Goal: Task Accomplishment & Management: Manage account settings

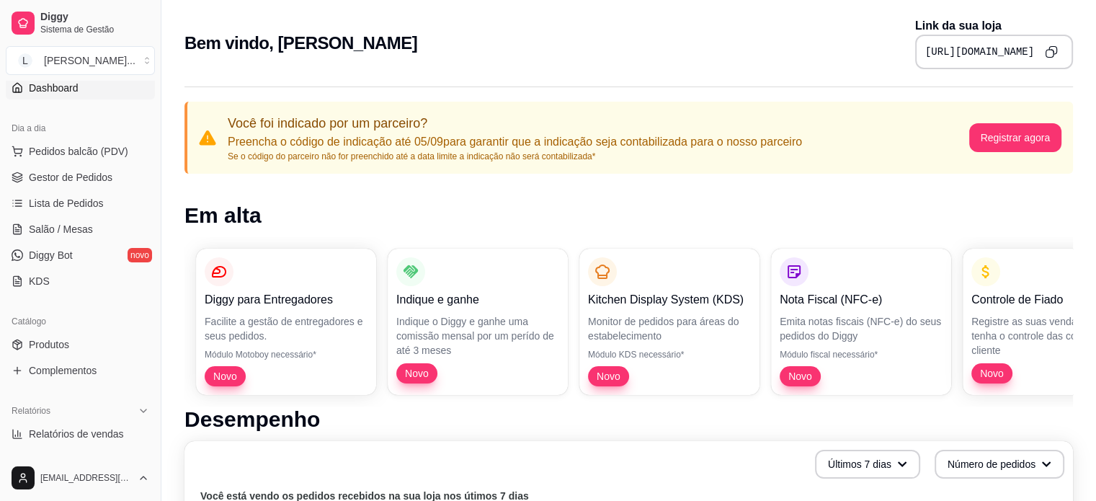
scroll to position [144, 0]
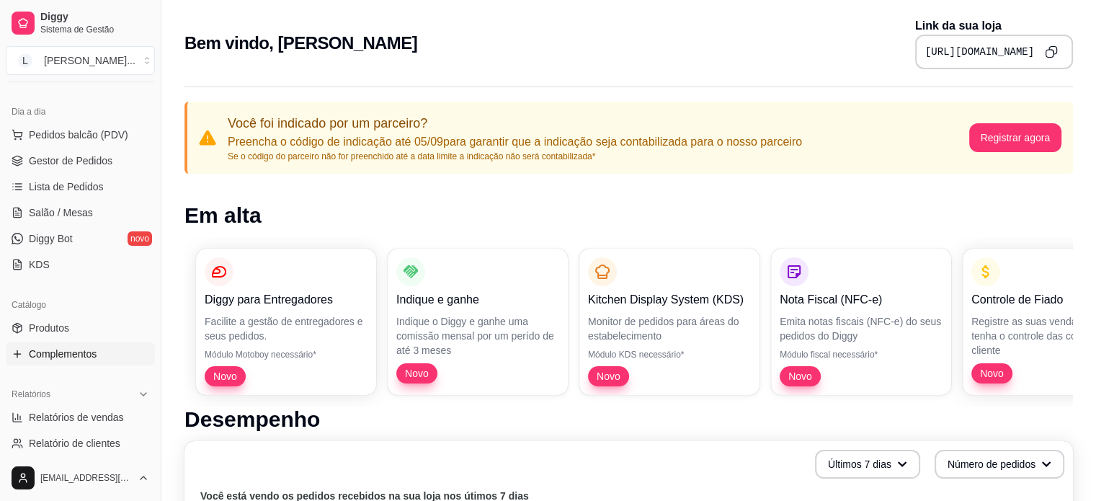
click at [92, 360] on span "Complementos" at bounding box center [63, 354] width 68 height 14
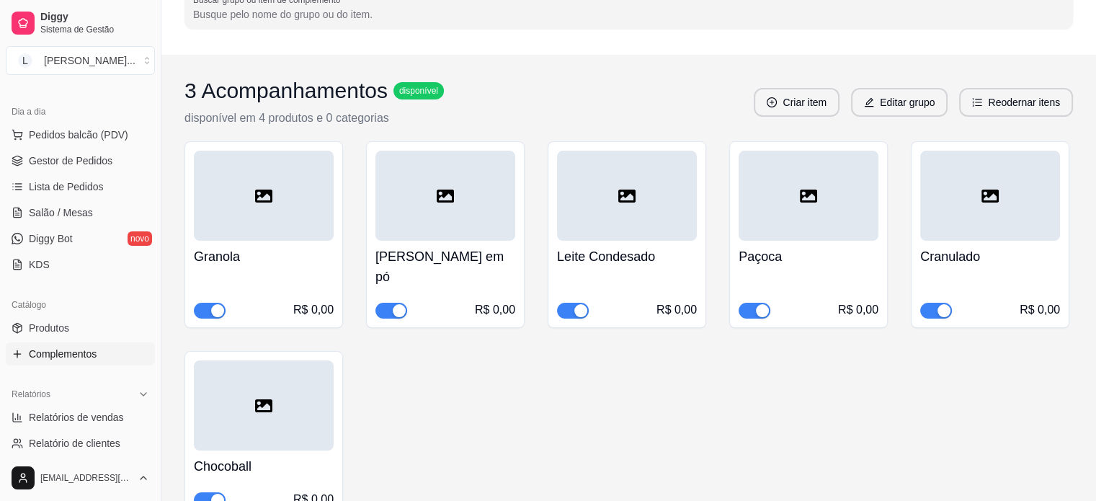
scroll to position [144, 0]
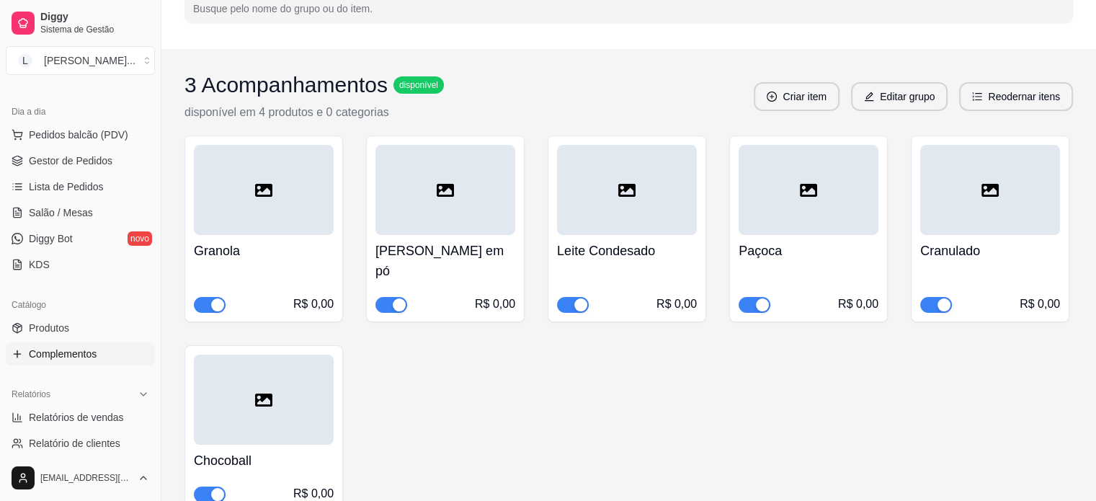
click at [432, 385] on div "Granola R$ 0,00 Leite em pó R$ 0,00 Leite Condesado R$ 0,00 Paçoca R$ 0,00 Cran…" at bounding box center [629, 324] width 889 height 376
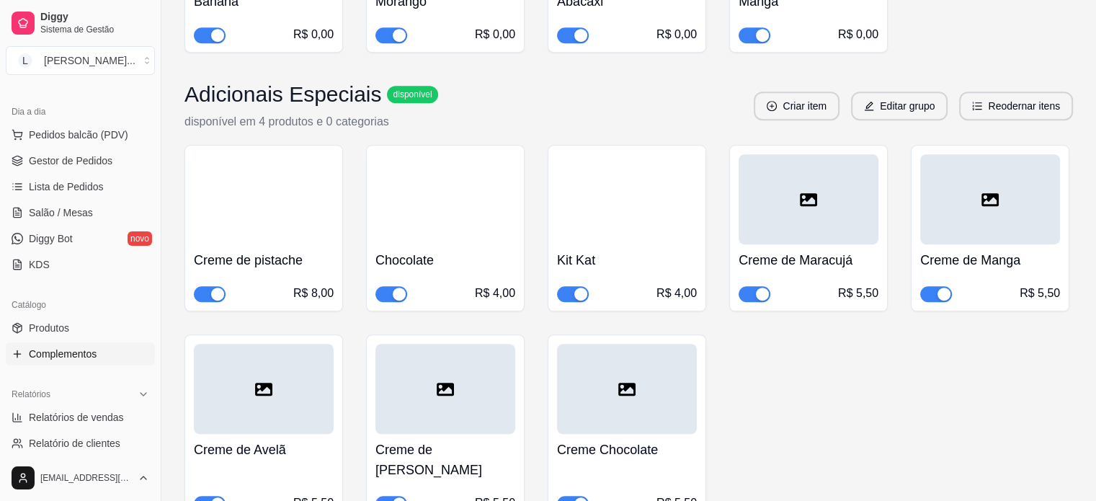
scroll to position [865, 0]
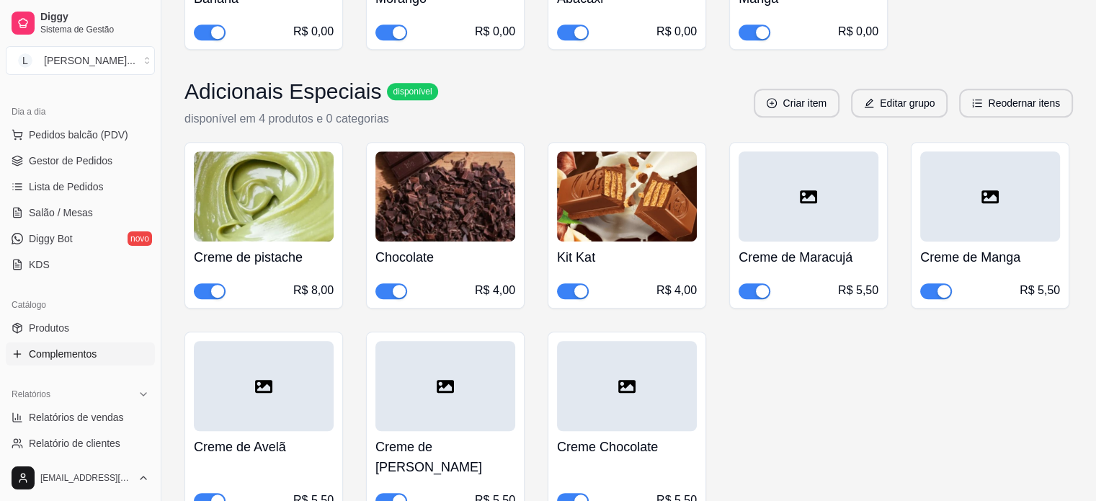
click at [816, 185] on div at bounding box center [809, 196] width 140 height 90
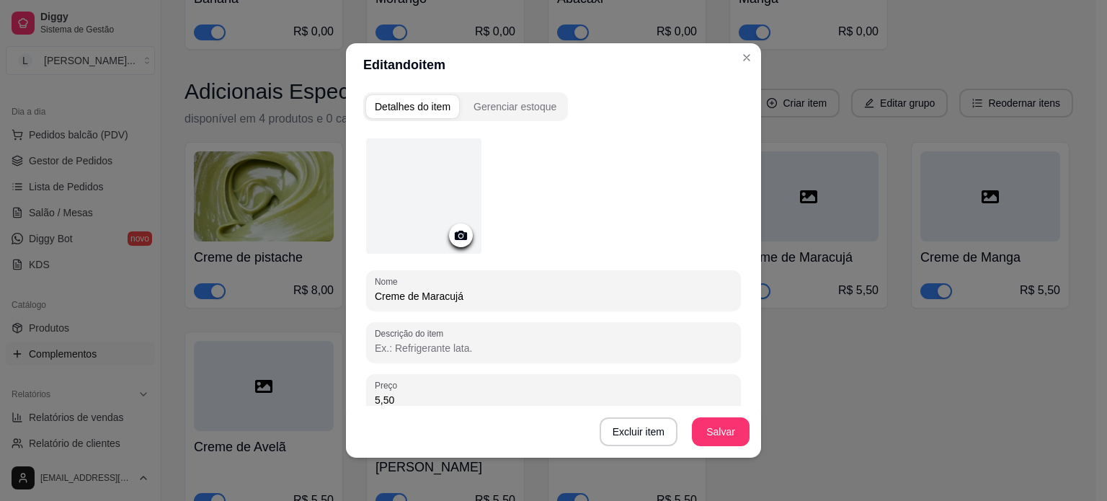
click at [455, 236] on icon at bounding box center [461, 235] width 12 height 9
click at [703, 146] on div "Cancelar OK" at bounding box center [553, 250] width 1129 height 511
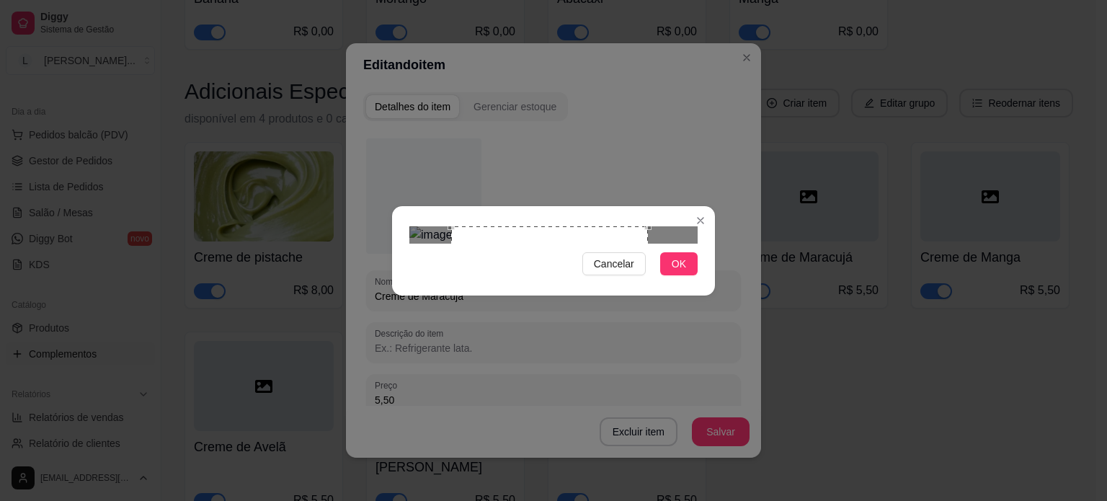
click at [605, 262] on div "Use the arrow keys to move the crop selection area" at bounding box center [549, 314] width 196 height 177
click at [694, 275] on button "OK" at bounding box center [678, 263] width 37 height 23
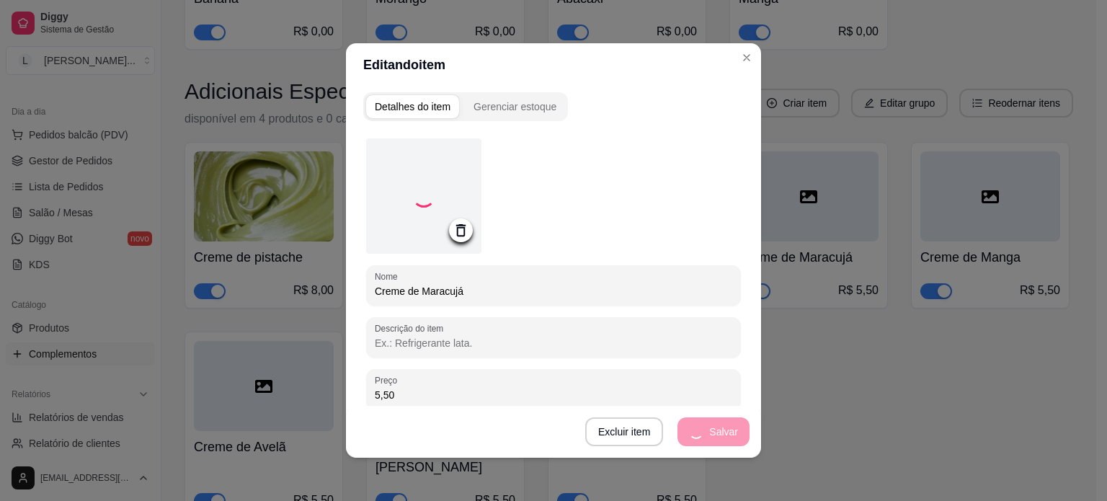
click at [505, 406] on div "Excluir item Salvar" at bounding box center [553, 432] width 415 height 52
drag, startPoint x: 502, startPoint y: 401, endPoint x: 299, endPoint y: 383, distance: 204.1
click at [299, 385] on div "Editando item Detalhes do item Gerenciar estoque Nome Creme de Maracujá Descriç…" at bounding box center [553, 250] width 1107 height 501
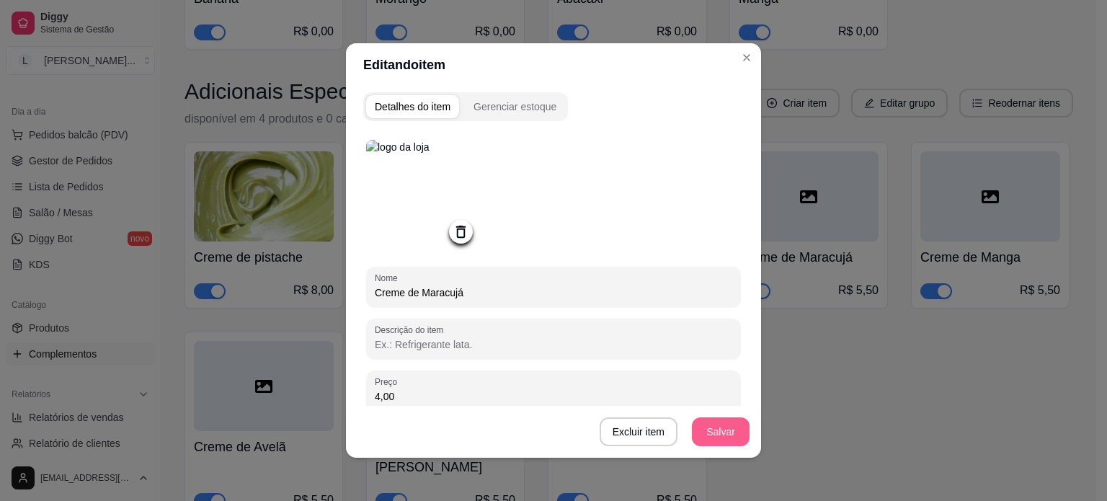
type input "4,00"
click at [730, 437] on button "Salvar" at bounding box center [721, 431] width 58 height 29
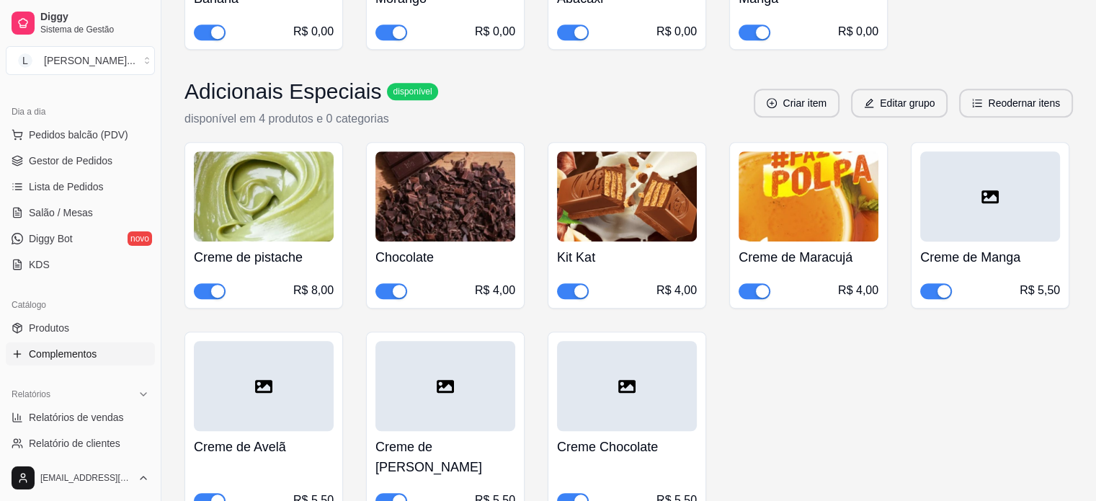
click at [982, 216] on div at bounding box center [990, 196] width 140 height 90
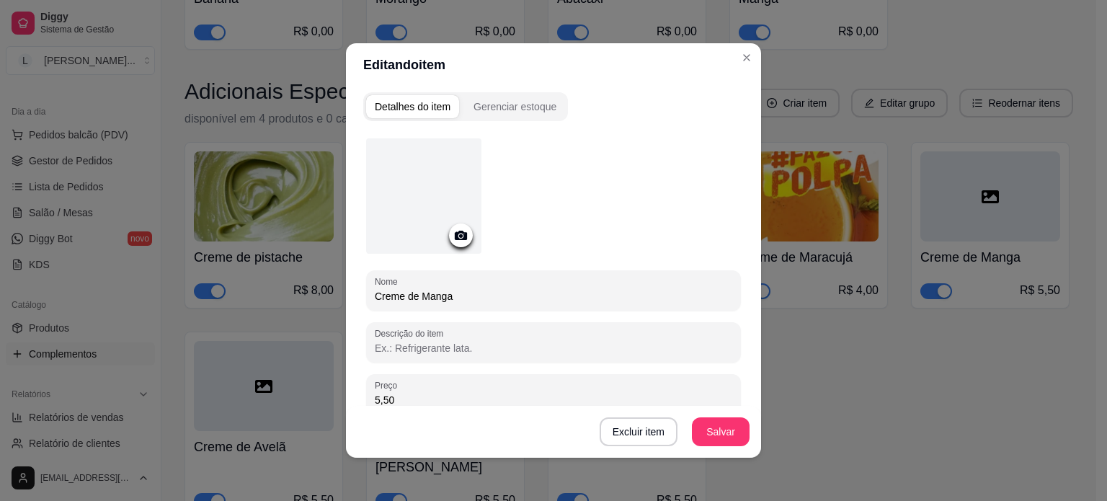
click at [453, 234] on icon at bounding box center [461, 235] width 17 height 17
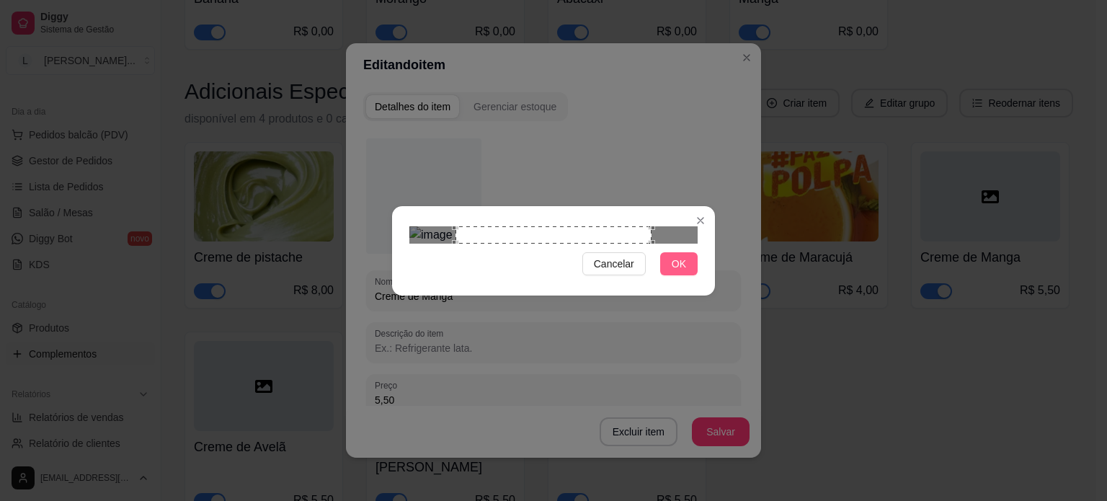
click at [676, 272] on span "OK" at bounding box center [679, 264] width 14 height 16
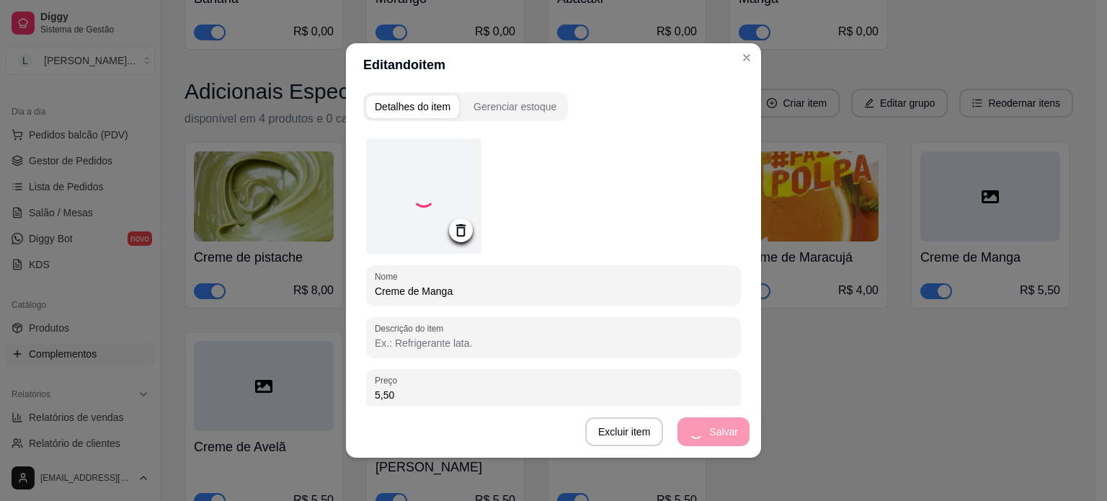
drag, startPoint x: 458, startPoint y: 391, endPoint x: 236, endPoint y: 388, distance: 222.0
click at [236, 388] on div "Editando item Detalhes do item Gerenciar estoque Nome Creme de Manga Descrição …" at bounding box center [553, 250] width 1107 height 501
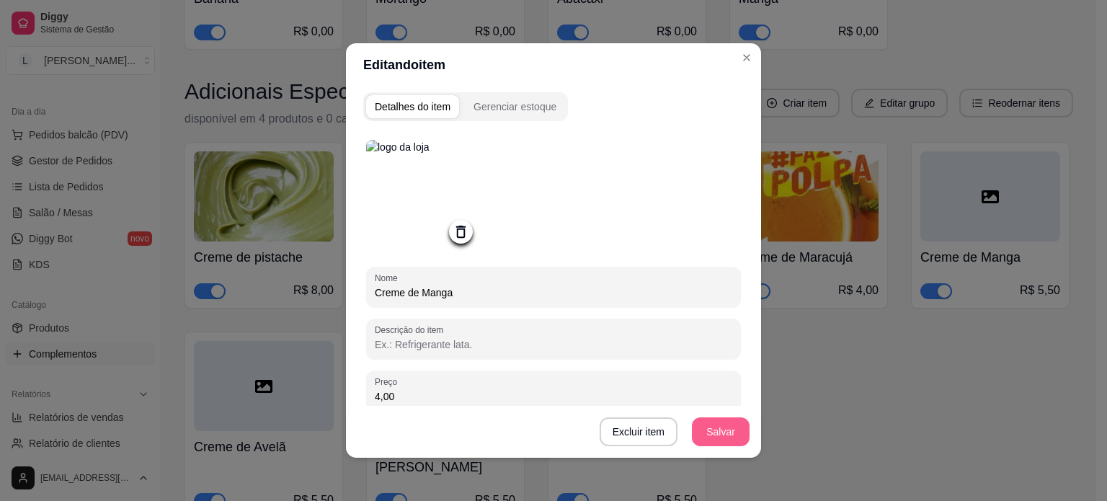
type input "4,00"
click at [709, 426] on button "Salvar" at bounding box center [721, 431] width 58 height 29
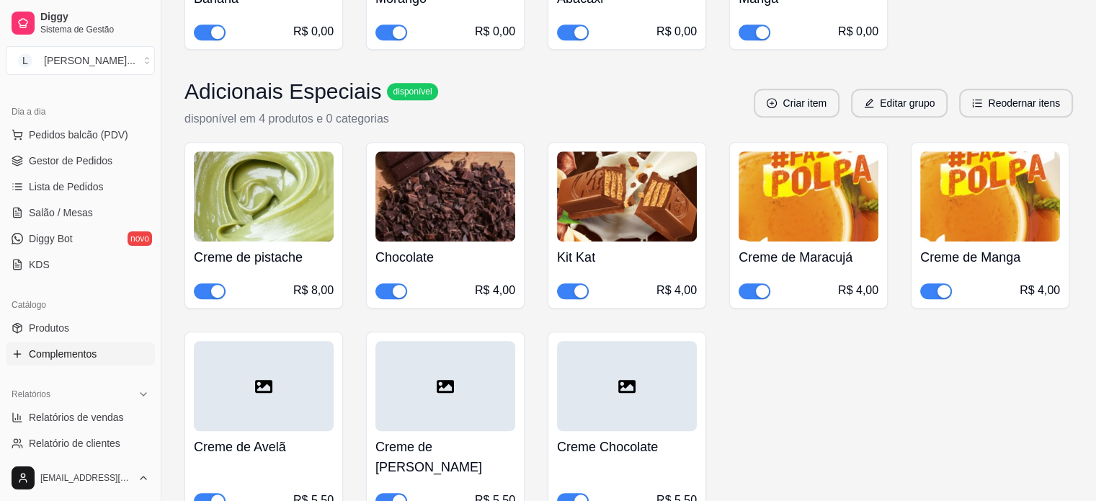
click at [254, 378] on div at bounding box center [264, 386] width 140 height 90
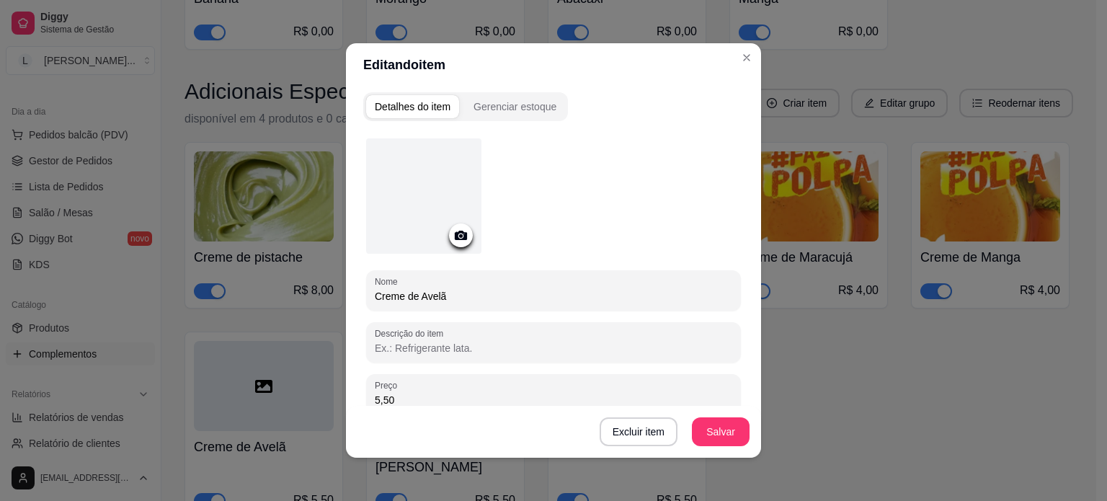
click at [461, 244] on div at bounding box center [461, 235] width 24 height 24
click at [458, 234] on icon at bounding box center [461, 235] width 12 height 9
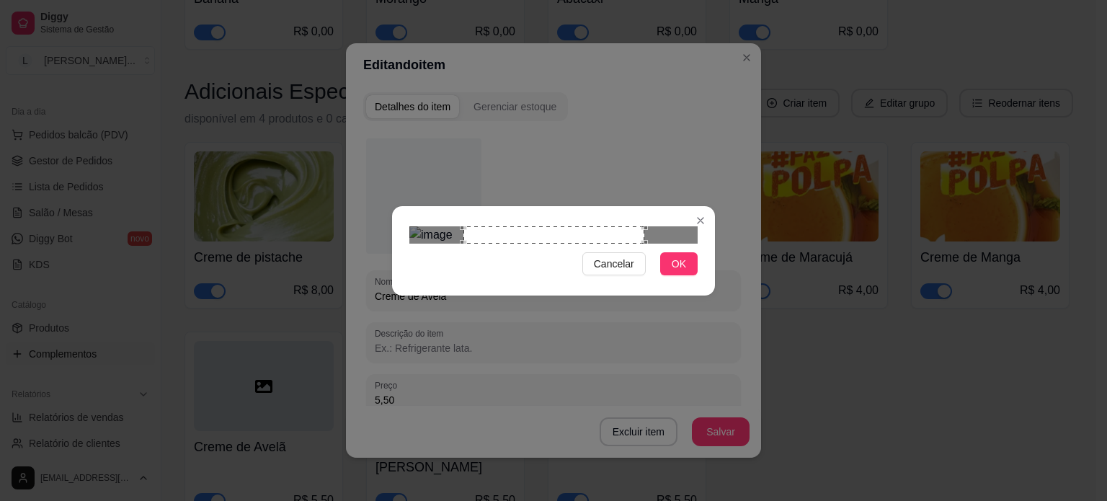
click at [608, 244] on div "Use the arrow keys to move the crop selection area" at bounding box center [553, 234] width 181 height 17
click at [636, 262] on div "Use the arrow keys to move the crop selection area" at bounding box center [580, 316] width 181 height 181
click at [689, 275] on button "OK" at bounding box center [678, 263] width 37 height 23
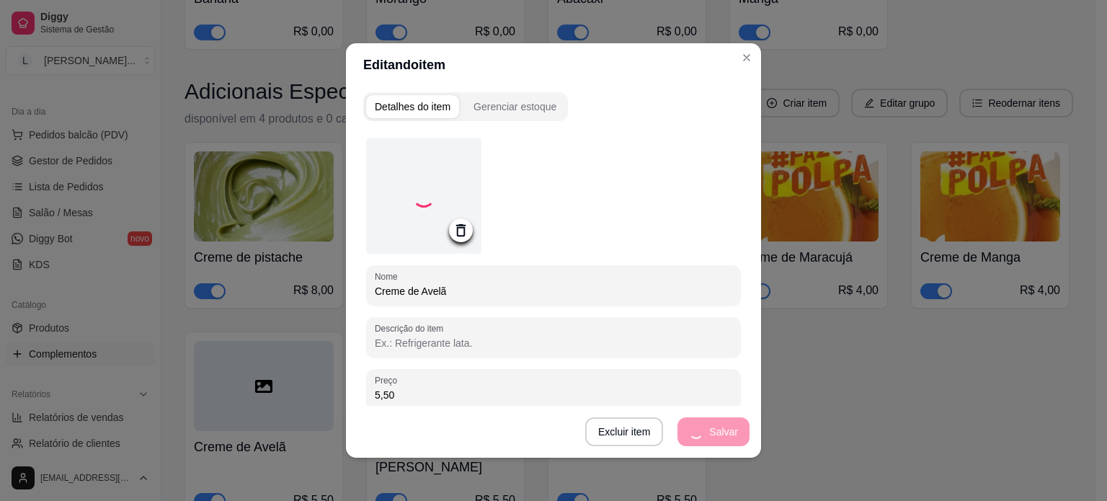
drag, startPoint x: 470, startPoint y: 390, endPoint x: 245, endPoint y: 374, distance: 225.4
click at [245, 374] on div "Editando item Detalhes do item Gerenciar estoque Nome Creme de Avelã Descrição …" at bounding box center [553, 250] width 1107 height 501
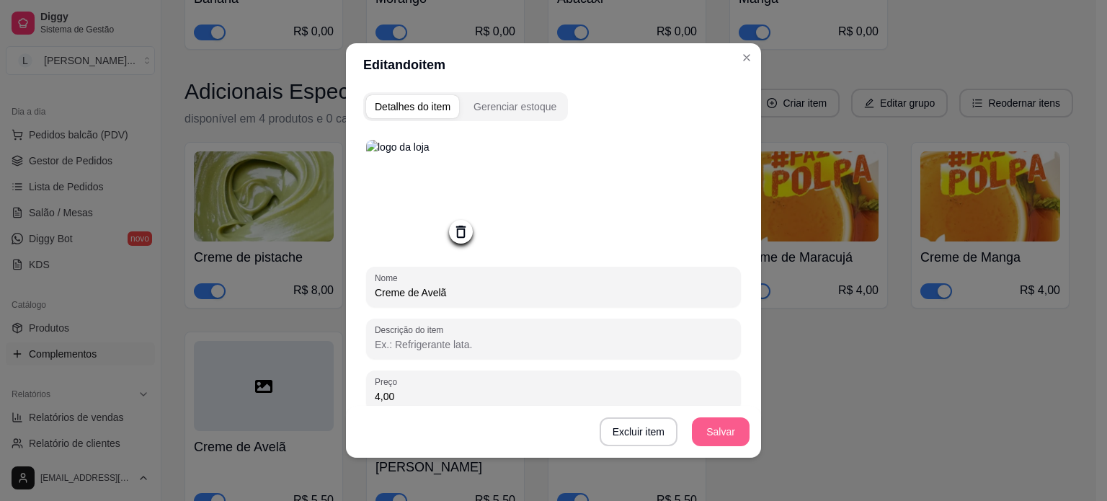
type input "4,00"
click at [710, 435] on button "Salvar" at bounding box center [721, 431] width 58 height 29
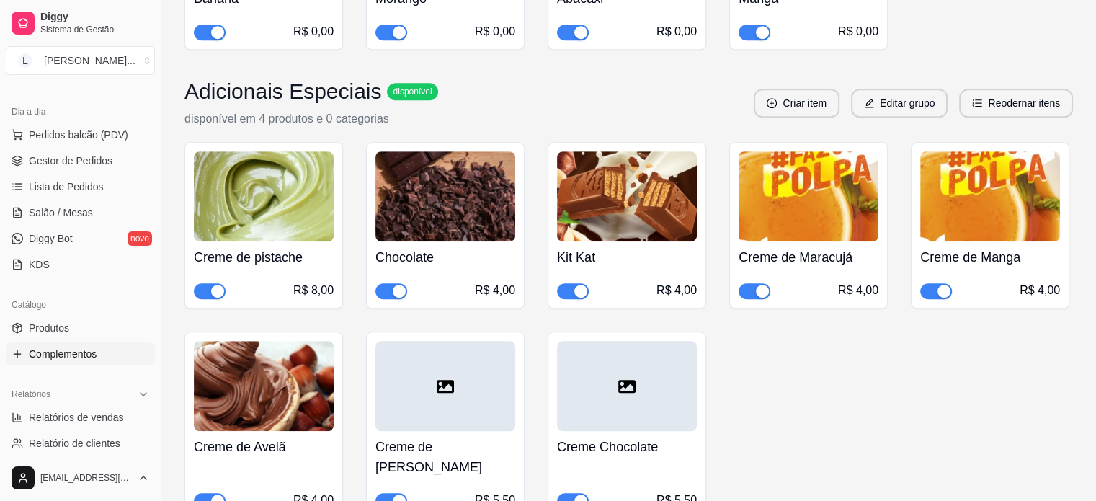
click at [435, 400] on div at bounding box center [446, 386] width 140 height 90
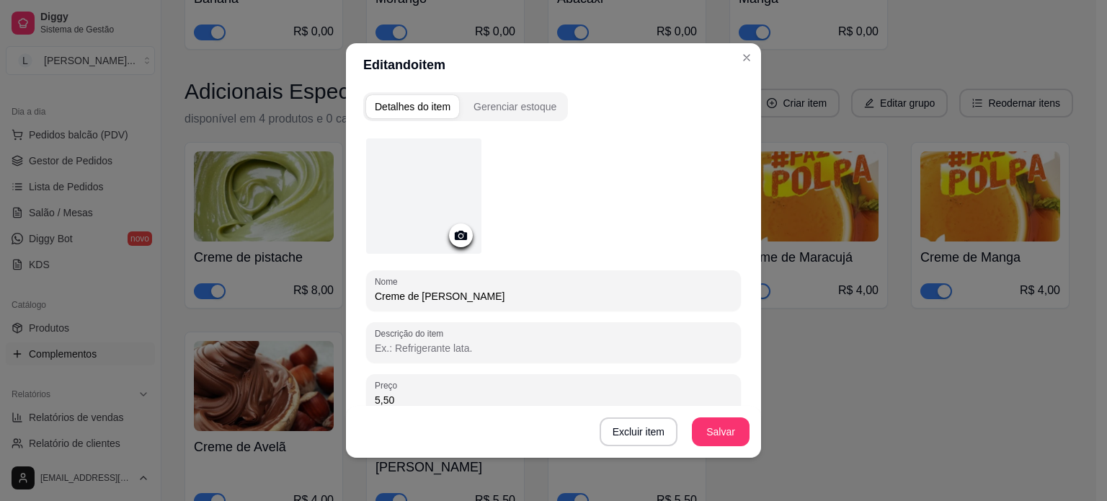
click at [457, 241] on icon at bounding box center [461, 235] width 17 height 17
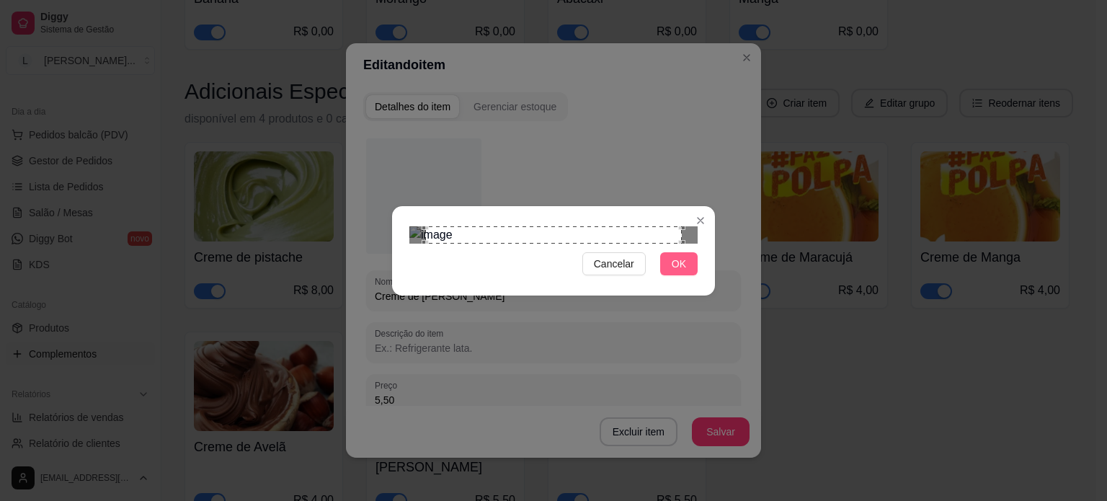
click at [685, 272] on span "OK" at bounding box center [679, 264] width 14 height 16
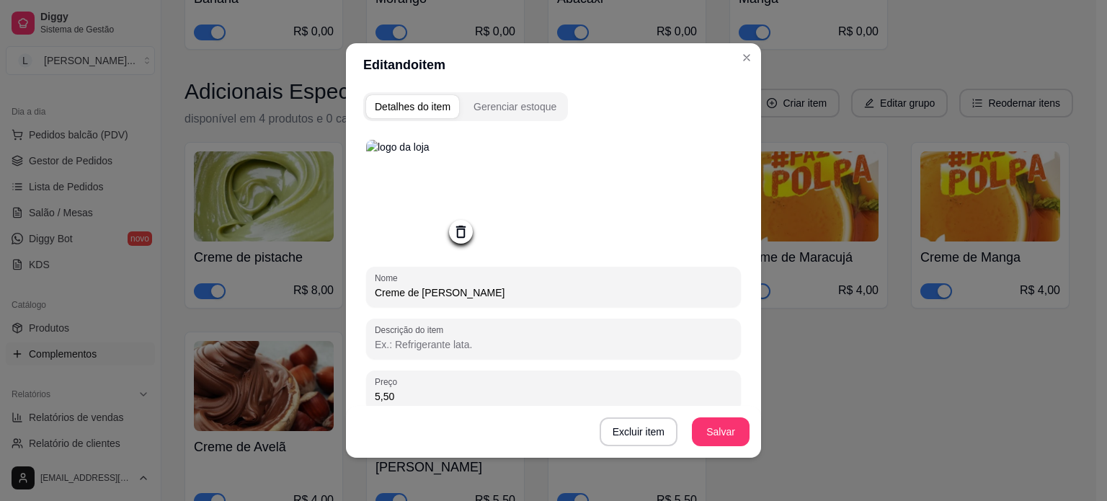
drag, startPoint x: 445, startPoint y: 388, endPoint x: 330, endPoint y: 383, distance: 115.4
click at [326, 381] on div "Editando item Detalhes do item Gerenciar estoque Nome Creme de Leitinho Descriç…" at bounding box center [553, 250] width 1107 height 501
type input "4,00"
click at [712, 436] on button "Salvar" at bounding box center [721, 432] width 56 height 28
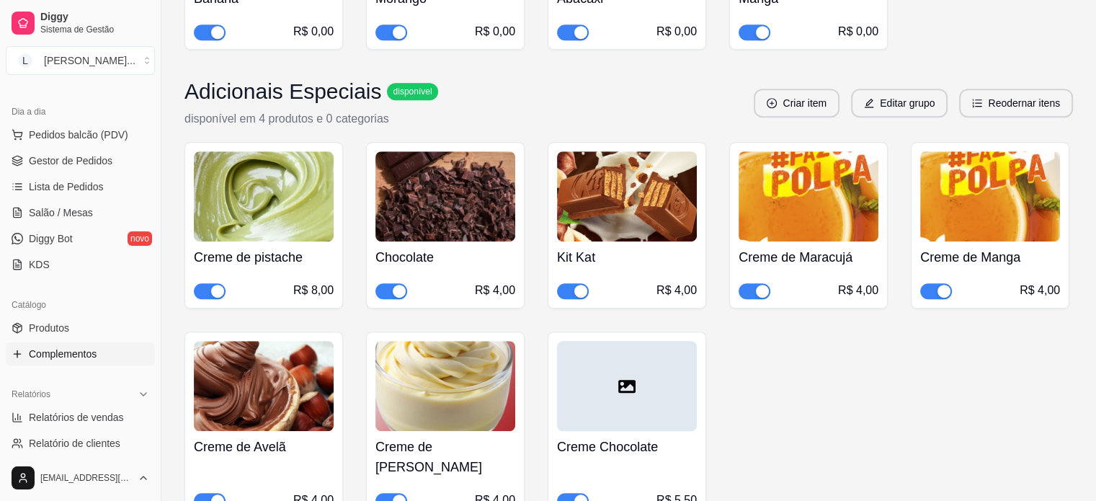
click at [594, 355] on div at bounding box center [627, 386] width 140 height 90
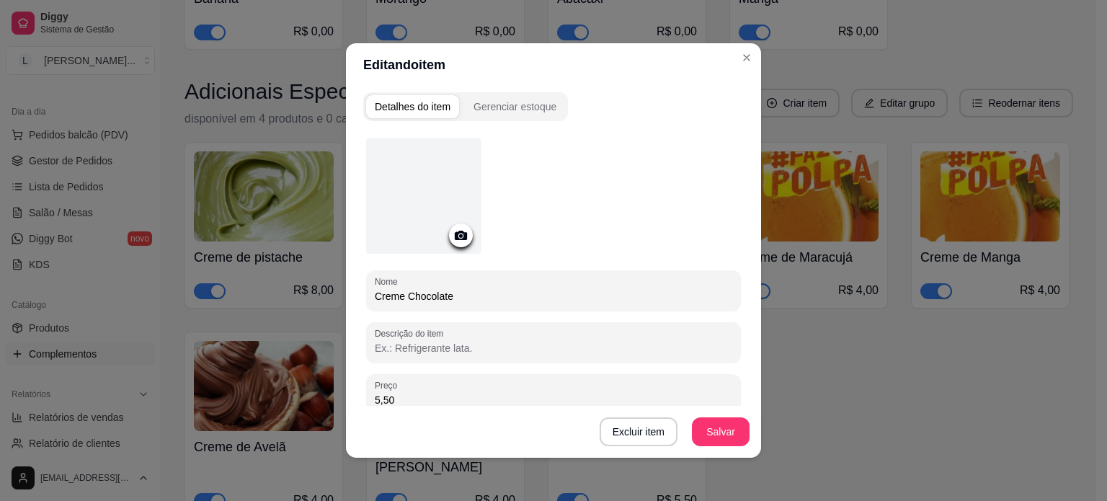
drag, startPoint x: 484, startPoint y: 403, endPoint x: 272, endPoint y: 371, distance: 213.6
click at [268, 371] on div "Editando item Detalhes do item Gerenciar estoque Nome Creme Chocolate Descrição…" at bounding box center [553, 250] width 1107 height 501
type input "4,00"
click at [455, 234] on icon at bounding box center [461, 235] width 12 height 9
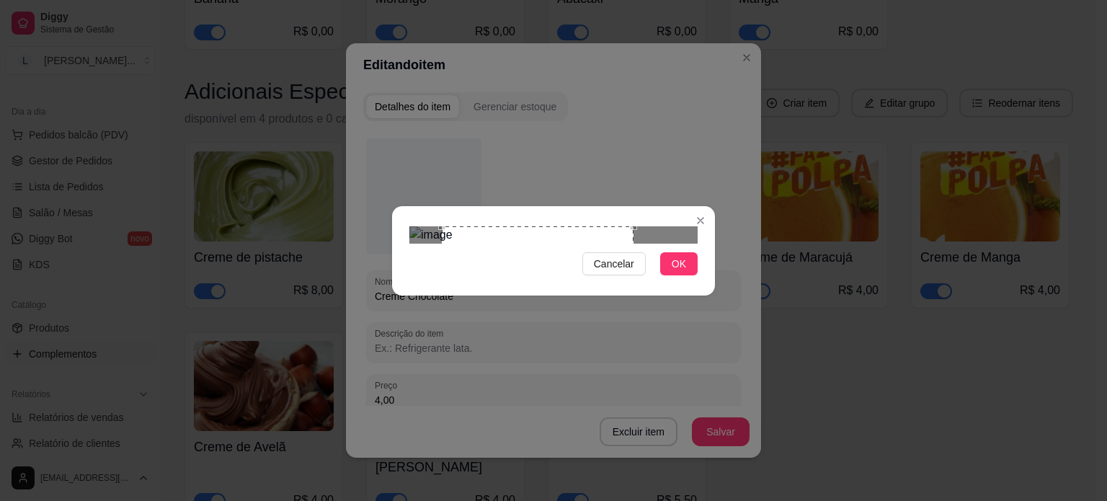
click at [577, 258] on div "Use the arrow keys to move the crop selection area" at bounding box center [538, 322] width 192 height 192
click at [676, 272] on span "OK" at bounding box center [679, 264] width 14 height 16
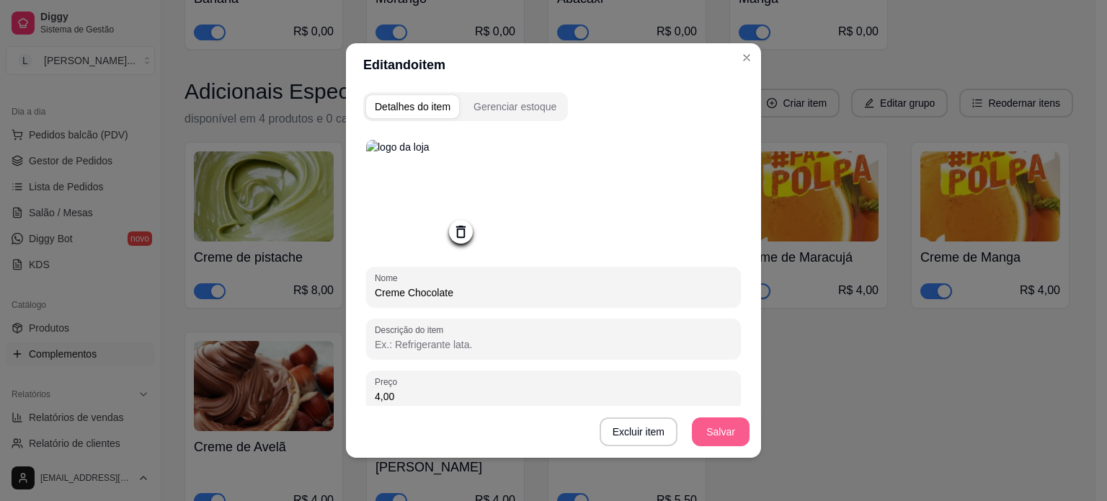
click at [721, 435] on button "Salvar" at bounding box center [721, 431] width 58 height 29
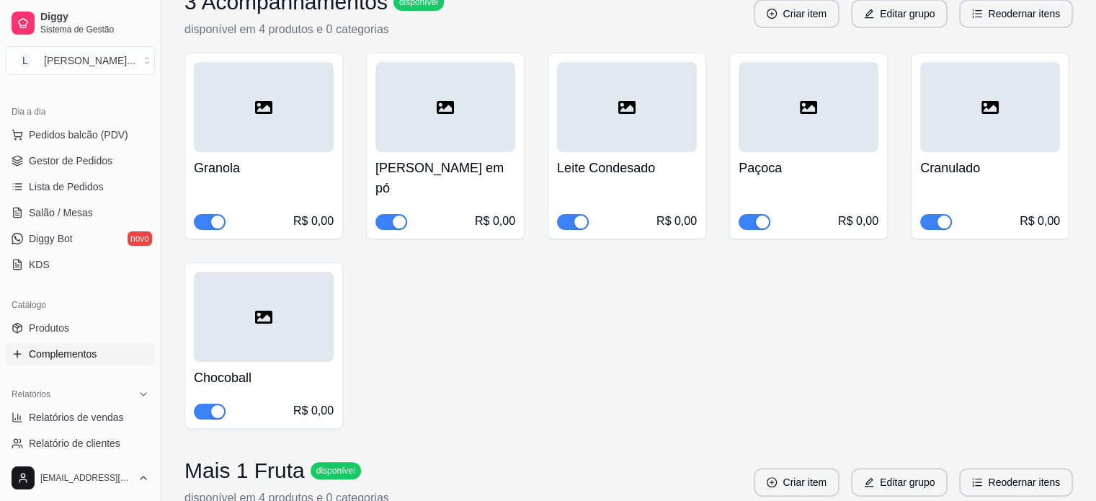
scroll to position [144, 0]
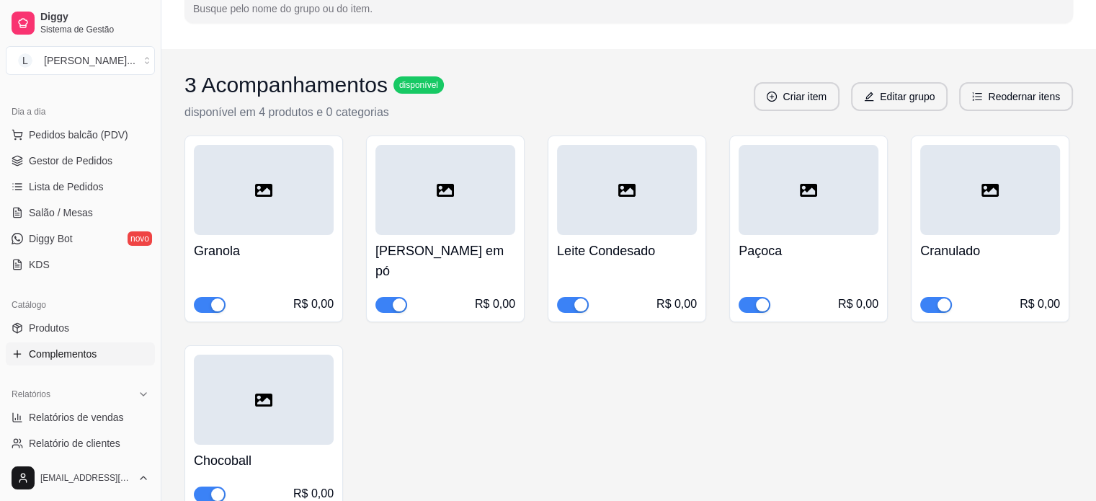
click at [259, 196] on icon at bounding box center [263, 190] width 17 height 17
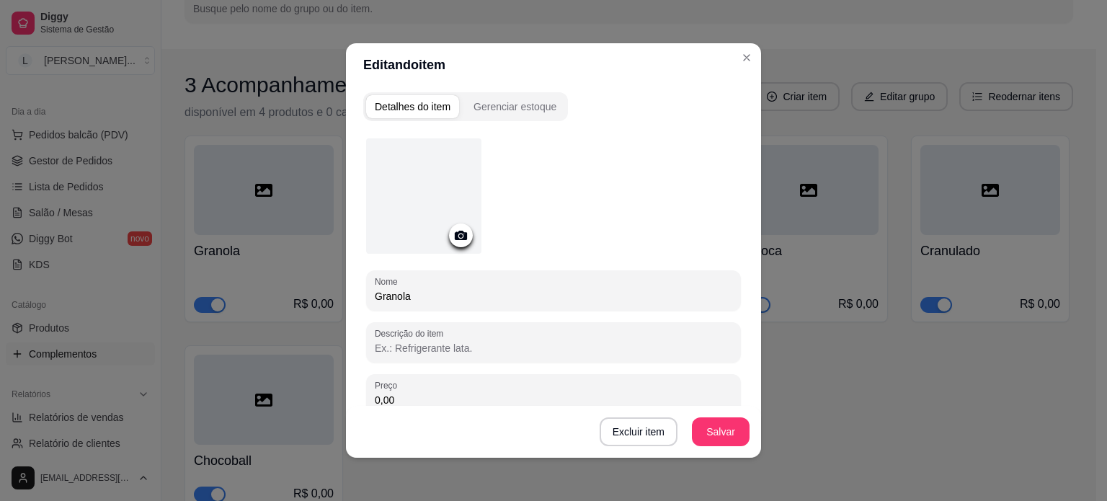
click at [458, 236] on icon at bounding box center [461, 235] width 12 height 9
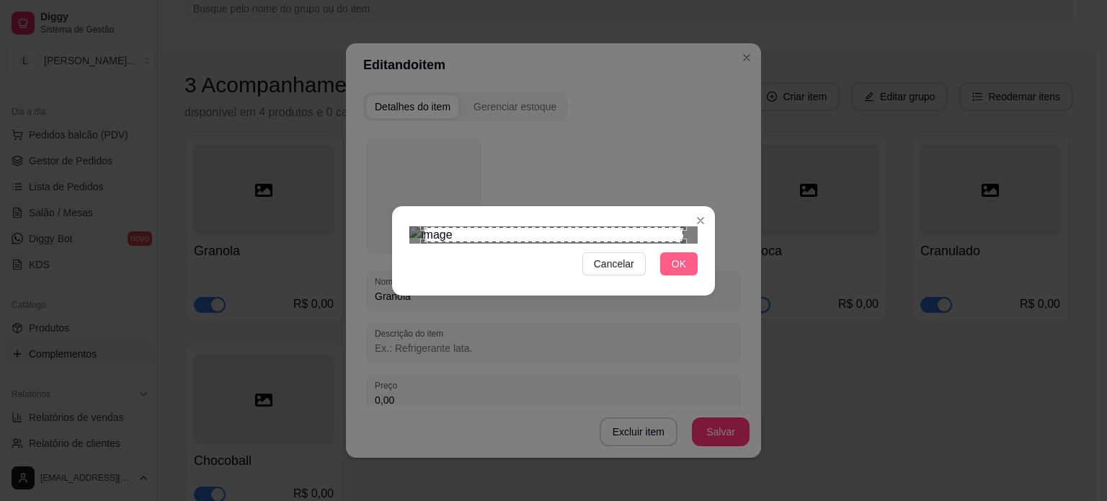
click at [673, 272] on span "OK" at bounding box center [679, 264] width 14 height 16
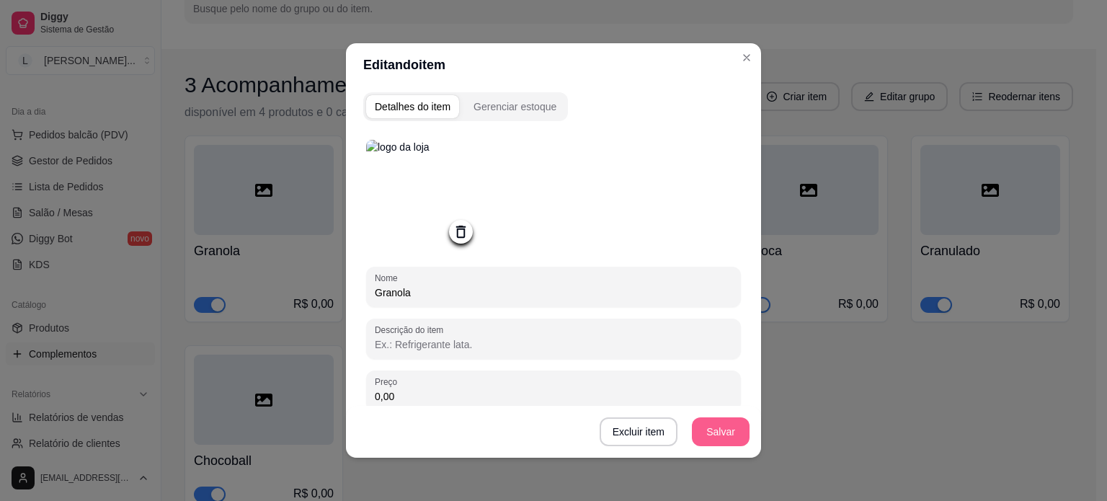
click at [735, 434] on button "Salvar" at bounding box center [721, 431] width 58 height 29
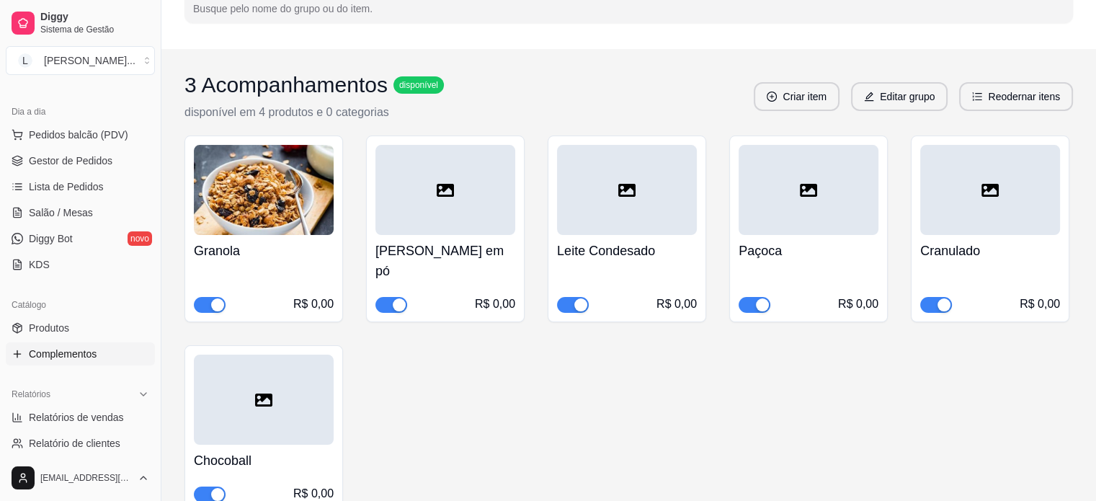
click at [446, 192] on icon at bounding box center [445, 190] width 17 height 17
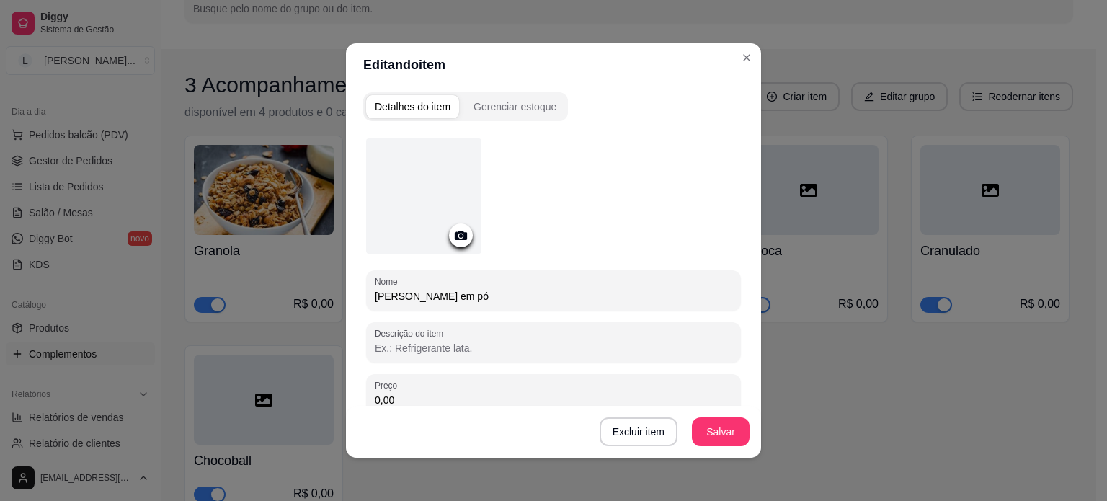
click at [463, 238] on icon at bounding box center [461, 235] width 17 height 17
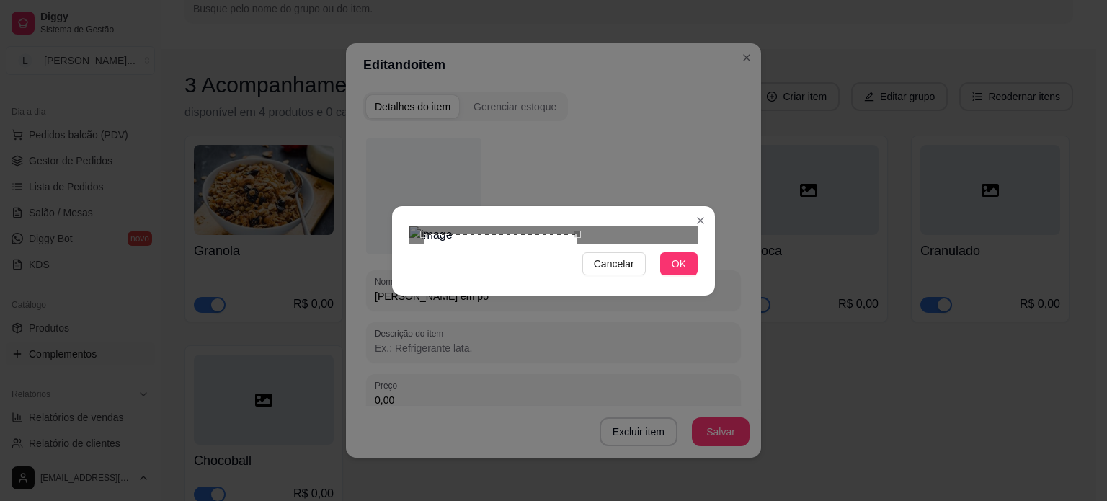
click at [575, 296] on div "Use the arrow keys to move the crop selection area" at bounding box center [501, 311] width 154 height 154
click at [401, 281] on div "Cancelar OK" at bounding box center [553, 251] width 323 height 61
click at [474, 266] on div "Use the arrow keys to move the crop selection area" at bounding box center [490, 305] width 154 height 154
click at [687, 275] on button "OK" at bounding box center [678, 263] width 37 height 23
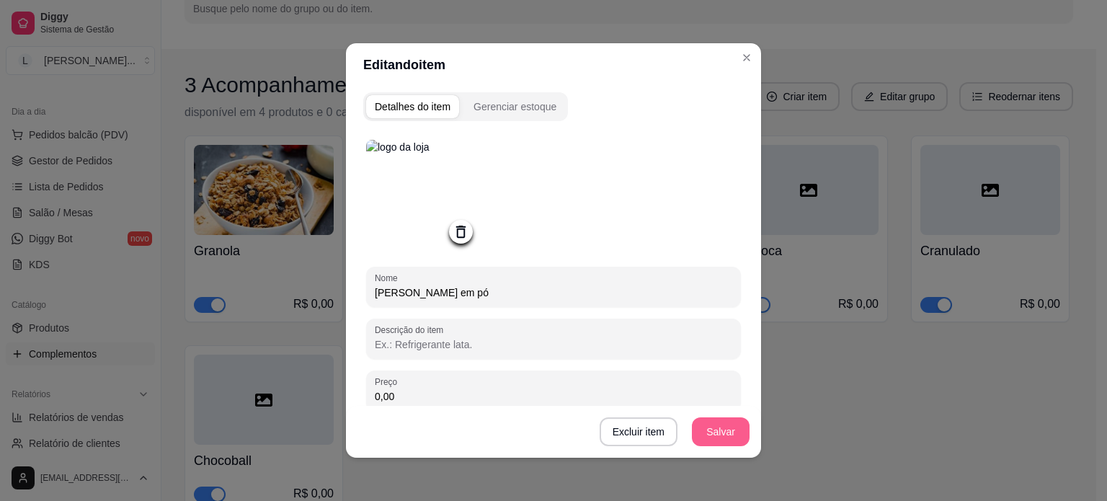
click at [718, 437] on button "Salvar" at bounding box center [721, 431] width 58 height 29
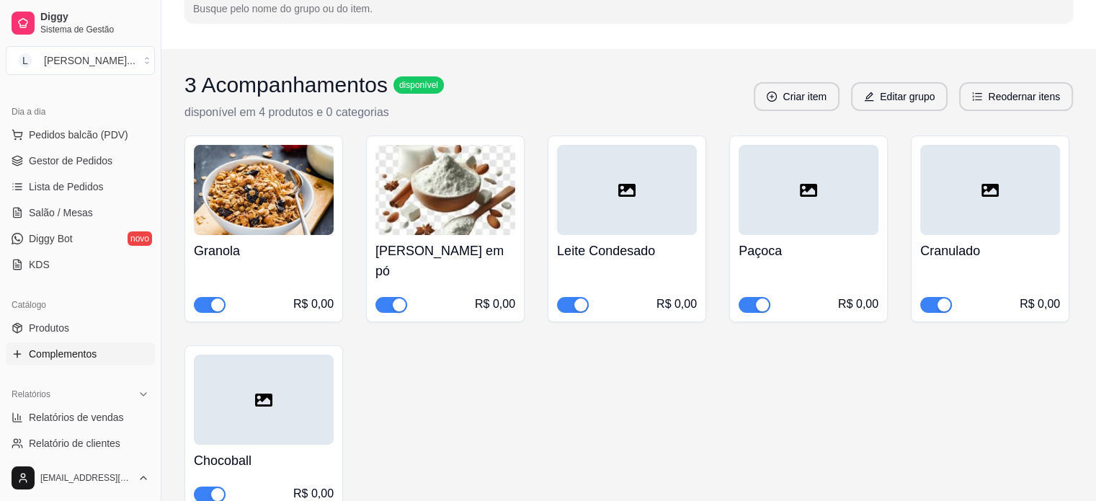
click at [600, 212] on div at bounding box center [627, 190] width 140 height 90
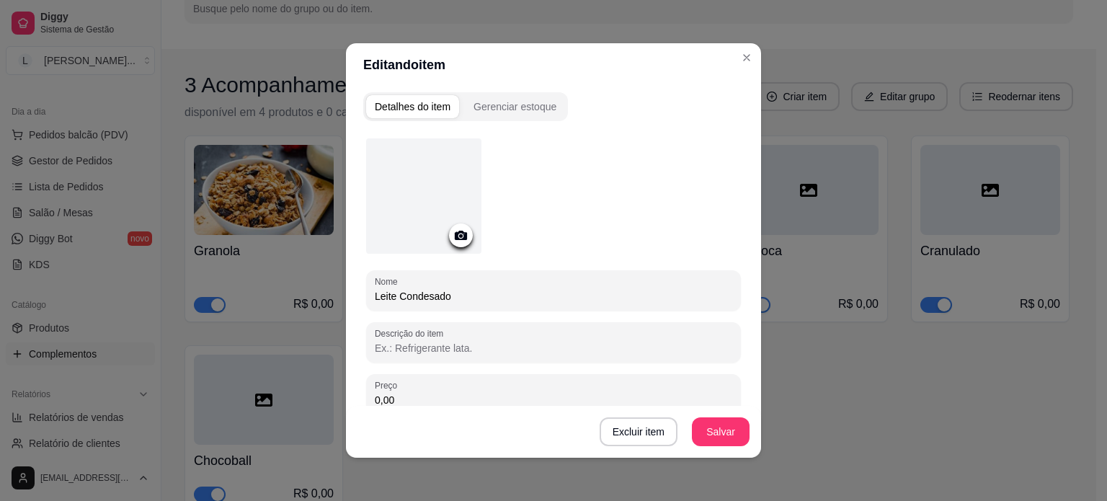
click at [460, 239] on icon at bounding box center [461, 235] width 17 height 17
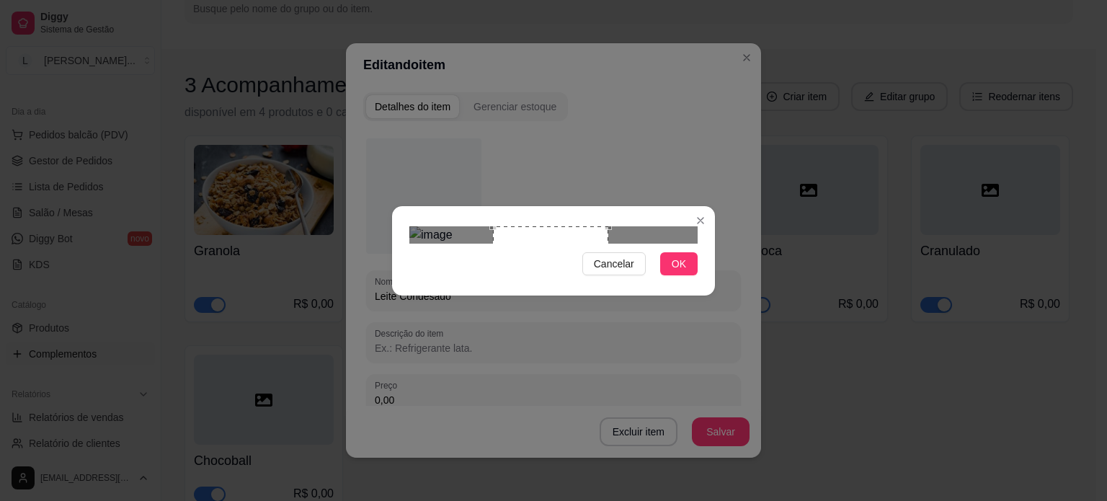
click at [573, 231] on div "Use the arrow keys to move the crop selection area" at bounding box center [550, 283] width 115 height 115
click at [585, 249] on div "Use the arrow keys to move the crop selection area" at bounding box center [558, 283] width 115 height 115
click at [681, 272] on span "OK" at bounding box center [679, 264] width 14 height 16
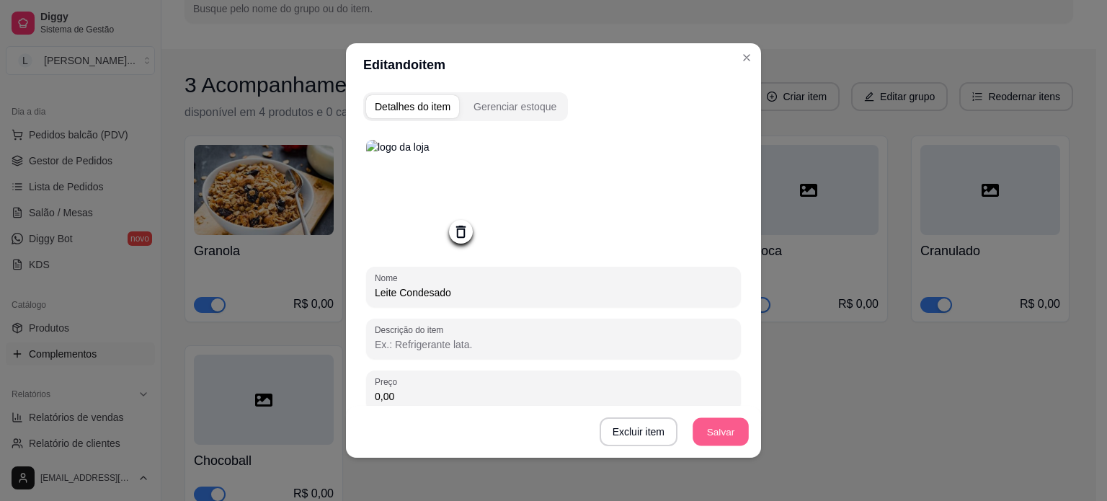
click at [693, 432] on button "Salvar" at bounding box center [721, 432] width 56 height 28
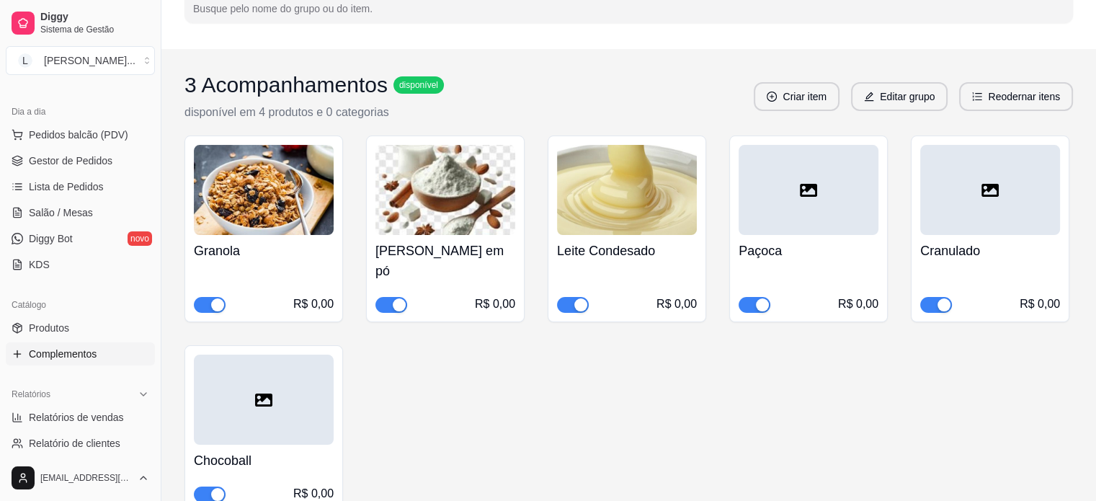
click at [803, 200] on div at bounding box center [809, 190] width 140 height 90
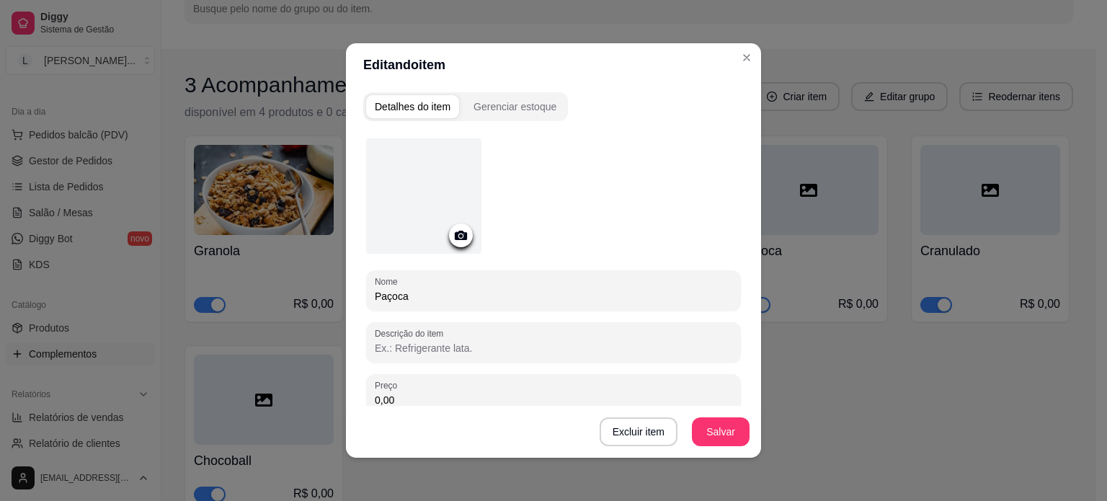
click at [458, 231] on icon at bounding box center [461, 235] width 12 height 9
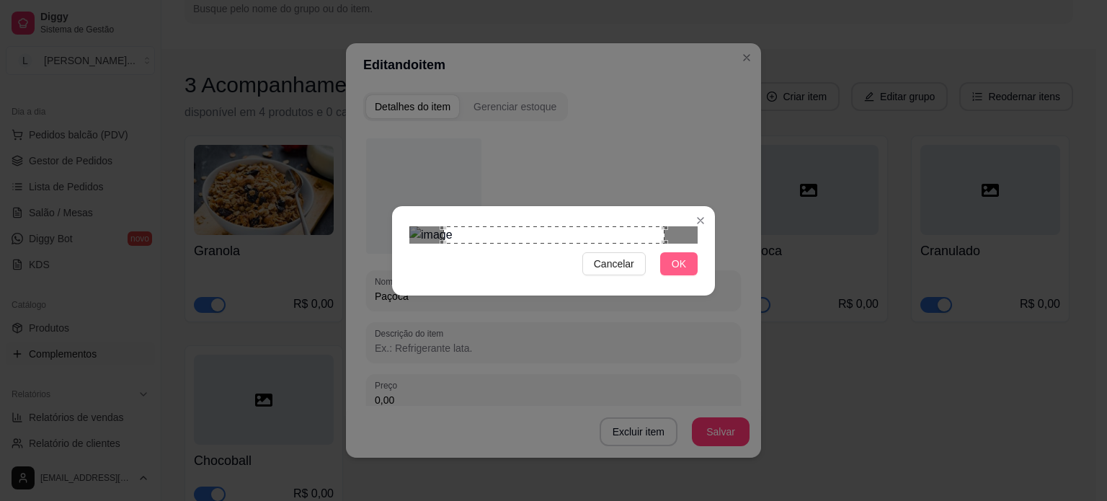
click at [682, 272] on span "OK" at bounding box center [679, 264] width 14 height 16
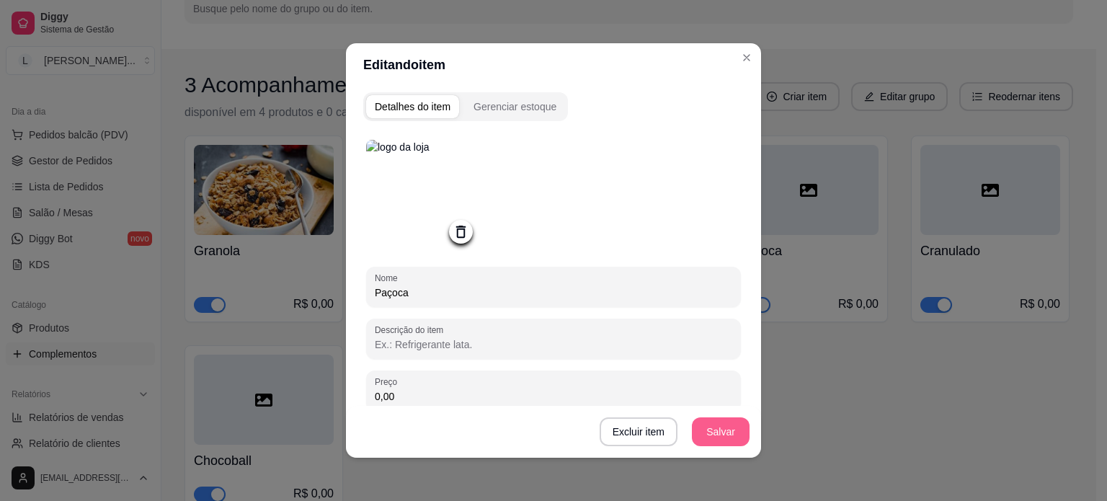
click at [710, 426] on button "Salvar" at bounding box center [721, 431] width 58 height 29
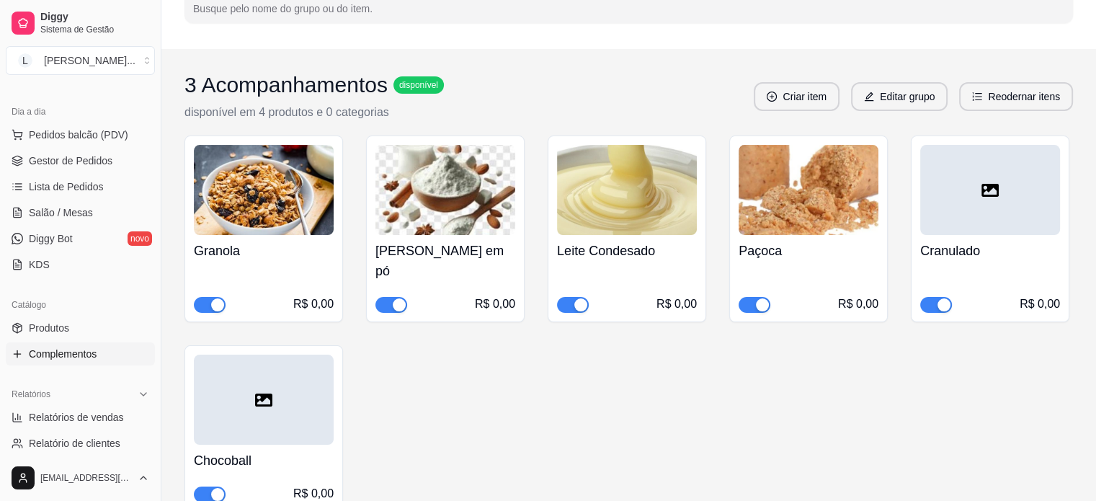
click at [1009, 216] on div at bounding box center [990, 190] width 140 height 90
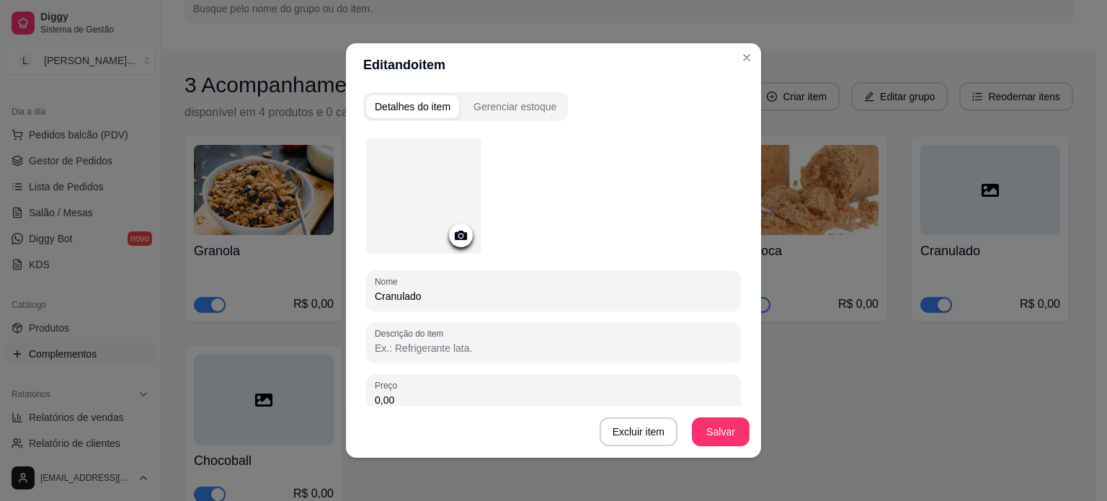
drag, startPoint x: 407, startPoint y: 291, endPoint x: 355, endPoint y: 288, distance: 52.0
click at [355, 288] on div "Detalhes do item Gerenciar estoque Nome Cranulado Descrição do item Preço 0,00 …" at bounding box center [553, 271] width 415 height 371
type input "Granulado"
click at [456, 227] on icon at bounding box center [461, 235] width 17 height 17
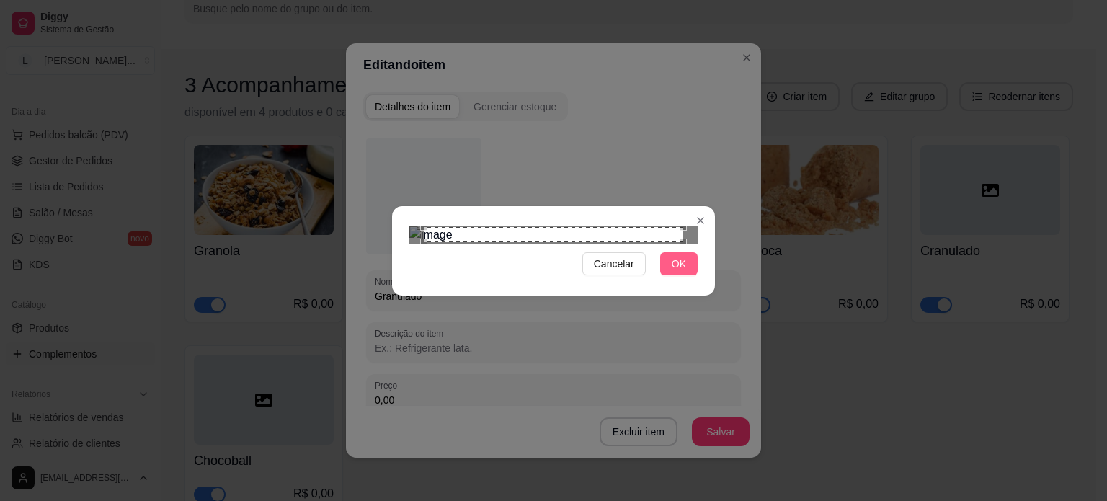
click at [674, 272] on span "OK" at bounding box center [679, 264] width 14 height 16
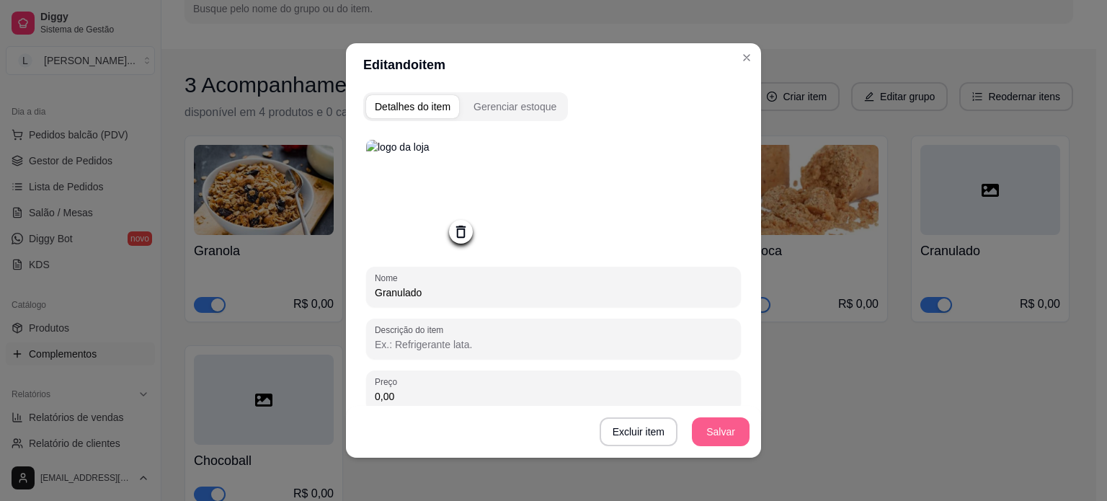
click at [722, 436] on button "Salvar" at bounding box center [721, 431] width 58 height 29
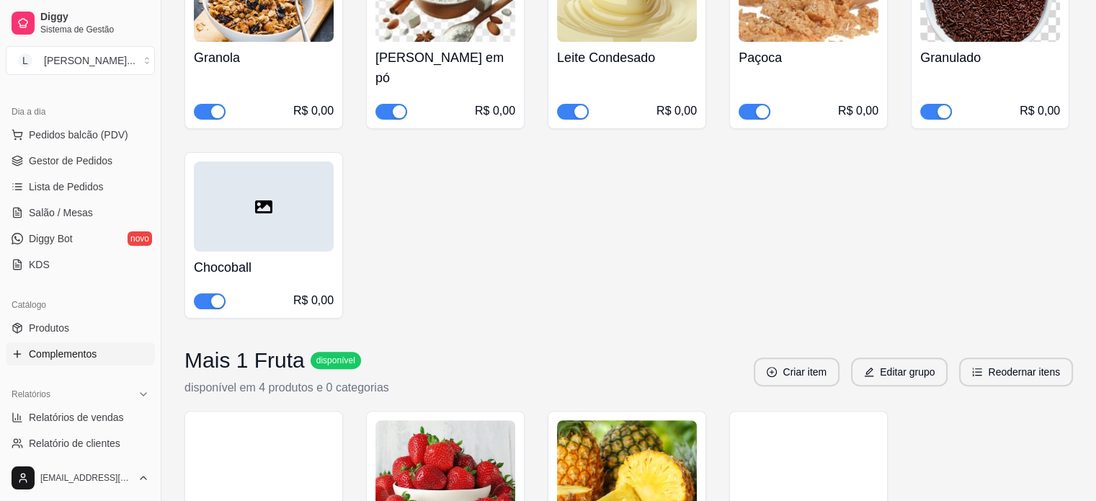
scroll to position [360, 0]
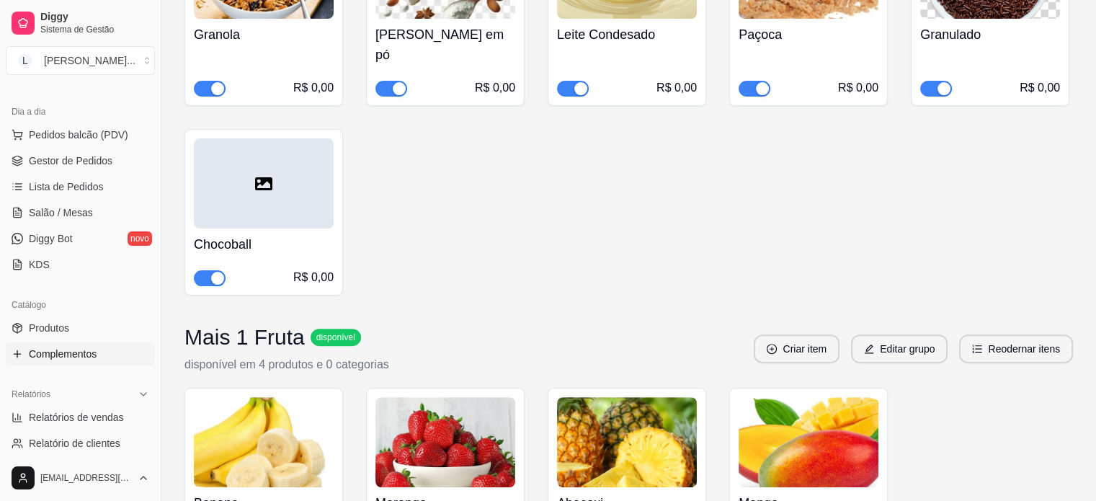
click at [257, 175] on icon at bounding box center [263, 183] width 17 height 17
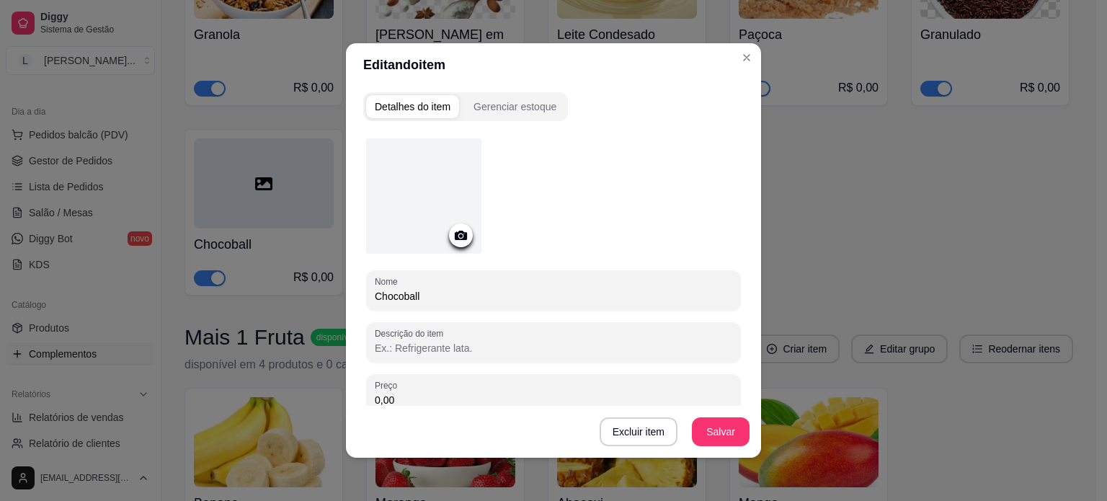
click at [457, 243] on div at bounding box center [461, 235] width 24 height 24
click at [386, 220] on div at bounding box center [423, 195] width 115 height 115
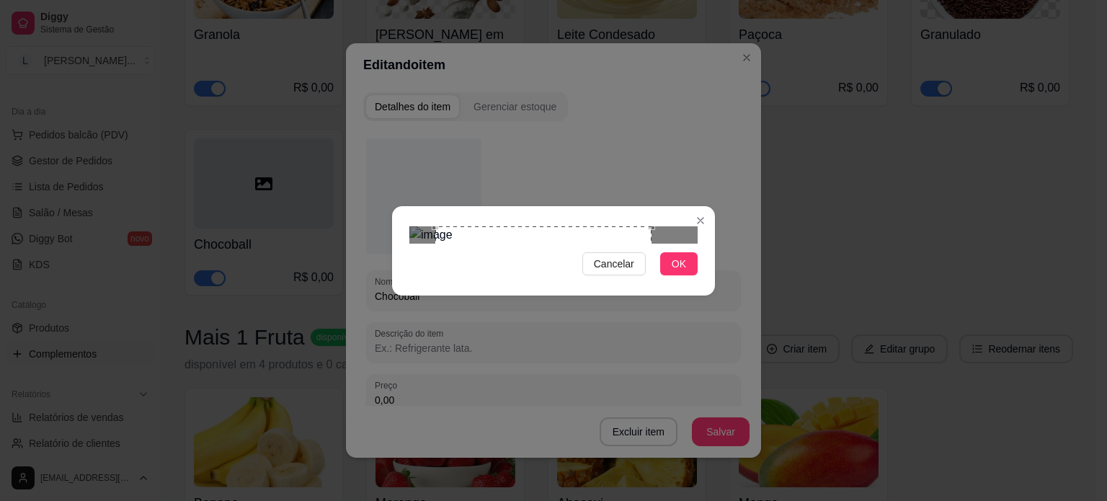
click at [610, 283] on div "Use the arrow keys to move the crop selection area" at bounding box center [543, 334] width 216 height 216
click at [685, 272] on span "OK" at bounding box center [679, 264] width 14 height 16
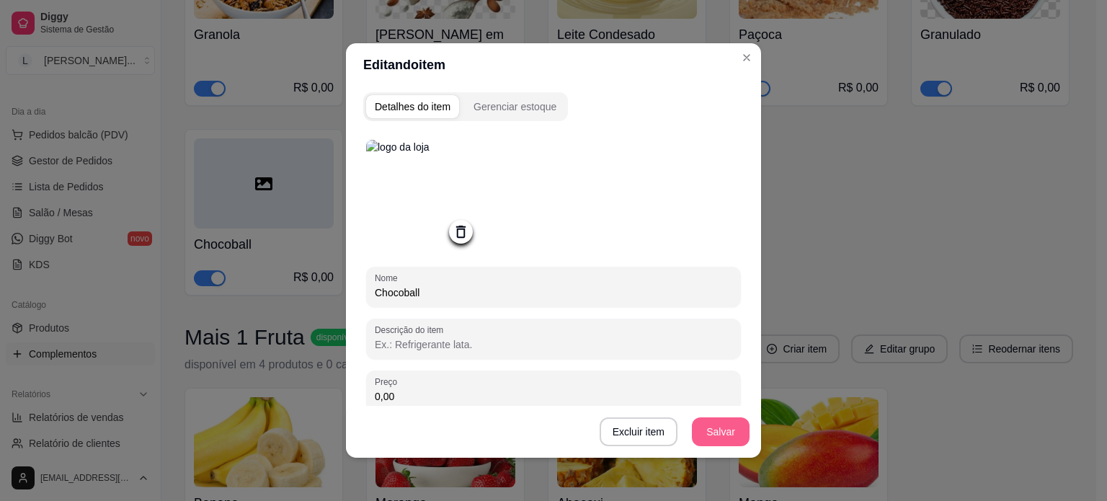
click at [715, 438] on button "Salvar" at bounding box center [721, 431] width 58 height 29
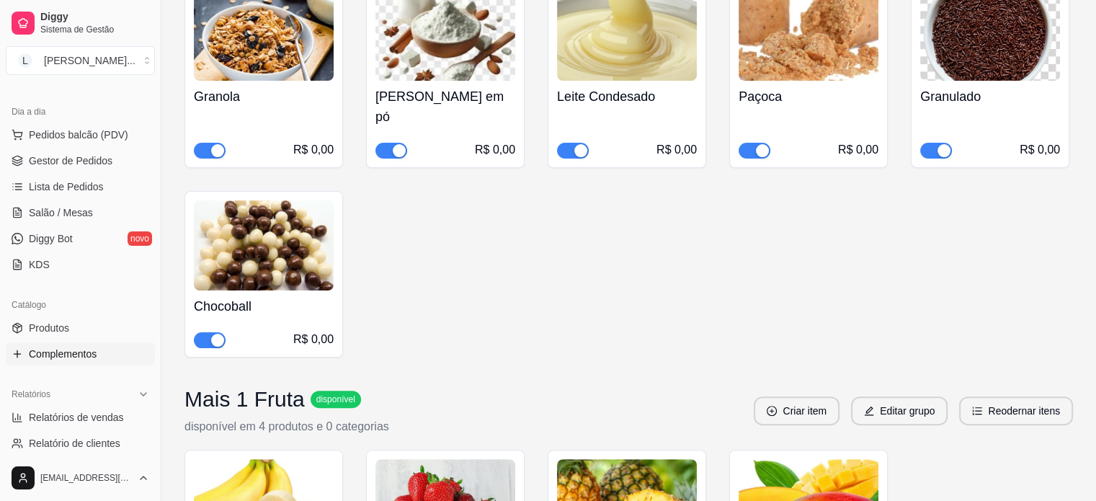
scroll to position [144, 0]
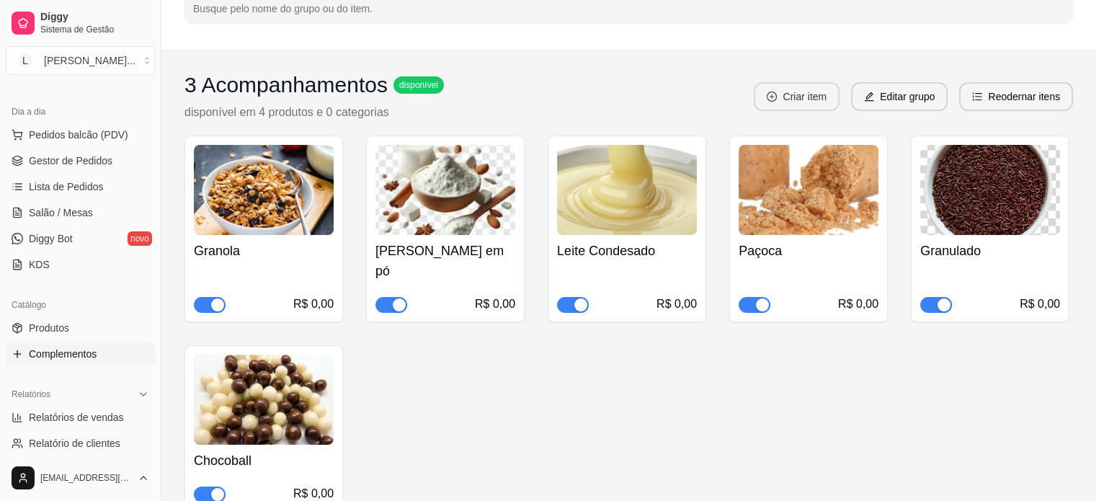
click at [822, 94] on button "Criar item" at bounding box center [797, 96] width 86 height 29
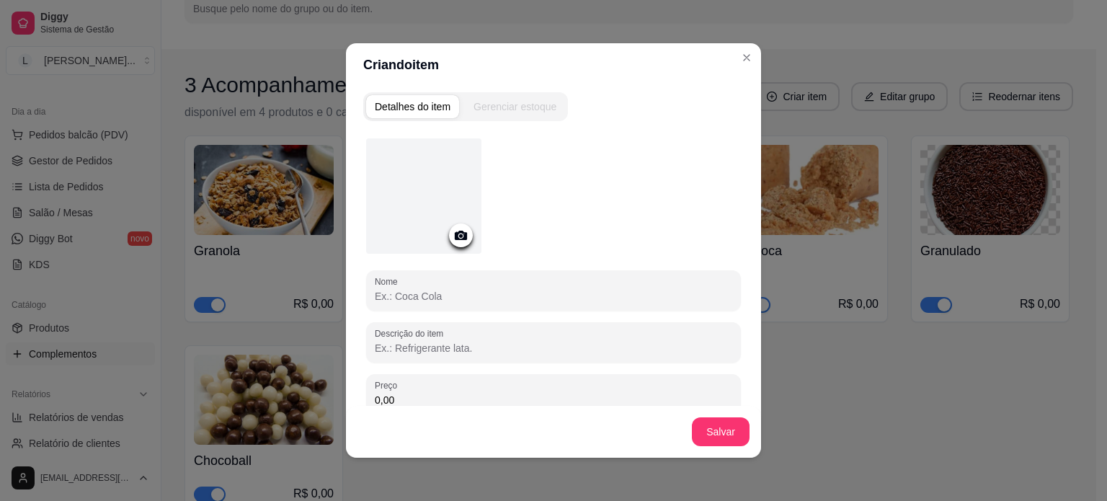
click at [456, 240] on icon at bounding box center [461, 235] width 17 height 17
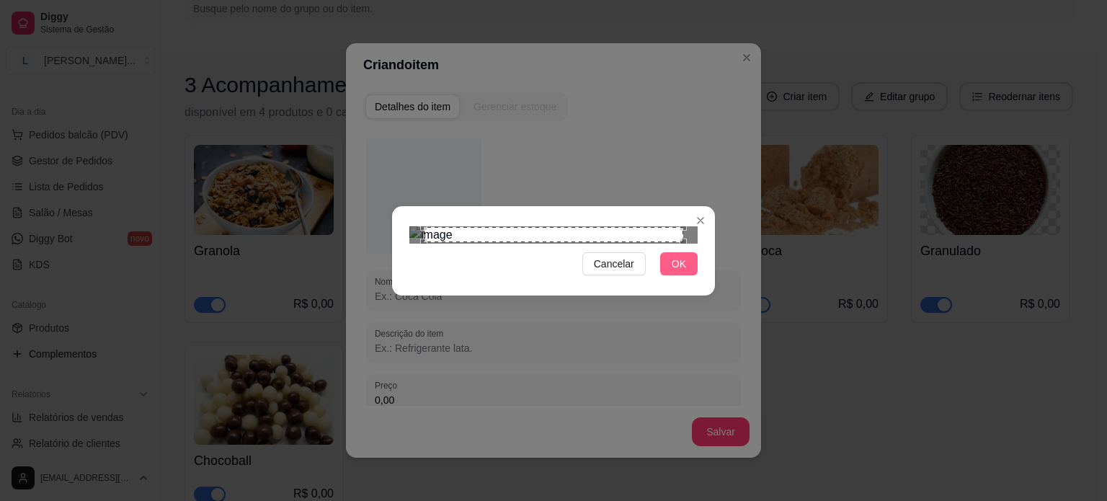
click at [669, 275] on button "OK" at bounding box center [678, 263] width 37 height 23
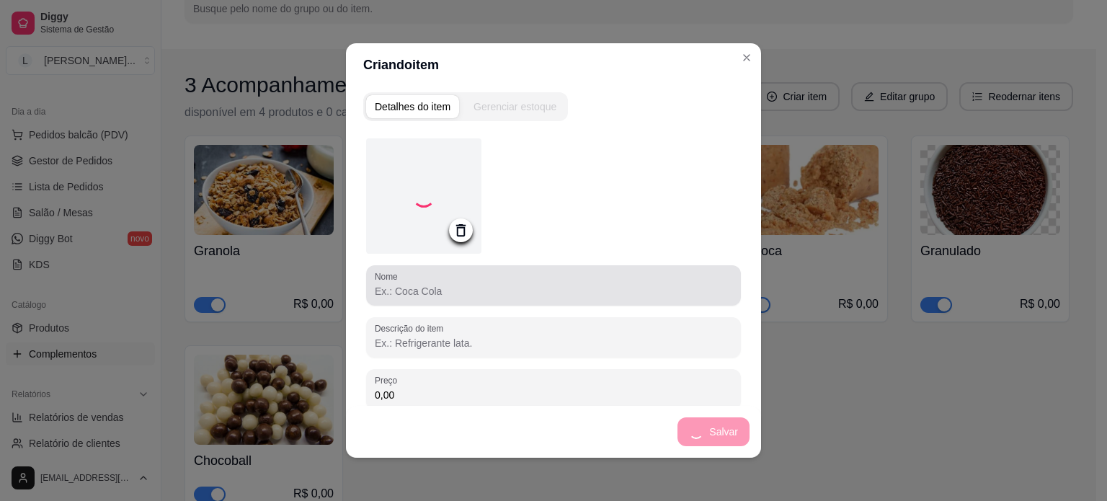
click at [409, 301] on div "Nome" at bounding box center [553, 285] width 375 height 40
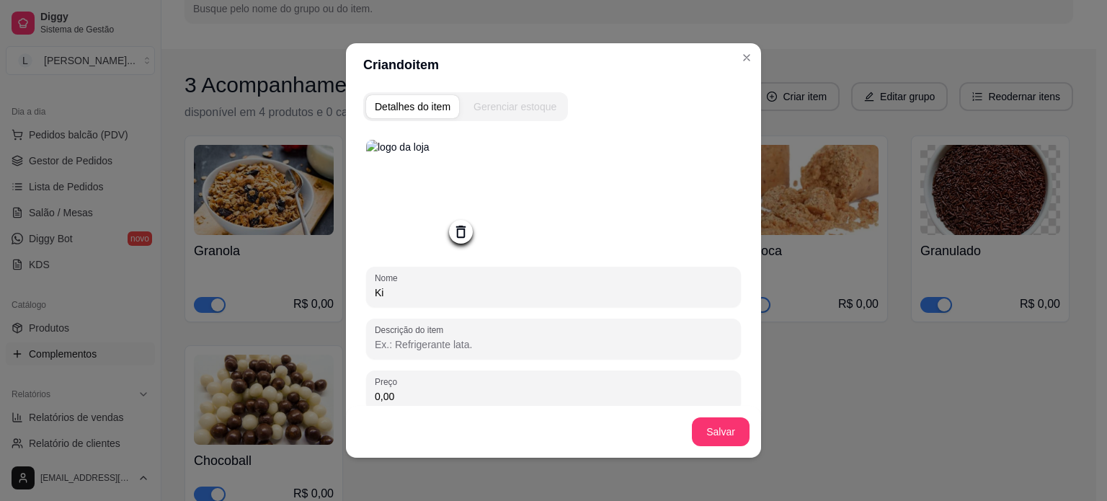
type input "K"
type input "Confete"
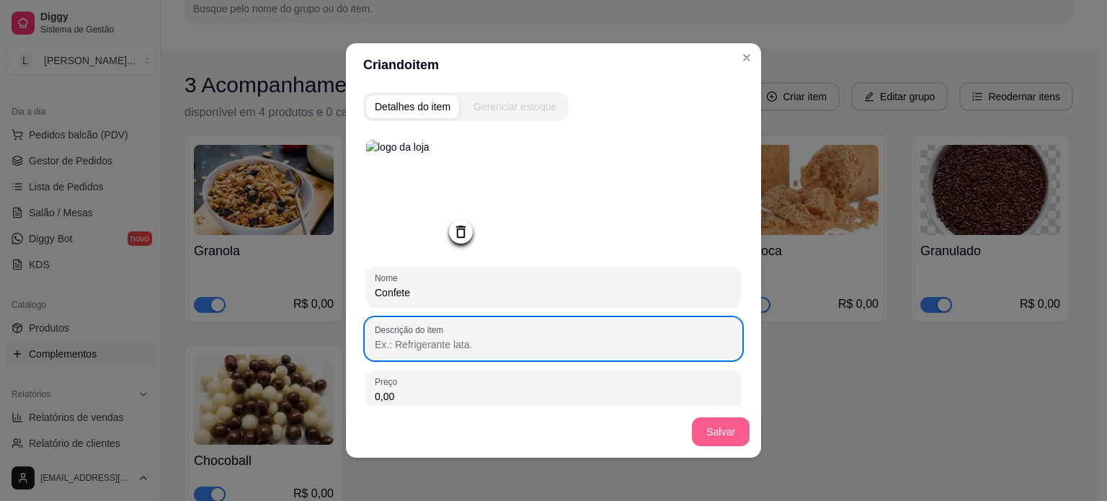
click at [735, 430] on button "Salvar" at bounding box center [721, 431] width 58 height 29
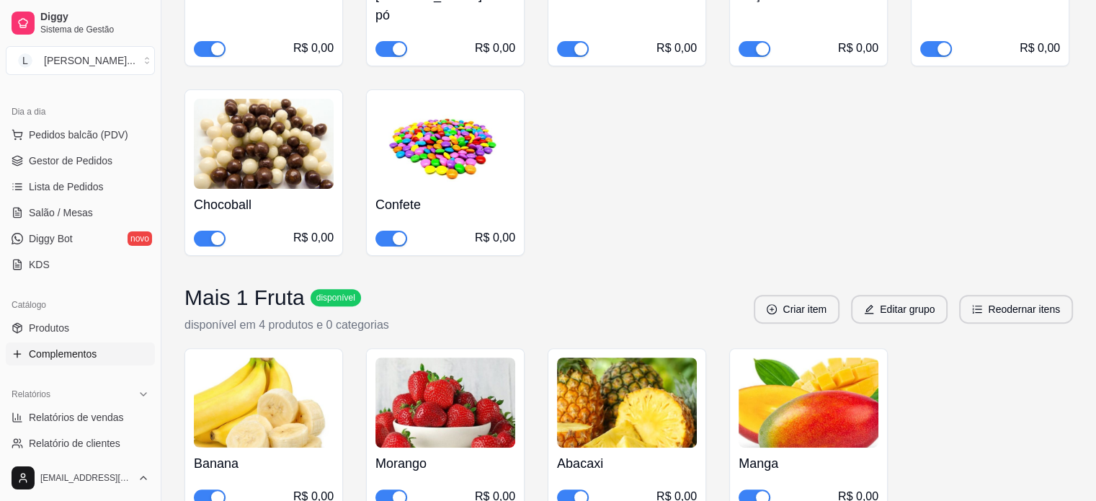
scroll to position [577, 0]
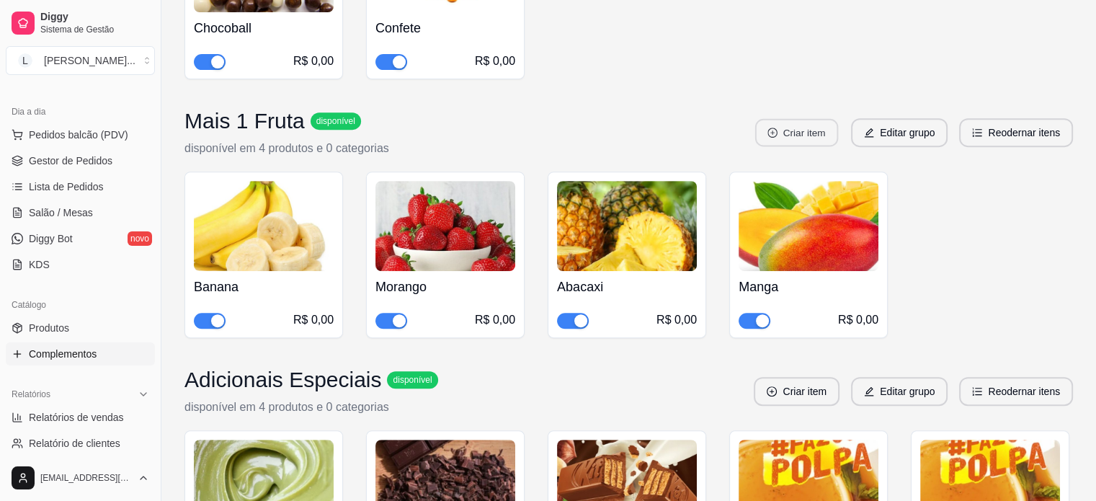
click at [812, 119] on button "Criar item" at bounding box center [796, 133] width 83 height 28
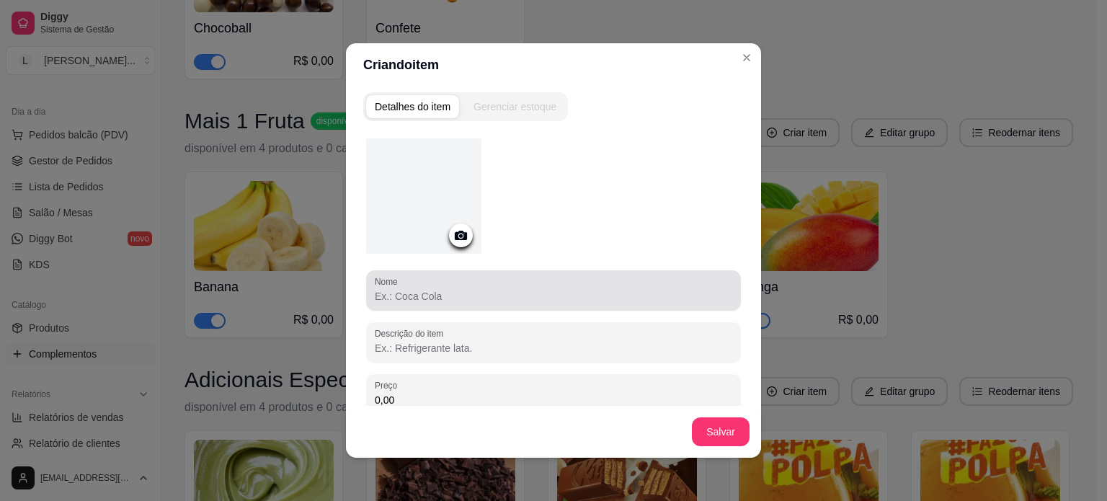
click at [400, 280] on div at bounding box center [554, 290] width 358 height 29
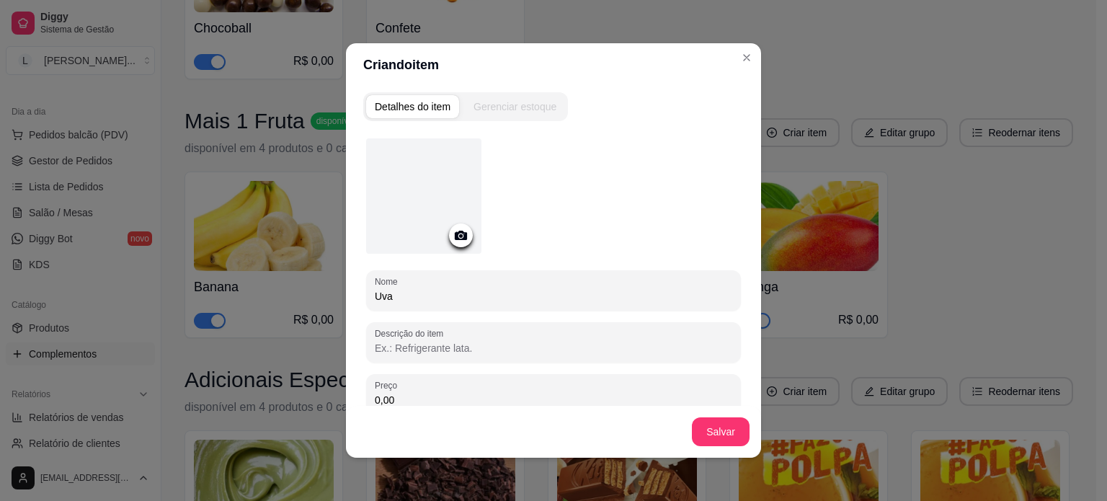
type input "Uva"
click at [453, 238] on icon at bounding box center [461, 235] width 17 height 17
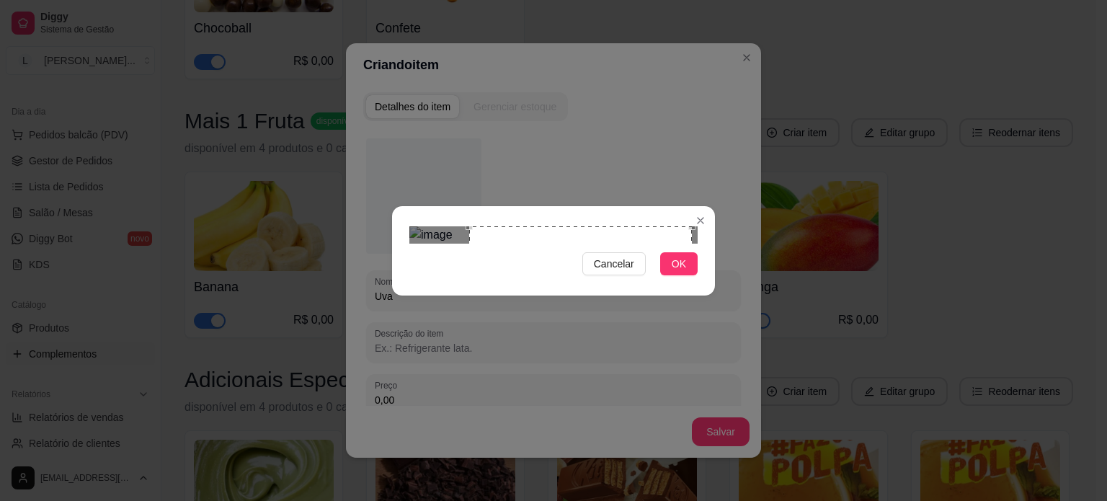
click at [569, 260] on div "Use the arrow keys to move the crop selection area" at bounding box center [580, 337] width 223 height 223
click at [688, 275] on button "OK" at bounding box center [678, 263] width 37 height 23
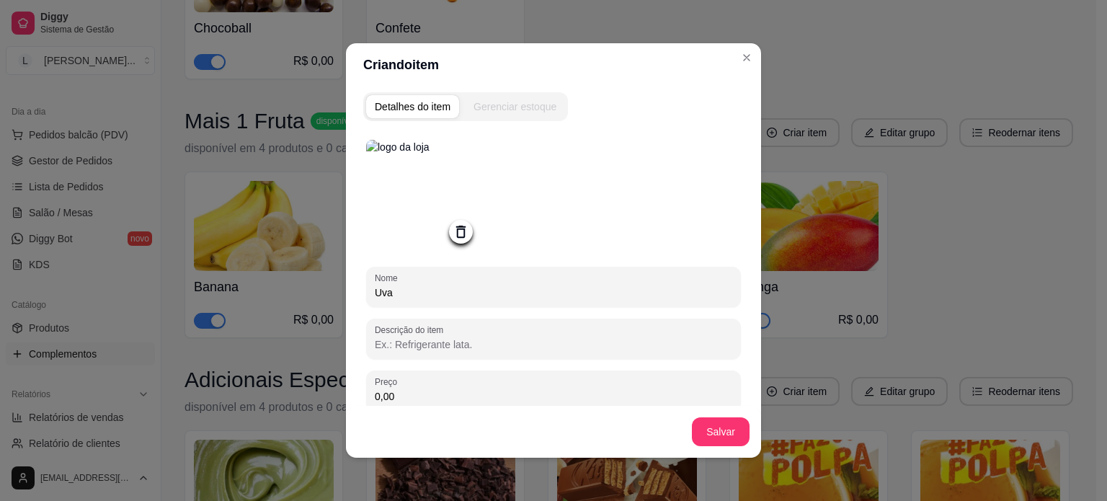
click at [745, 431] on div "Salvar" at bounding box center [553, 432] width 415 height 52
click at [725, 426] on button "Salvar" at bounding box center [721, 431] width 58 height 29
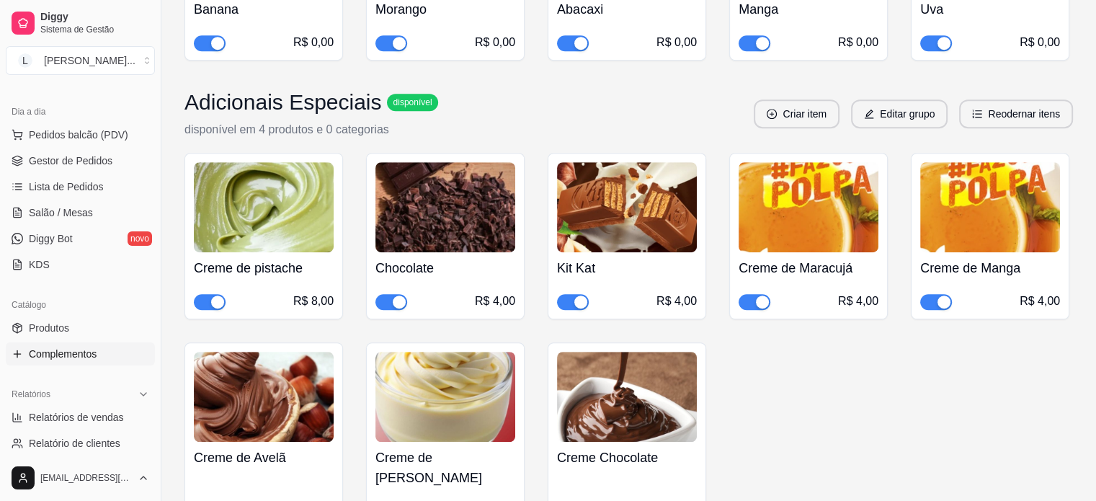
scroll to position [793, 0]
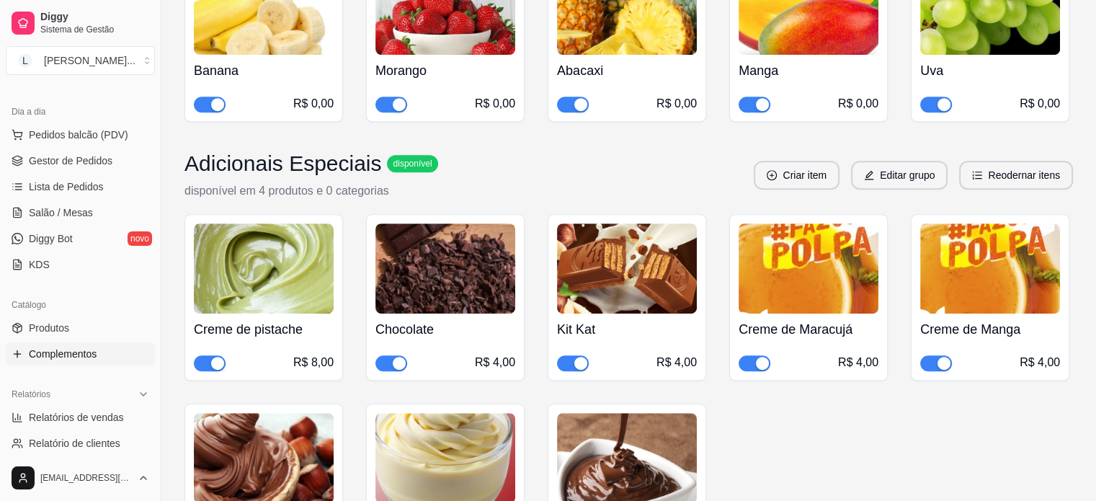
click at [962, 253] on img at bounding box center [990, 268] width 140 height 90
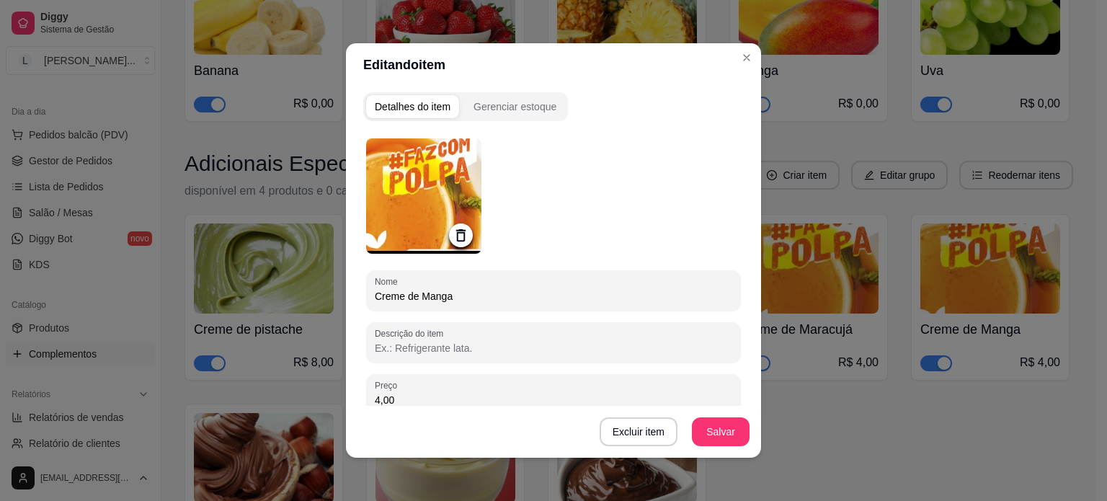
click at [453, 233] on icon at bounding box center [461, 235] width 17 height 17
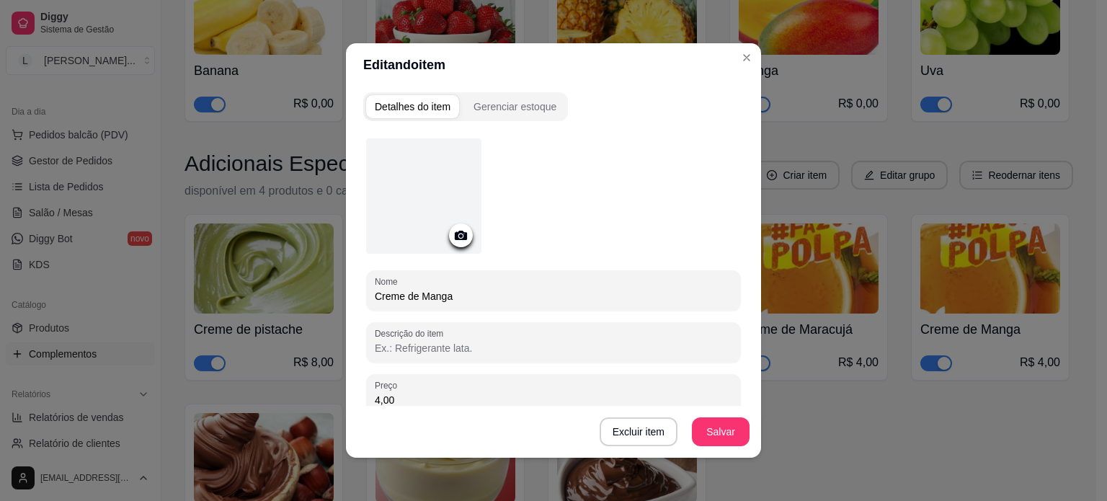
click at [459, 234] on circle at bounding box center [461, 236] width 4 height 4
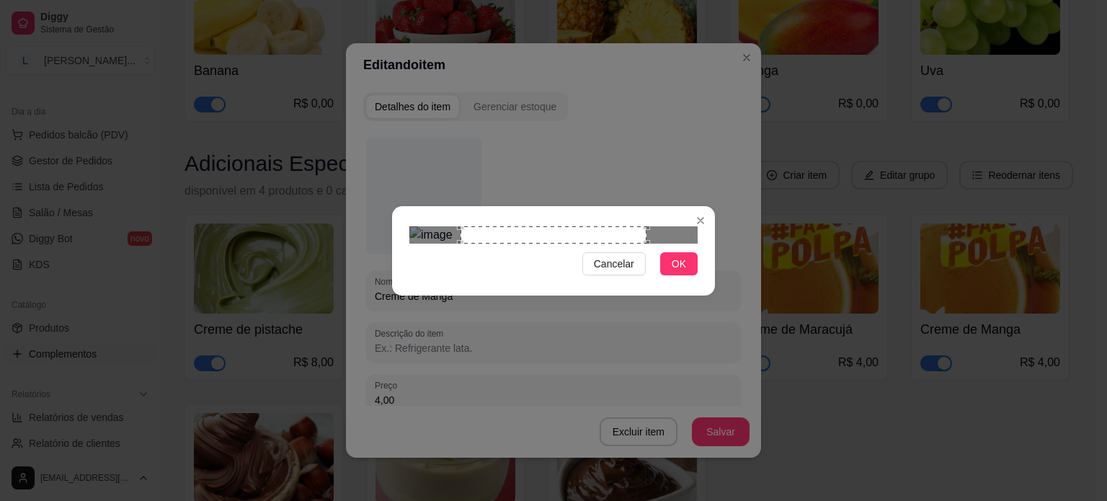
click at [582, 244] on div "Use the arrow keys to move the crop selection area" at bounding box center [554, 234] width 186 height 17
click at [631, 296] on div "Use the arrow keys to move the crop selection area" at bounding box center [584, 319] width 186 height 186
click at [680, 272] on span "OK" at bounding box center [679, 264] width 14 height 16
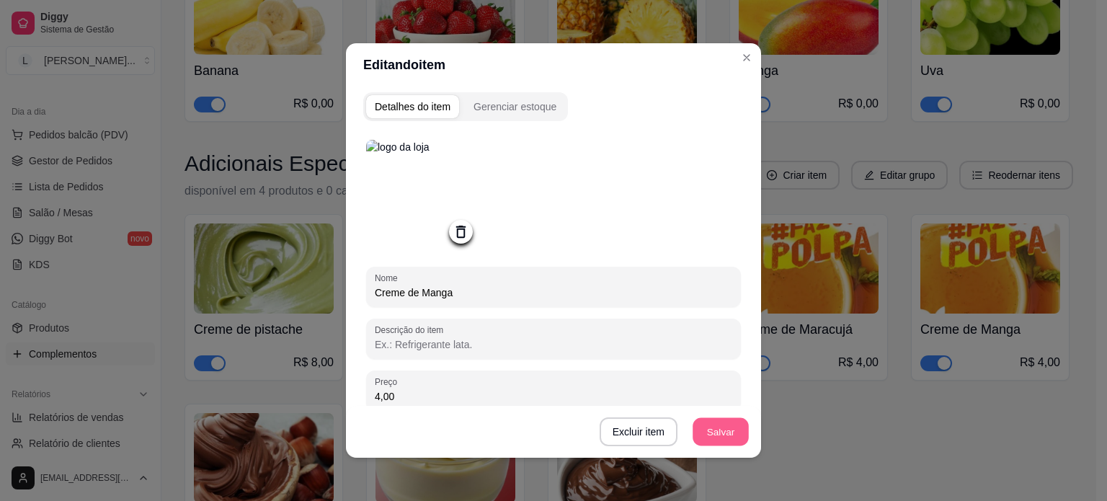
click at [721, 428] on button "Salvar" at bounding box center [721, 432] width 56 height 28
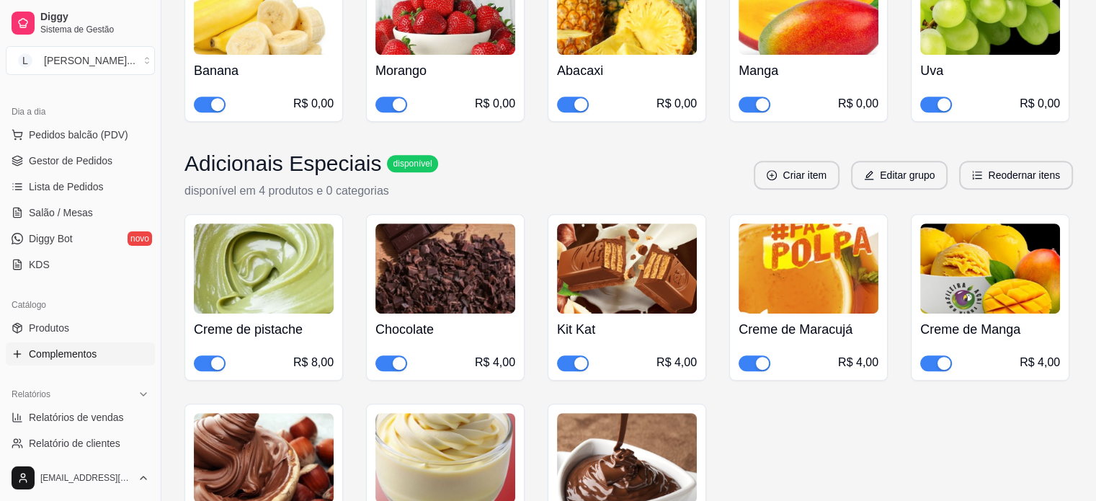
click at [812, 254] on img at bounding box center [809, 268] width 140 height 90
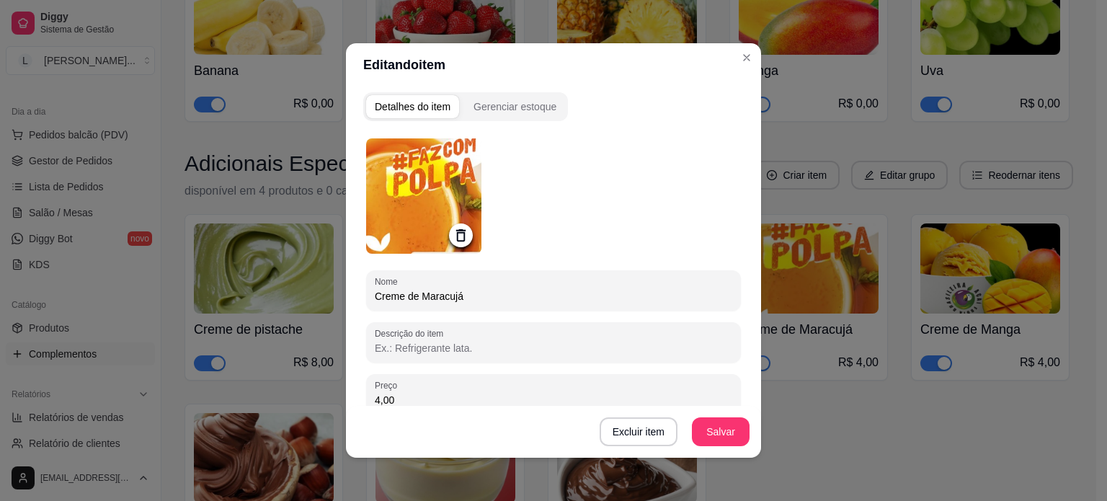
click at [453, 238] on icon at bounding box center [461, 235] width 17 height 17
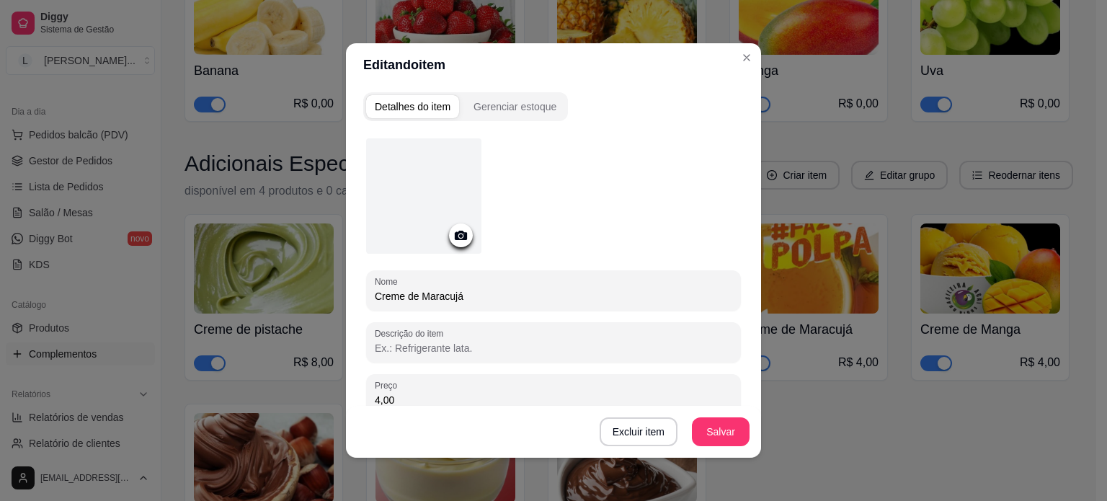
click at [455, 237] on icon at bounding box center [461, 235] width 12 height 9
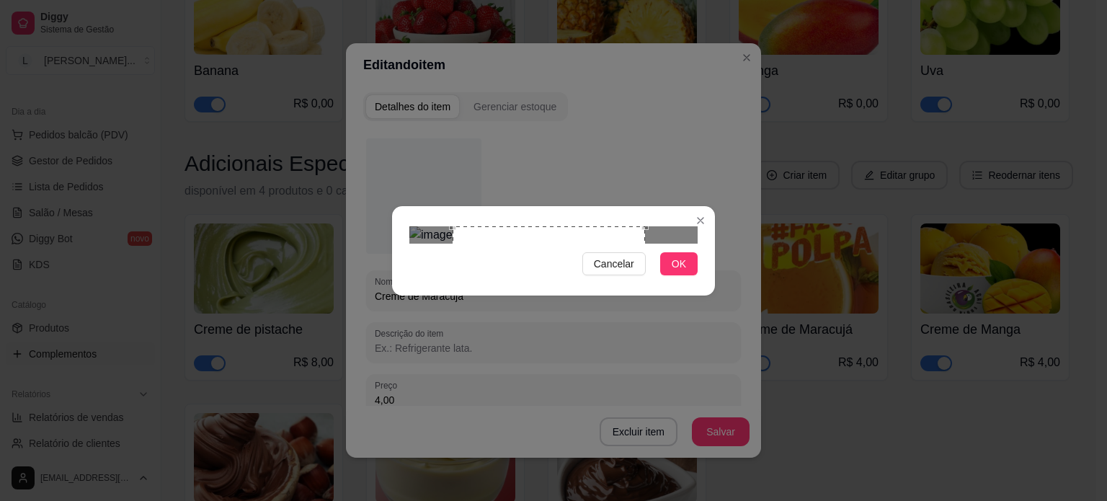
click at [636, 321] on div "Use the arrow keys to move the crop selection area" at bounding box center [549, 322] width 192 height 192
click at [580, 244] on div at bounding box center [553, 234] width 288 height 17
click at [600, 379] on div "Use the arrow keys to move the south east drag handle to change the crop select…" at bounding box center [600, 379] width 0 height 0
click at [597, 226] on div at bounding box center [553, 234] width 288 height 17
click at [681, 272] on span "OK" at bounding box center [679, 264] width 14 height 16
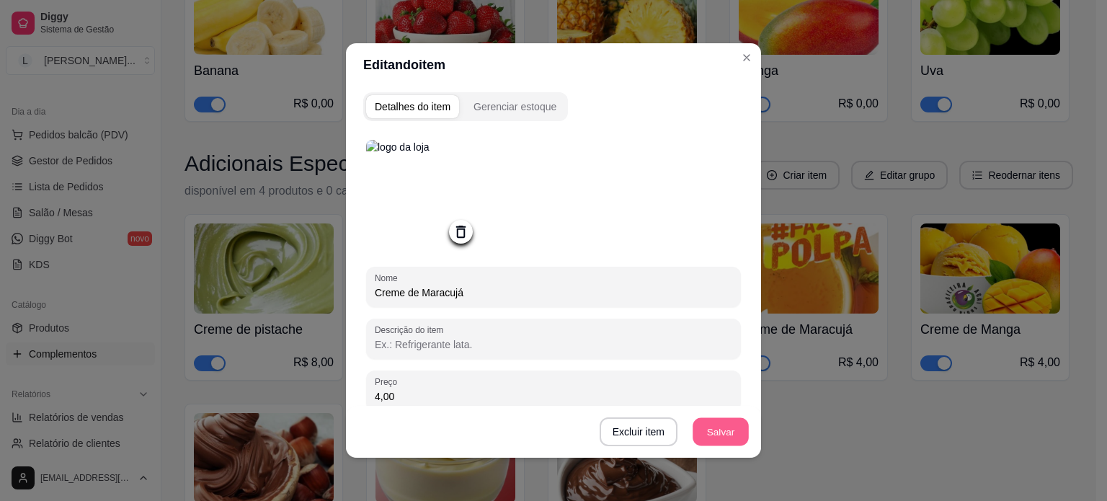
click at [724, 429] on button "Salvar" at bounding box center [721, 432] width 56 height 28
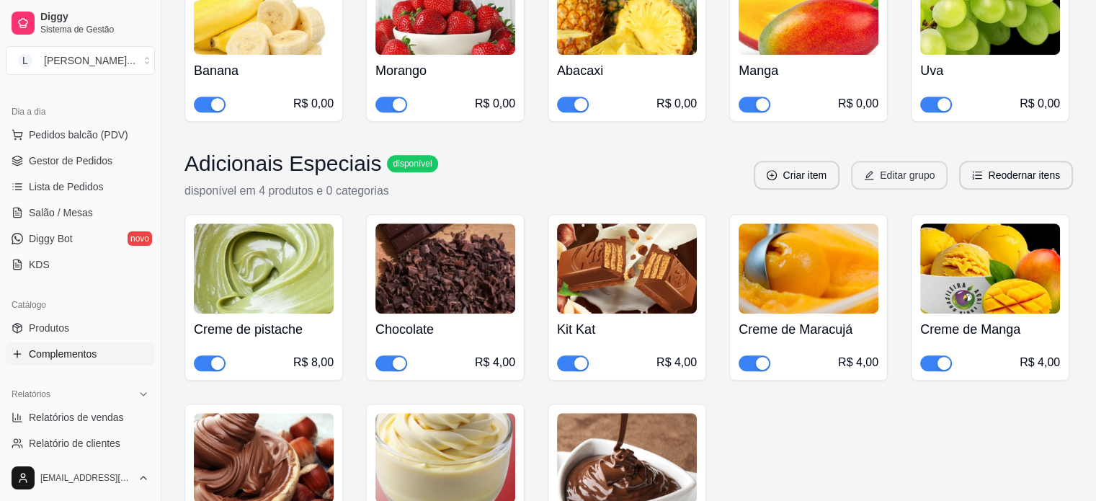
click at [900, 161] on button "Editar grupo" at bounding box center [899, 175] width 97 height 29
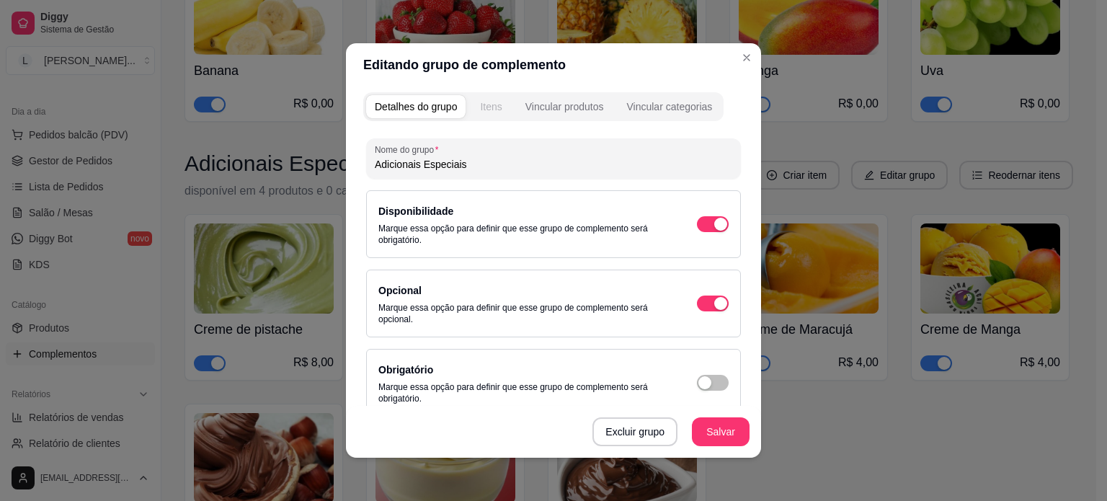
click at [500, 110] on button "Itens" at bounding box center [490, 106] width 39 height 23
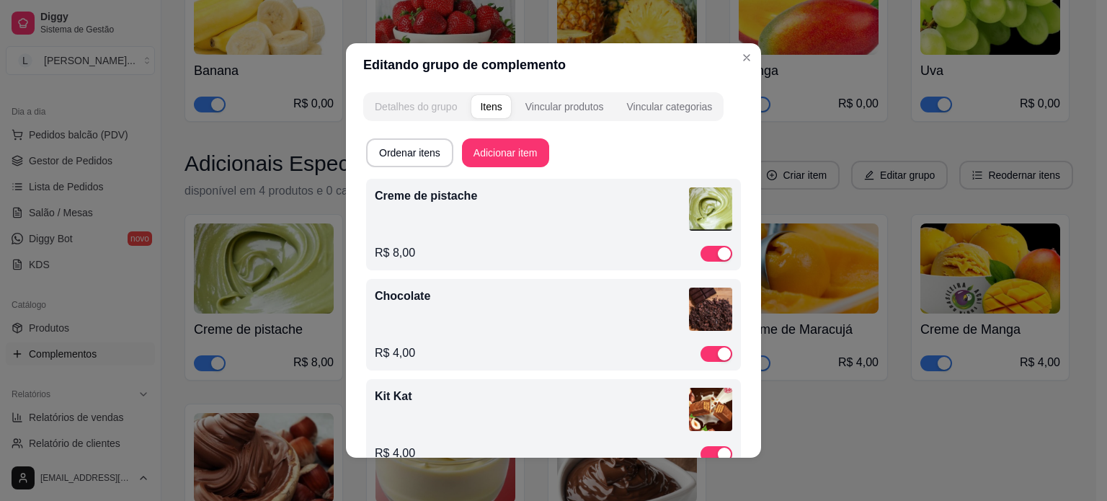
click at [430, 106] on div "Detalhes do grupo" at bounding box center [416, 106] width 82 height 14
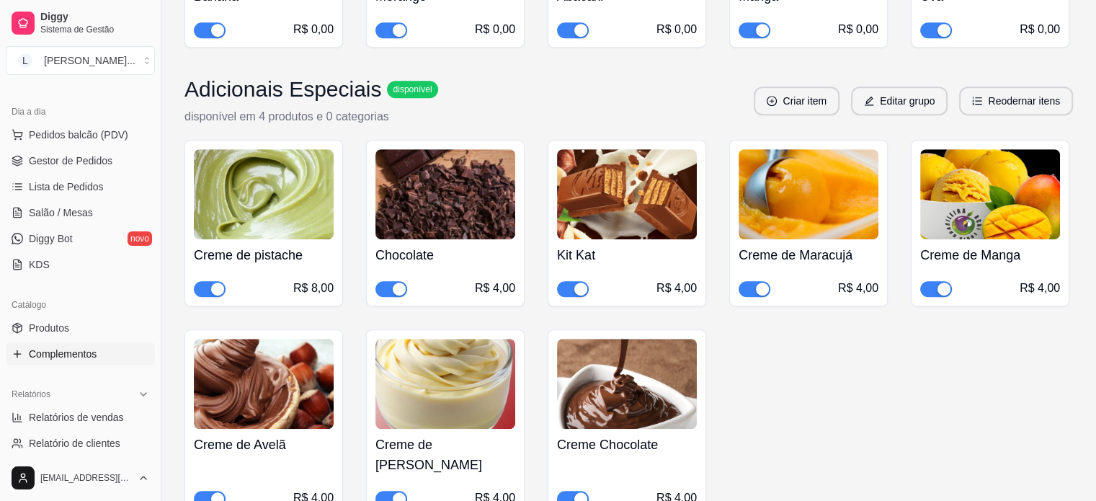
scroll to position [865, 0]
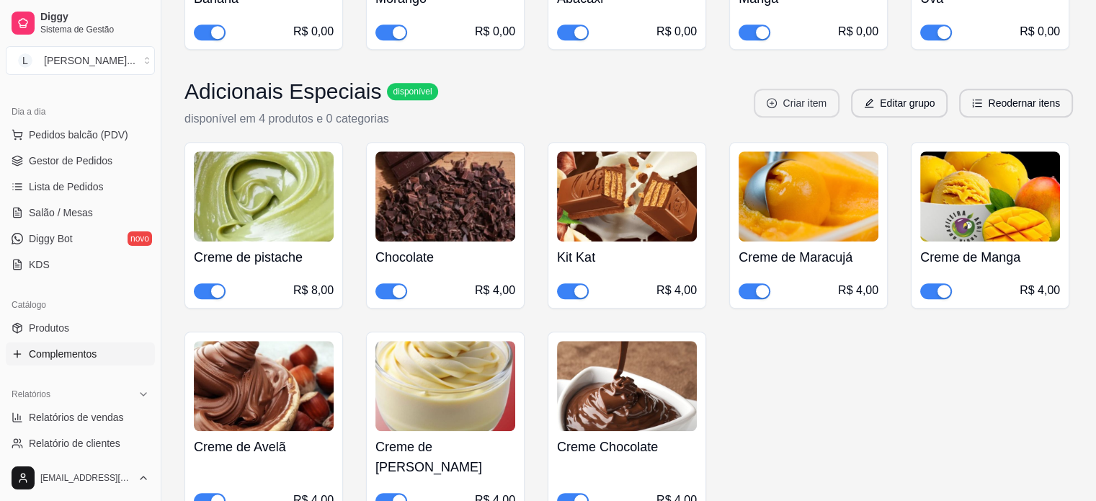
click at [811, 89] on button "Criar item" at bounding box center [797, 103] width 86 height 29
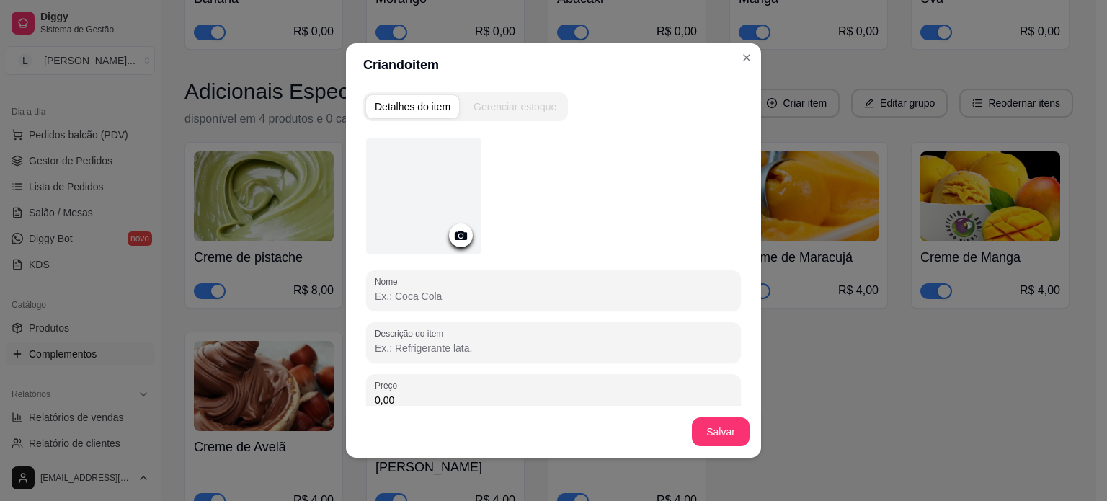
click at [455, 237] on icon at bounding box center [461, 235] width 12 height 9
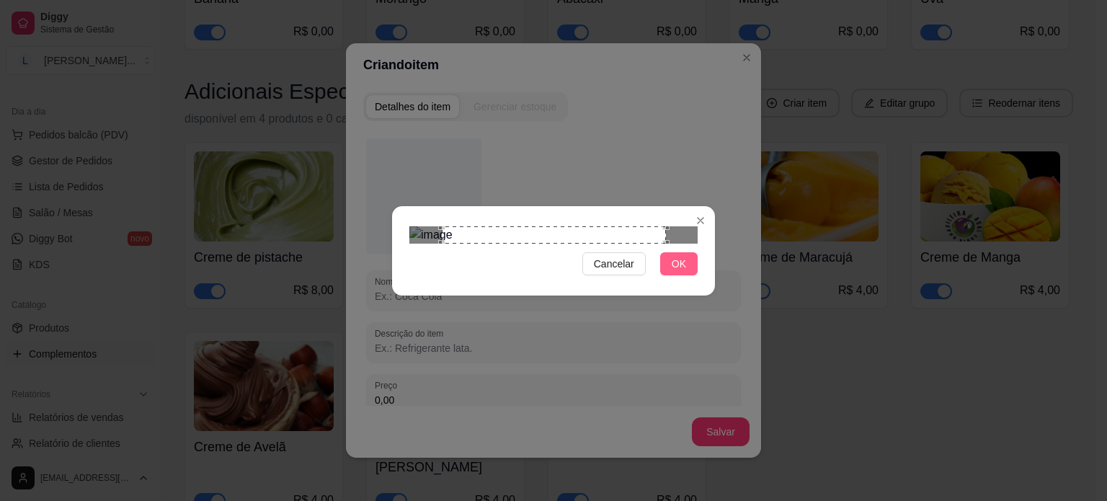
click at [679, 272] on span "OK" at bounding box center [679, 264] width 14 height 16
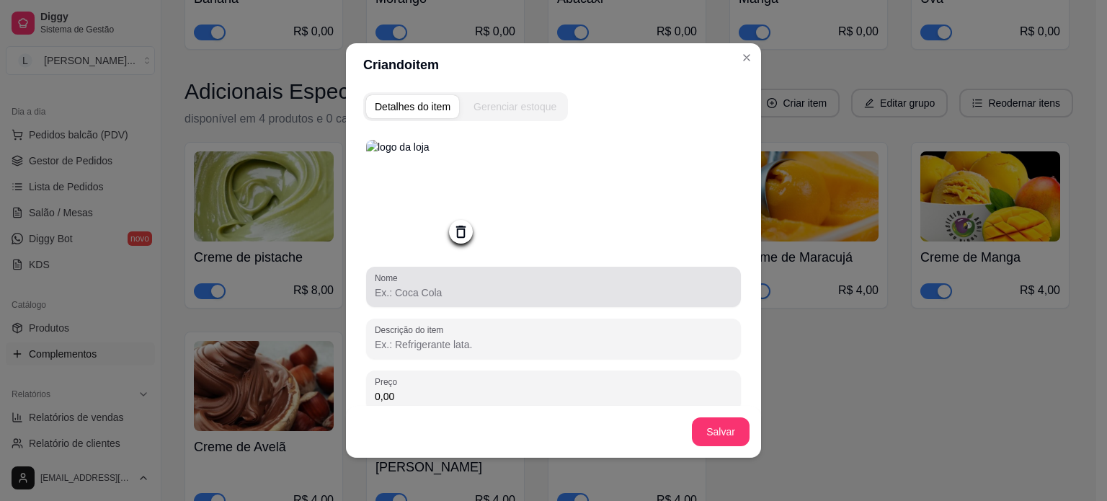
click at [468, 279] on div at bounding box center [554, 286] width 358 height 29
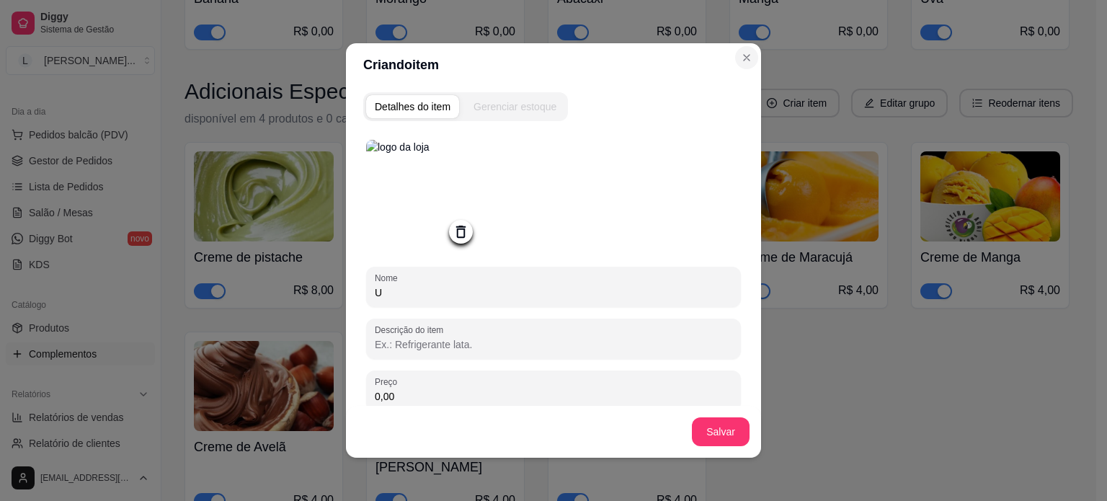
type input "U"
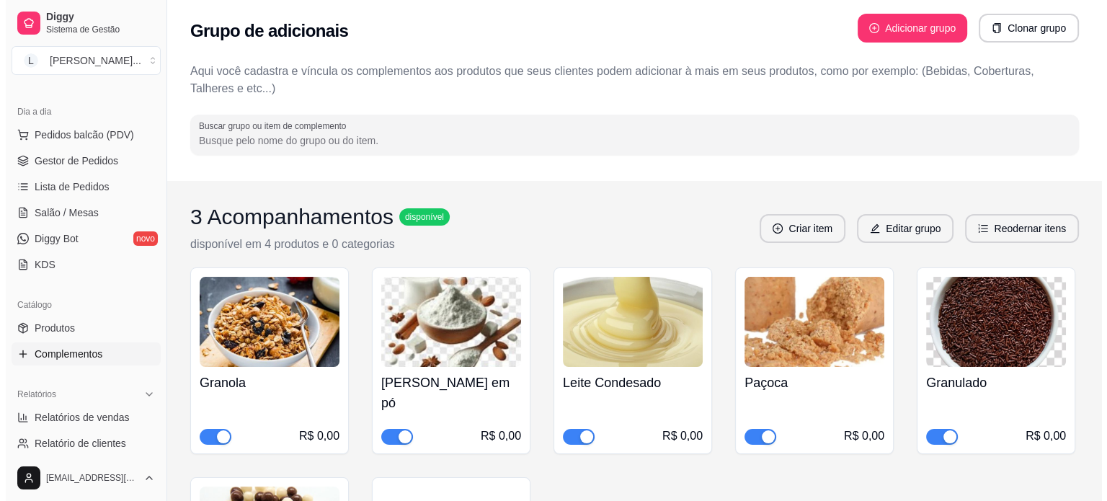
scroll to position [0, 0]
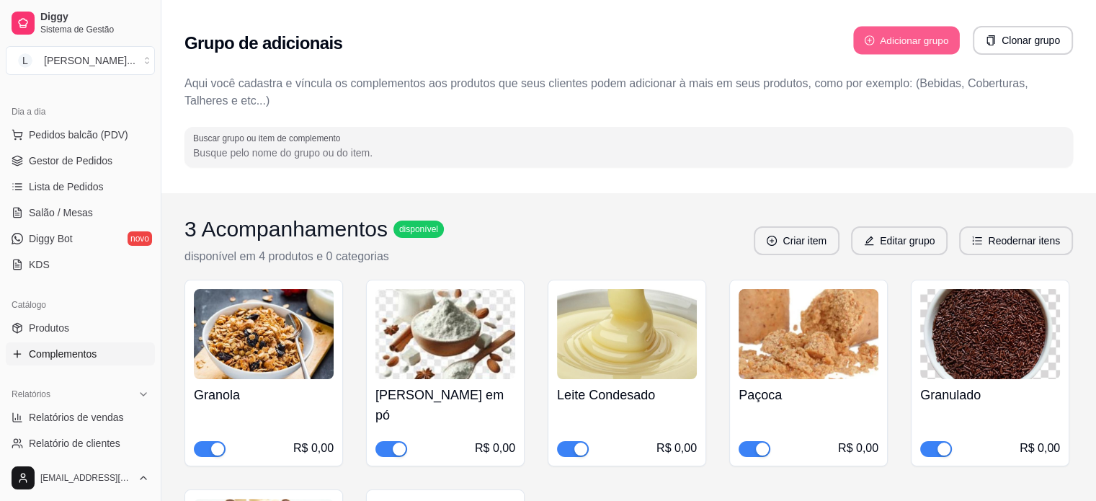
click at [905, 43] on button "Adicionar grupo" at bounding box center [906, 41] width 107 height 28
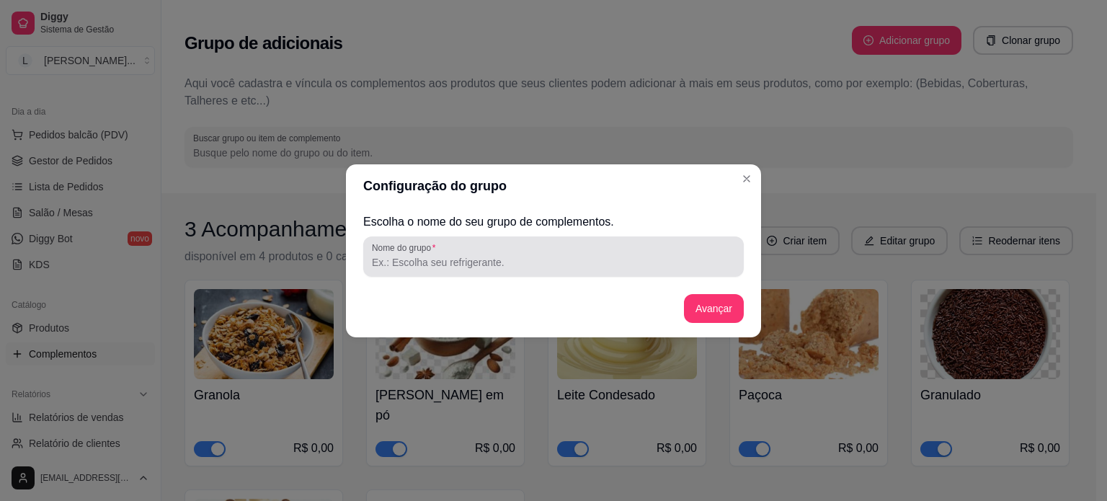
click at [565, 261] on input "Nome do grupo" at bounding box center [553, 262] width 363 height 14
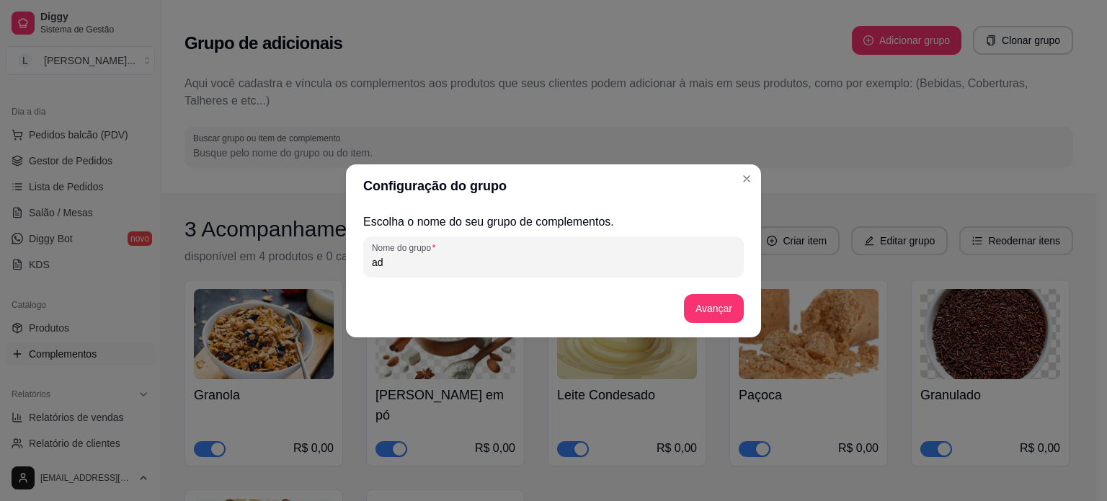
type input "a"
type input "F"
type input "ADICIONAL DE FRUTAS"
click at [716, 308] on button "Avançar" at bounding box center [714, 308] width 60 height 29
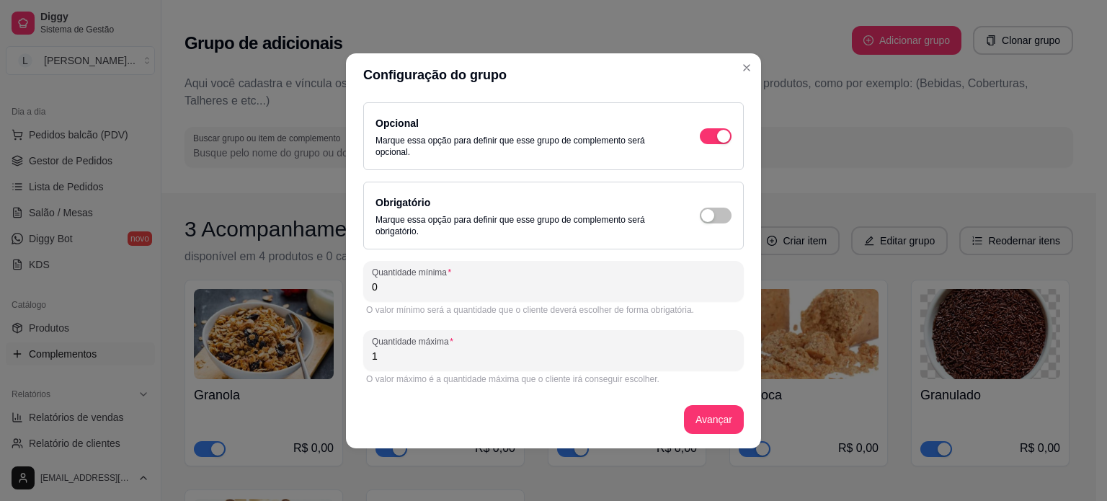
drag, startPoint x: 336, startPoint y: 271, endPoint x: 179, endPoint y: 273, distance: 157.1
click at [179, 273] on div "Configuração do grupo Opcional Marque essa opção para definir que esse grupo de…" at bounding box center [553, 250] width 1107 height 501
type input "1"
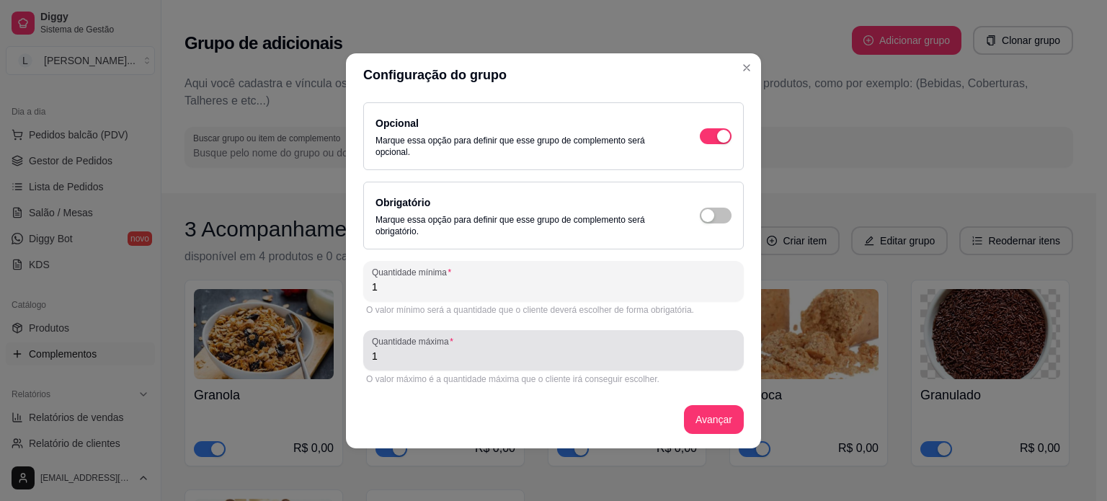
drag, startPoint x: 410, startPoint y: 360, endPoint x: 339, endPoint y: 360, distance: 71.4
click at [339, 360] on div "Configuração do grupo Opcional Marque essa opção para definir que esse grupo de…" at bounding box center [553, 250] width 1107 height 501
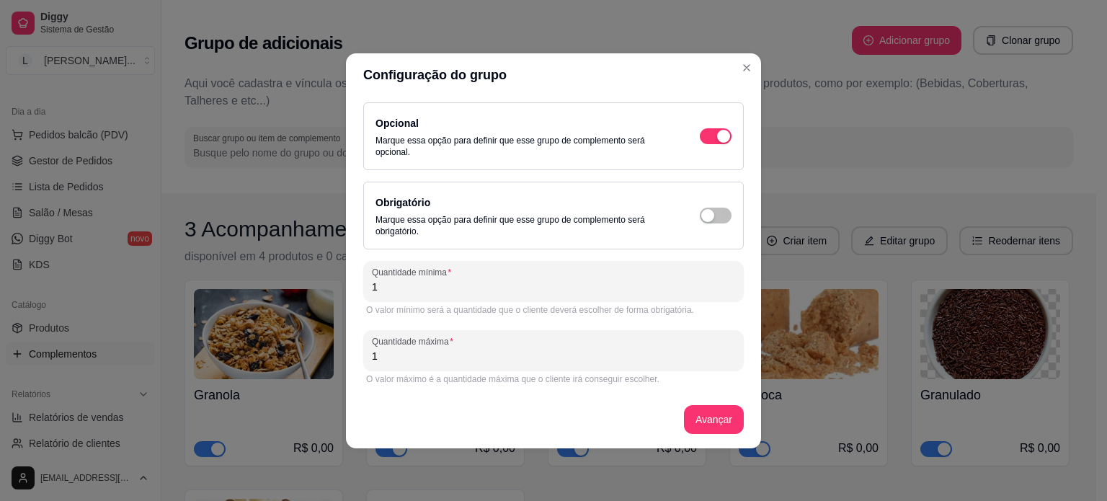
drag, startPoint x: 450, startPoint y: 354, endPoint x: 369, endPoint y: 363, distance: 81.2
click at [368, 363] on div "Quantidade máxima 1" at bounding box center [553, 350] width 381 height 40
type input "10"
click at [727, 422] on button "Avançar" at bounding box center [714, 419] width 58 height 28
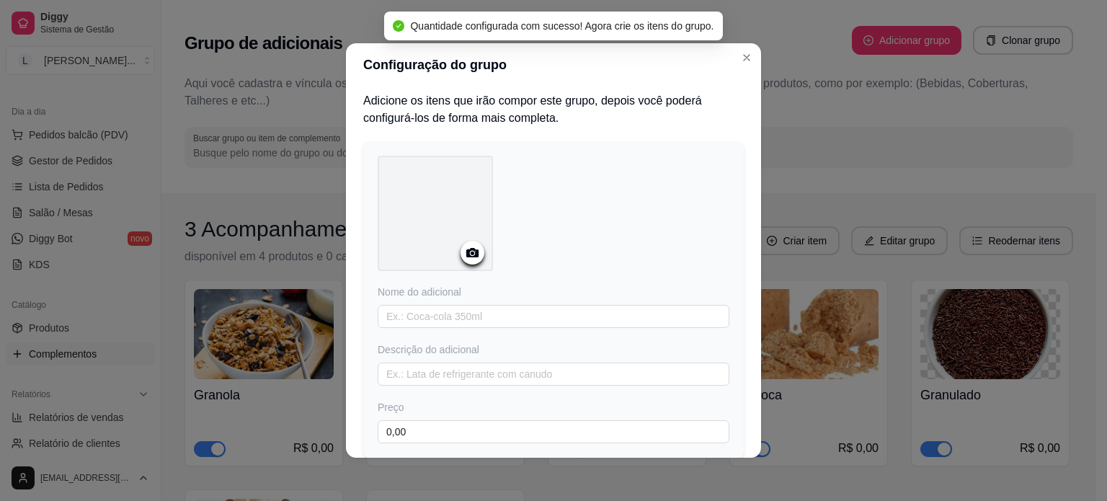
click at [464, 247] on icon at bounding box center [472, 252] width 17 height 17
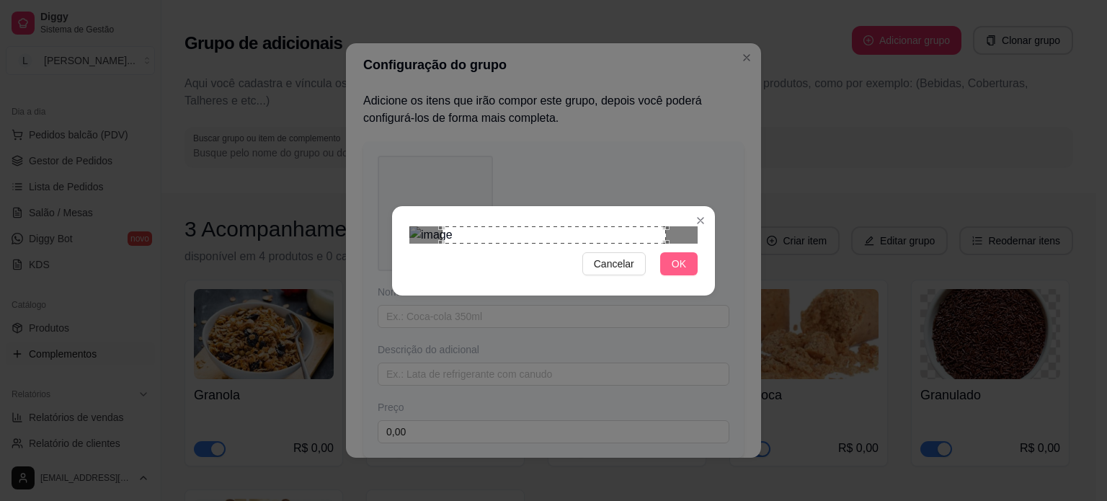
click at [679, 272] on span "OK" at bounding box center [679, 264] width 14 height 16
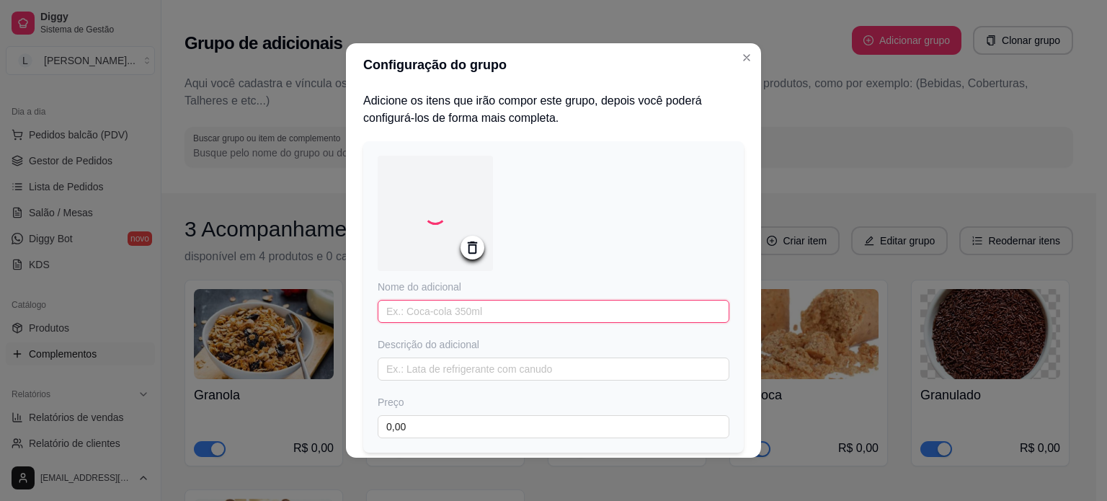
click at [466, 319] on input "text" at bounding box center [554, 311] width 352 height 23
type input "u"
type input "Uva"
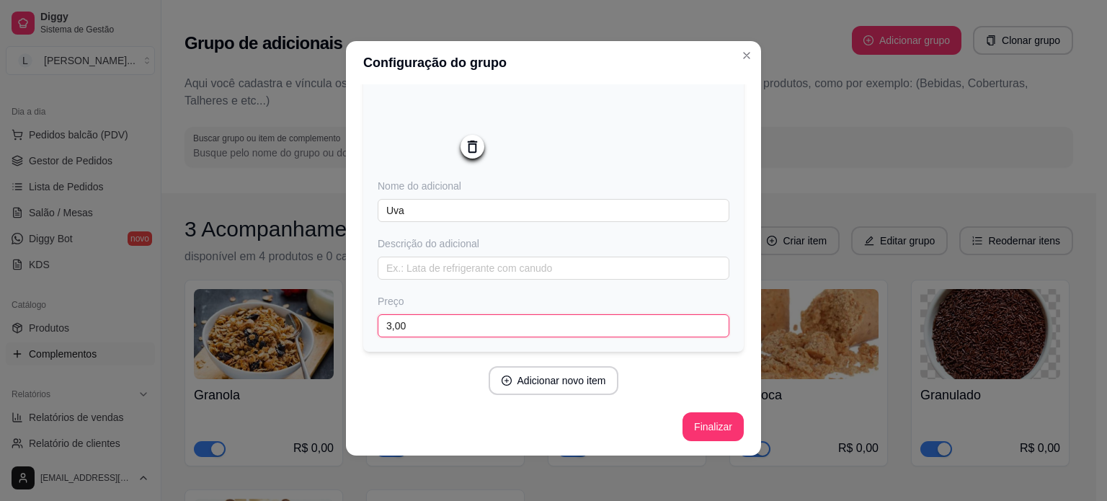
scroll to position [3, 0]
type input "3,00"
click at [561, 380] on button "Adicionar novo item" at bounding box center [553, 380] width 127 height 28
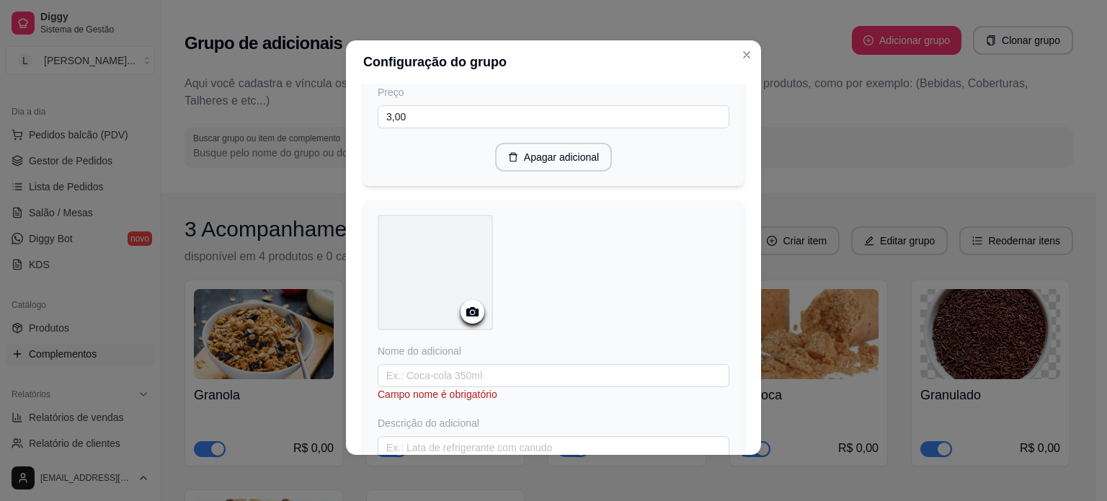
scroll to position [318, 0]
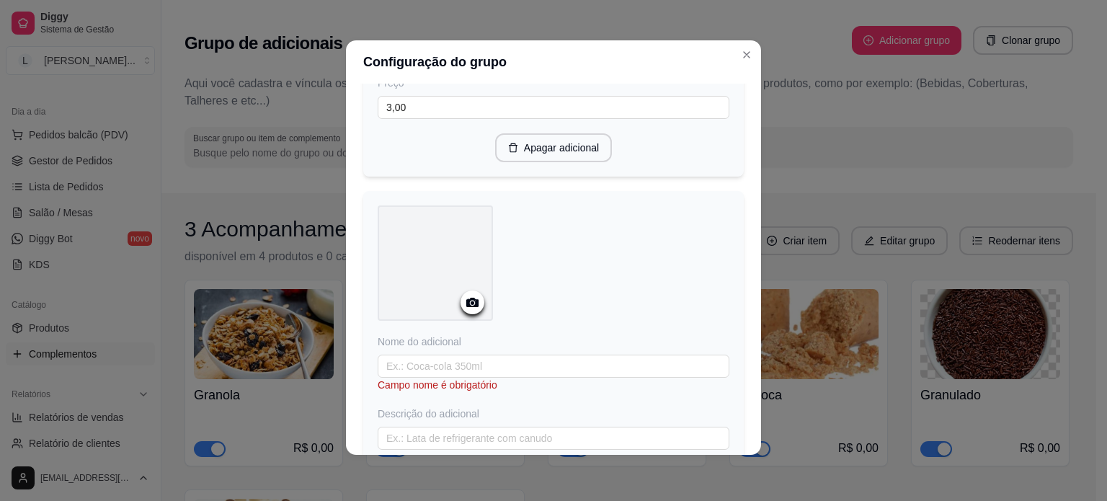
click at [470, 302] on icon at bounding box center [472, 302] width 12 height 9
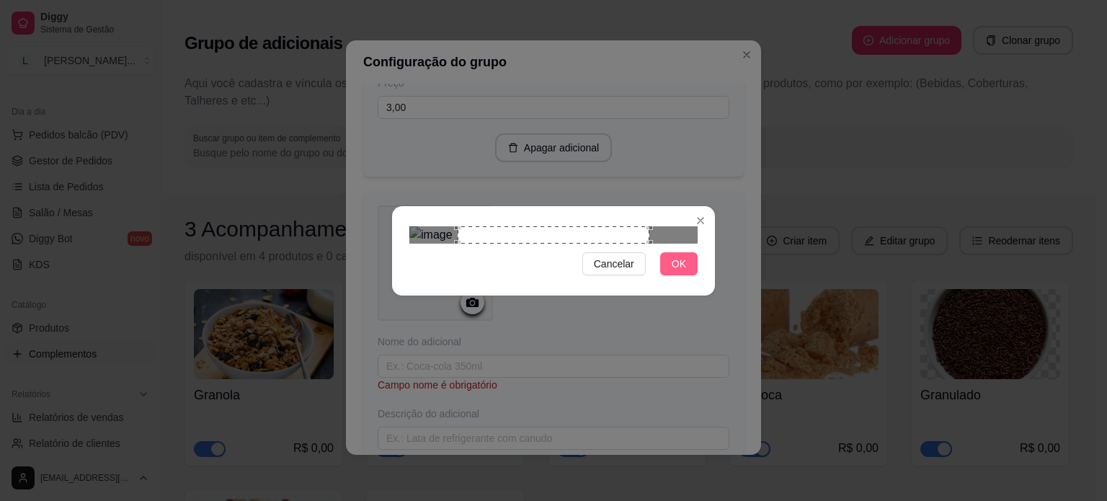
click at [679, 272] on span "OK" at bounding box center [679, 264] width 14 height 16
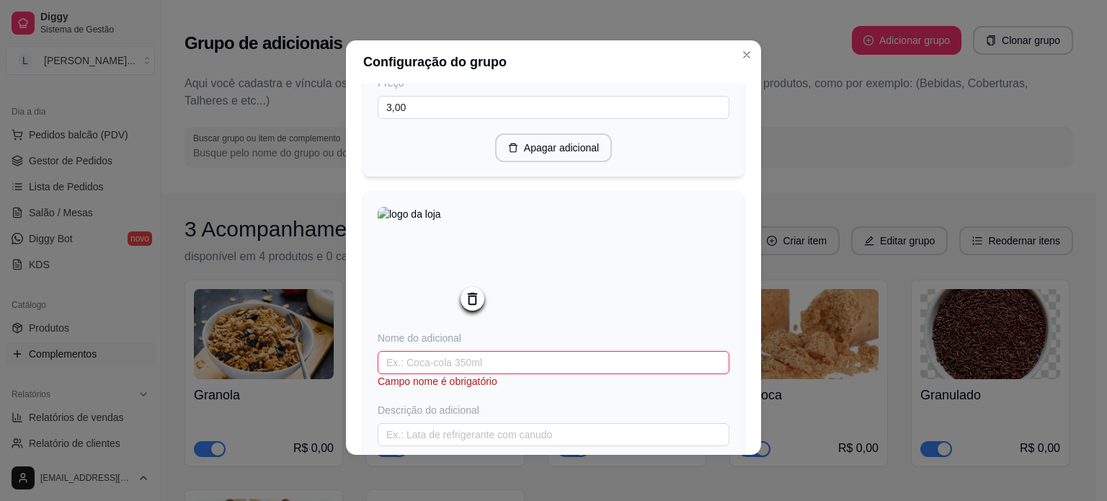
click at [495, 359] on input "text" at bounding box center [554, 362] width 352 height 23
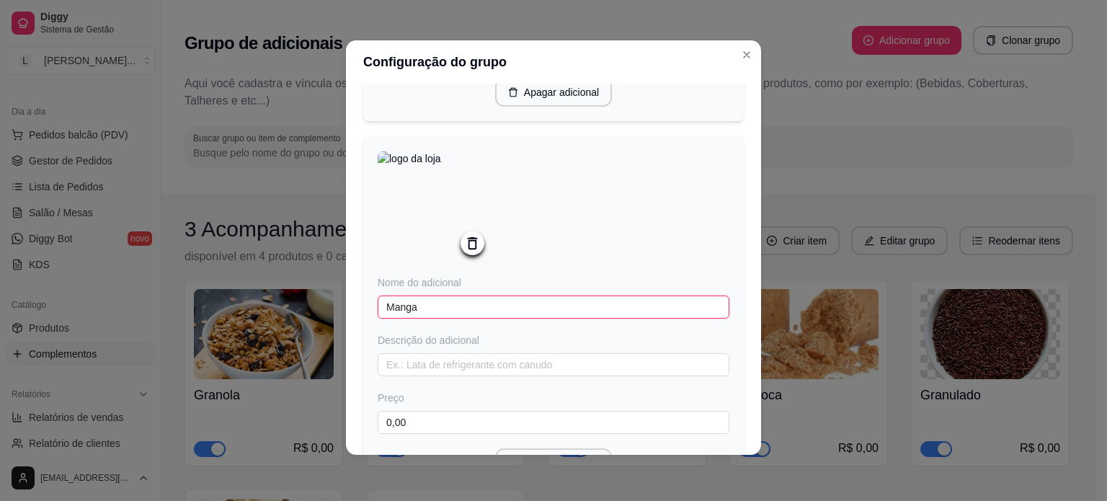
scroll to position [462, 0]
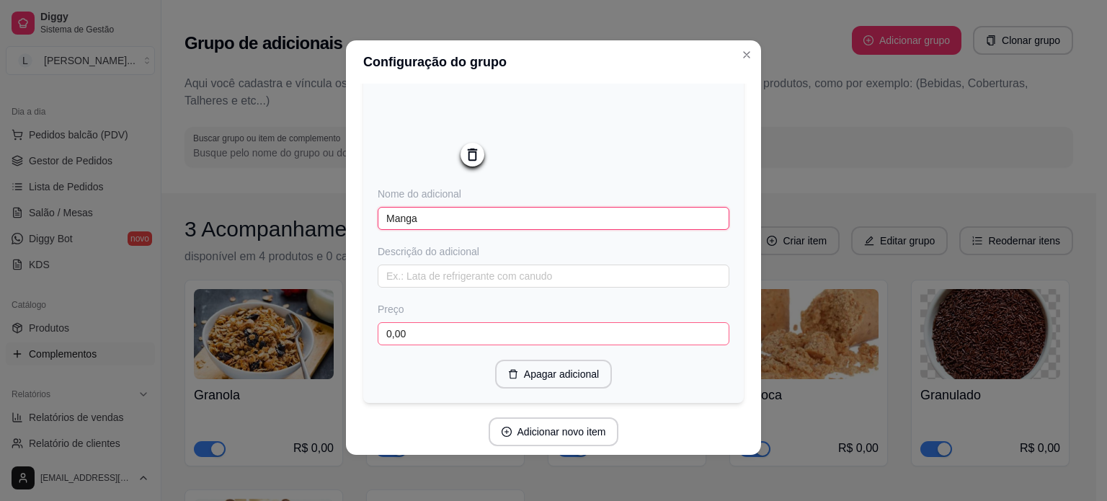
type input "Manga"
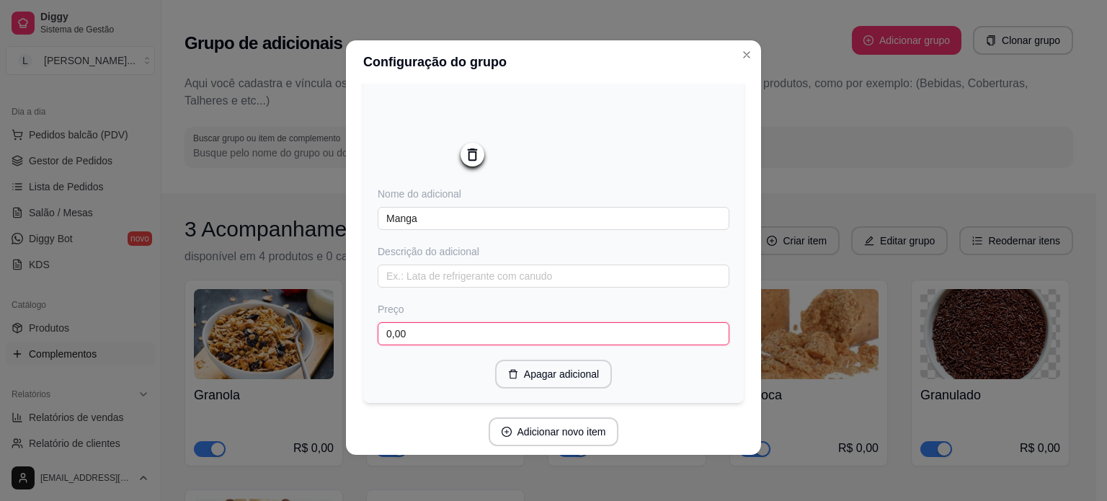
click at [490, 339] on input "0,00" at bounding box center [554, 333] width 352 height 23
type input "3,00"
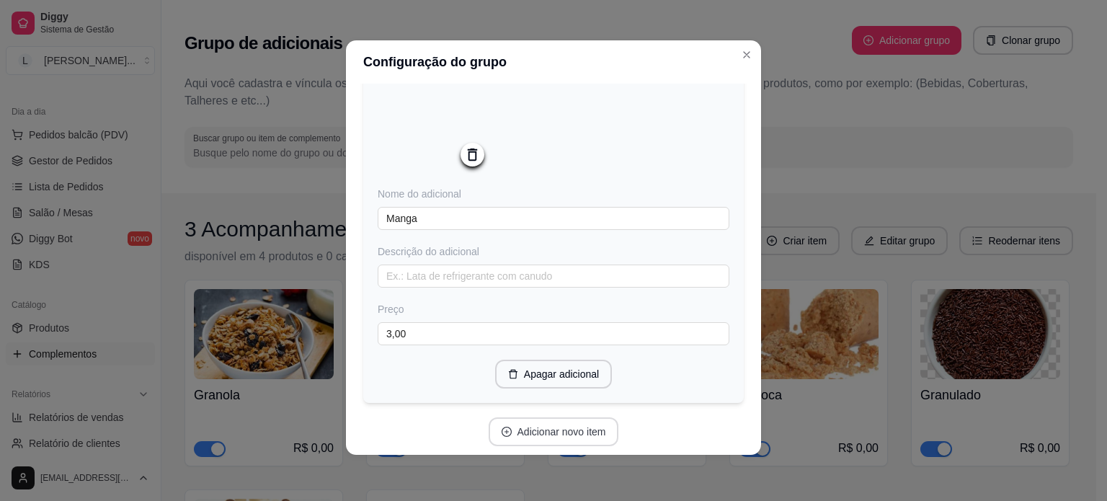
click at [579, 433] on button "Adicionar novo item" at bounding box center [554, 431] width 130 height 29
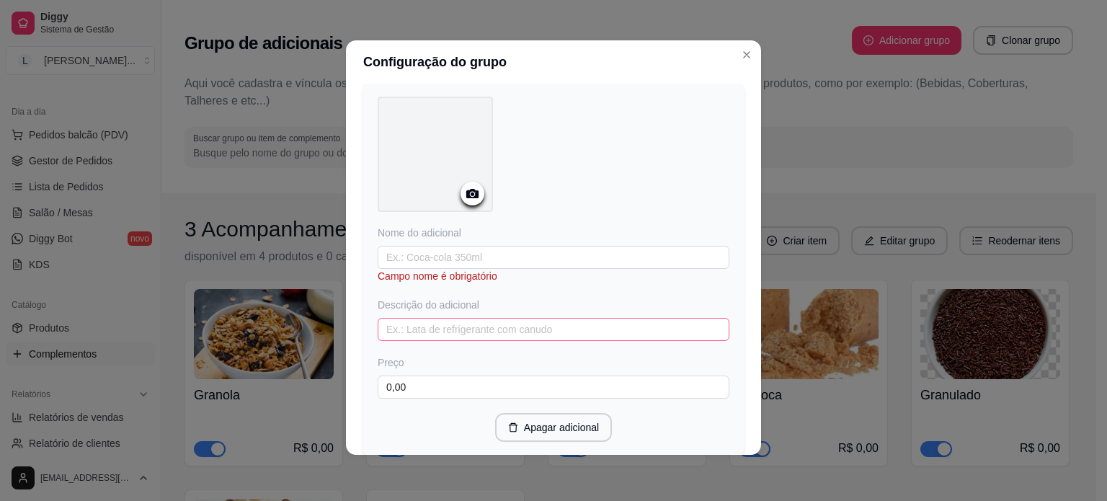
scroll to position [822, 0]
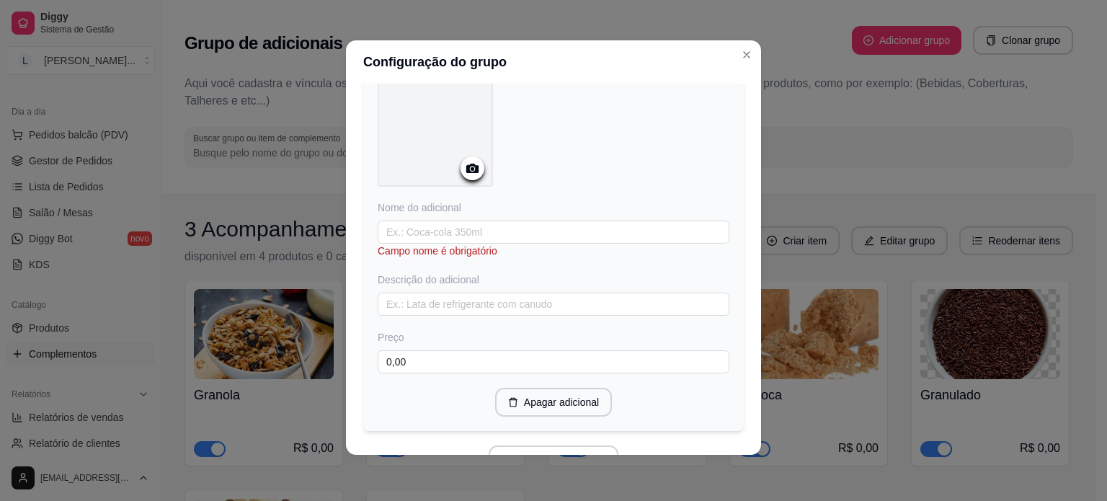
click at [464, 167] on icon at bounding box center [472, 168] width 17 height 17
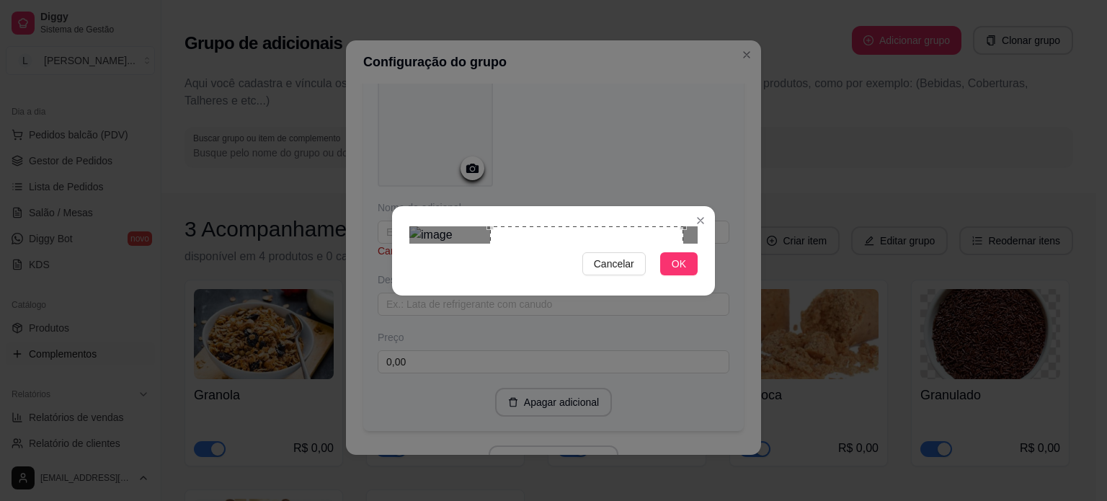
click at [594, 285] on div "Use the arrow keys to move the crop selection area" at bounding box center [586, 322] width 193 height 193
click at [674, 272] on span "OK" at bounding box center [679, 264] width 14 height 16
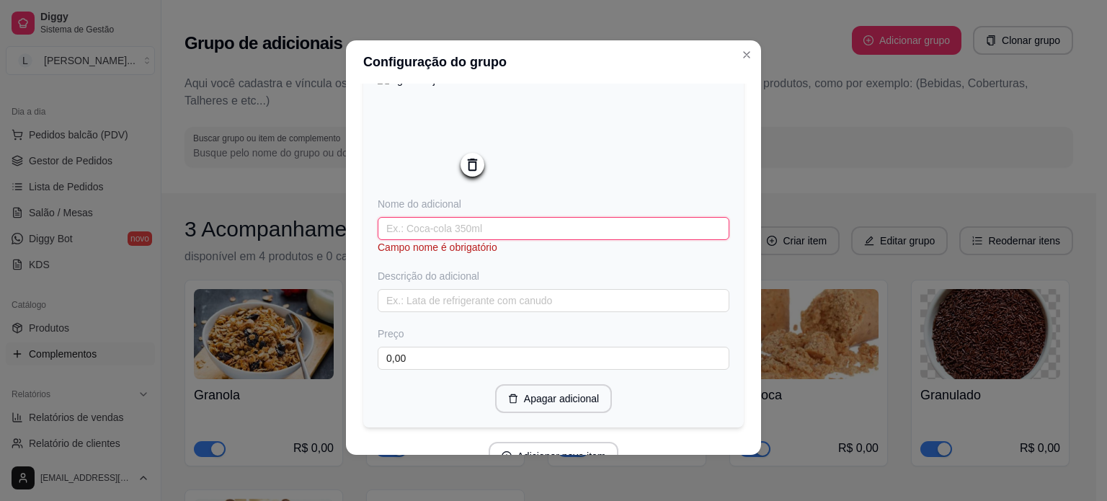
click at [472, 234] on input "text" at bounding box center [554, 228] width 352 height 23
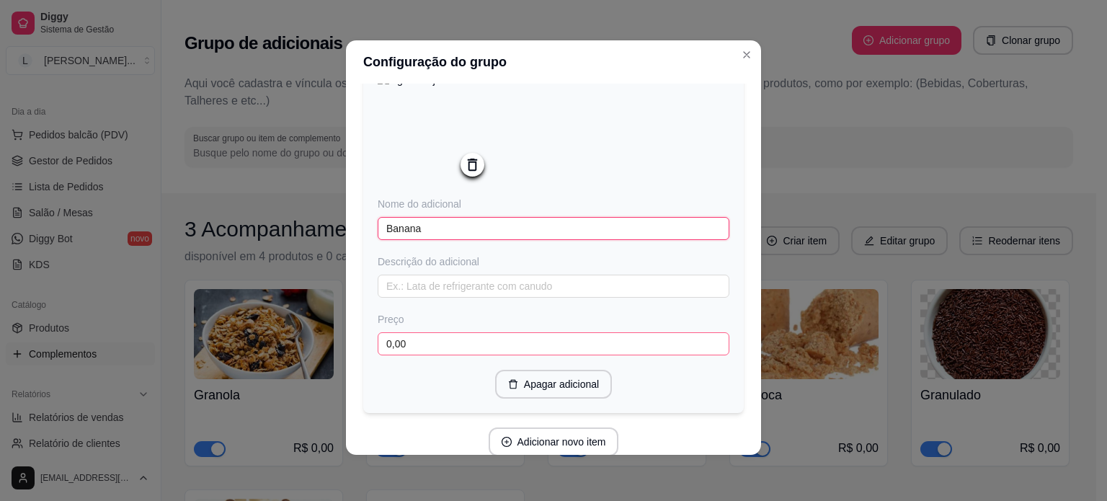
type input "Banana"
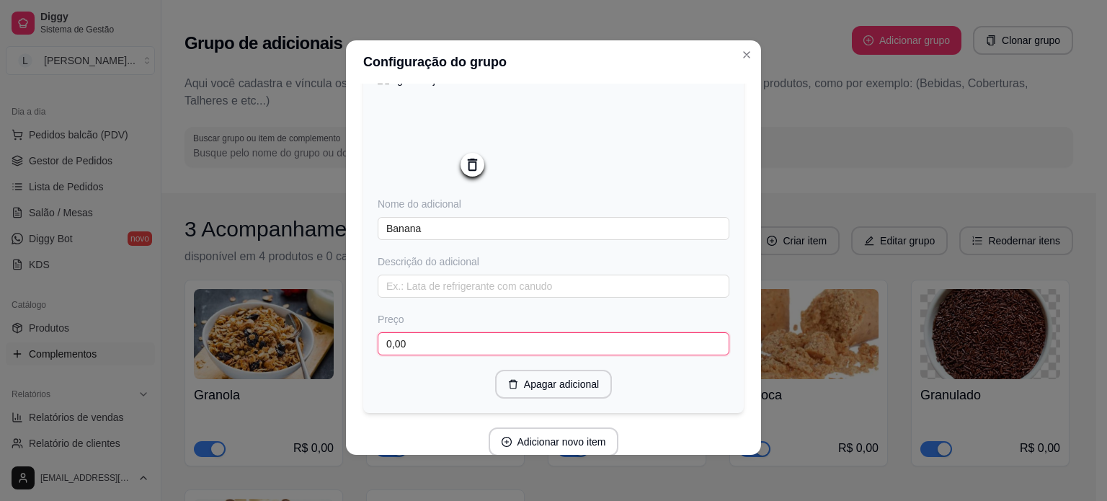
drag, startPoint x: 387, startPoint y: 347, endPoint x: 323, endPoint y: 342, distance: 64.3
click at [324, 342] on div "Configuração do grupo Adicione os itens que irão compor este grupo, depois você…" at bounding box center [553, 250] width 1107 height 501
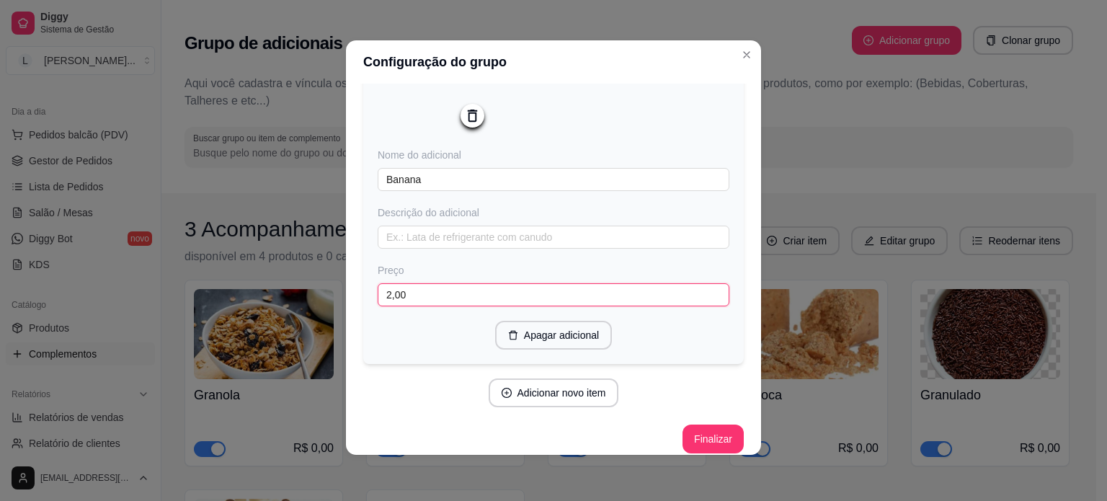
scroll to position [889, 0]
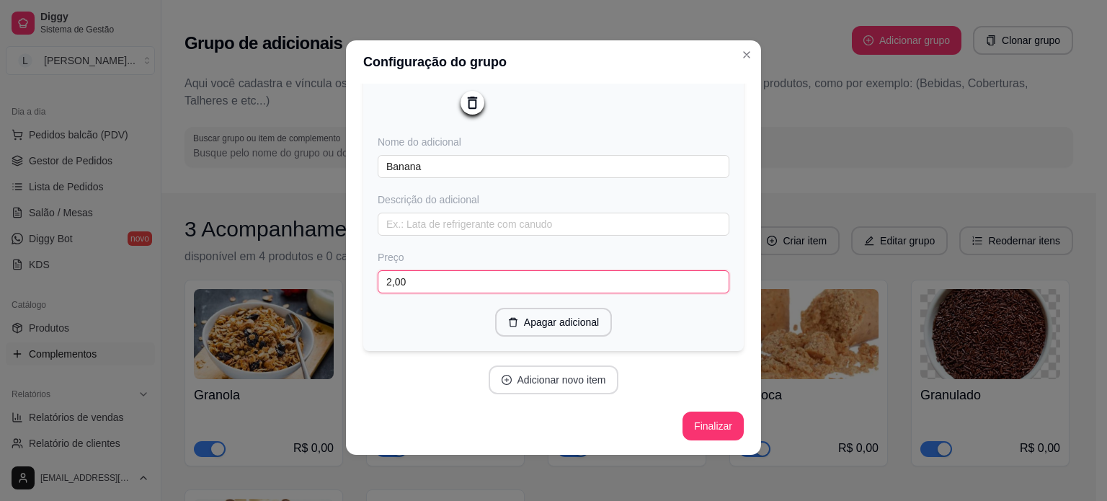
type input "2,00"
click at [579, 383] on button "Adicionar novo item" at bounding box center [554, 379] width 130 height 29
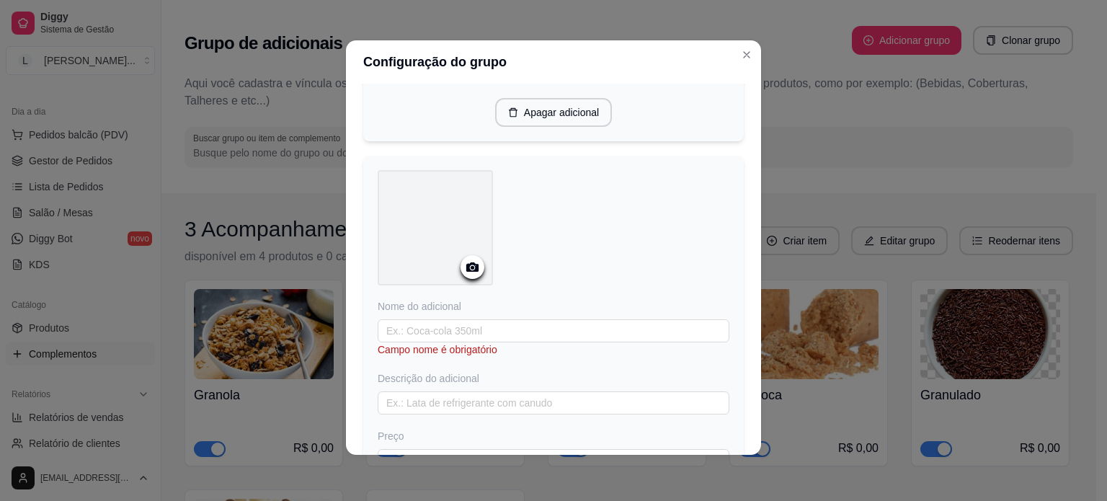
scroll to position [1106, 0]
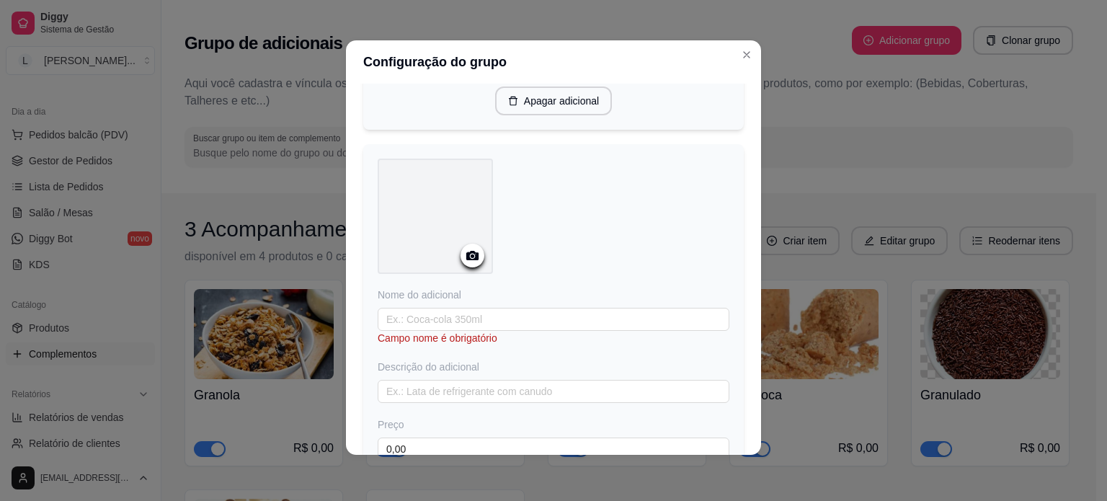
click at [474, 267] on div at bounding box center [473, 256] width 24 height 24
click at [468, 262] on icon at bounding box center [472, 255] width 17 height 17
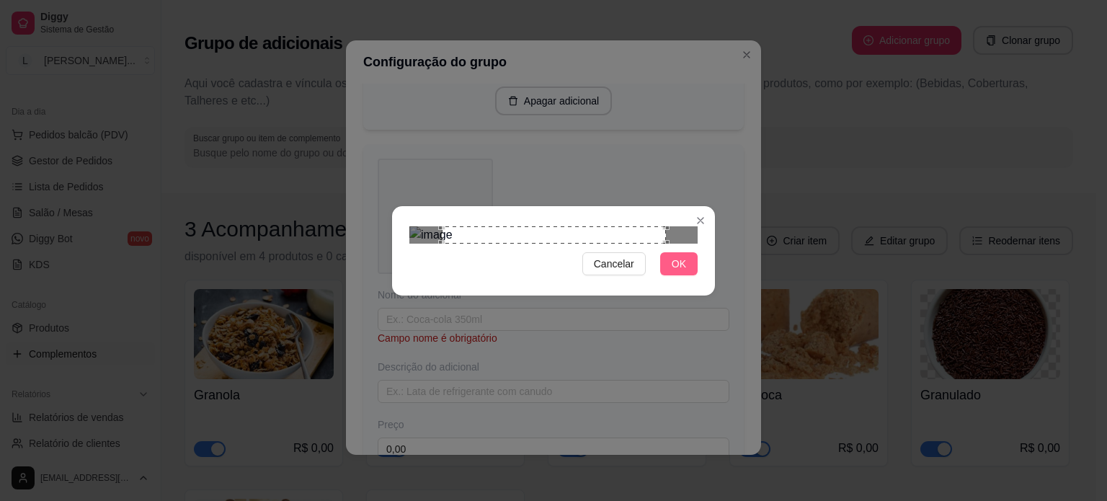
click at [663, 275] on button "OK" at bounding box center [678, 263] width 37 height 23
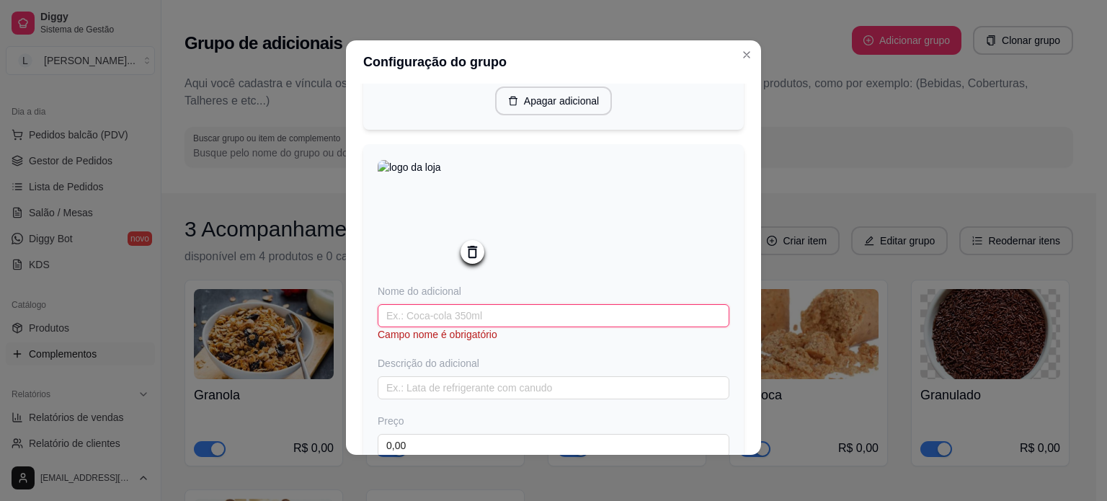
click at [462, 327] on input "text" at bounding box center [554, 315] width 352 height 23
type input "Morango"
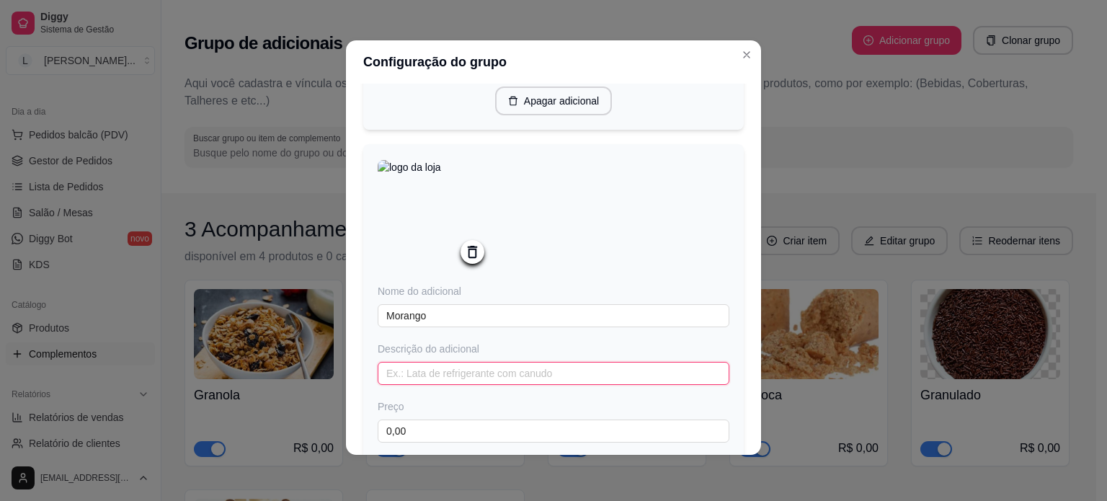
click at [452, 375] on input "text" at bounding box center [554, 373] width 352 height 23
type input "3"
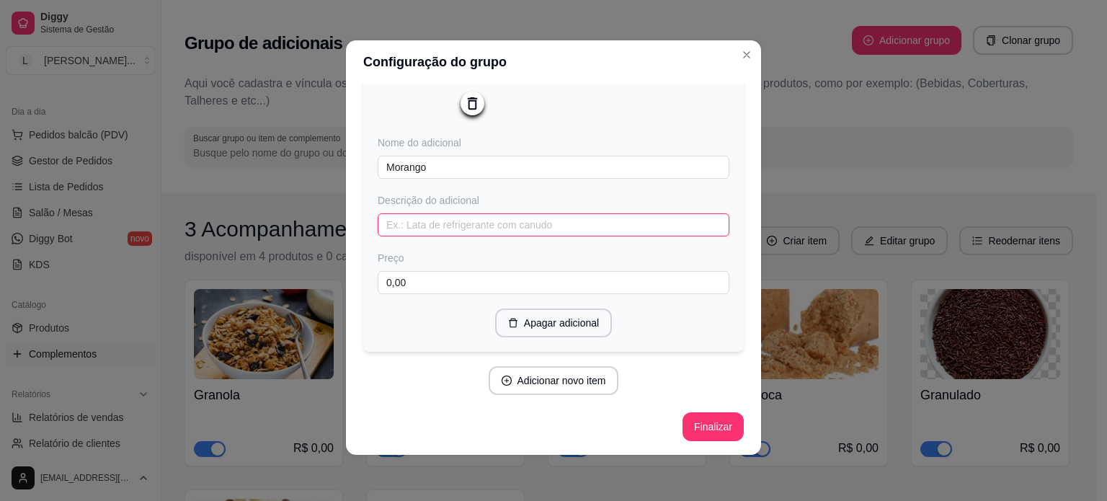
scroll to position [1261, 0]
drag, startPoint x: 401, startPoint y: 278, endPoint x: 230, endPoint y: 248, distance: 173.5
click at [228, 252] on div "Configuração do grupo Adicione os itens que irão compor este grupo, depois você…" at bounding box center [553, 250] width 1107 height 501
type input "3,00"
click at [579, 383] on button "Adicionar novo item" at bounding box center [553, 380] width 127 height 28
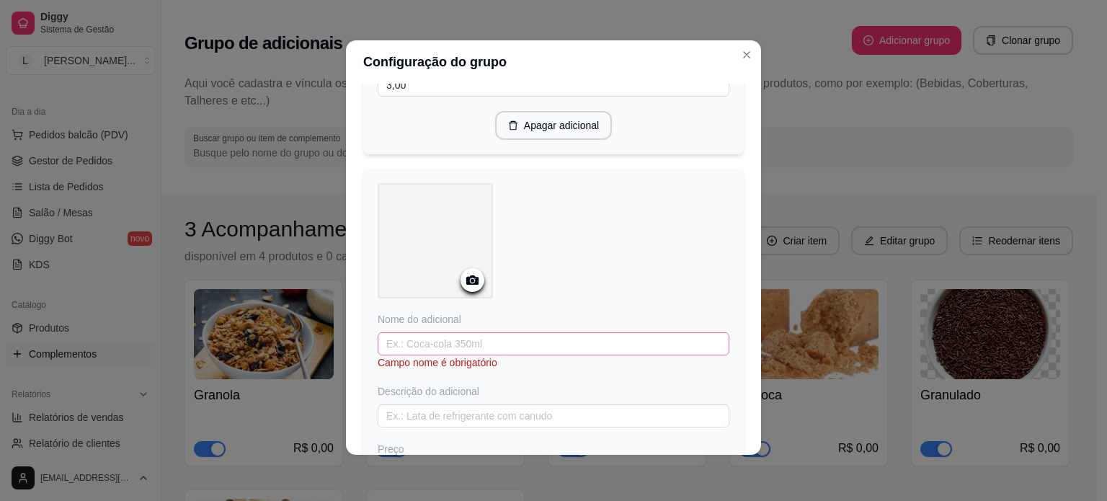
scroll to position [1478, 0]
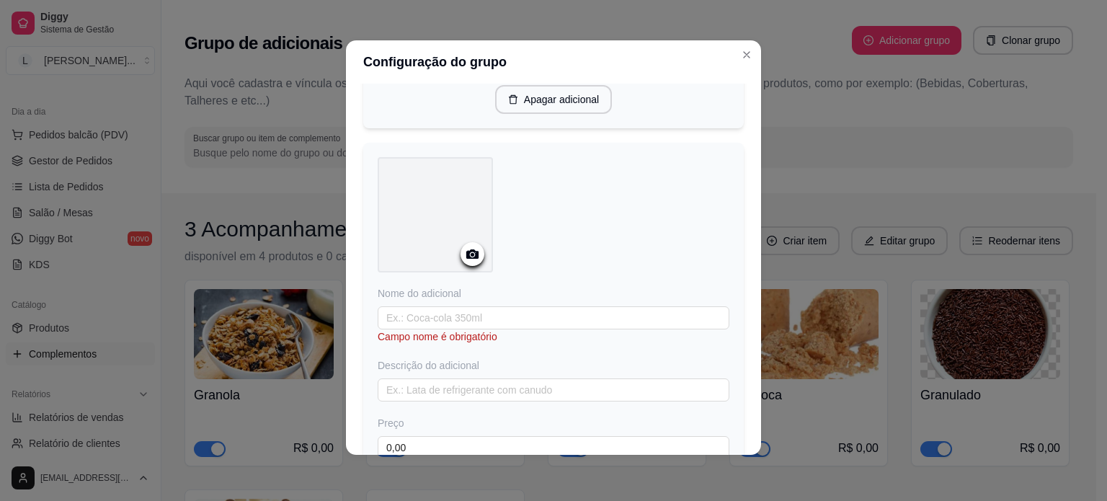
click at [464, 262] on icon at bounding box center [472, 254] width 17 height 17
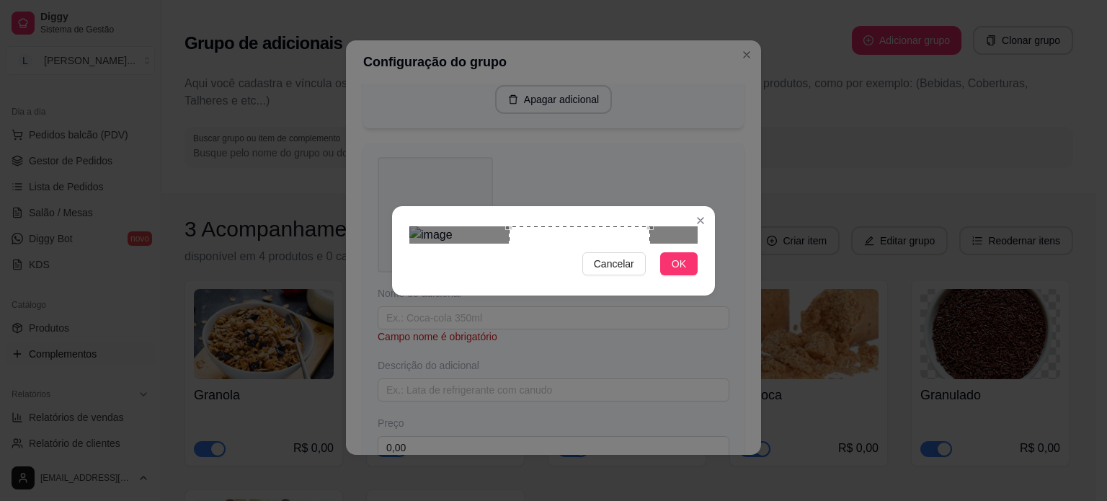
click at [597, 272] on div "Use the arrow keys to move the crop selection area" at bounding box center [579, 296] width 141 height 141
click at [674, 272] on span "OK" at bounding box center [679, 264] width 14 height 16
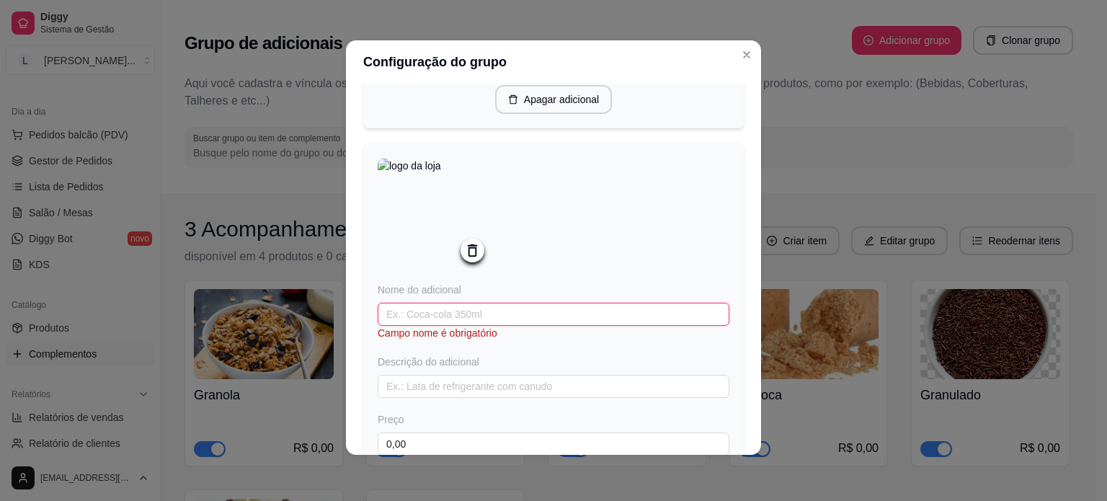
click at [466, 320] on input "text" at bounding box center [554, 314] width 352 height 23
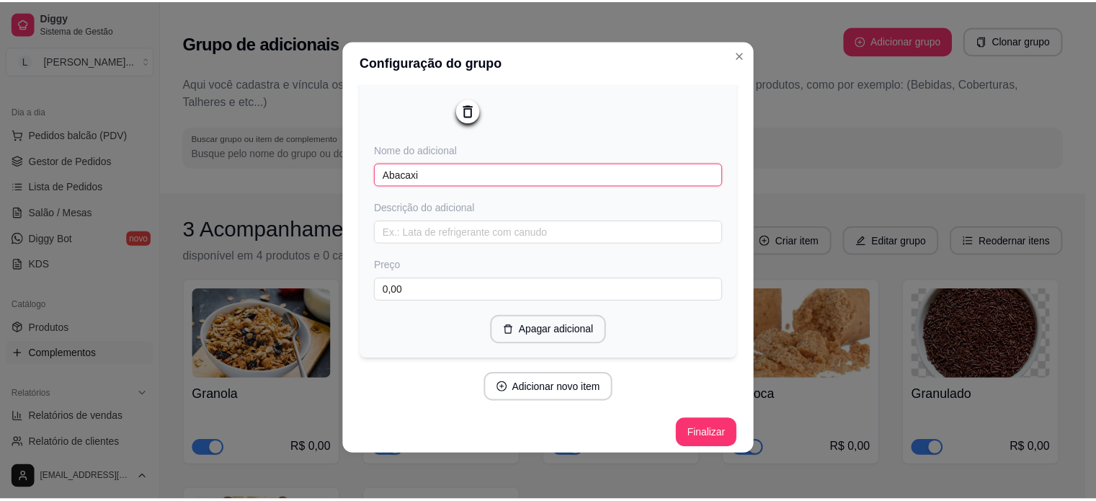
scroll to position [1622, 0]
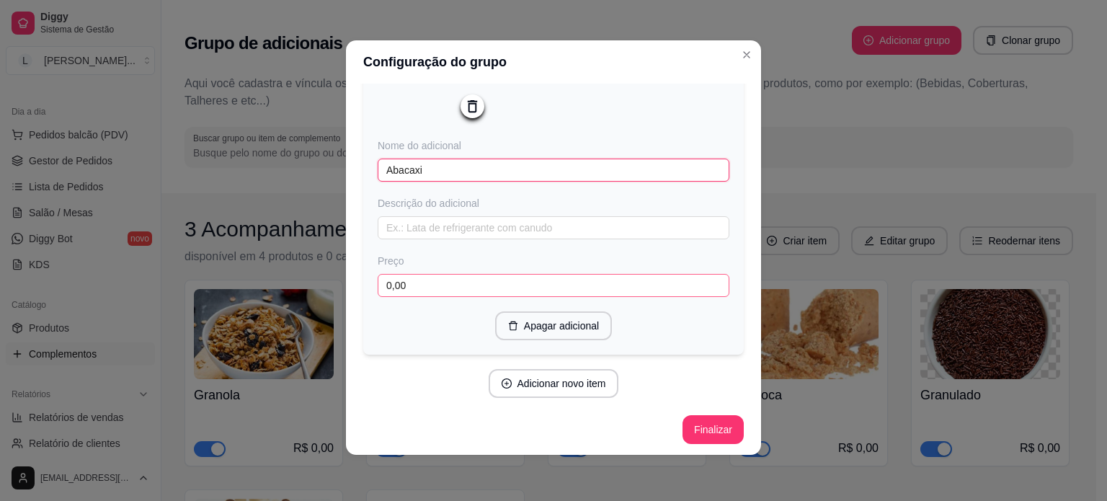
type input "Abacaxi"
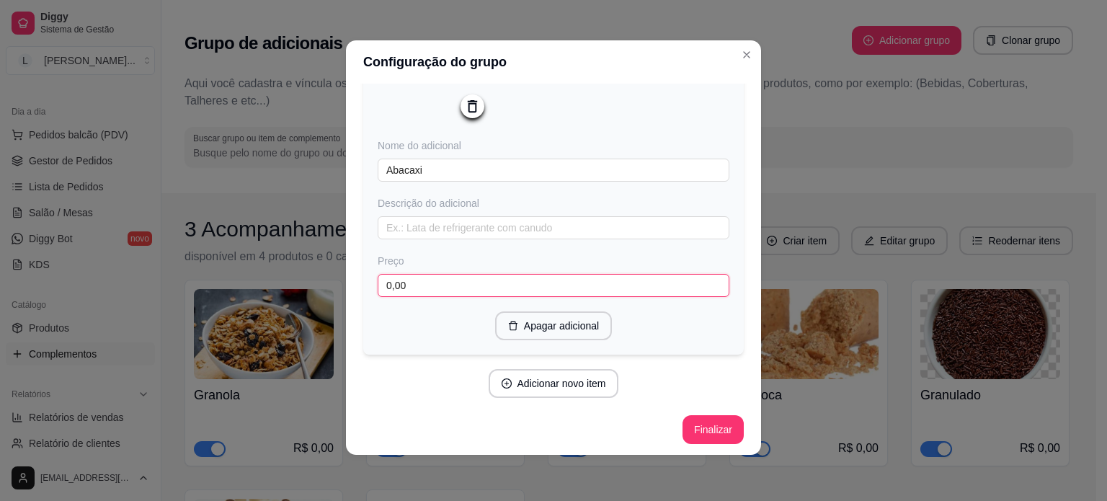
drag, startPoint x: 447, startPoint y: 293, endPoint x: 352, endPoint y: 293, distance: 95.1
click at [352, 293] on div "Adicione os itens que irão compor este grupo, depois você poderá configurá-los …" at bounding box center [553, 269] width 415 height 371
type input "3,00"
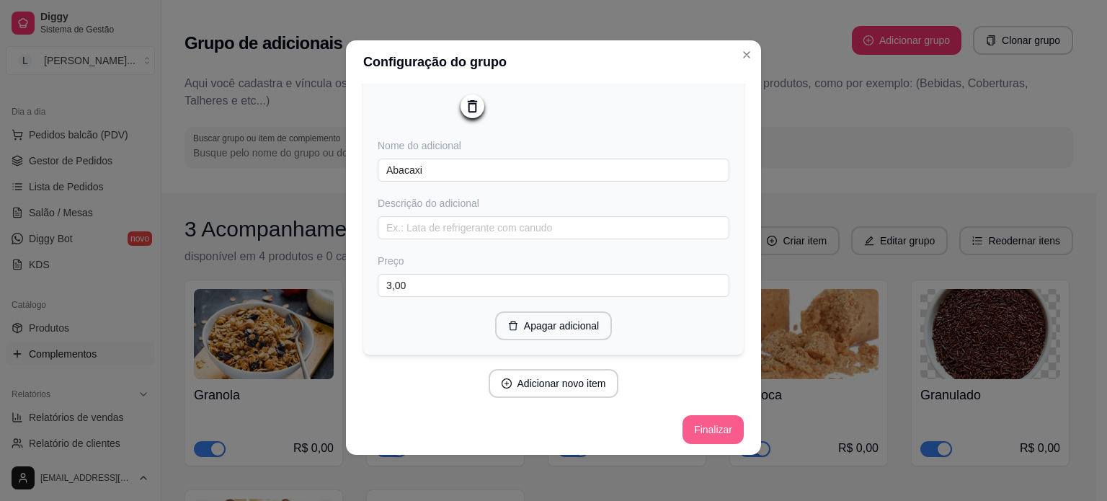
click at [698, 441] on button "Finalizar" at bounding box center [713, 429] width 61 height 29
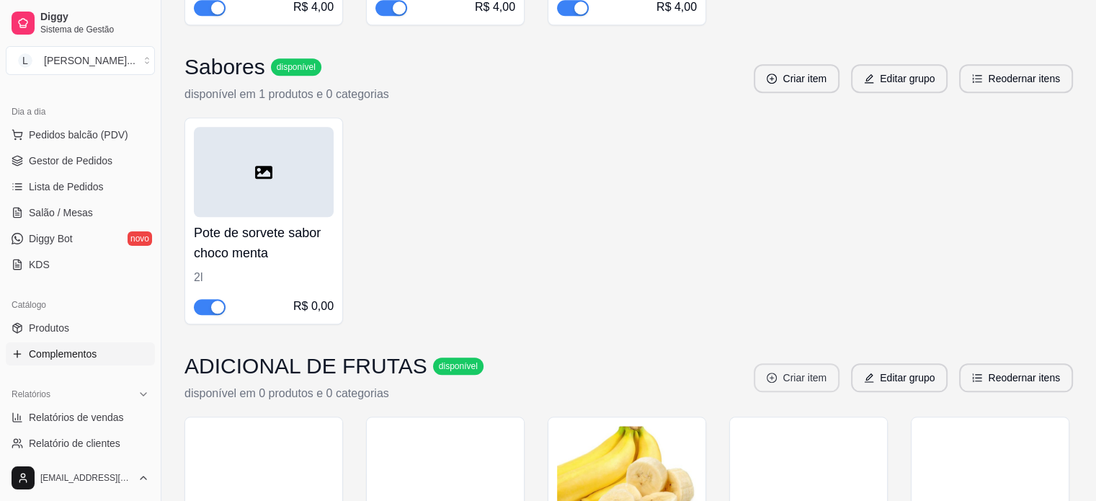
scroll to position [1341, 0]
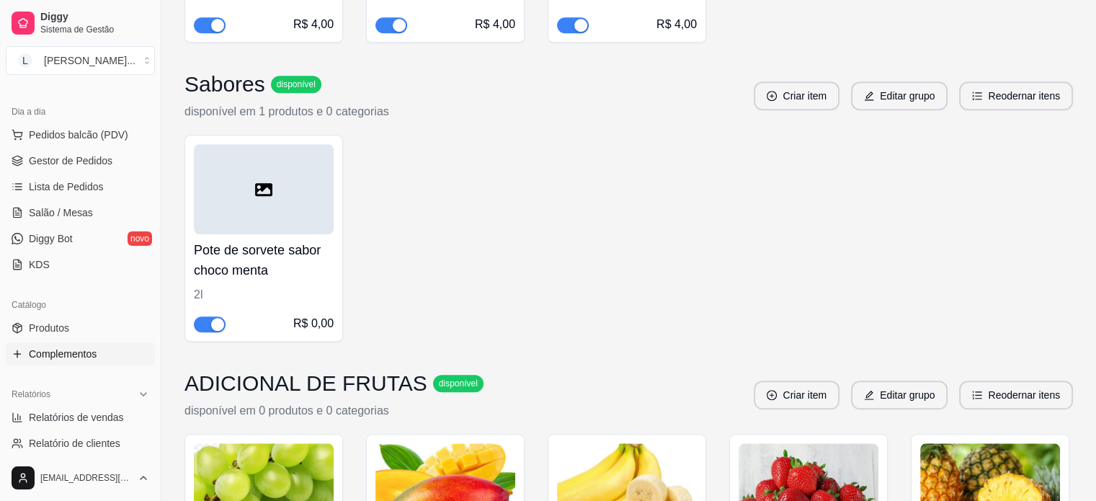
click at [205, 316] on span "button" at bounding box center [210, 324] width 32 height 16
click at [672, 195] on div "Pote de sorvete sabor choco menta 2l R$ 0,00" at bounding box center [629, 238] width 889 height 207
click at [733, 252] on div "Pote de sorvete sabor choco menta 2l R$ 0,00" at bounding box center [629, 238] width 889 height 207
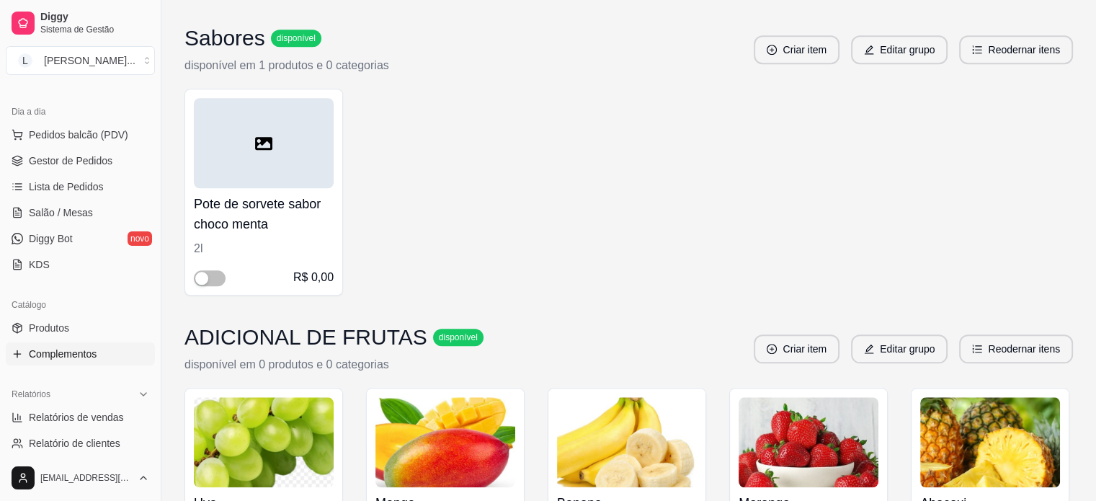
scroll to position [1485, 0]
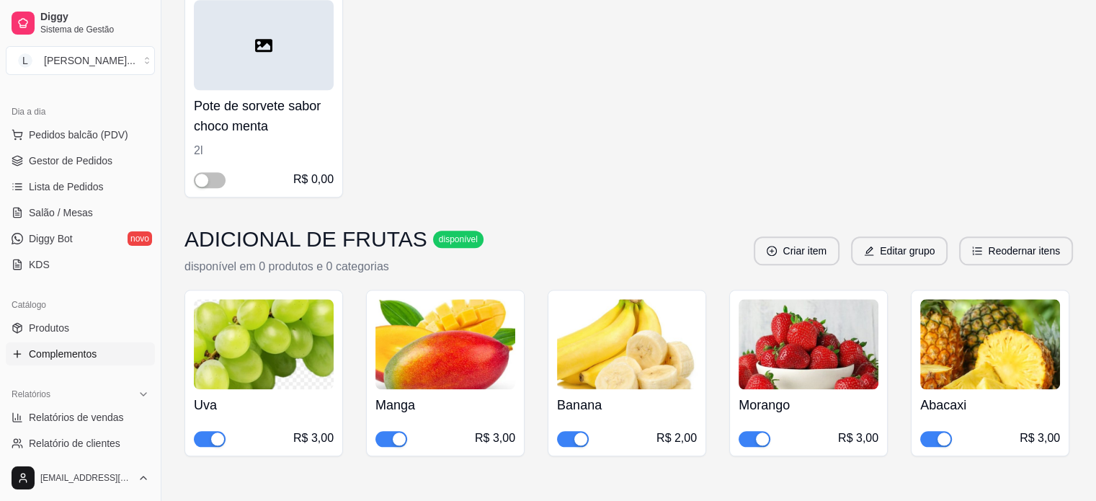
click at [896, 237] on button "Editar grupo" at bounding box center [900, 251] width 94 height 28
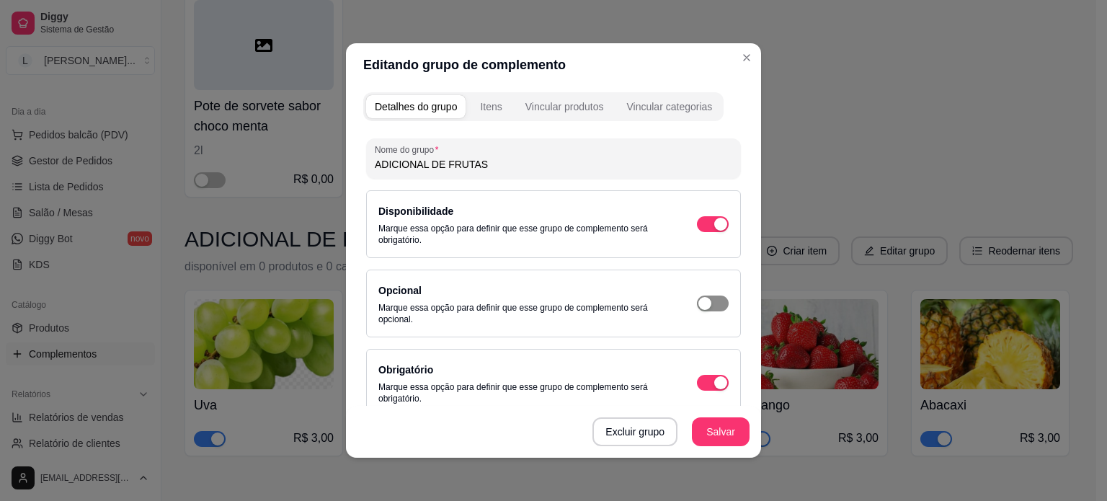
click at [703, 232] on span "button" at bounding box center [713, 224] width 32 height 16
type input "0"
click at [731, 431] on button "Salvar" at bounding box center [721, 431] width 58 height 29
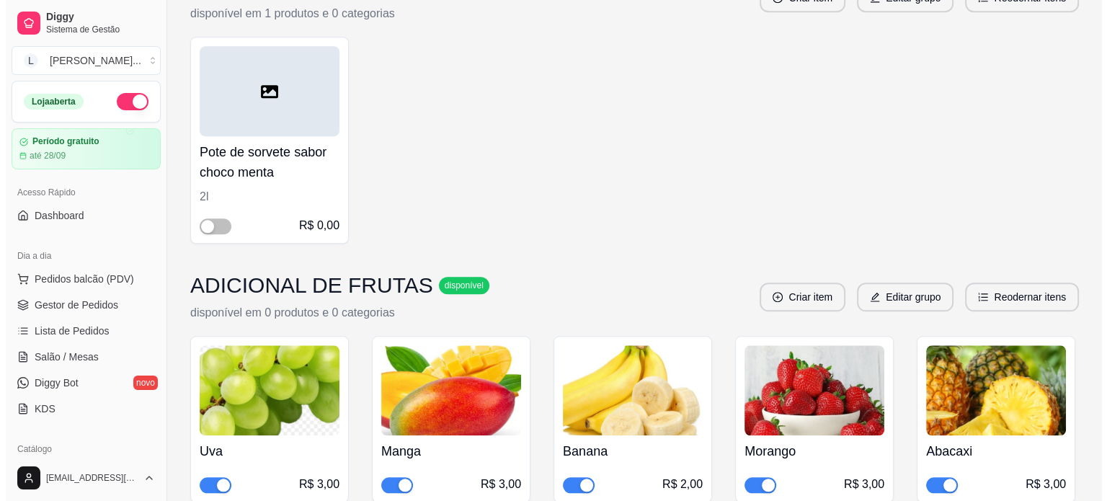
scroll to position [1442, 0]
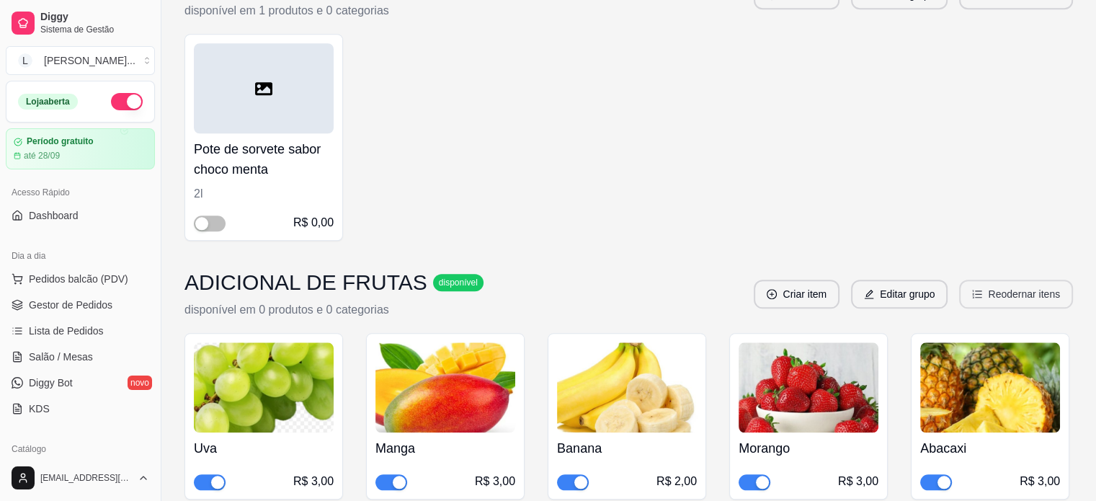
click at [1006, 280] on button "Reodernar itens" at bounding box center [1016, 294] width 114 height 29
click at [900, 280] on button "Editar grupo" at bounding box center [900, 294] width 94 height 28
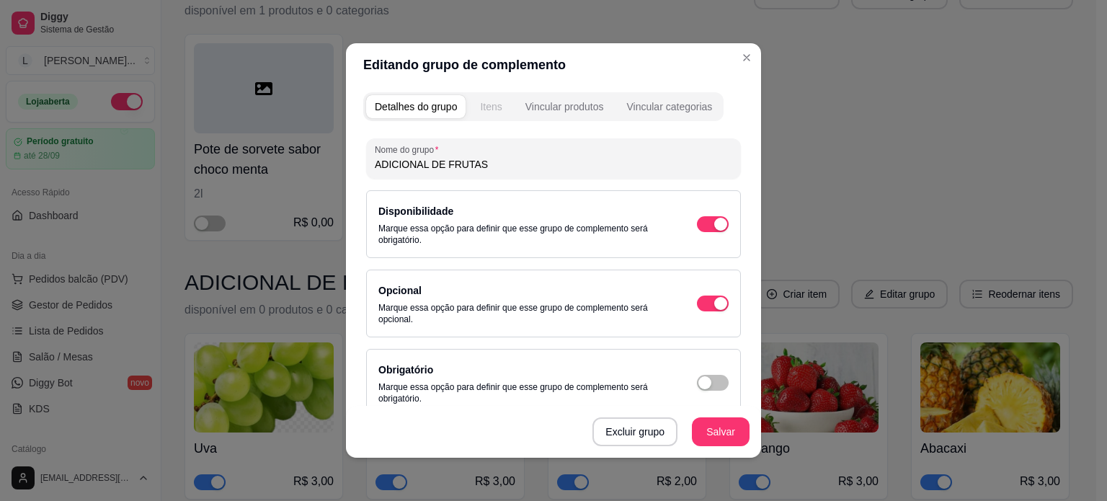
click at [493, 103] on div "Itens" at bounding box center [491, 106] width 22 height 14
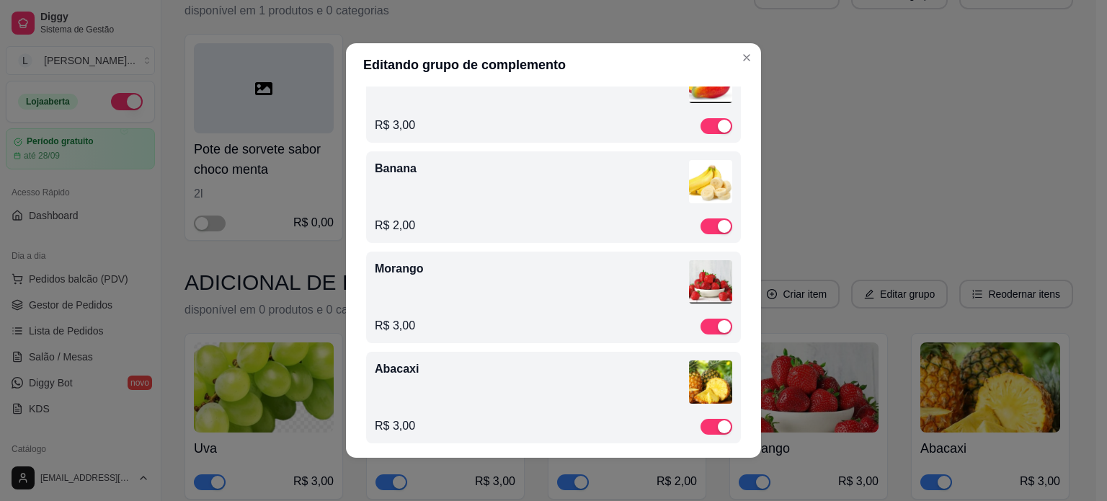
scroll to position [236, 0]
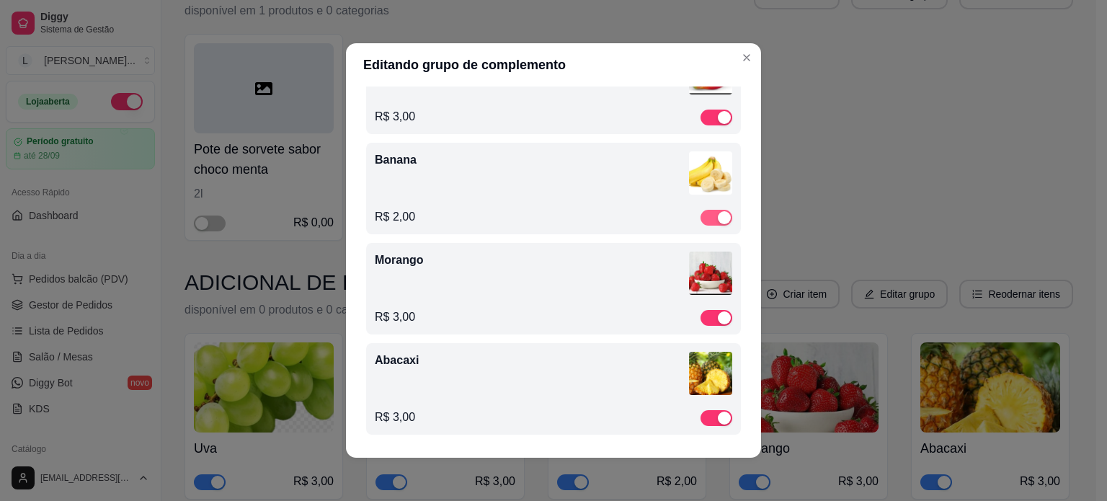
click at [718, 213] on div "button" at bounding box center [724, 217] width 13 height 13
click at [708, 218] on span "button" at bounding box center [717, 218] width 32 height 16
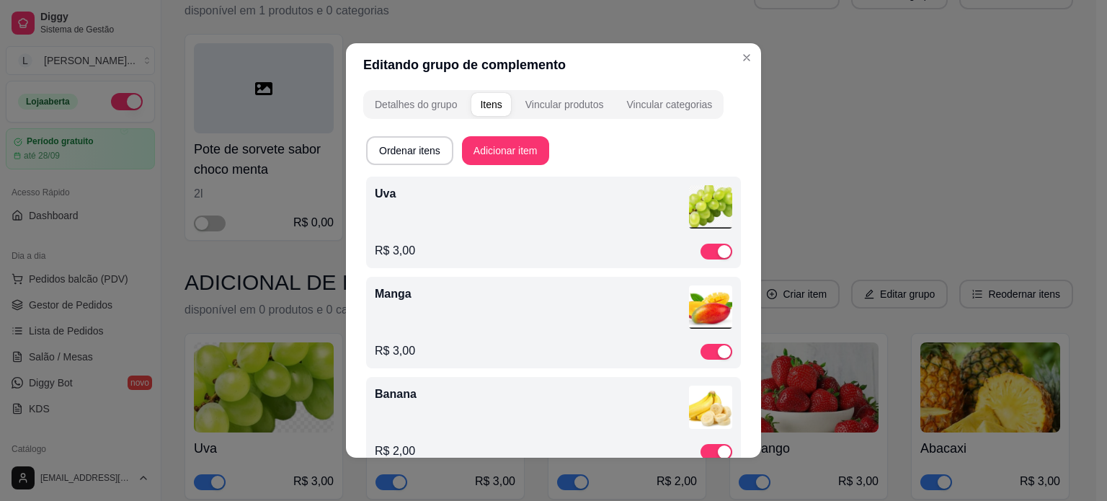
scroll to position [0, 0]
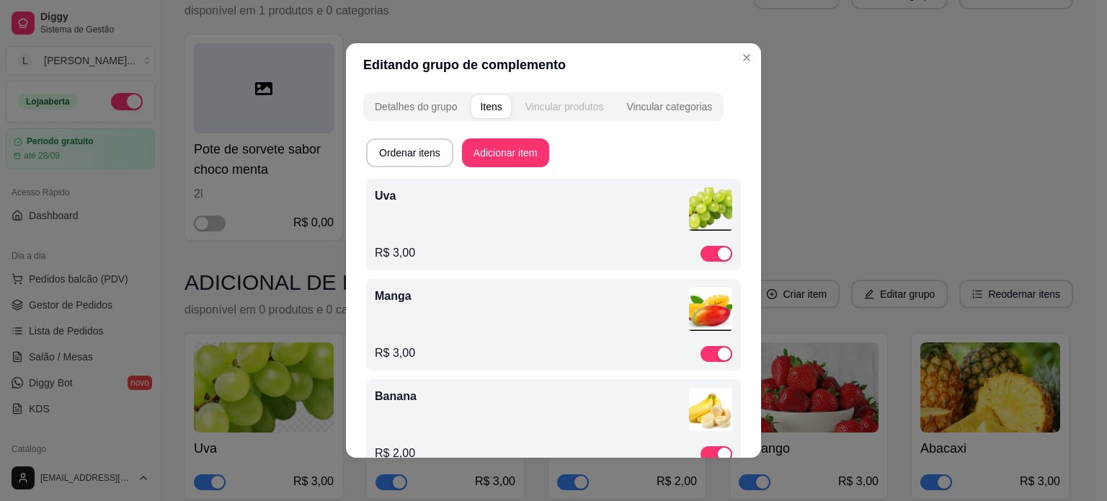
click at [542, 97] on button "Vincular produtos" at bounding box center [565, 106] width 96 height 23
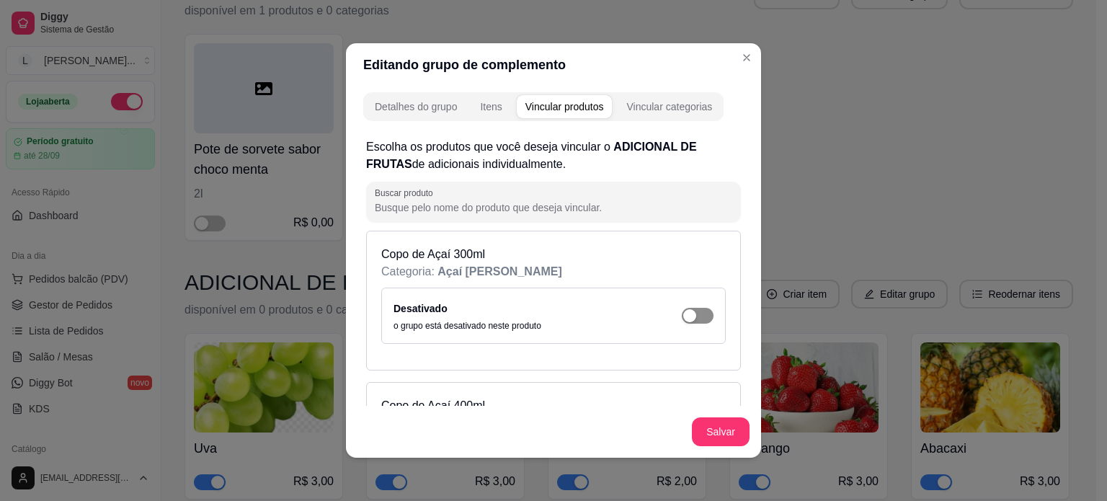
click at [685, 317] on span "button" at bounding box center [698, 316] width 32 height 16
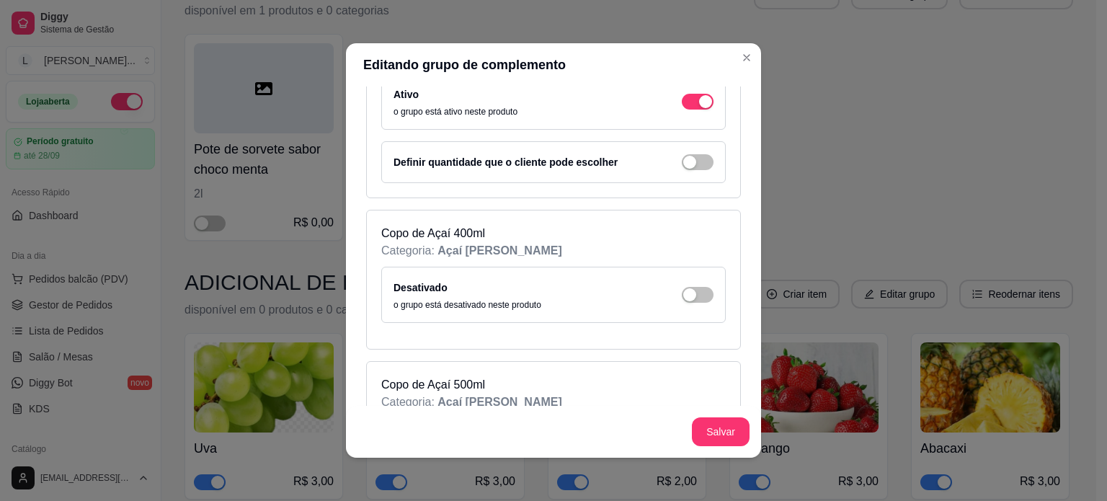
scroll to position [216, 0]
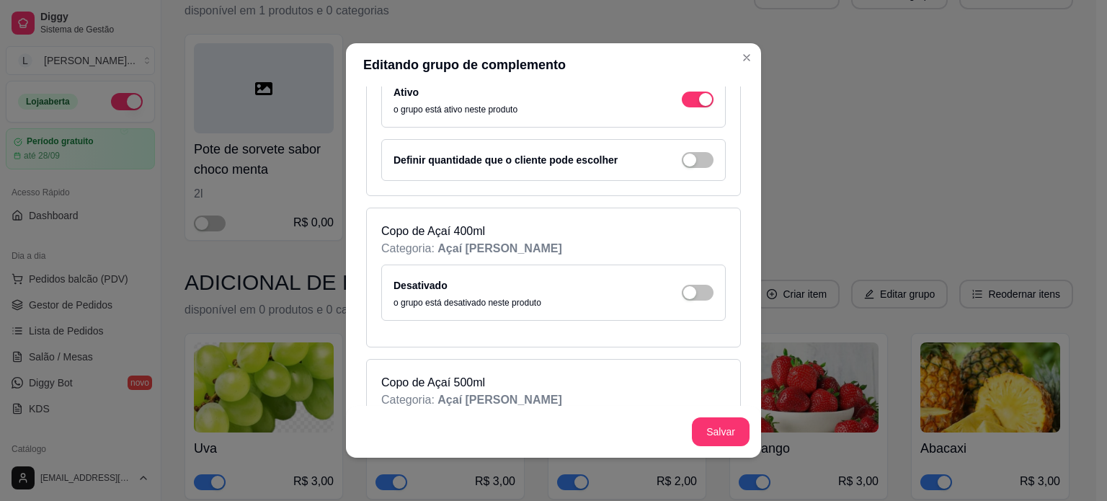
click at [687, 138] on div "Copo de Açaí 300ml Categoria: Açaí [PERSON_NAME] o grupo está ativo neste produ…" at bounding box center [553, 105] width 375 height 182
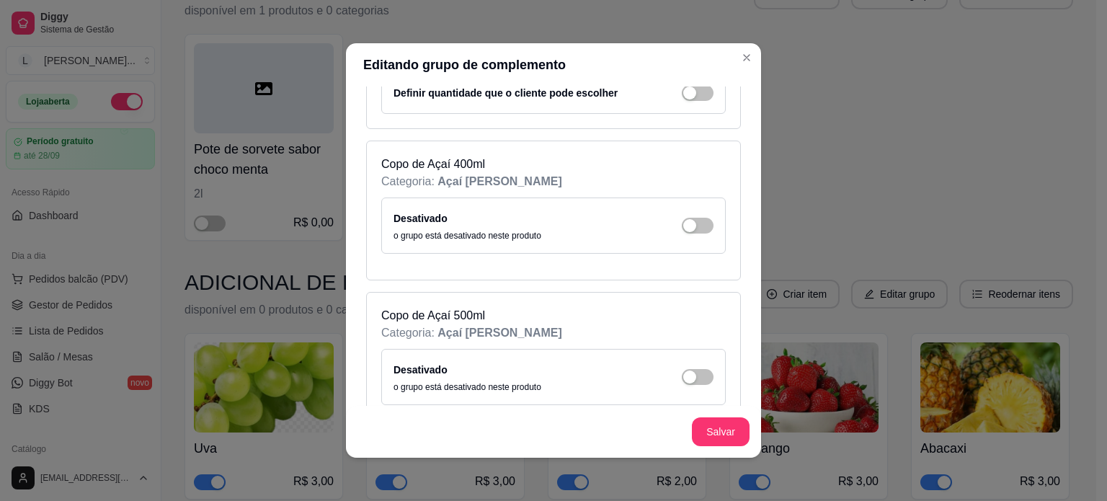
scroll to position [288, 0]
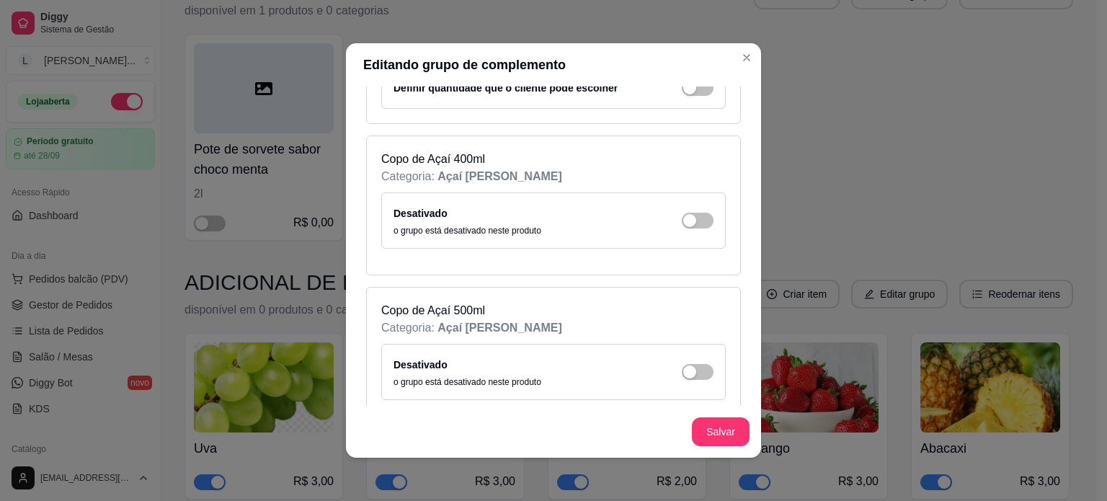
click at [676, 207] on div "Desativado o grupo está desativado neste produto" at bounding box center [554, 221] width 320 height 32
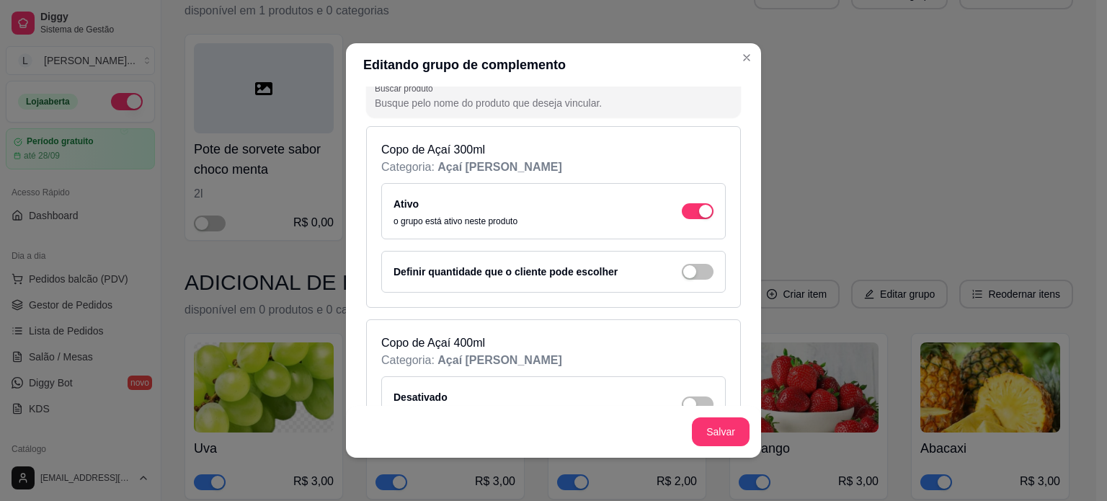
scroll to position [0, 0]
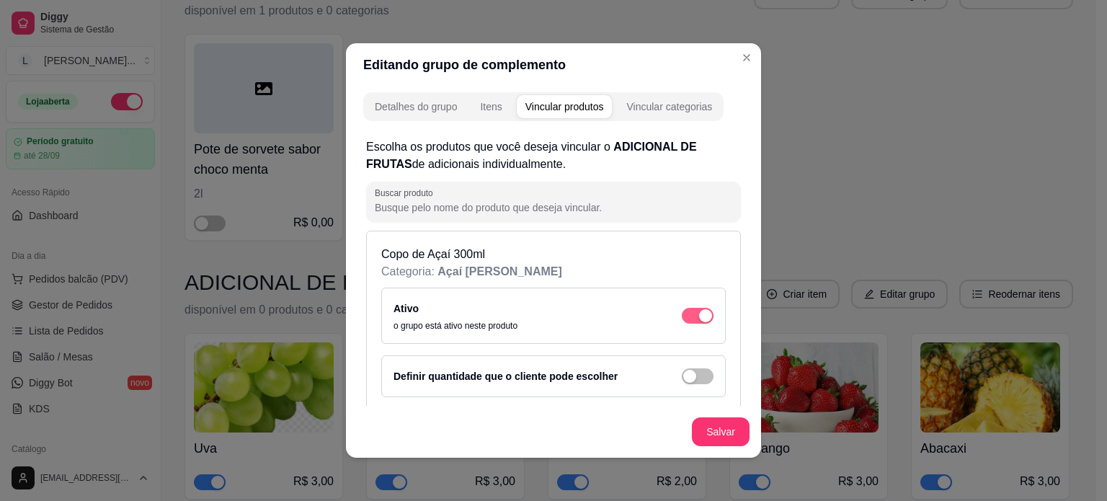
click at [682, 318] on span "button" at bounding box center [698, 316] width 32 height 16
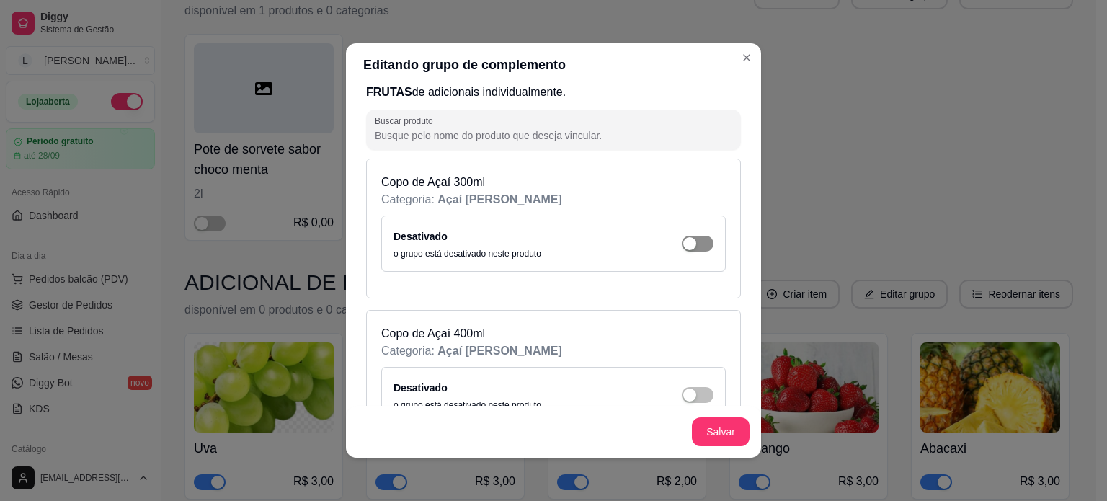
click at [683, 247] on div "button" at bounding box center [689, 243] width 13 height 13
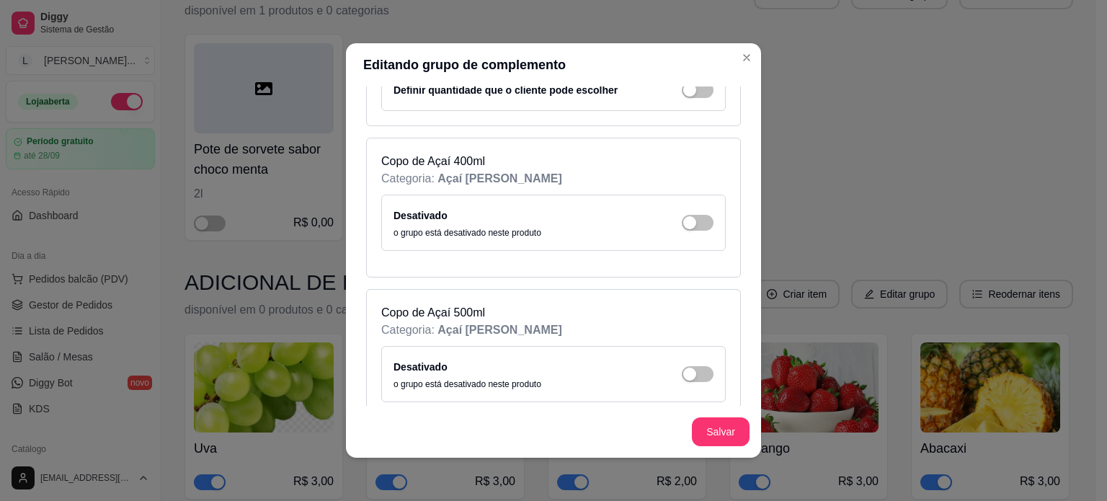
scroll to position [288, 0]
click at [699, 34] on div "button" at bounding box center [705, 27] width 13 height 13
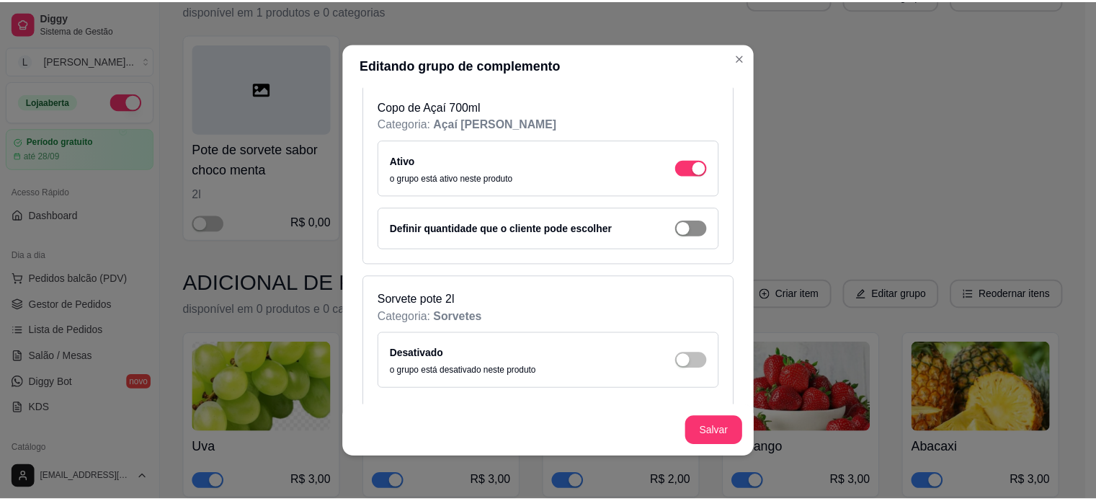
scroll to position [742, 0]
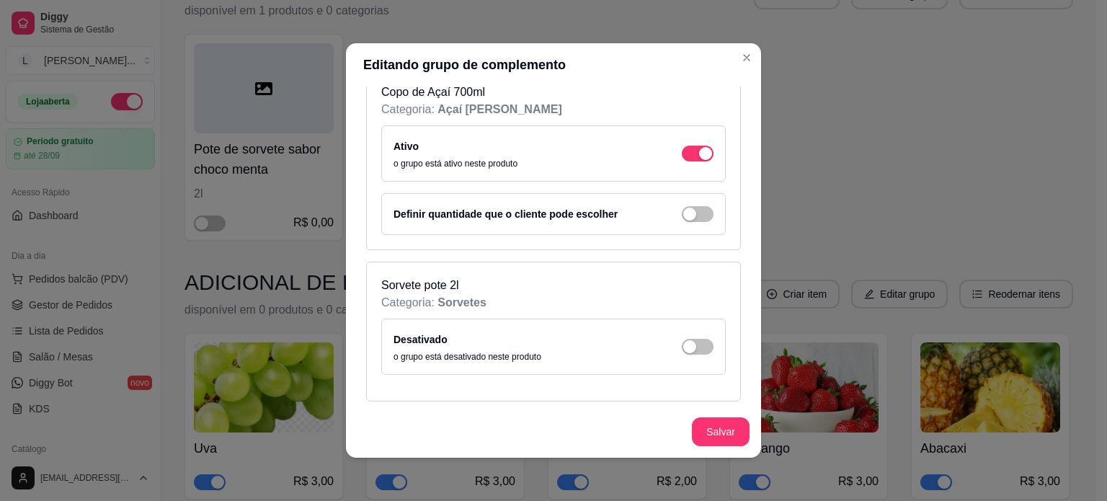
click at [680, 334] on div "Desativado o grupo está desativado neste produto" at bounding box center [554, 347] width 320 height 32
click at [725, 428] on button "Salvar" at bounding box center [721, 431] width 58 height 29
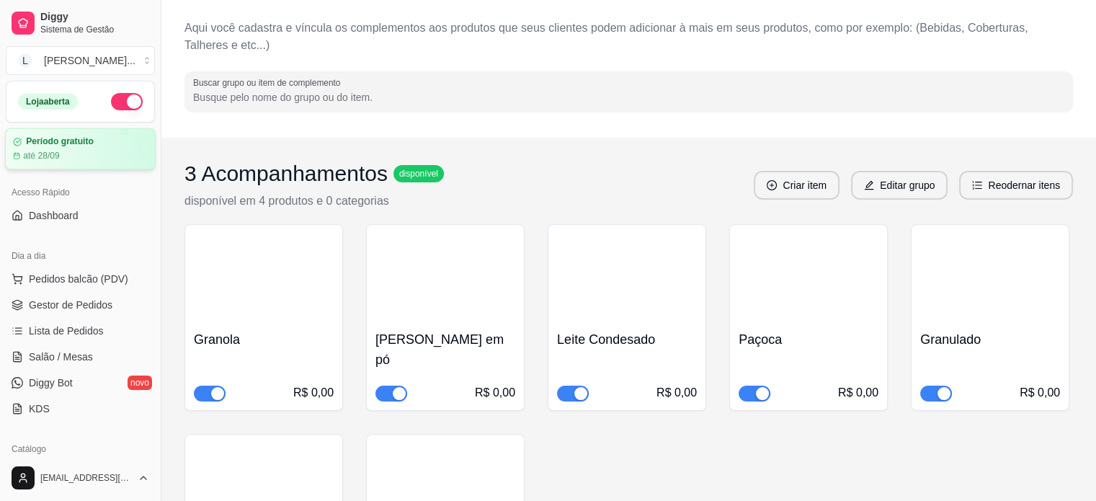
scroll to position [0, 0]
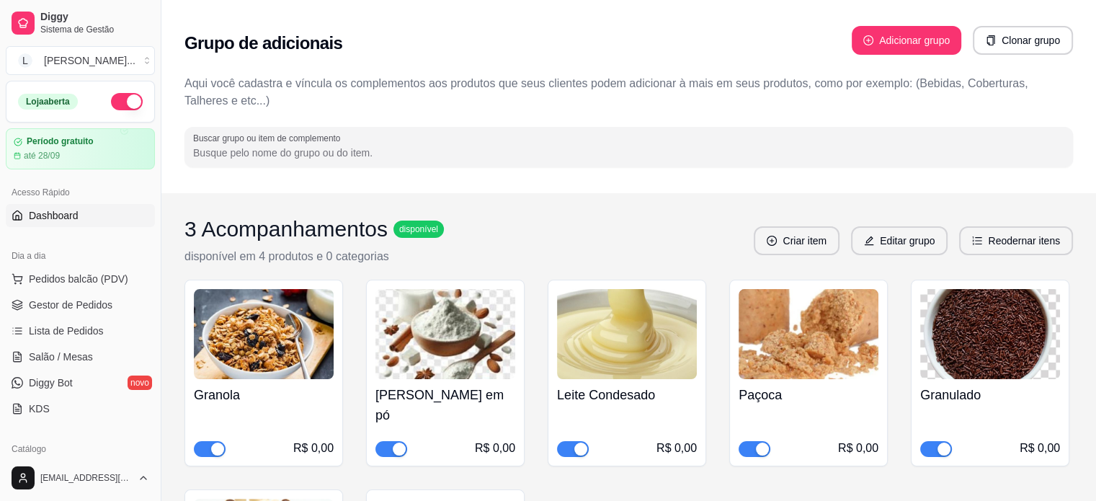
click at [58, 208] on span "Dashboard" at bounding box center [54, 215] width 50 height 14
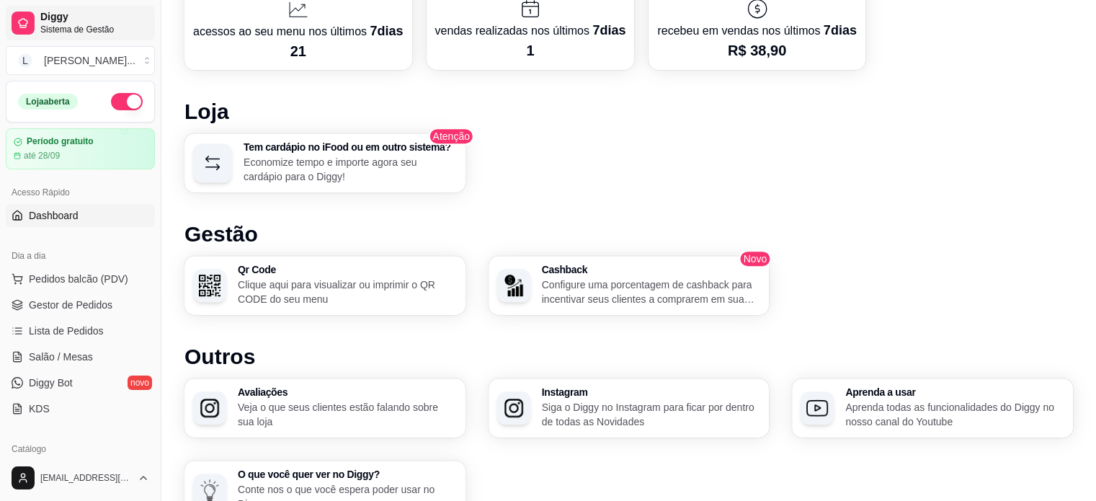
click at [79, 22] on span "Diggy" at bounding box center [94, 17] width 109 height 13
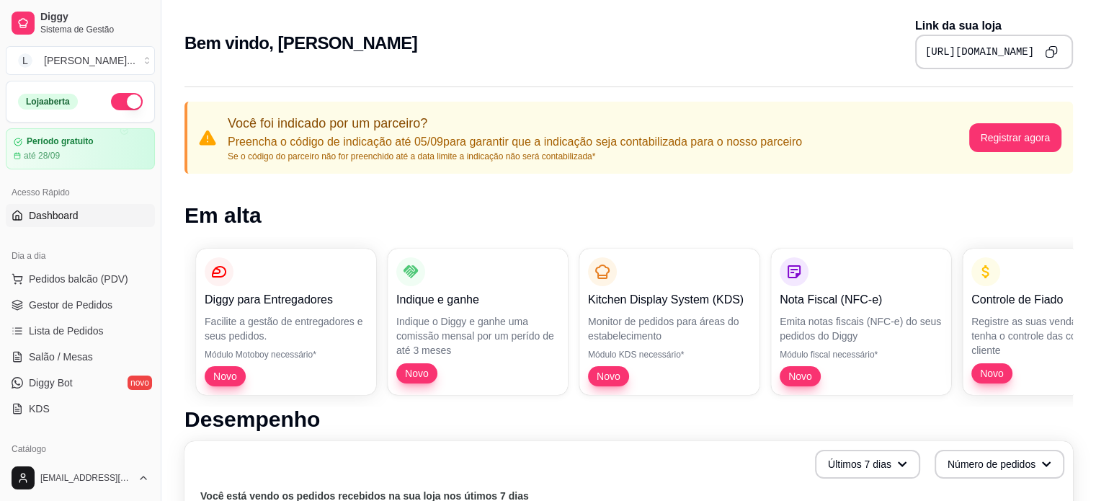
click at [1057, 50] on icon "Copy to clipboard" at bounding box center [1053, 51] width 8 height 8
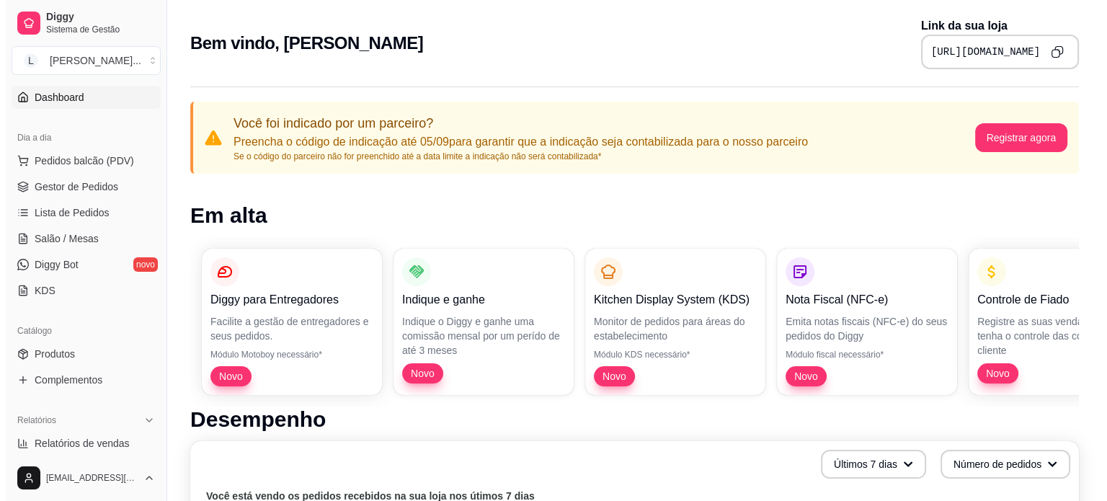
scroll to position [144, 0]
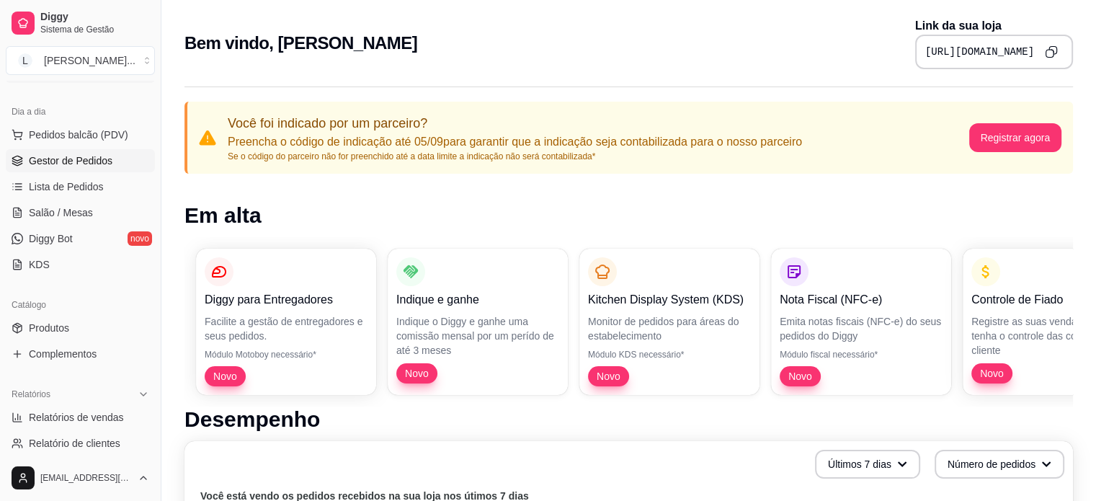
click at [49, 163] on span "Gestor de Pedidos" at bounding box center [71, 161] width 84 height 14
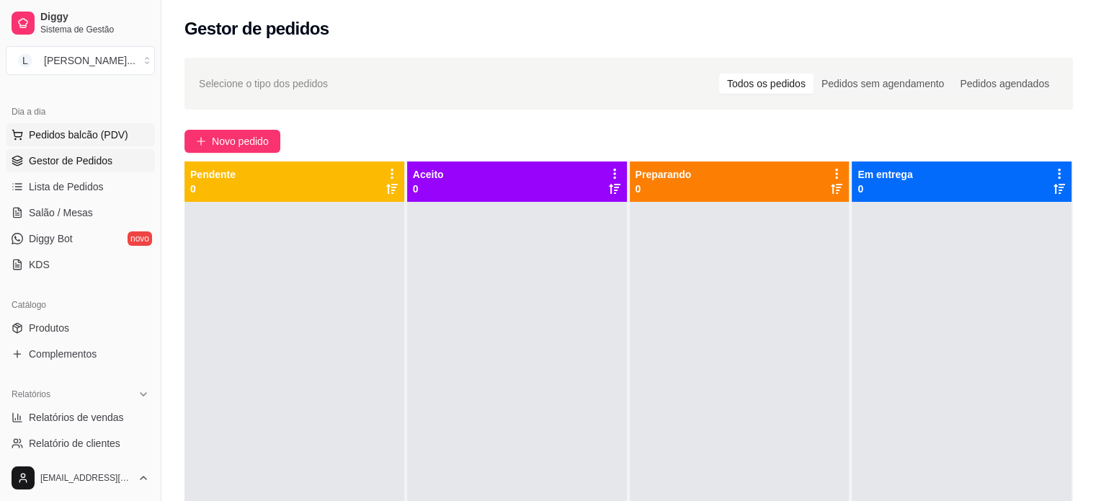
click at [53, 132] on span "Pedidos balcão (PDV)" at bounding box center [78, 135] width 99 height 14
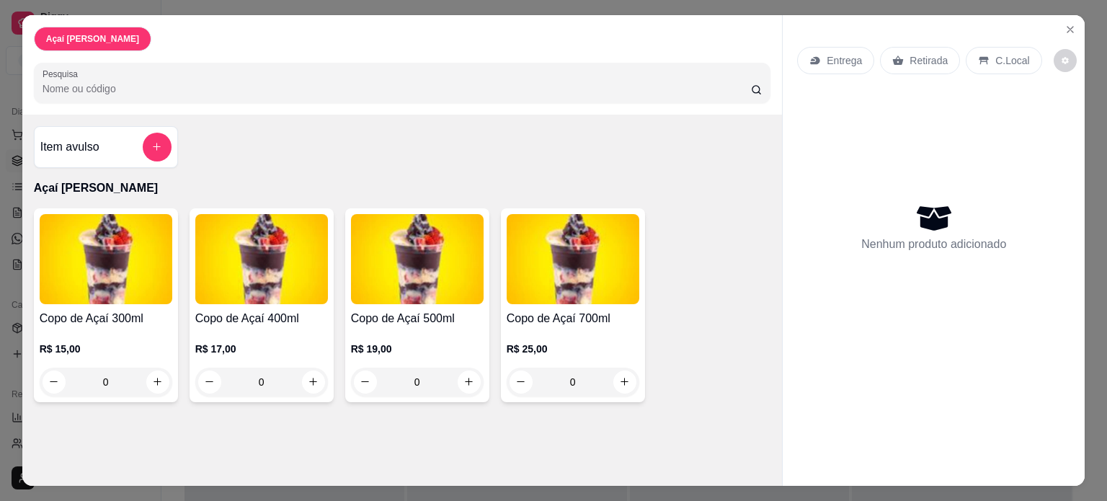
click at [146, 275] on img at bounding box center [106, 259] width 133 height 90
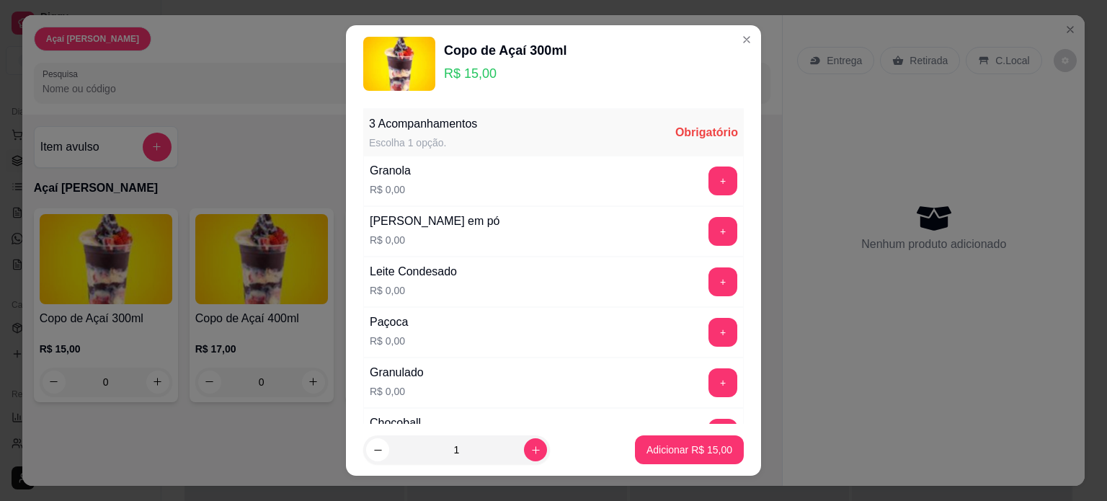
click at [407, 48] on img at bounding box center [399, 64] width 72 height 54
click at [409, 55] on img at bounding box center [399, 64] width 72 height 54
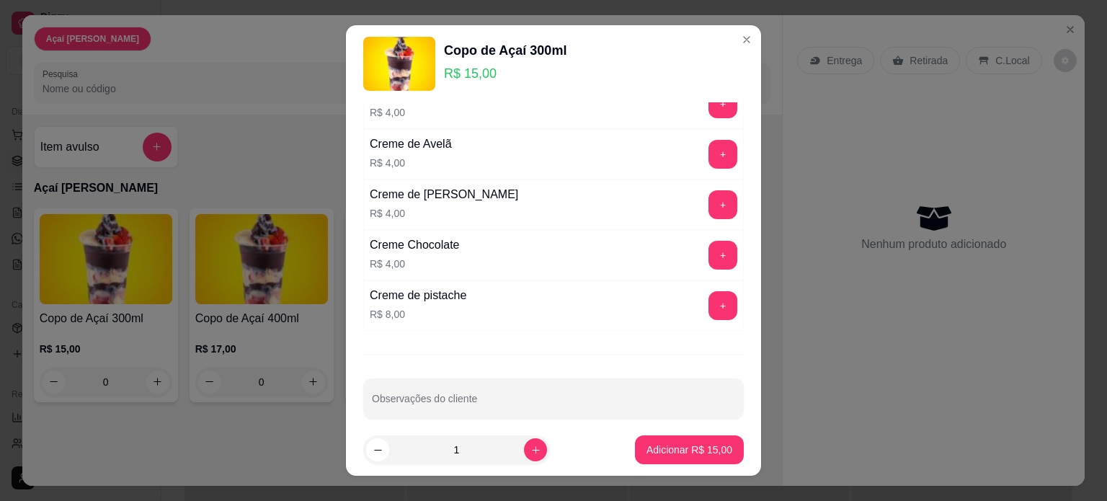
scroll to position [1231, 0]
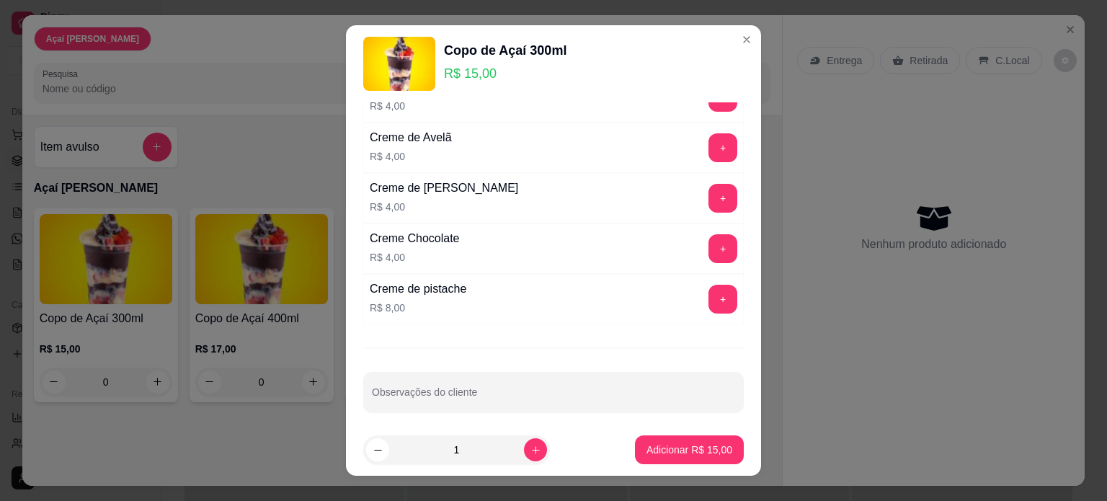
click at [716, 35] on header "Copo de Açaí 300ml R$ 15,00" at bounding box center [553, 63] width 415 height 77
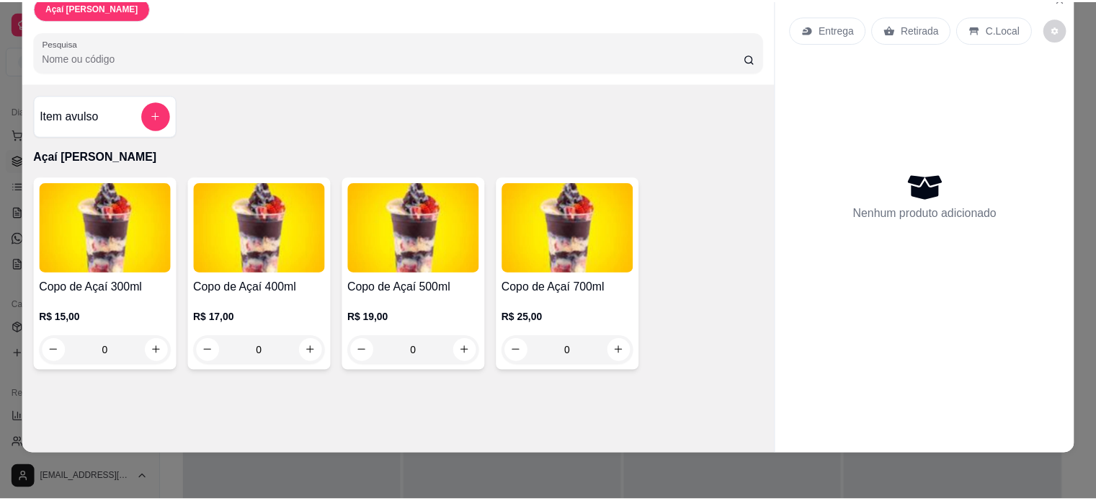
scroll to position [0, 0]
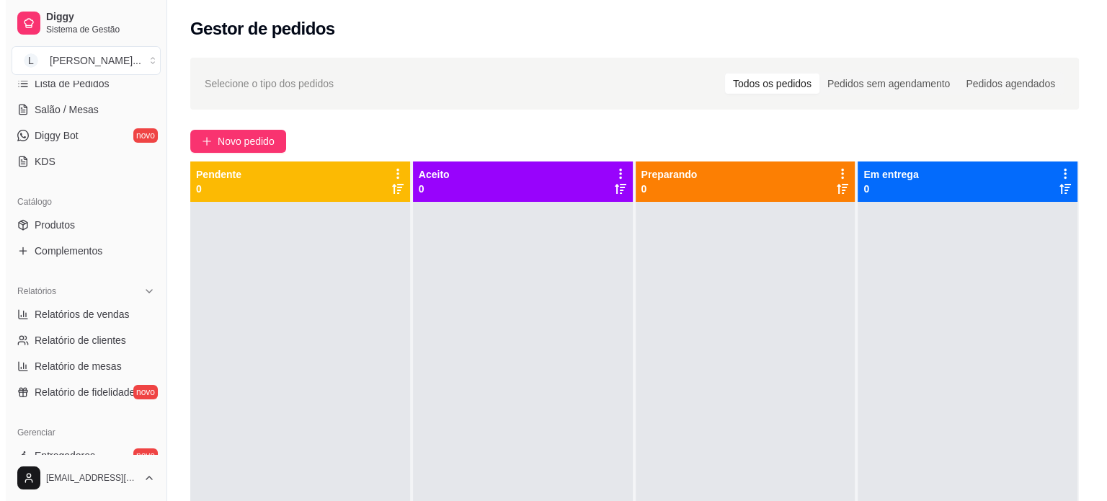
scroll to position [175, 0]
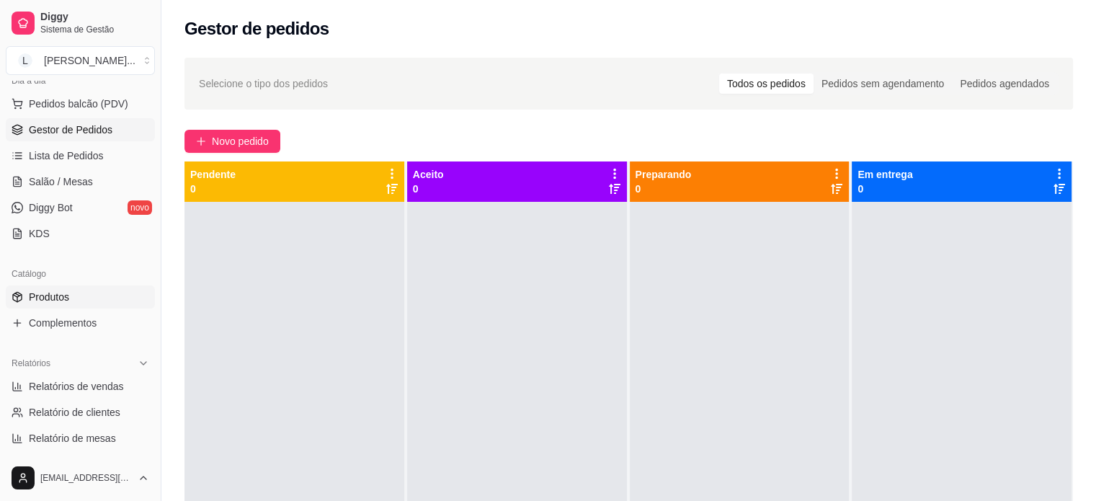
click at [72, 295] on link "Produtos" at bounding box center [80, 296] width 149 height 23
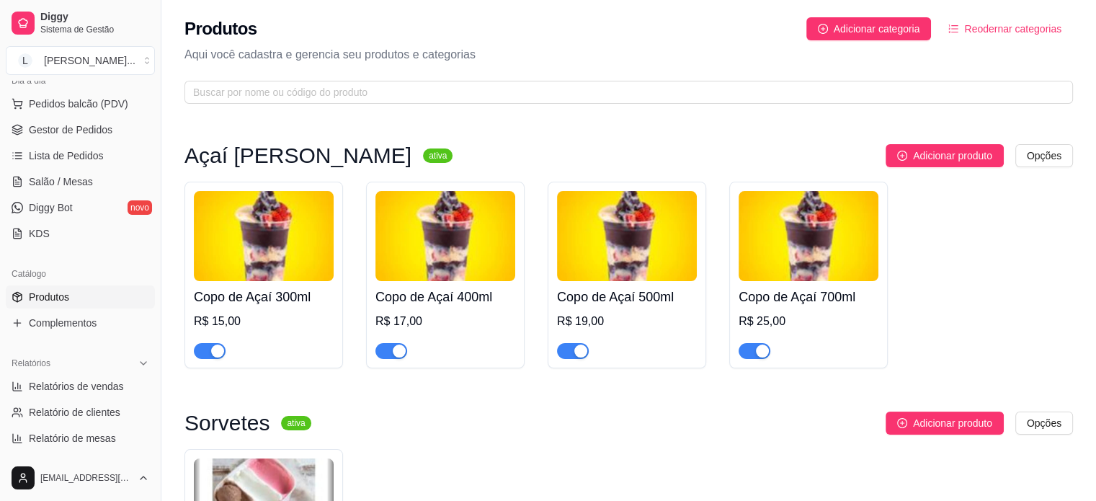
click at [226, 220] on img at bounding box center [264, 236] width 140 height 90
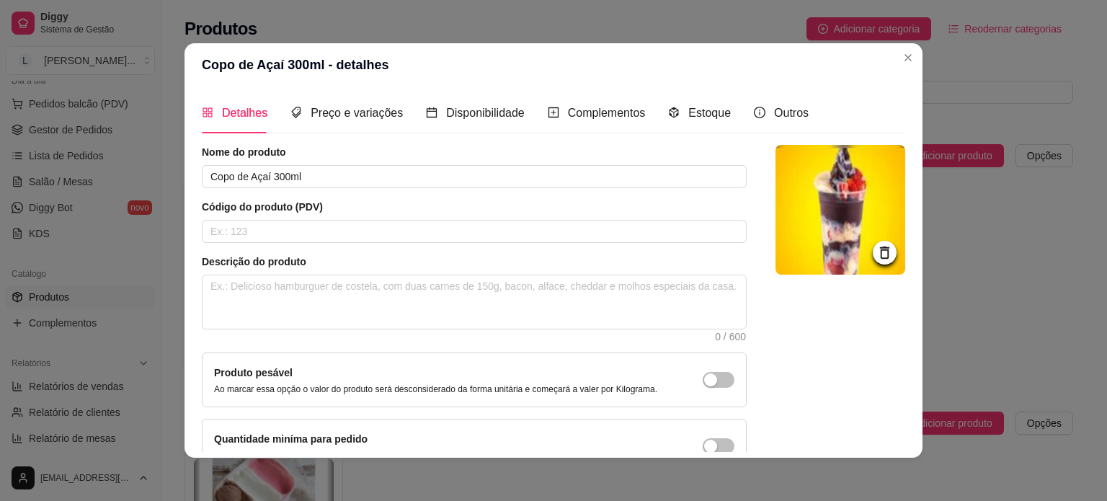
click at [876, 252] on icon at bounding box center [884, 252] width 17 height 17
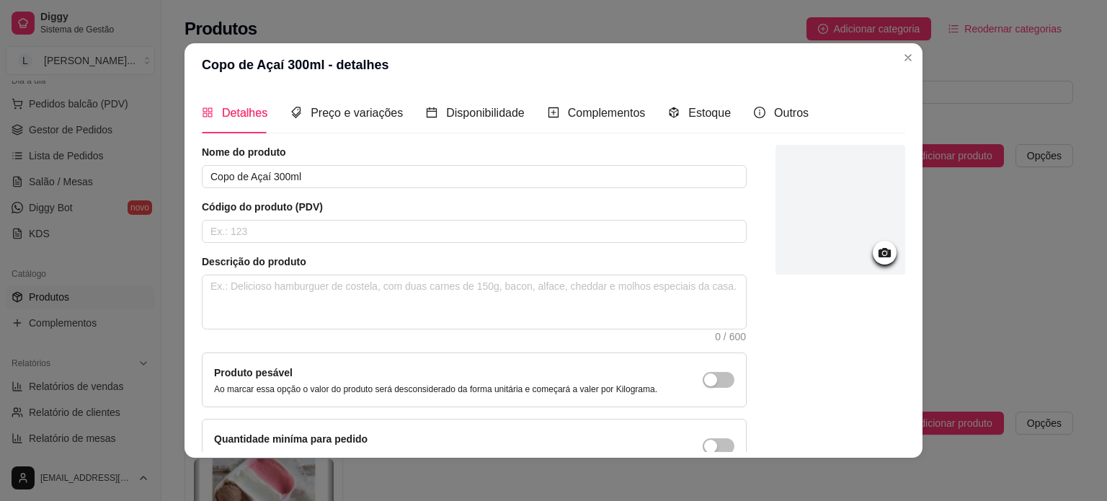
click at [876, 241] on div at bounding box center [841, 210] width 130 height 130
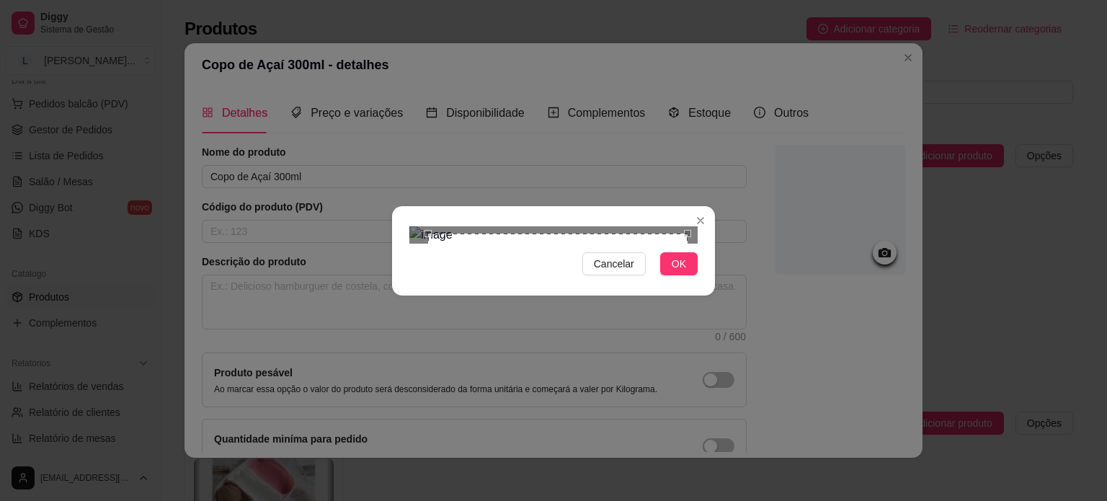
click at [618, 234] on div "Use the arrow keys to move the crop selection area" at bounding box center [557, 363] width 259 height 259
drag, startPoint x: 674, startPoint y: 415, endPoint x: 666, endPoint y: 417, distance: 8.2
click at [673, 272] on span "OK" at bounding box center [679, 264] width 14 height 16
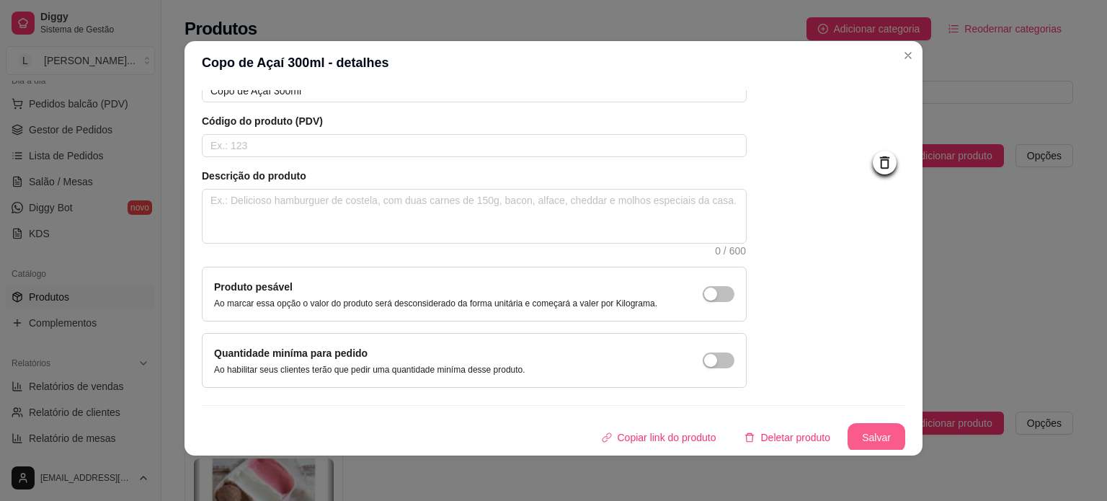
scroll to position [3, 0]
click at [862, 430] on button "Salvar" at bounding box center [877, 436] width 58 height 29
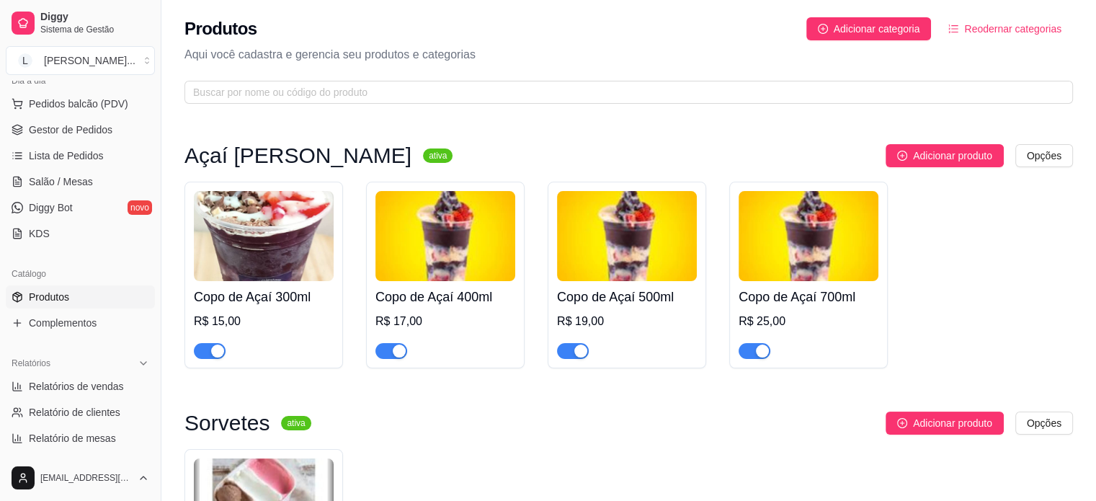
click at [449, 256] on img at bounding box center [446, 236] width 140 height 90
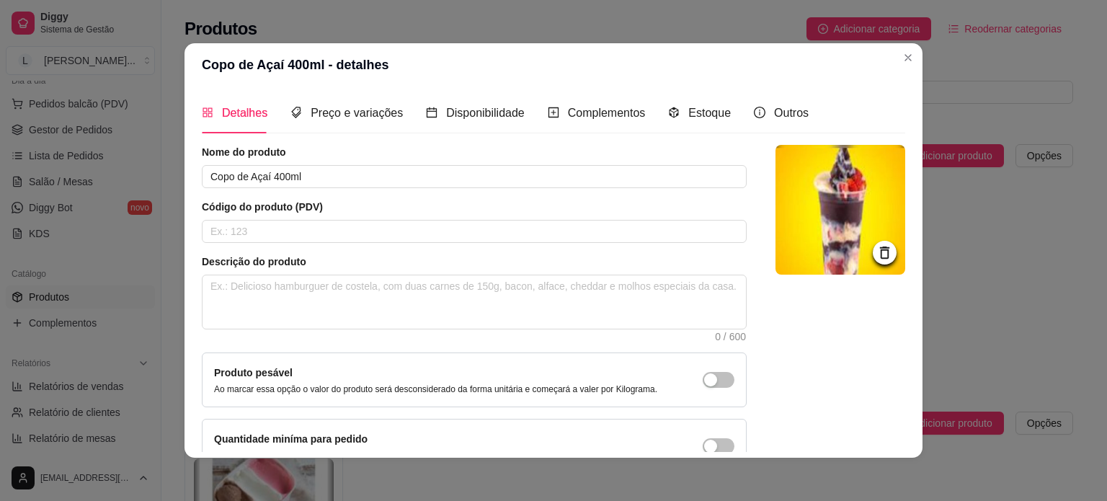
click at [876, 250] on icon at bounding box center [884, 252] width 17 height 17
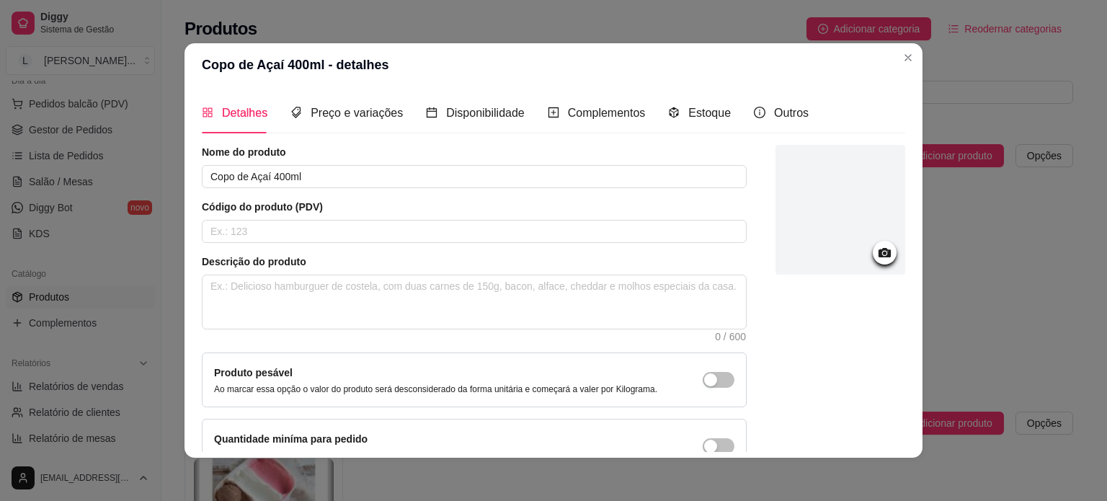
click at [858, 263] on div at bounding box center [841, 210] width 130 height 130
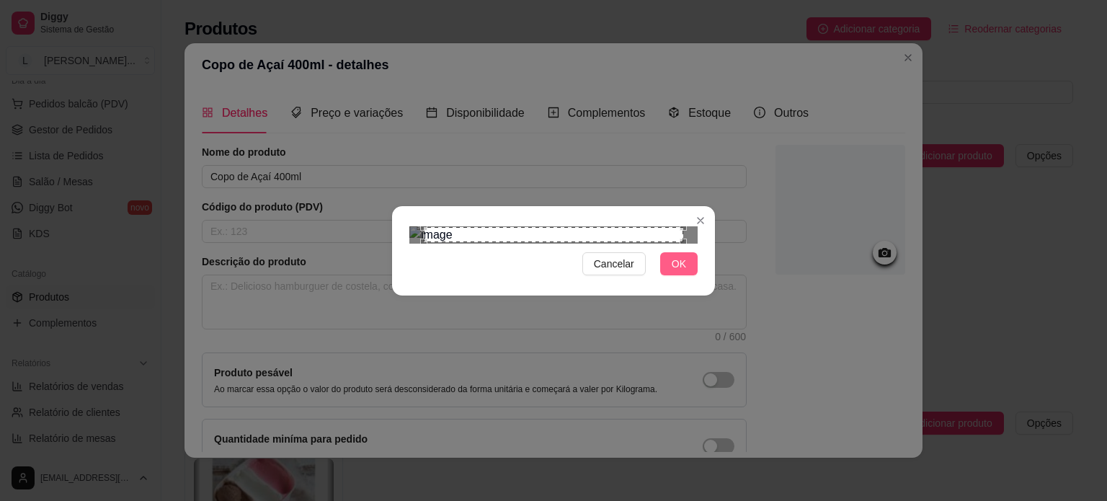
click at [686, 275] on button "OK" at bounding box center [678, 263] width 37 height 23
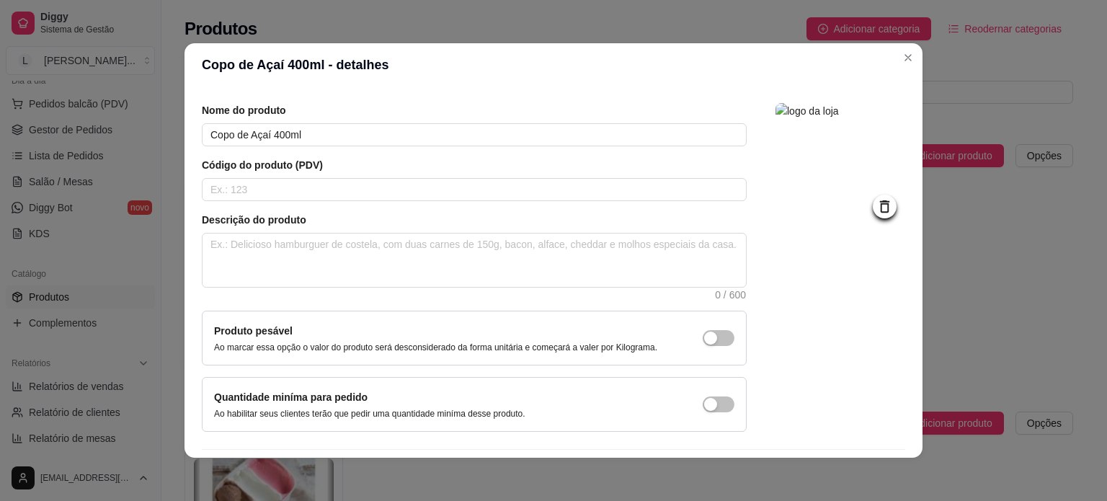
scroll to position [84, 0]
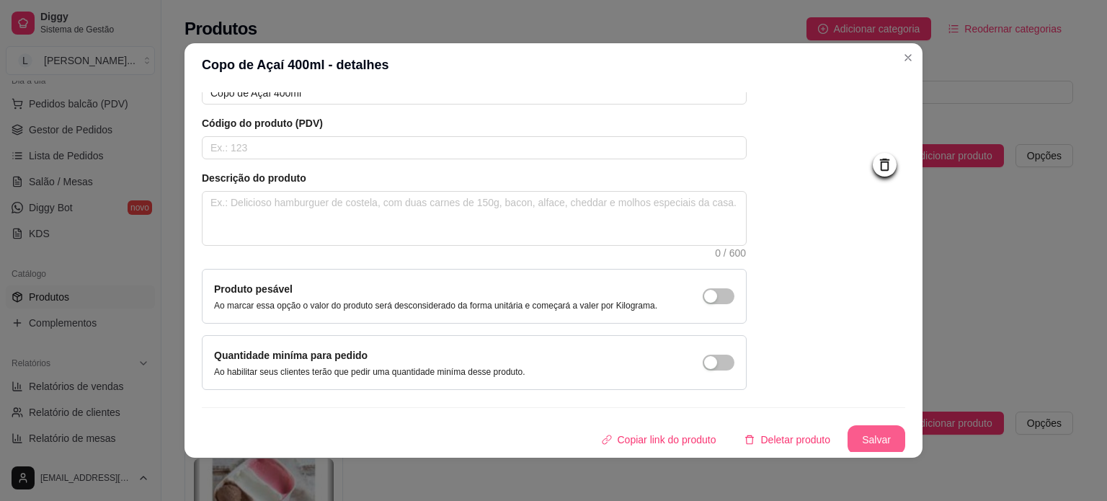
click at [855, 440] on button "Salvar" at bounding box center [877, 439] width 58 height 29
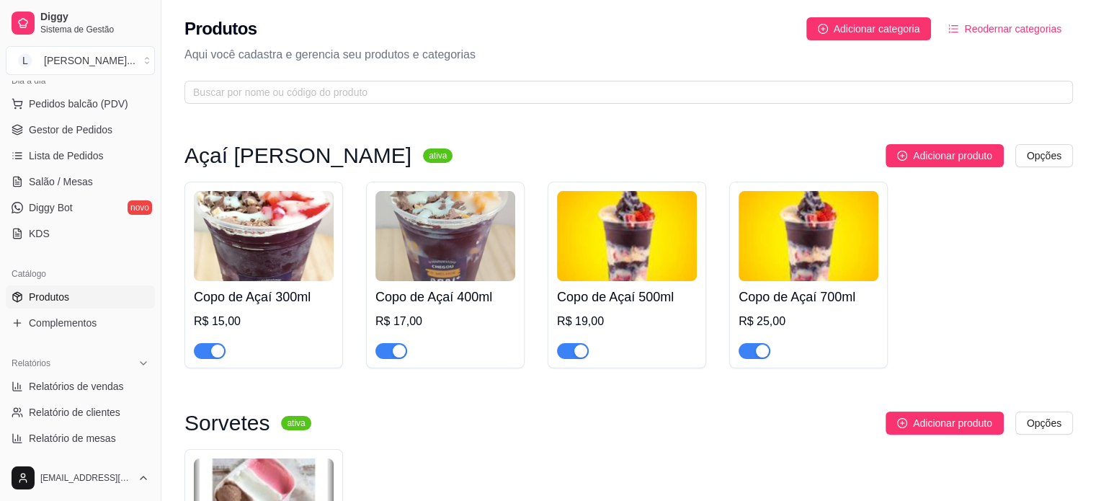
click at [626, 266] on img at bounding box center [627, 236] width 140 height 90
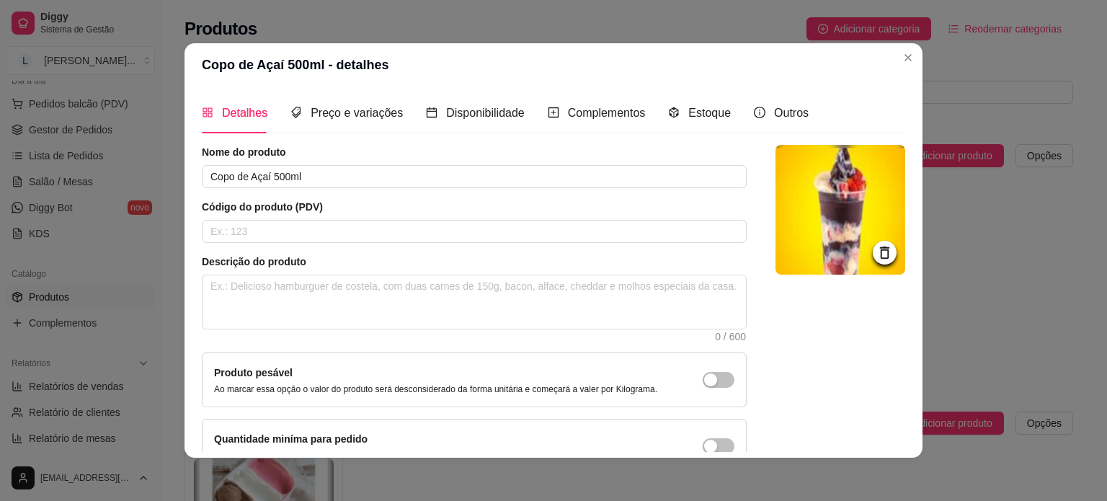
click at [876, 253] on icon at bounding box center [884, 252] width 17 height 17
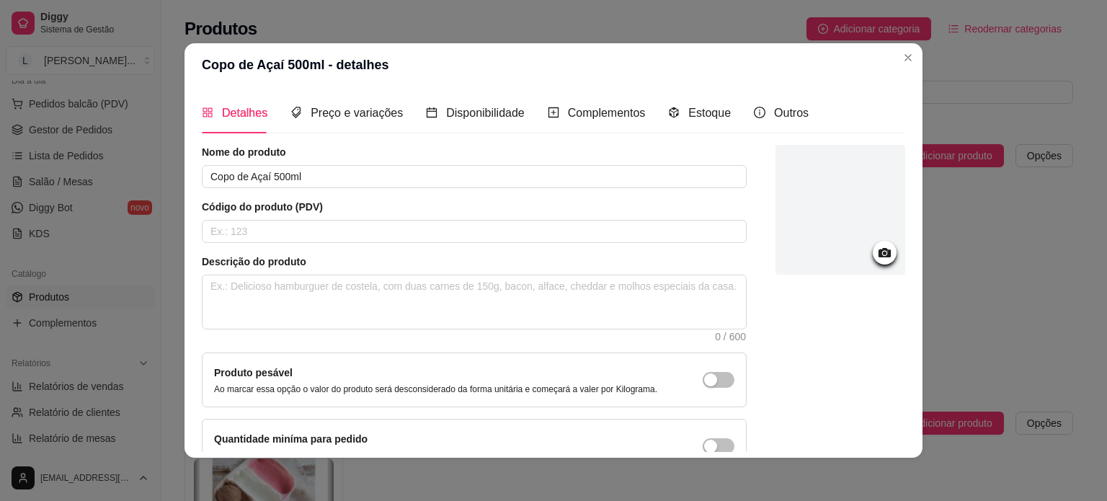
click at [876, 257] on icon at bounding box center [884, 252] width 17 height 17
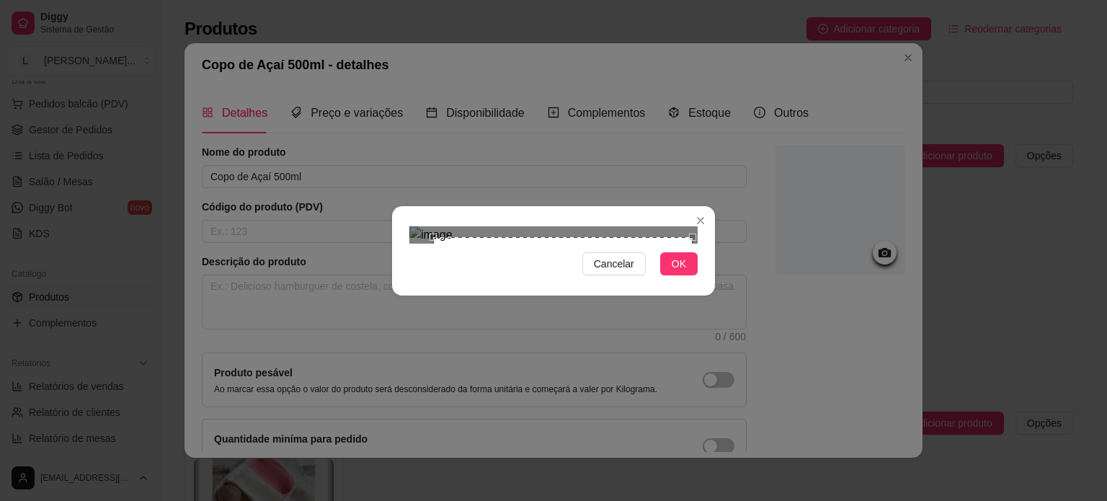
click at [649, 237] on div "Use the arrow keys to move the crop selection area" at bounding box center [562, 366] width 259 height 259
click at [674, 272] on span "OK" at bounding box center [679, 264] width 14 height 16
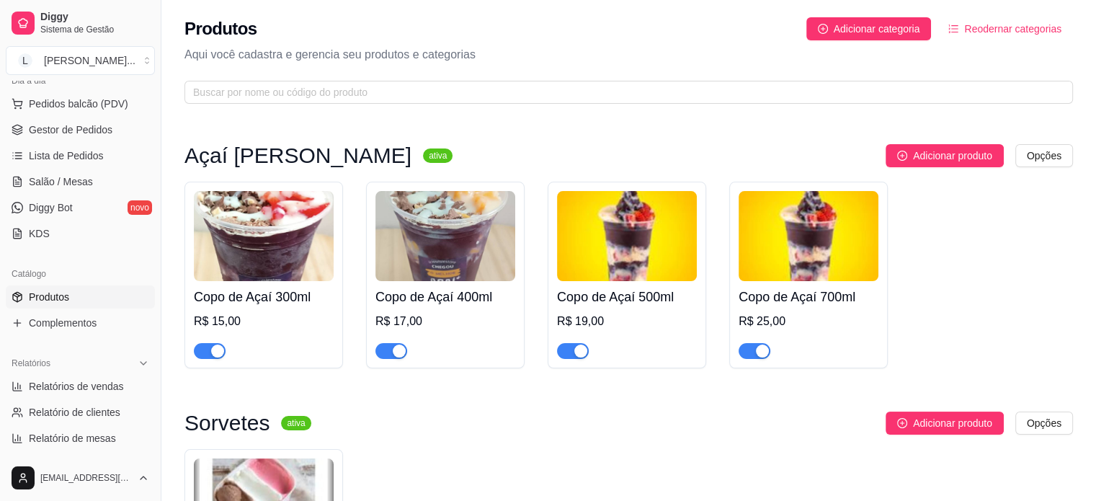
click at [666, 250] on img at bounding box center [627, 236] width 140 height 90
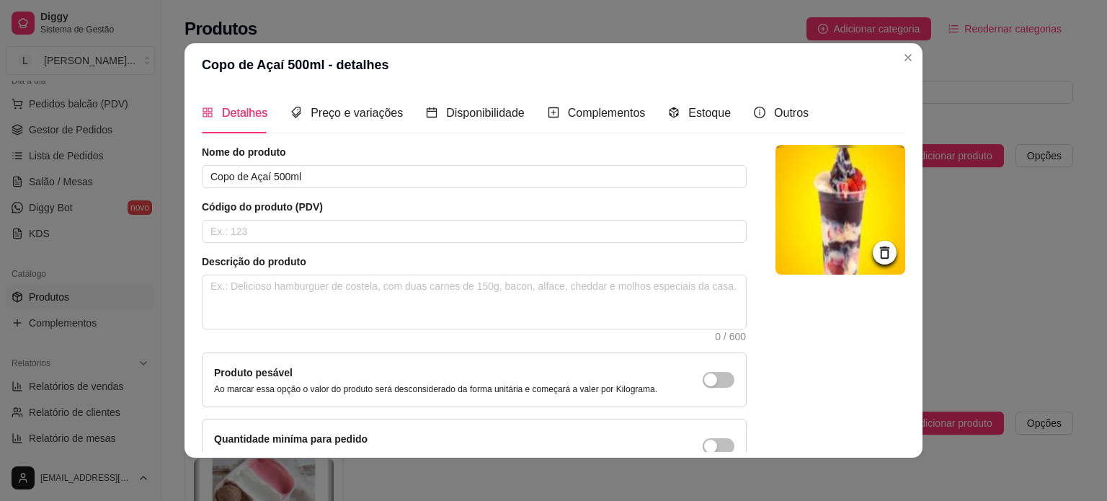
click at [835, 228] on img at bounding box center [841, 210] width 130 height 130
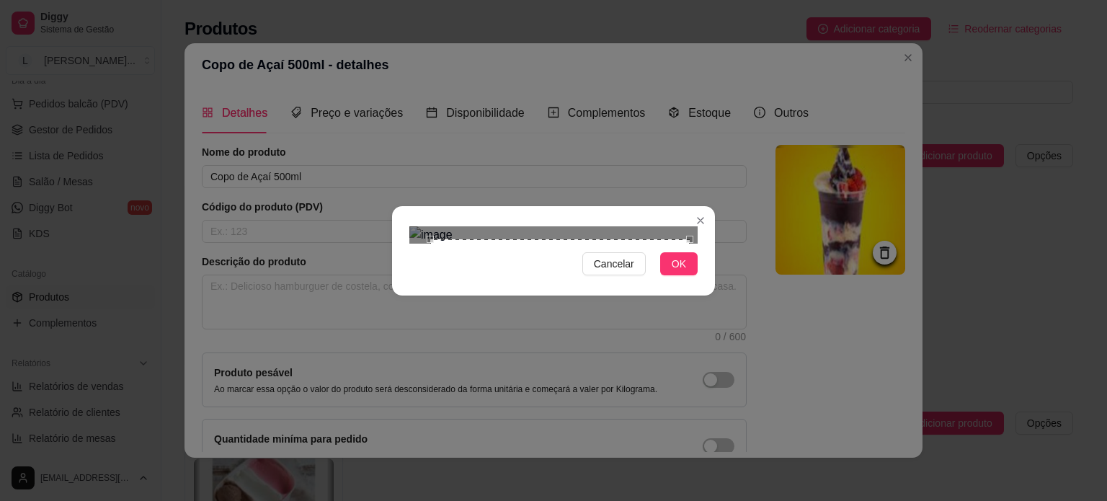
click at [616, 239] on div "Use the arrow keys to move the crop selection area" at bounding box center [559, 368] width 259 height 259
click at [615, 244] on div "Use the arrow keys to move the crop selection area" at bounding box center [558, 373] width 259 height 259
click at [674, 275] on button "OK" at bounding box center [678, 263] width 37 height 23
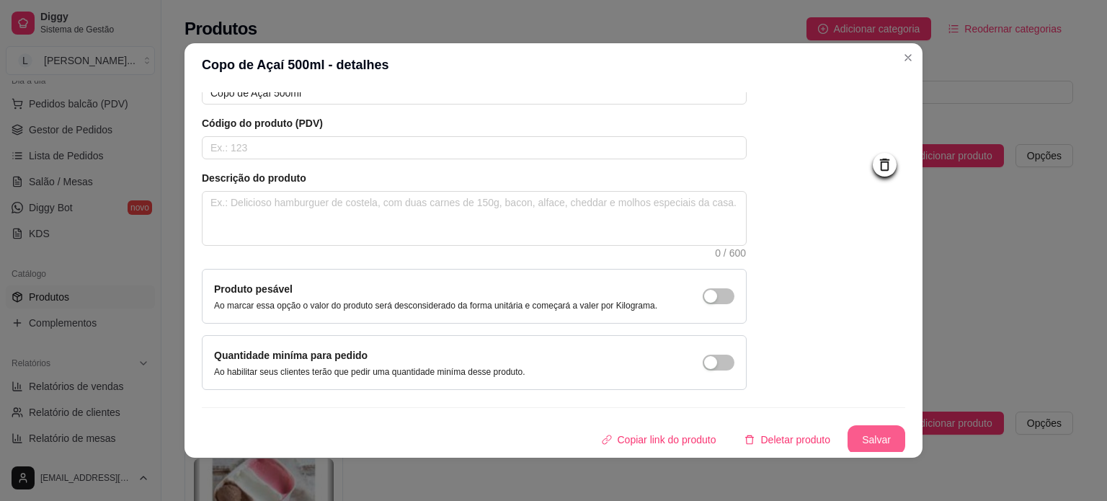
click at [848, 440] on button "Salvar" at bounding box center [877, 439] width 58 height 29
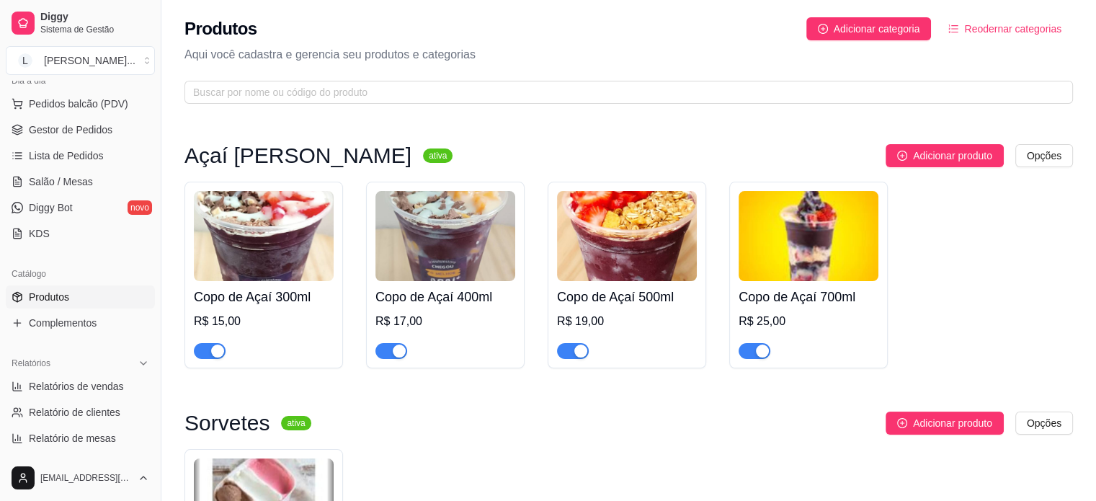
click at [807, 246] on img at bounding box center [809, 236] width 140 height 90
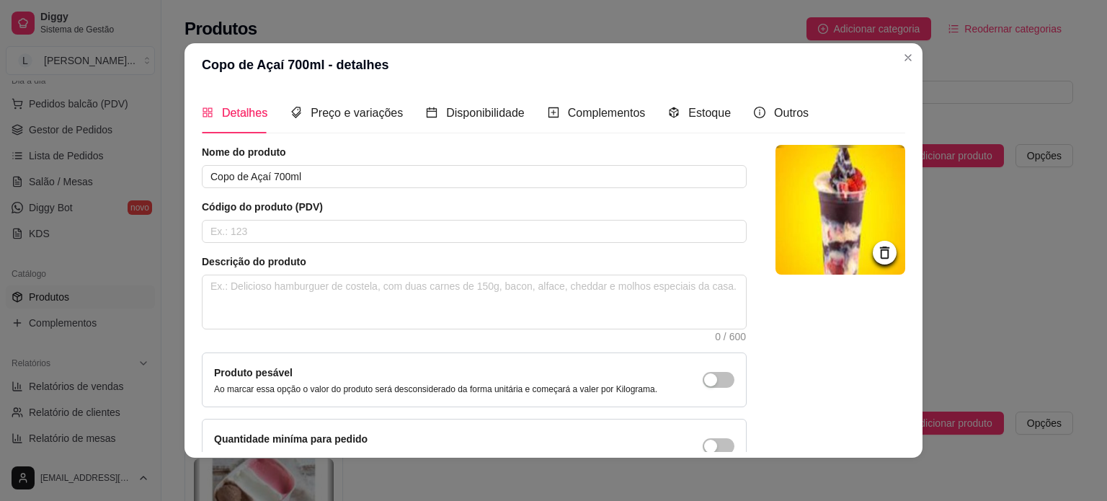
click at [880, 247] on icon at bounding box center [884, 253] width 9 height 12
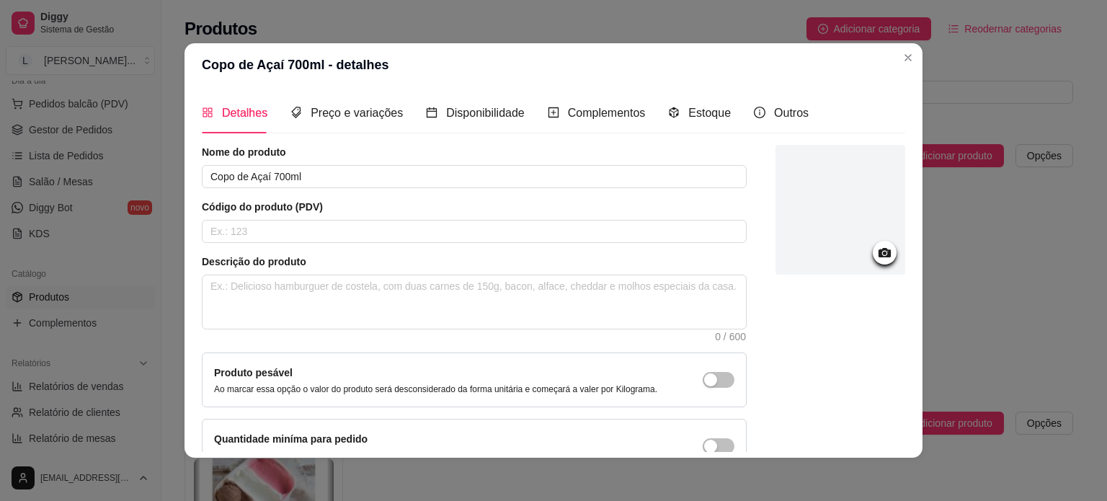
click at [834, 234] on div at bounding box center [841, 210] width 130 height 130
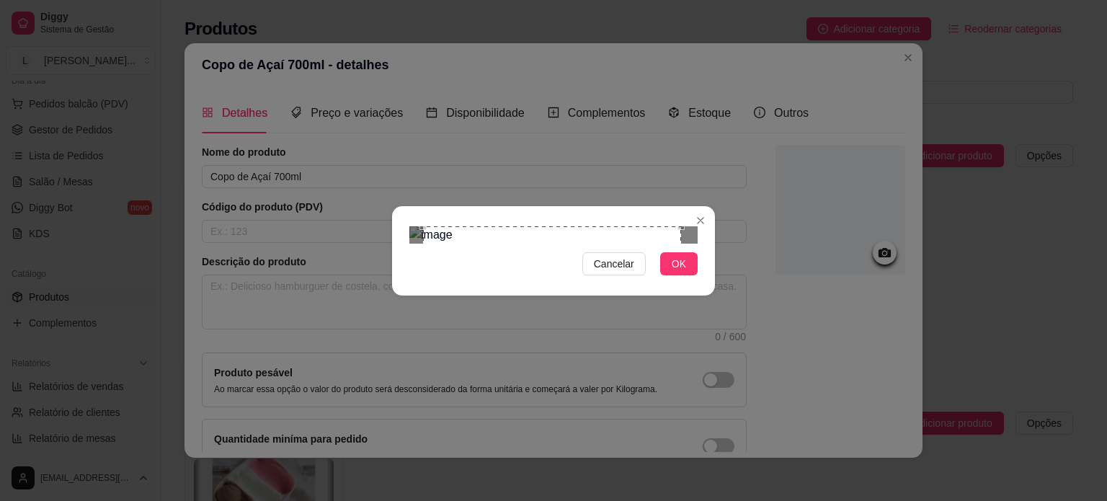
click at [661, 226] on div "Use the arrow keys to move the crop selection area" at bounding box center [552, 355] width 258 height 258
click at [684, 272] on span "OK" at bounding box center [679, 264] width 14 height 16
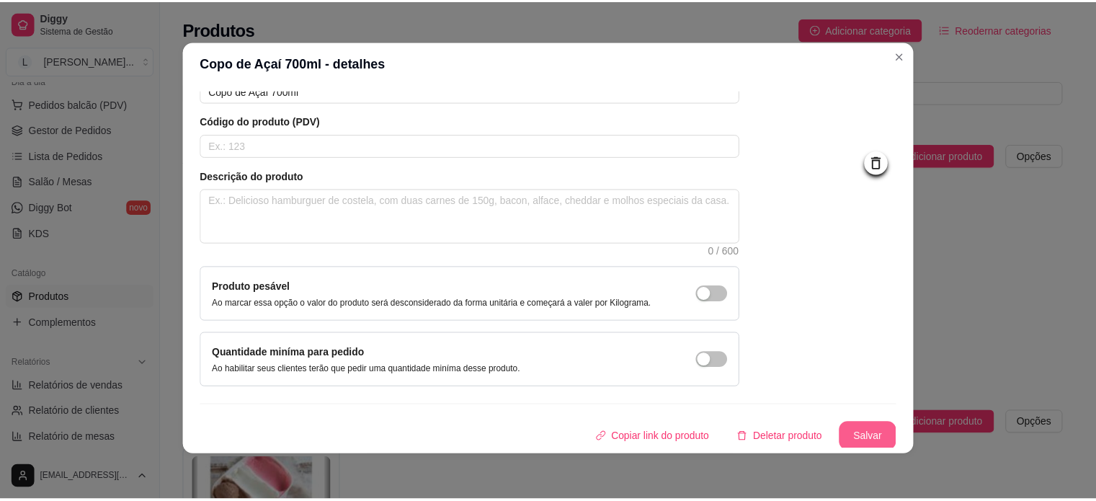
scroll to position [3, 0]
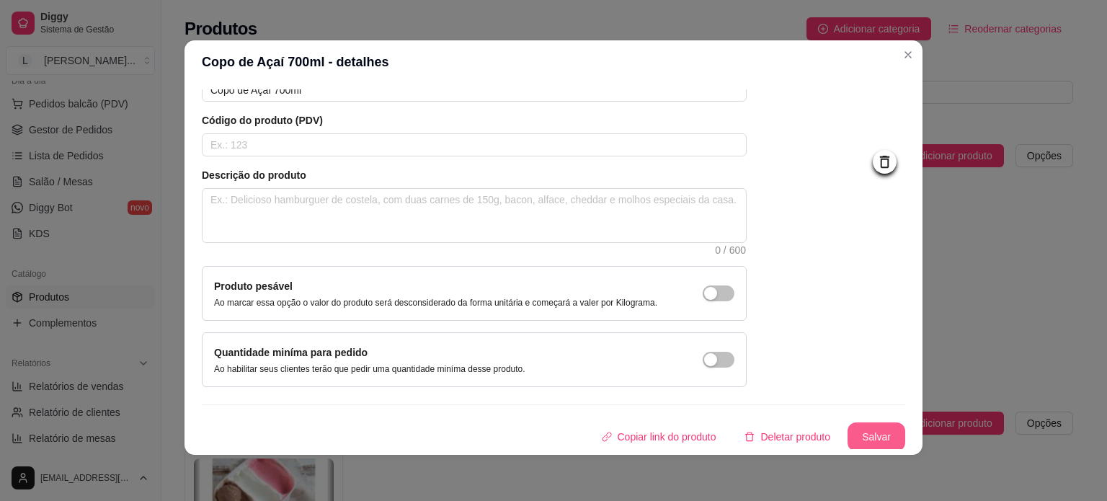
click at [869, 433] on button "Salvar" at bounding box center [877, 436] width 58 height 29
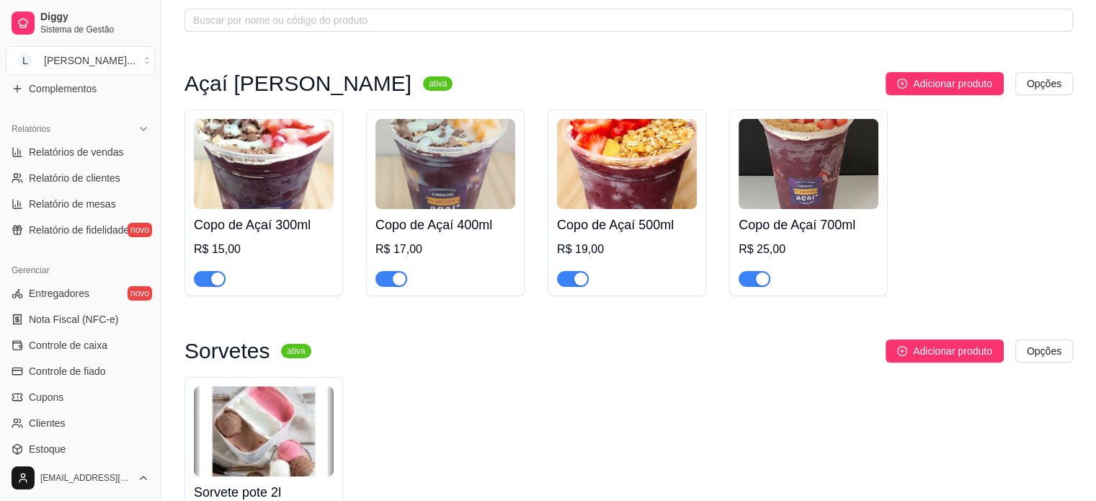
scroll to position [536, 0]
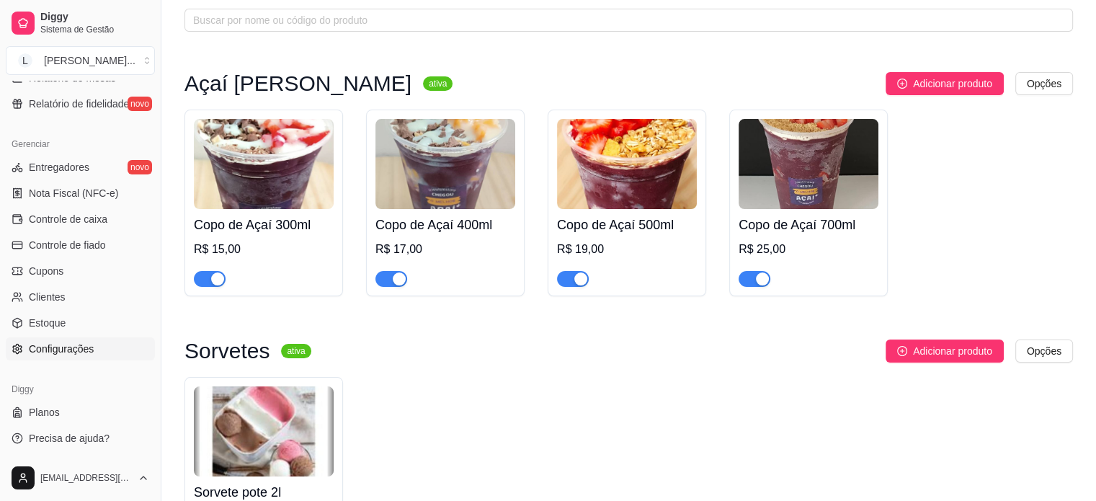
click at [72, 352] on span "Configurações" at bounding box center [61, 349] width 65 height 14
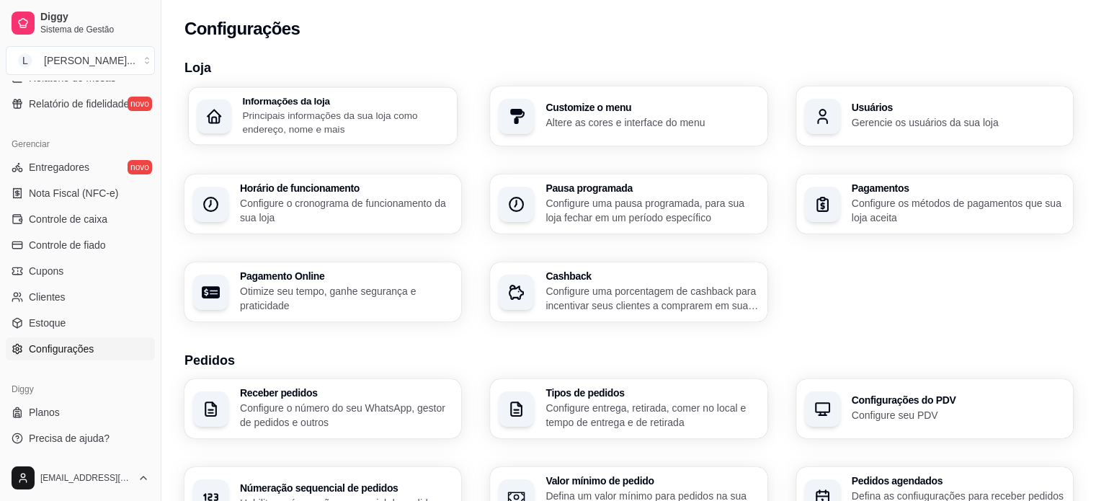
click at [311, 128] on p "Principais informações da sua loja como endereço, nome e mais" at bounding box center [345, 122] width 206 height 28
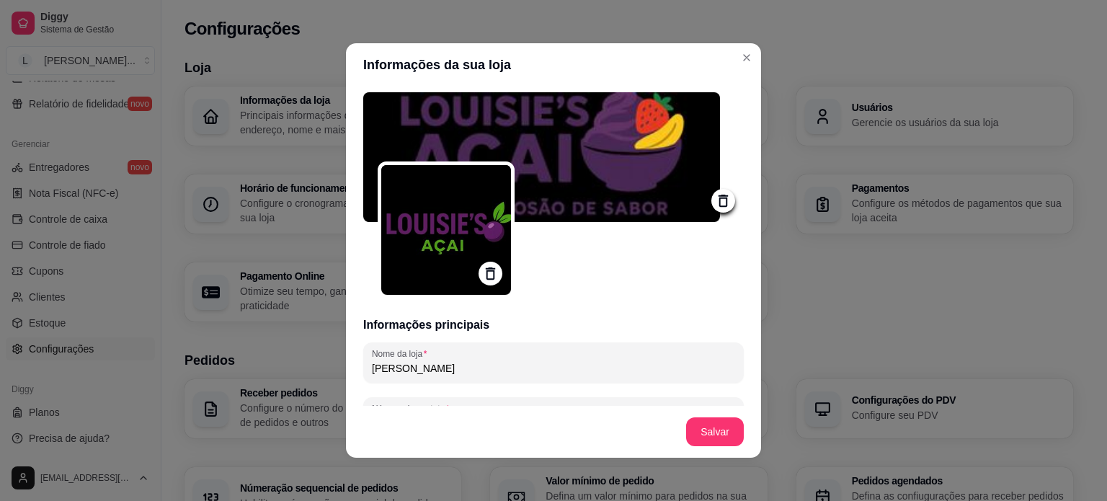
click at [715, 198] on icon at bounding box center [723, 200] width 17 height 17
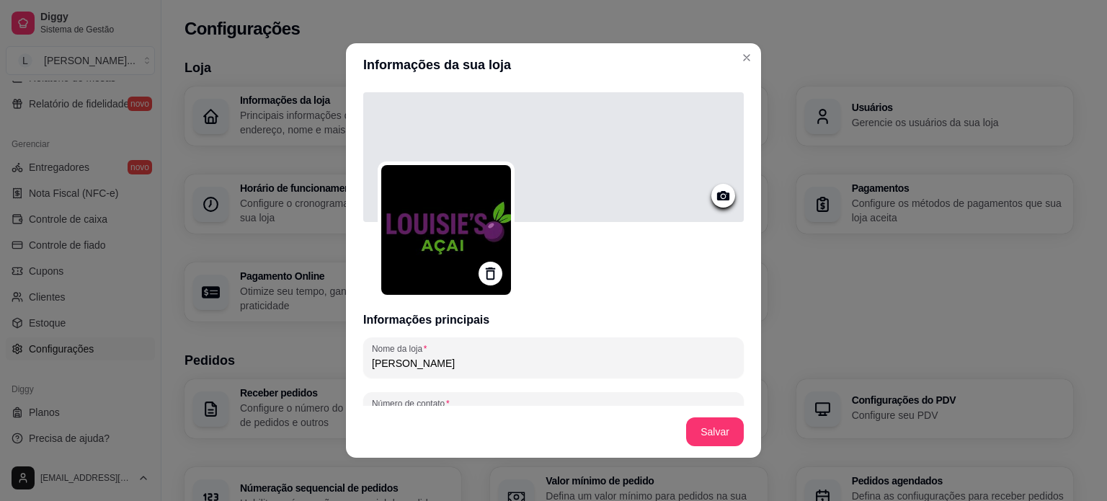
click at [486, 270] on icon at bounding box center [490, 273] width 9 height 12
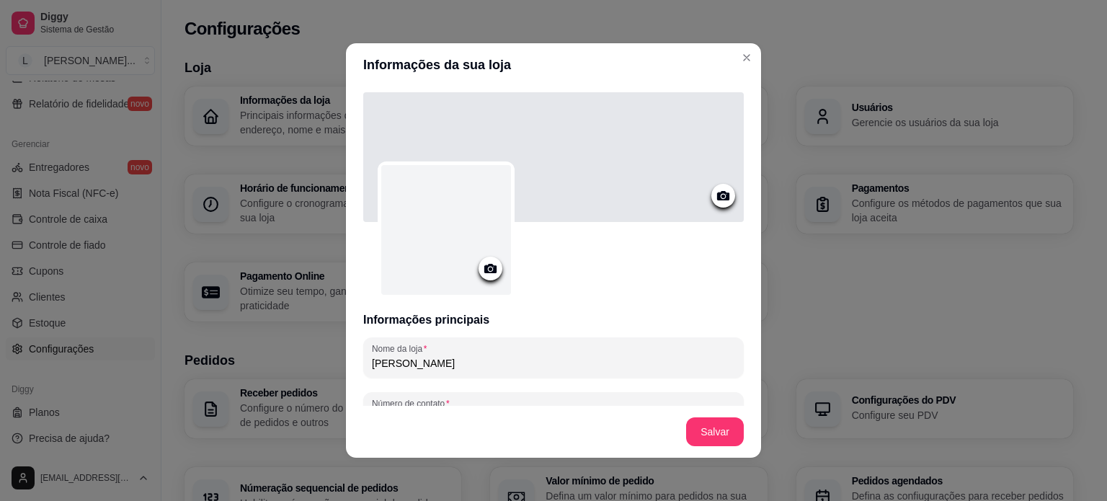
click at [487, 267] on icon at bounding box center [490, 268] width 17 height 17
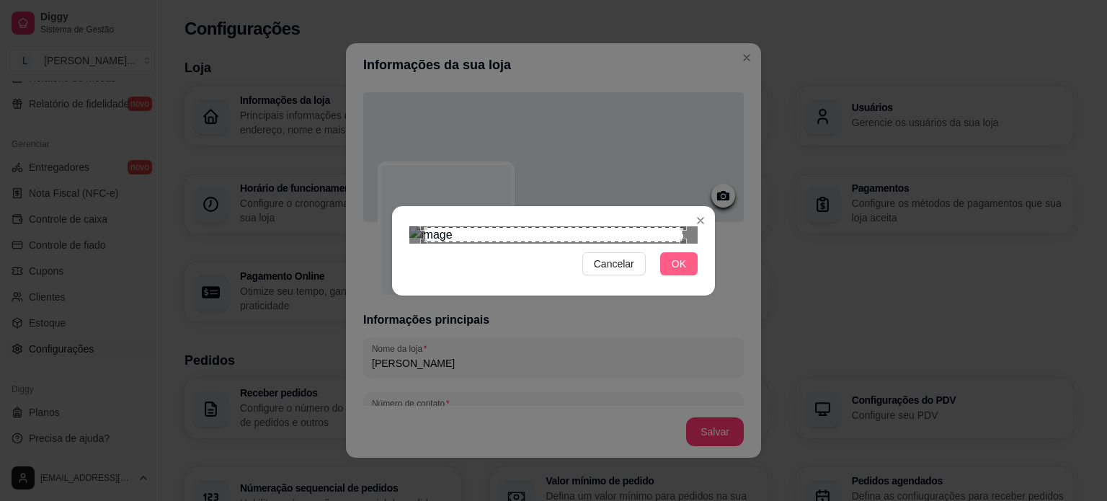
click at [683, 272] on span "OK" at bounding box center [679, 264] width 14 height 16
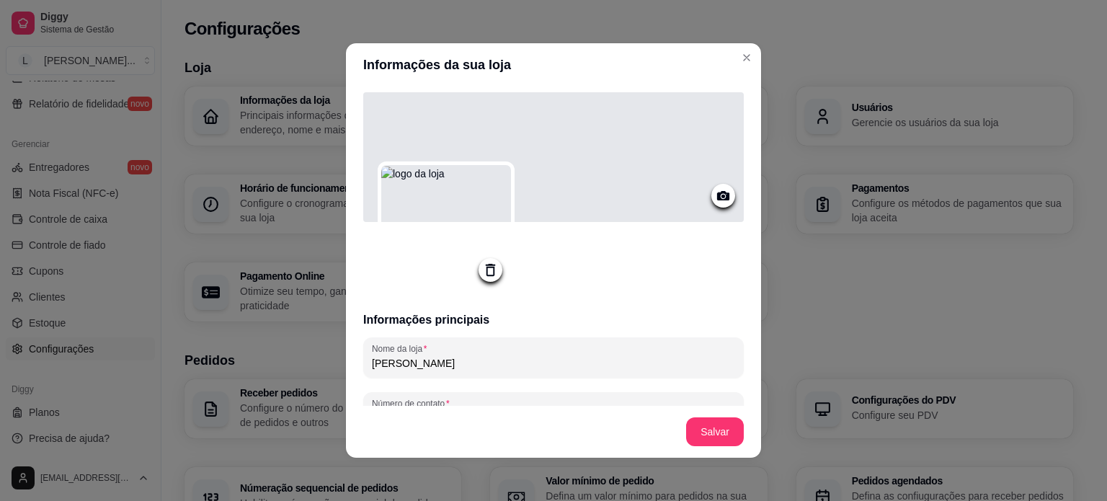
click at [715, 190] on icon at bounding box center [723, 195] width 17 height 17
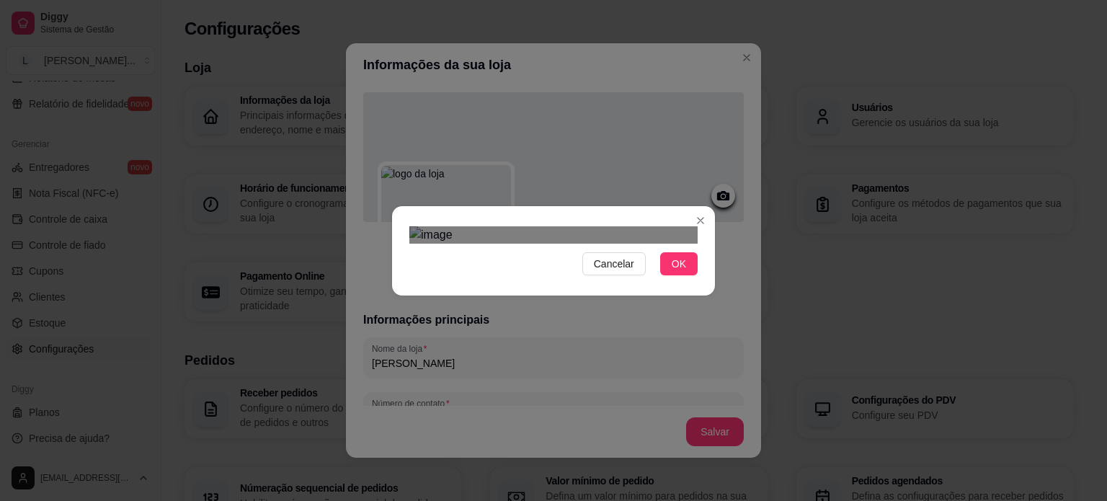
click at [587, 321] on div "Use the arrow keys to move the crop selection area" at bounding box center [548, 364] width 259 height 86
type input "🍇🥥 Louisie Store – O melhor açaí da região! 🥝🍫Se você ama um açaí cremoso, sabo…"
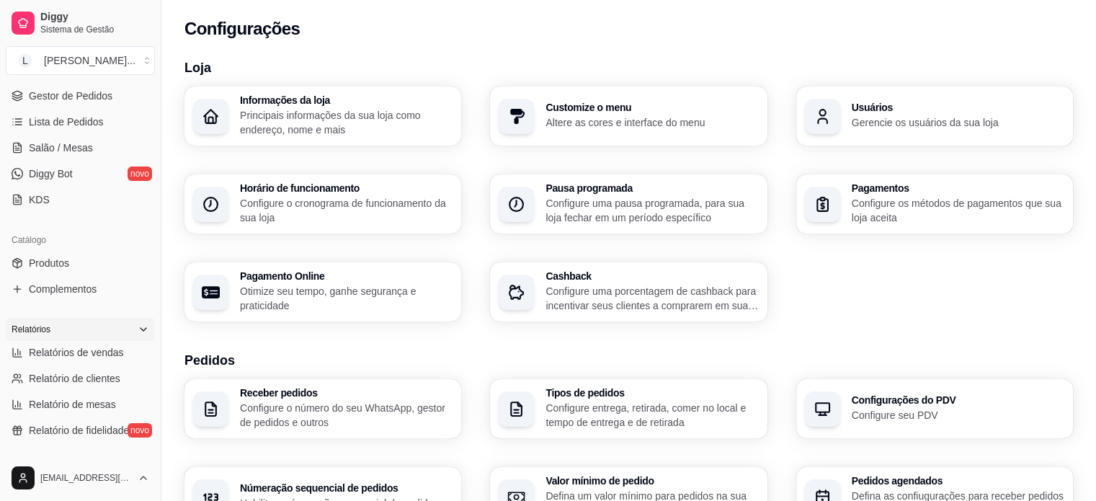
scroll to position [216, 0]
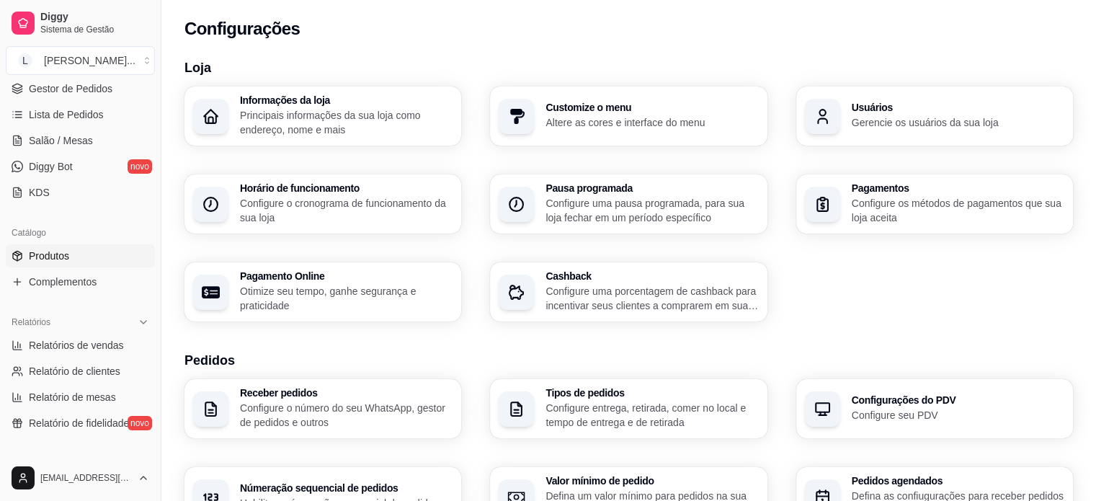
click at [72, 247] on link "Produtos" at bounding box center [80, 255] width 149 height 23
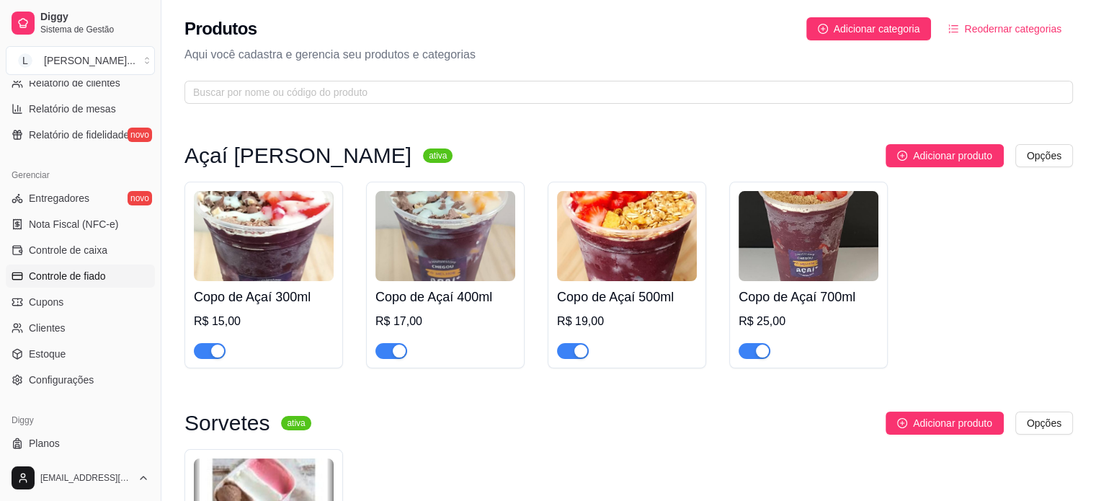
click at [53, 265] on link "Controle de fiado" at bounding box center [80, 276] width 149 height 23
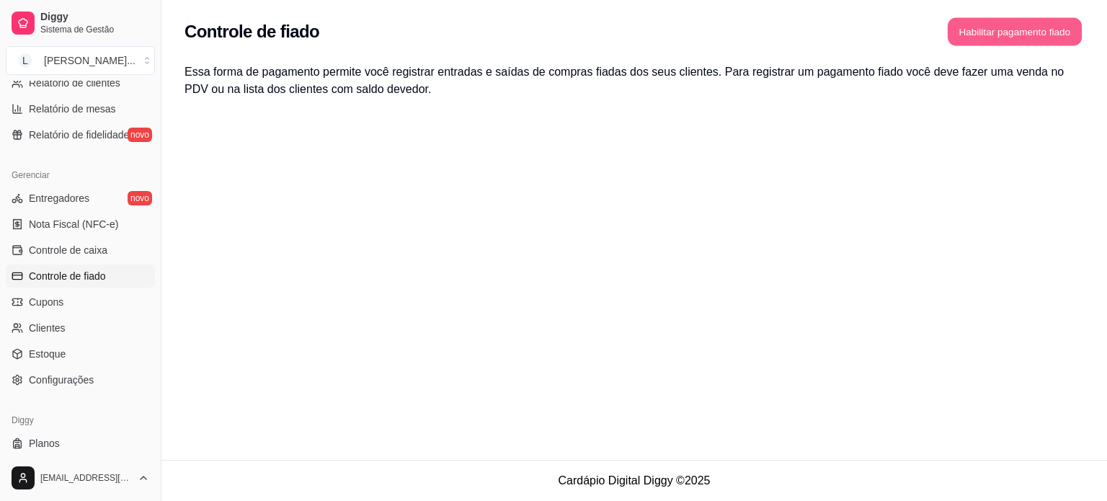
click at [1038, 32] on button "Habilitar pagamento fiado" at bounding box center [1015, 32] width 134 height 28
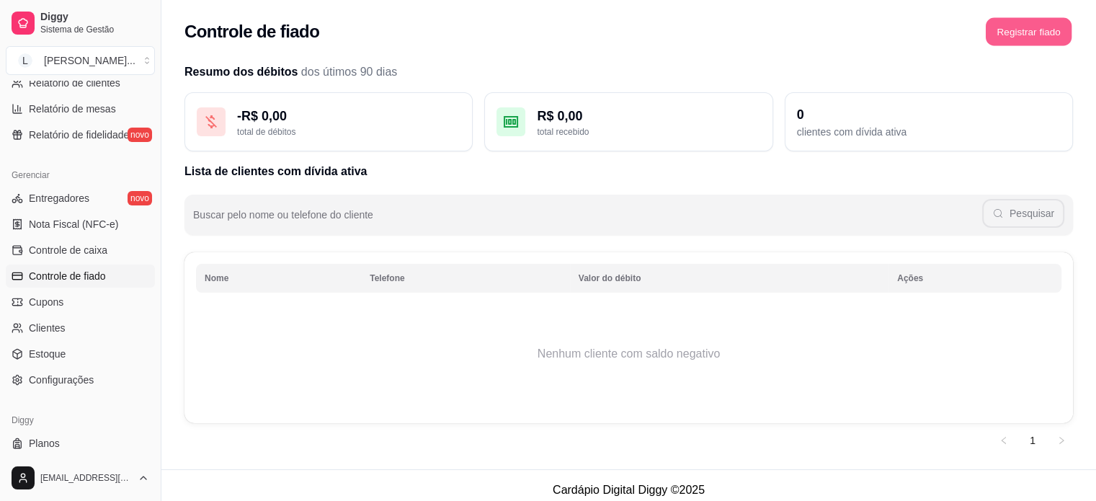
click at [1058, 30] on button "Registrar fiado" at bounding box center [1029, 32] width 86 height 28
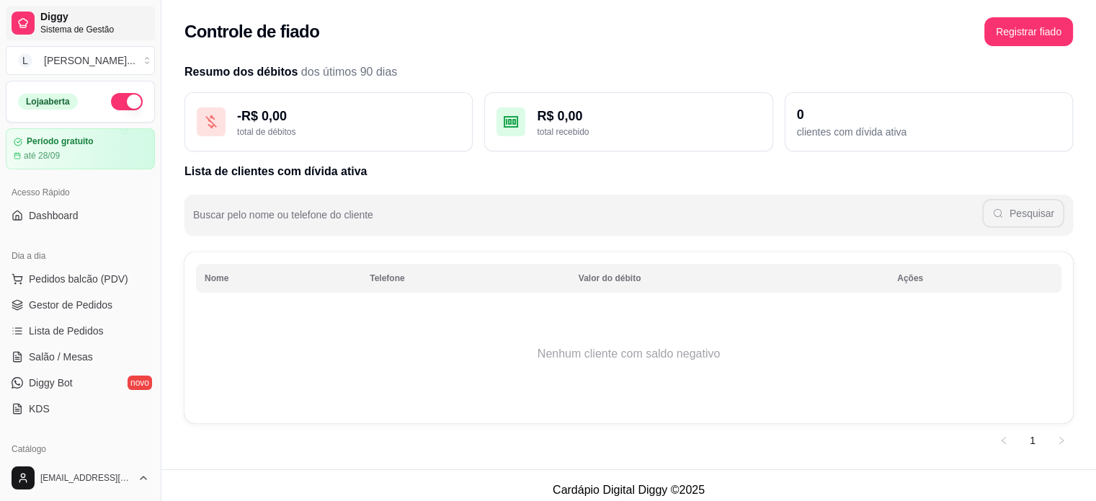
click at [66, 25] on span "Sistema de Gestão" at bounding box center [94, 30] width 109 height 12
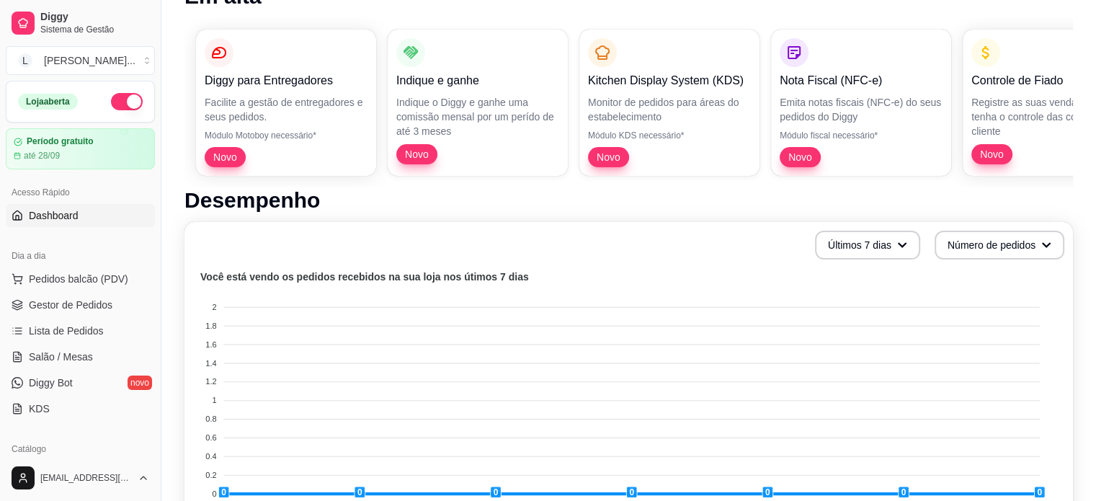
scroll to position [216, 0]
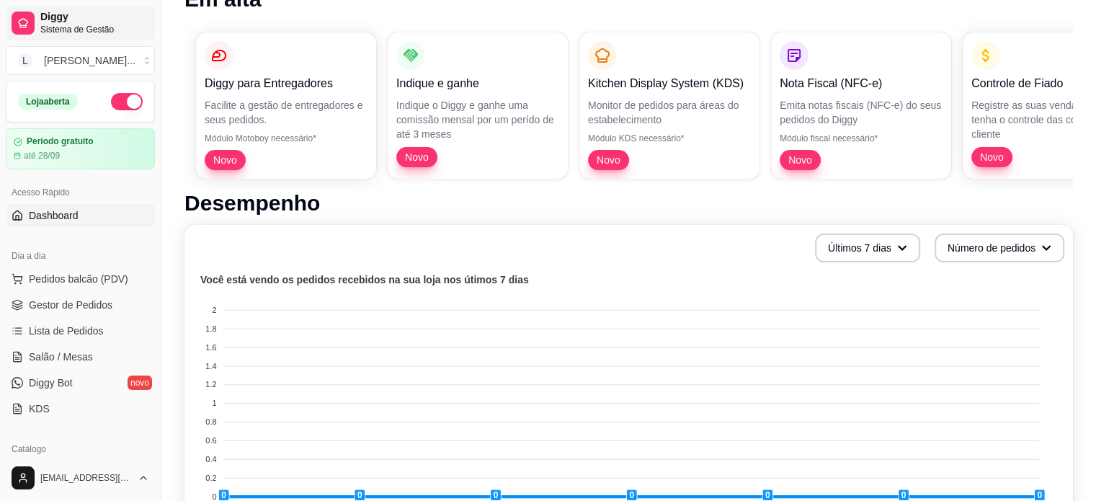
click at [58, 37] on link "Diggy Sistema de Gestão" at bounding box center [80, 23] width 149 height 35
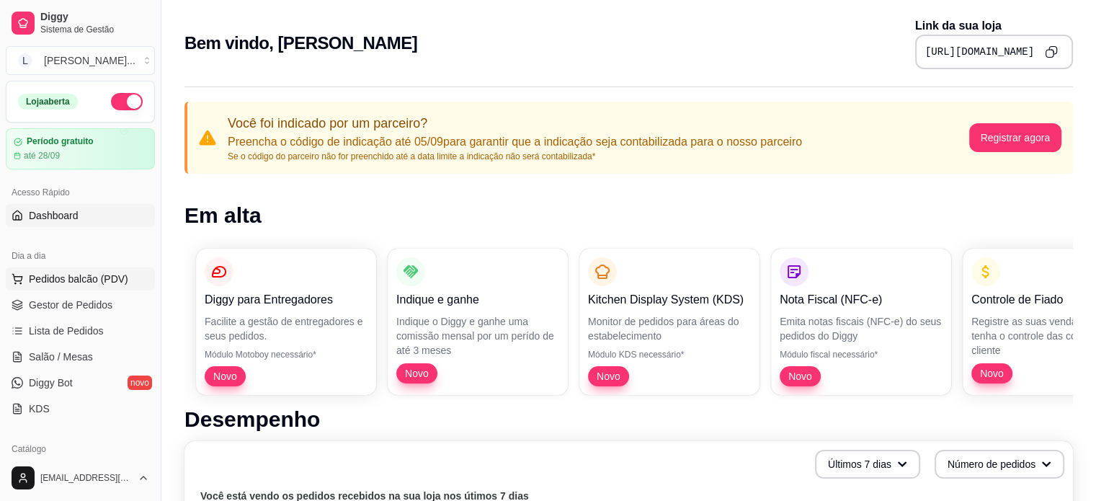
click at [113, 285] on button "Pedidos balcão (PDV)" at bounding box center [80, 278] width 149 height 23
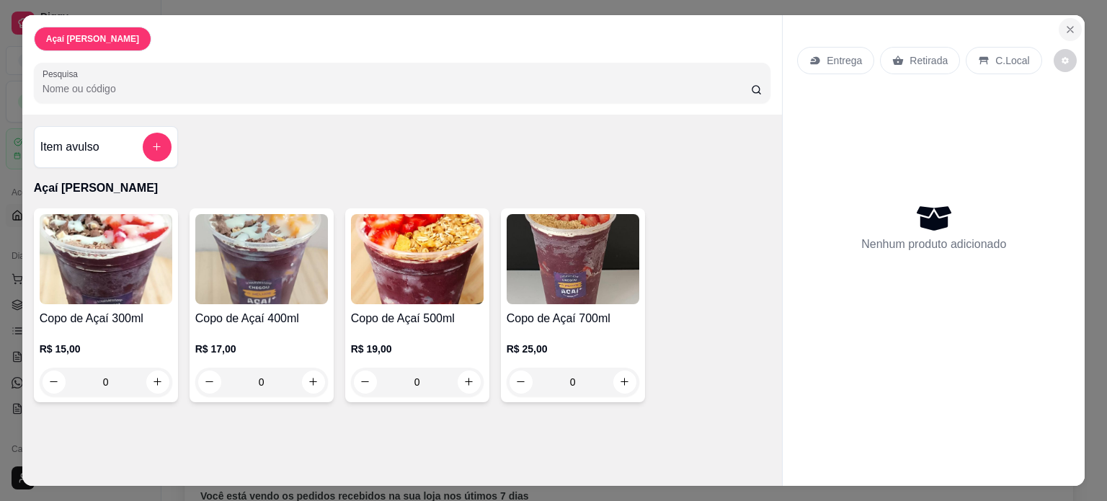
click at [1067, 27] on icon "Close" at bounding box center [1070, 30] width 6 height 6
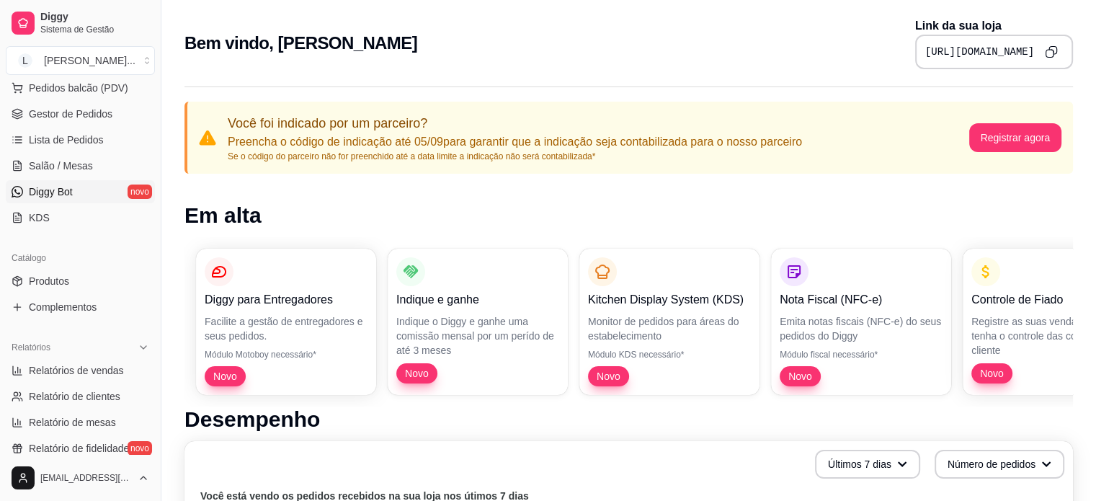
scroll to position [216, 0]
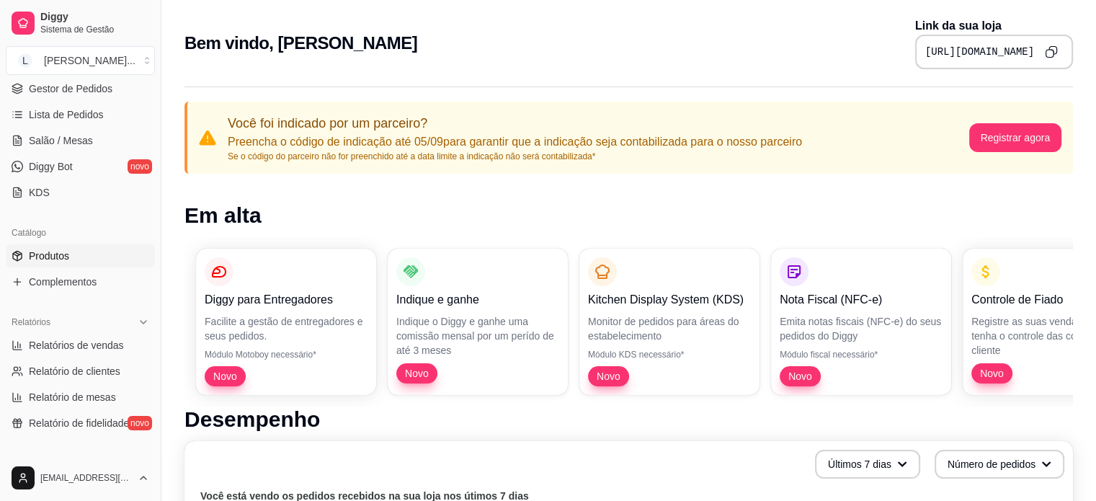
click at [58, 252] on span "Produtos" at bounding box center [49, 256] width 40 height 14
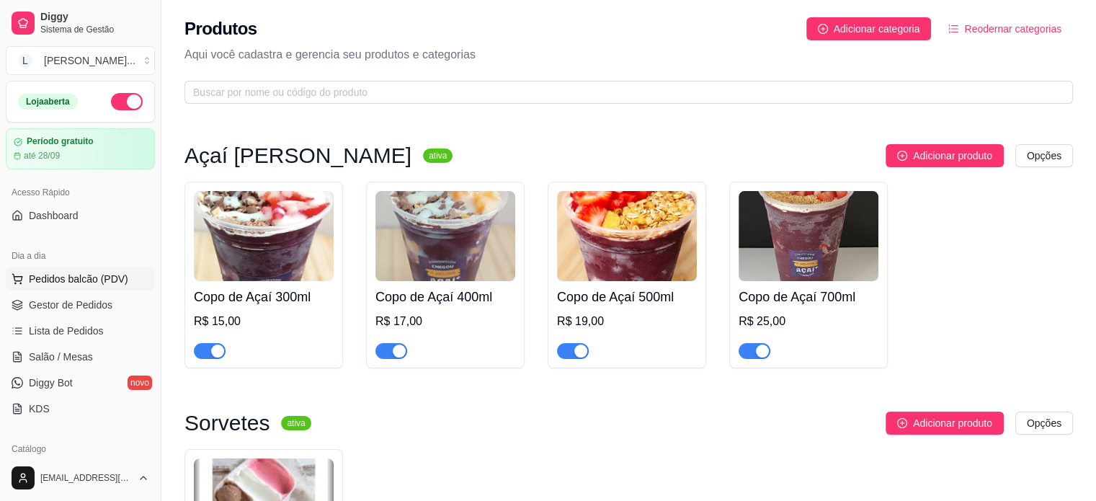
click at [86, 282] on span "Pedidos balcão (PDV)" at bounding box center [78, 279] width 99 height 14
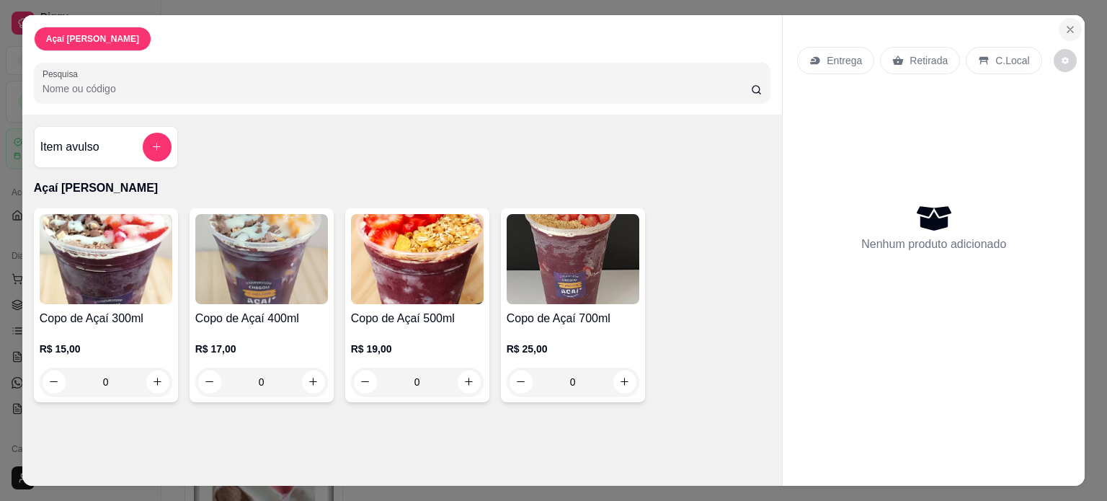
click at [1065, 24] on icon "Close" at bounding box center [1071, 30] width 12 height 12
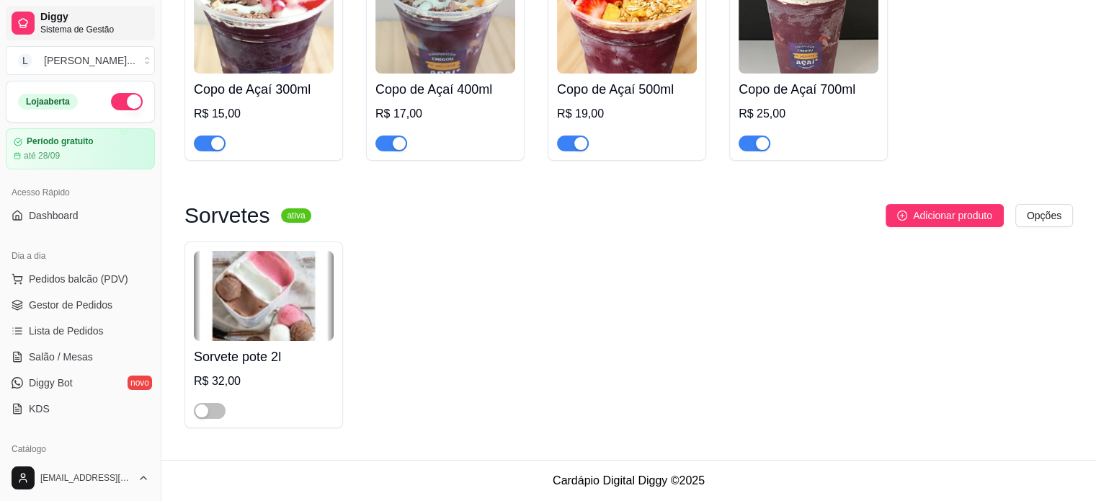
click at [45, 10] on link "Diggy Sistema de Gestão" at bounding box center [80, 23] width 149 height 35
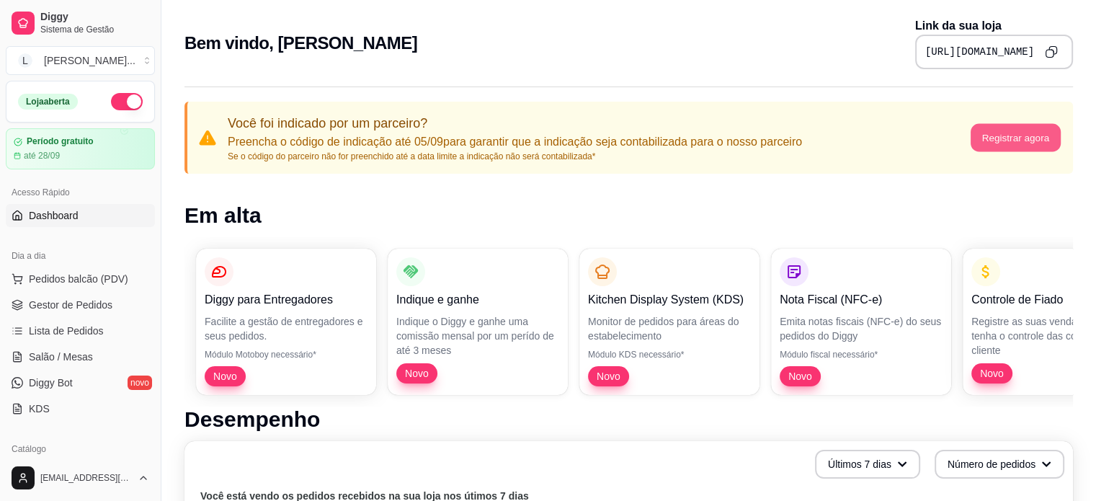
click at [1044, 143] on button "Registrar agora" at bounding box center [1015, 138] width 90 height 28
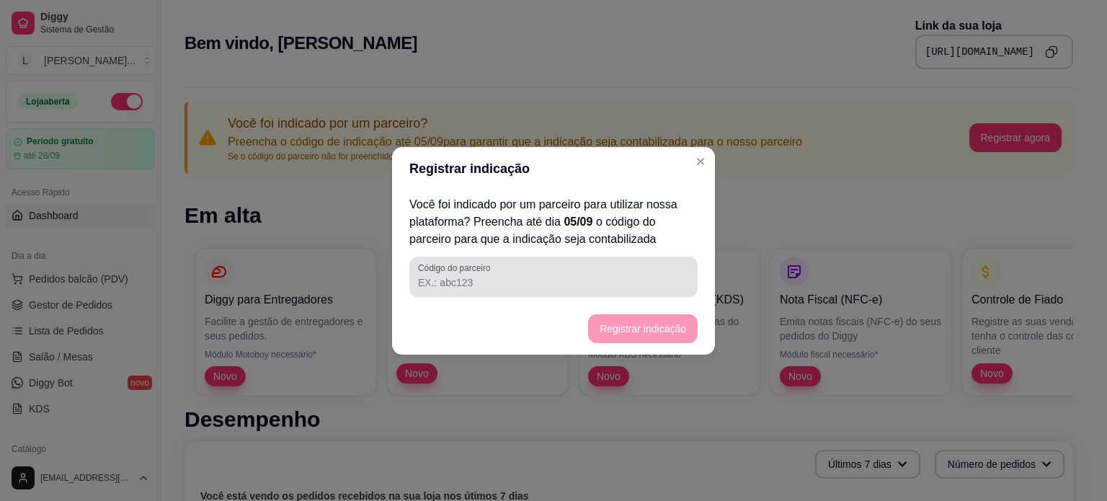
click at [565, 282] on input "Código do parceiro" at bounding box center [553, 282] width 271 height 14
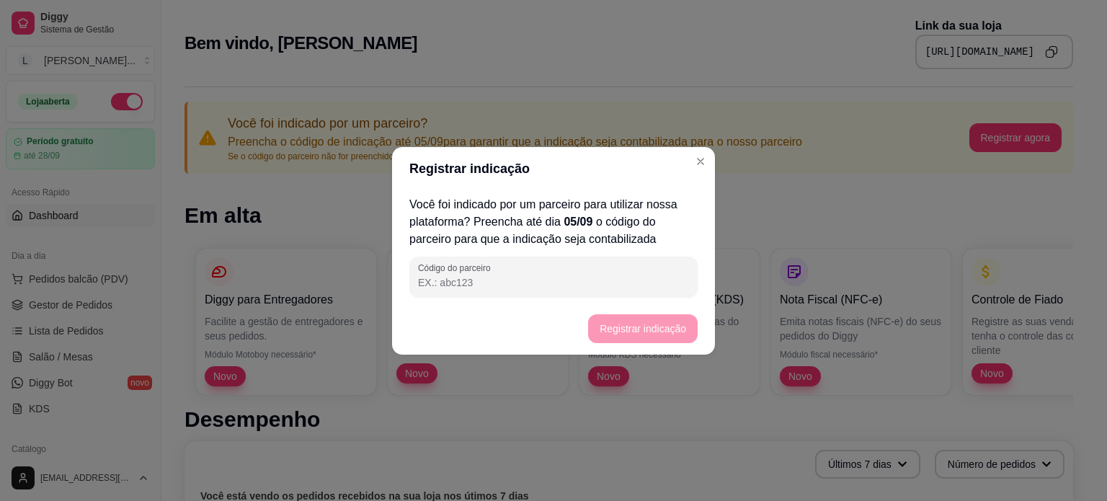
click at [587, 280] on input "Código do parceiro" at bounding box center [553, 282] width 271 height 14
type input "30364"
click at [660, 332] on footer "Registrar indicação" at bounding box center [553, 329] width 323 height 52
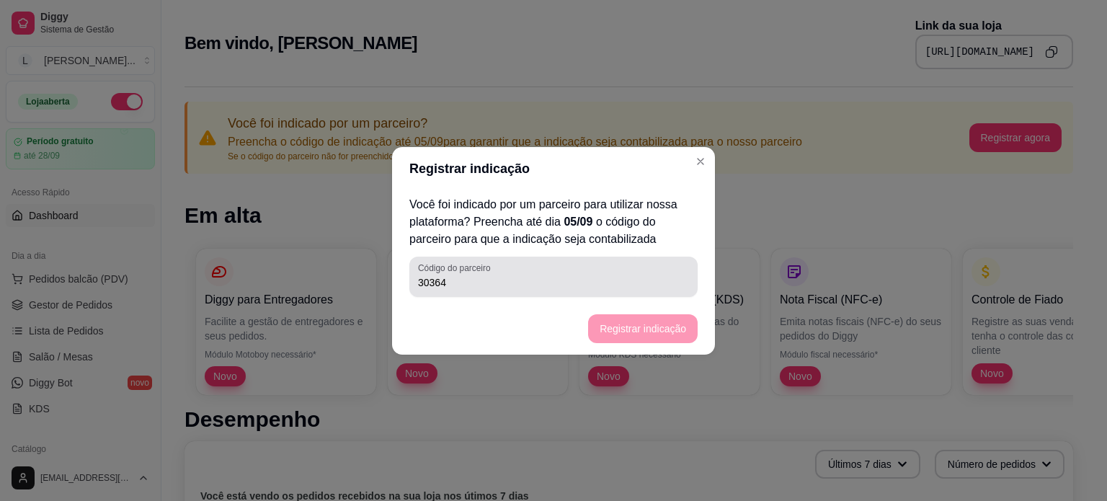
click at [582, 278] on input "30364" at bounding box center [553, 282] width 271 height 14
drag, startPoint x: 577, startPoint y: 292, endPoint x: 392, endPoint y: 260, distance: 187.2
click at [394, 261] on div "Você foi indicado por um parceiro para utilizar nossa plataforma? Preencha até …" at bounding box center [553, 246] width 323 height 112
click at [467, 285] on input "30364" at bounding box center [553, 282] width 271 height 14
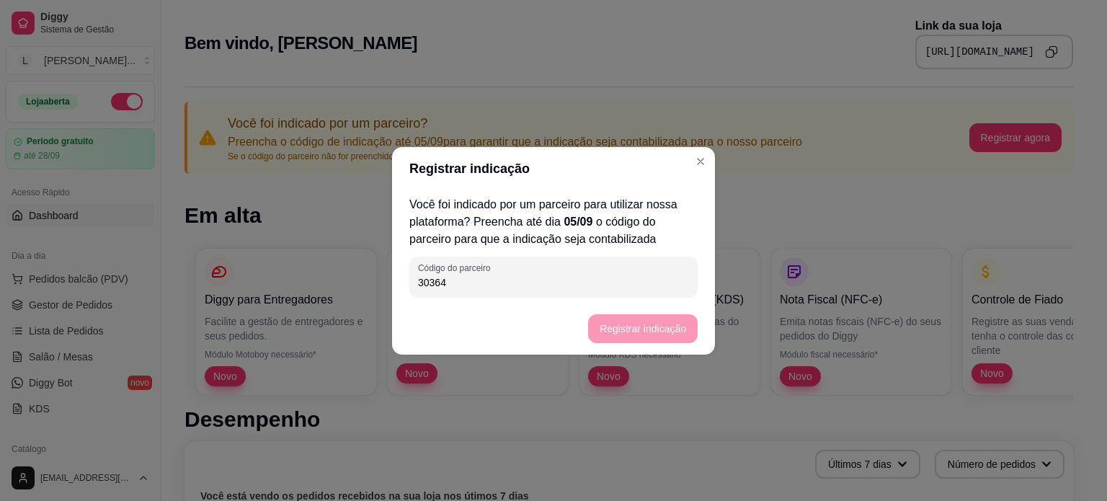
drag, startPoint x: 461, startPoint y: 284, endPoint x: 320, endPoint y: 257, distance: 143.9
click at [320, 259] on div "Registrar indicação Você foi indicado por um parceiro para utilizar nossa plata…" at bounding box center [553, 250] width 1107 height 501
paste input "[URL][DOMAIN_NAME]"
type input "[URL][DOMAIN_NAME]"
click at [613, 326] on button "Registrar indicação" at bounding box center [643, 328] width 110 height 29
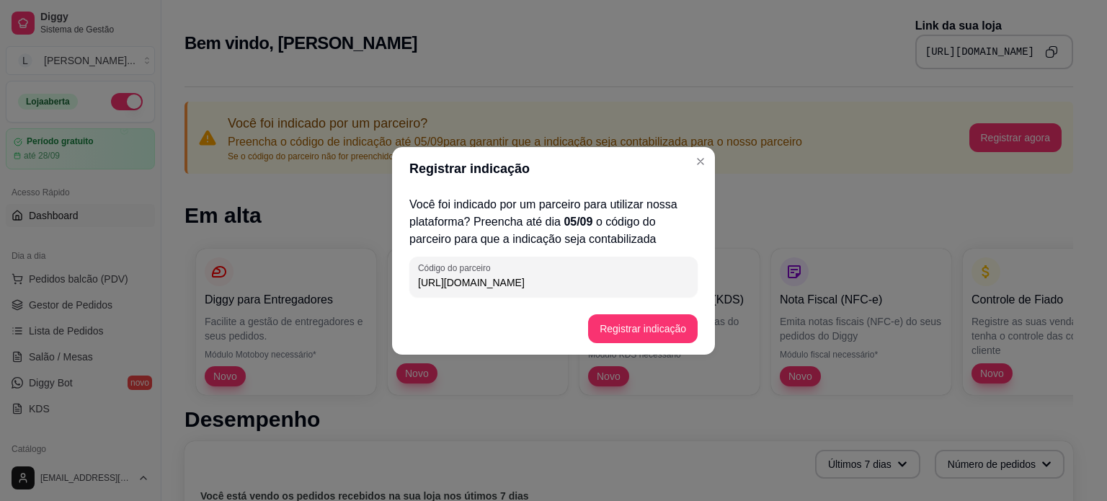
drag, startPoint x: 578, startPoint y: 280, endPoint x: 342, endPoint y: 265, distance: 236.2
click at [342, 265] on div "Registrar indicação Você foi indicado por um parceiro para utilizar nossa plata…" at bounding box center [553, 250] width 1107 height 501
paste input "[URL][DOMAIN_NAME]"
type input "[URL][DOMAIN_NAME]"
click at [656, 318] on button "Registrar indicação" at bounding box center [643, 328] width 110 height 29
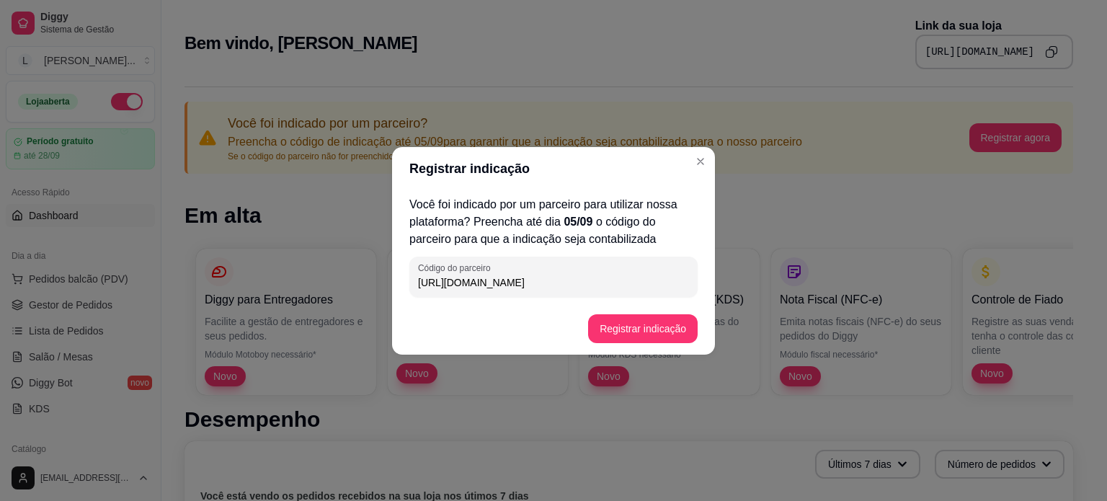
drag, startPoint x: 633, startPoint y: 285, endPoint x: 297, endPoint y: 285, distance: 335.9
click at [300, 283] on div "Registrar indicação Você foi indicado por um parceiro para utilizar nossa plata…" at bounding box center [553, 250] width 1107 height 501
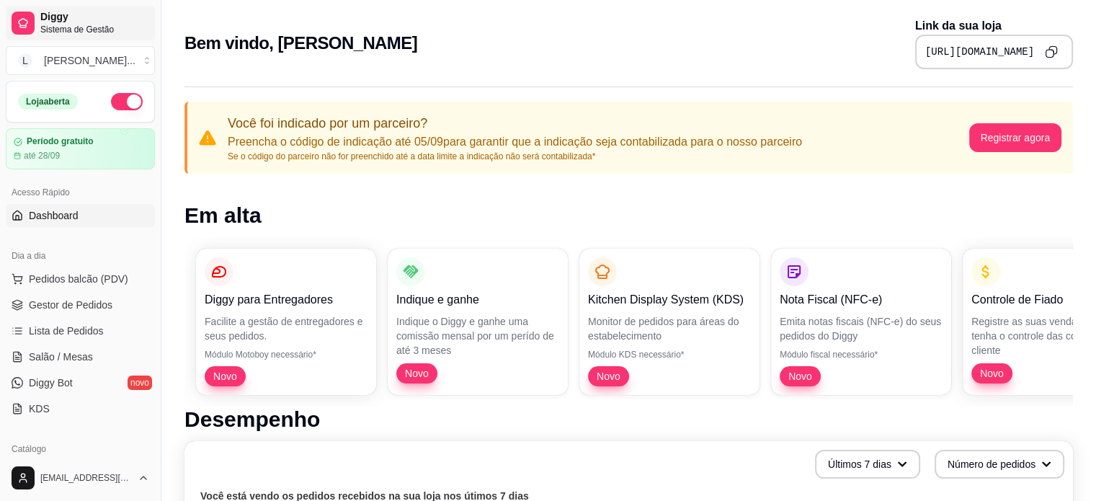
click at [66, 17] on span "Diggy" at bounding box center [94, 17] width 109 height 13
click at [66, 215] on span "Dashboard" at bounding box center [54, 215] width 50 height 14
click at [24, 215] on link "Dashboard" at bounding box center [80, 215] width 149 height 23
click at [29, 214] on span "Dashboard" at bounding box center [54, 215] width 50 height 14
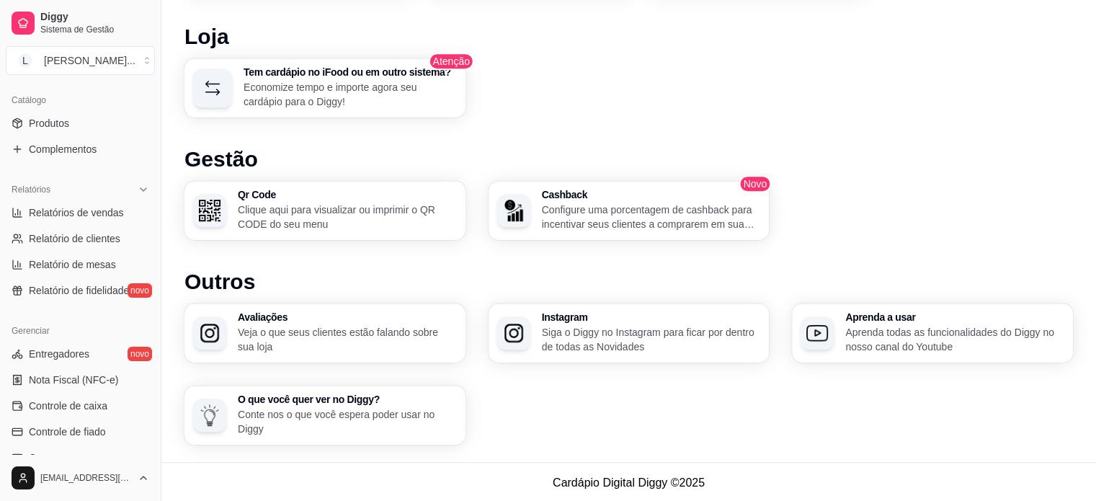
scroll to position [391, 0]
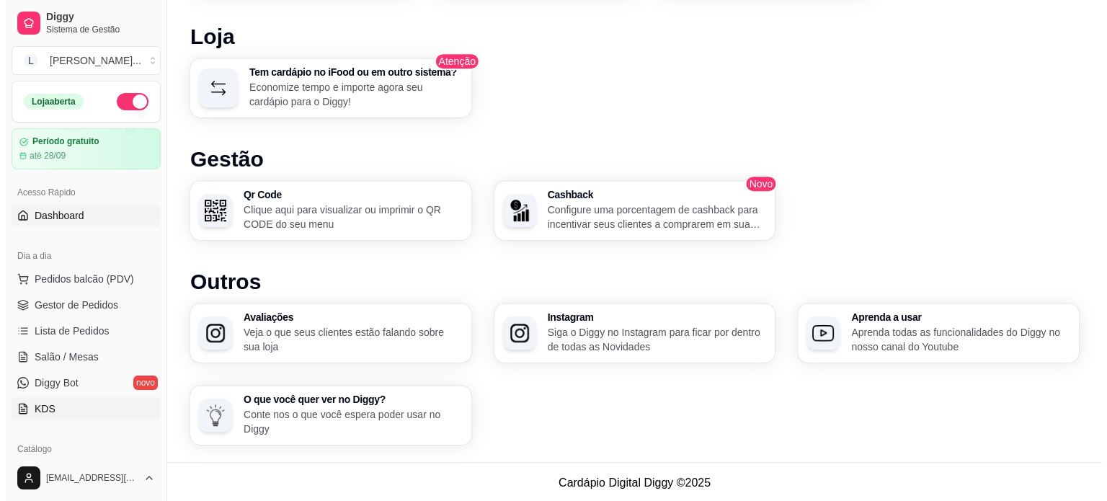
scroll to position [0, 0]
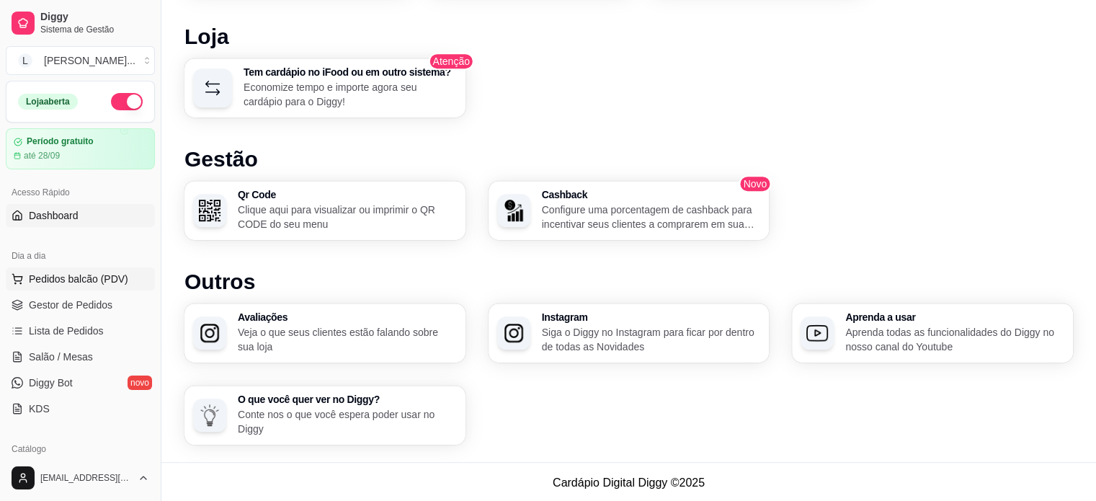
click at [79, 279] on span "Pedidos balcão (PDV)" at bounding box center [78, 279] width 99 height 14
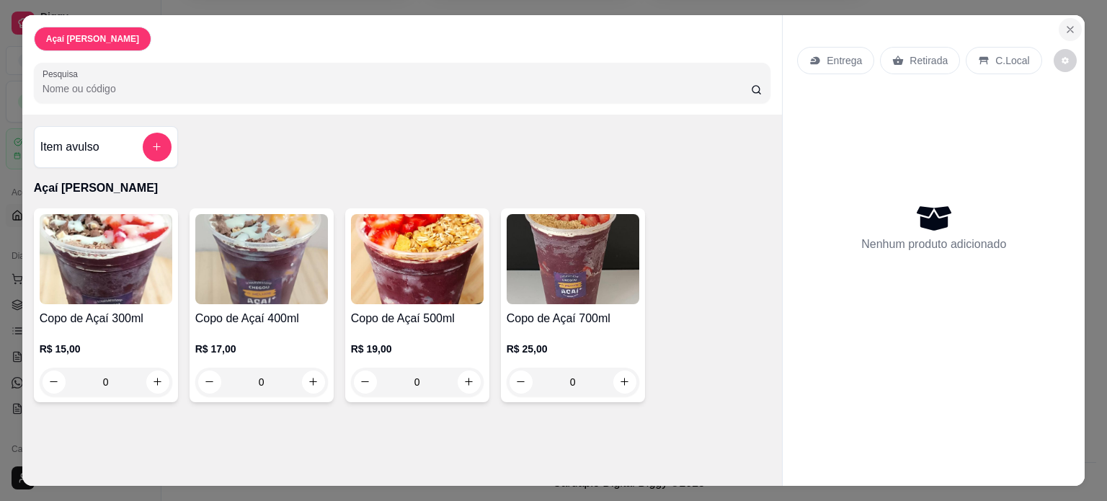
click at [1067, 27] on icon "Close" at bounding box center [1070, 30] width 6 height 6
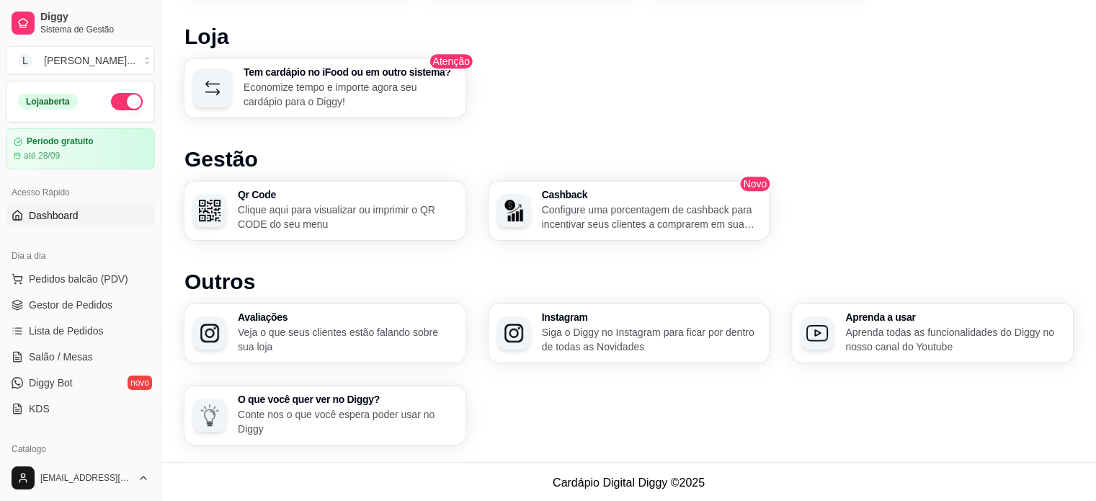
click at [612, 213] on p "Configure uma porcentagem de cashback para incentivar seus clientes a comprarem…" at bounding box center [651, 217] width 219 height 29
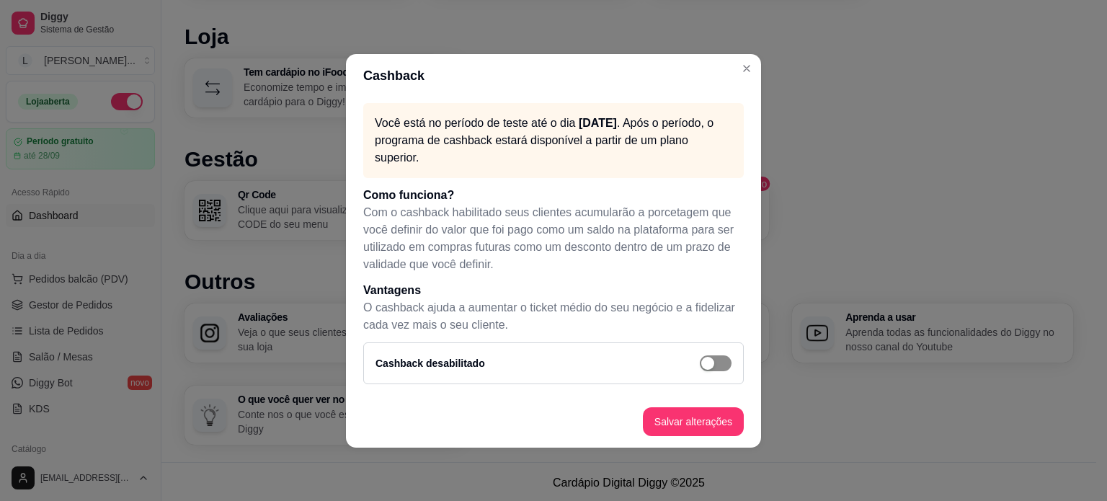
click at [712, 365] on div "button" at bounding box center [707, 363] width 13 height 13
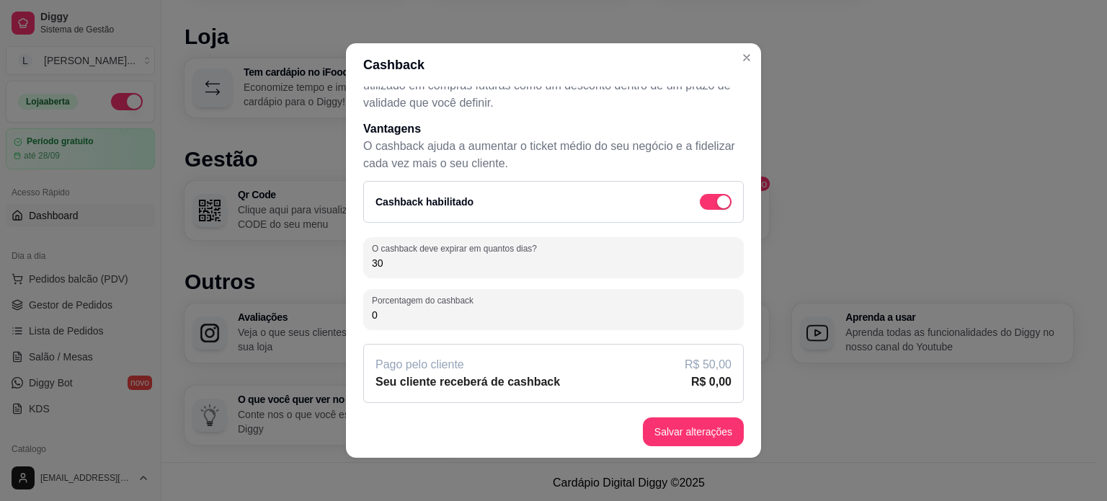
scroll to position [153, 0]
click at [691, 378] on article "R$ 0,00" at bounding box center [711, 379] width 40 height 17
drag, startPoint x: 691, startPoint y: 380, endPoint x: 741, endPoint y: 379, distance: 49.7
click at [741, 379] on div "Você está no período de teste até o dia [DATE] . Após o período, o programa de …" at bounding box center [553, 245] width 415 height 319
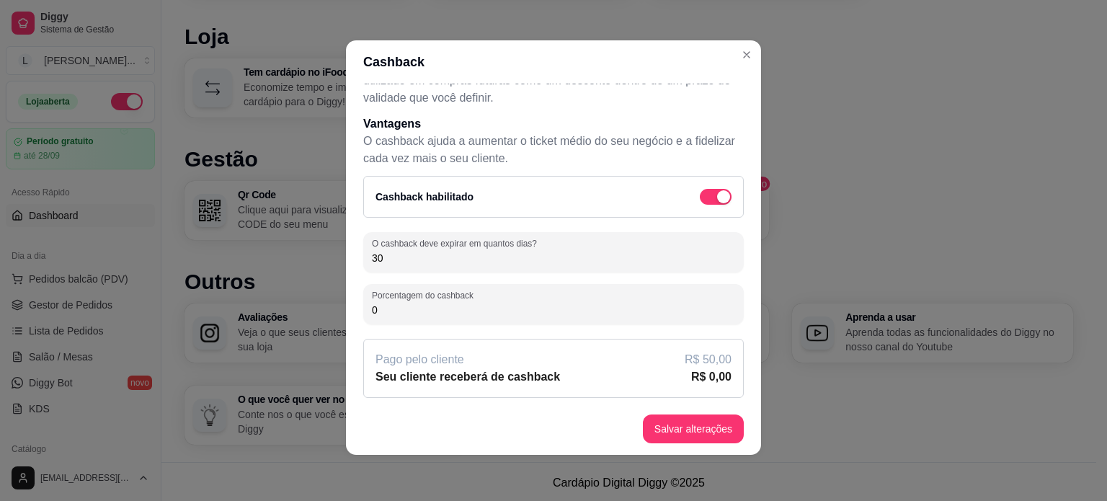
click at [694, 185] on div "Cashback habilitado" at bounding box center [553, 197] width 381 height 42
click at [717, 194] on div "button" at bounding box center [723, 196] width 13 height 13
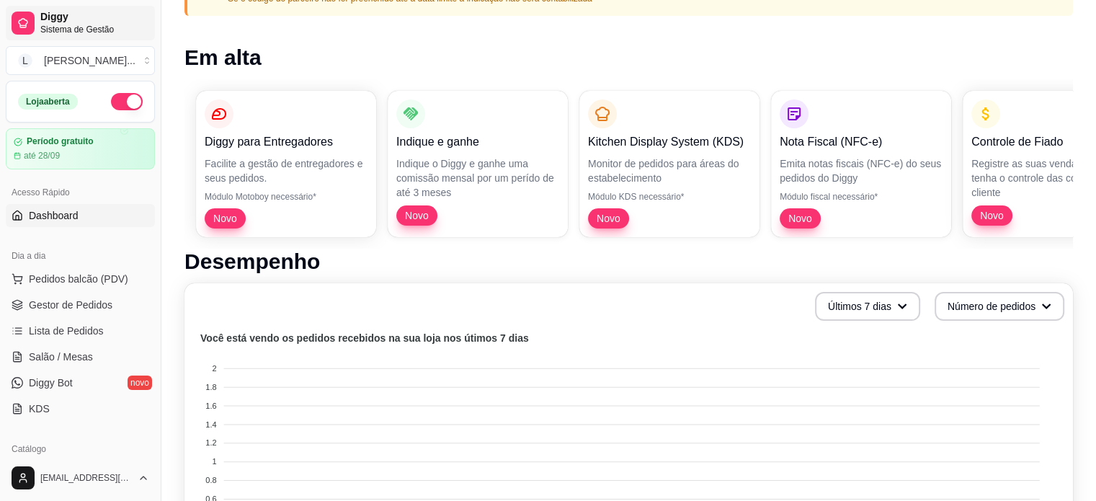
scroll to position [147, 0]
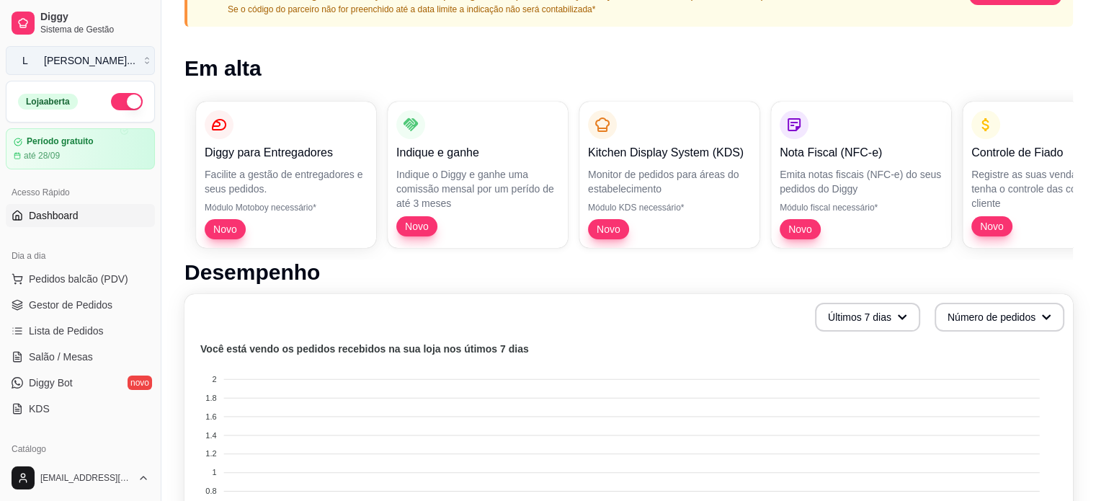
click at [58, 66] on div "Louisies Açaí ..." at bounding box center [90, 60] width 92 height 14
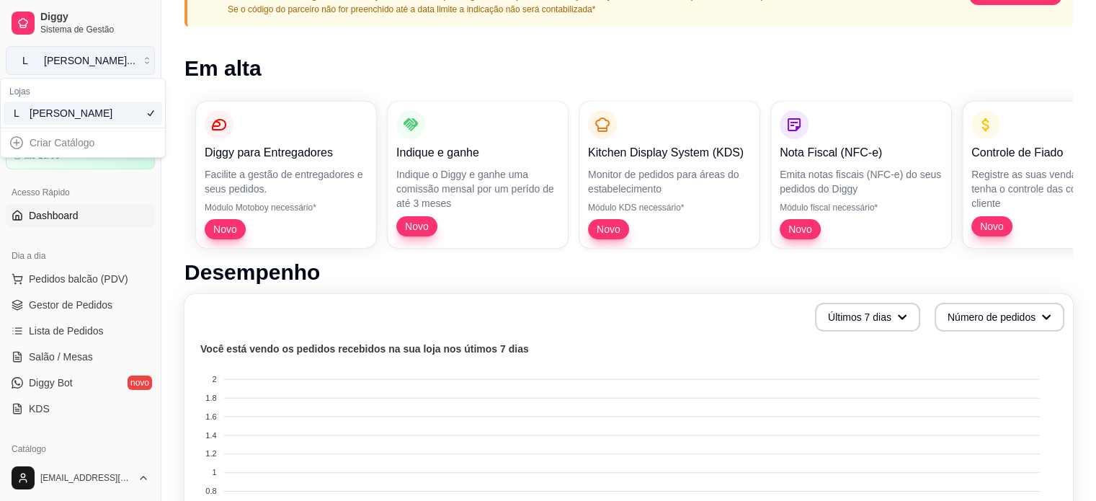
click at [63, 53] on div "Louisies Açaí ..." at bounding box center [90, 60] width 92 height 14
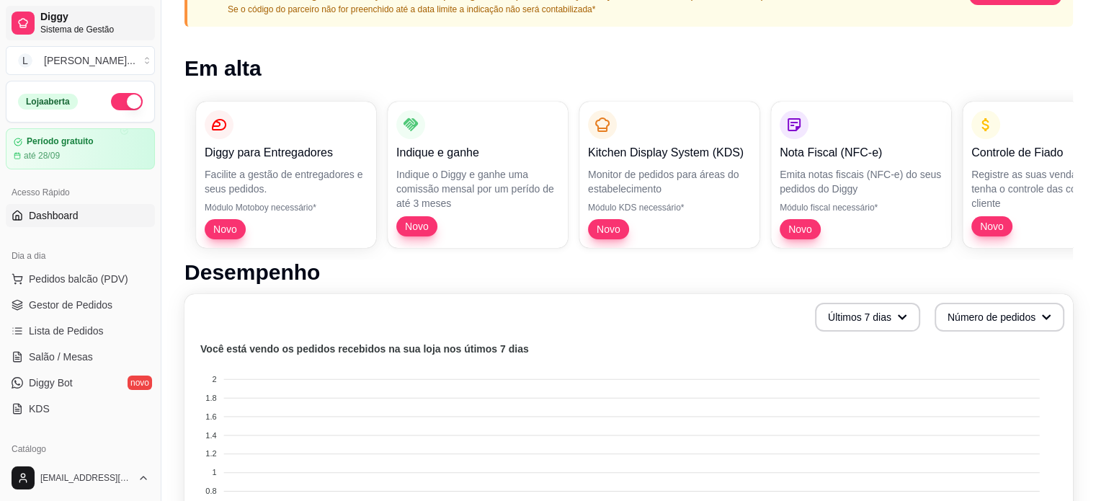
click at [67, 19] on span "Diggy" at bounding box center [94, 17] width 109 height 13
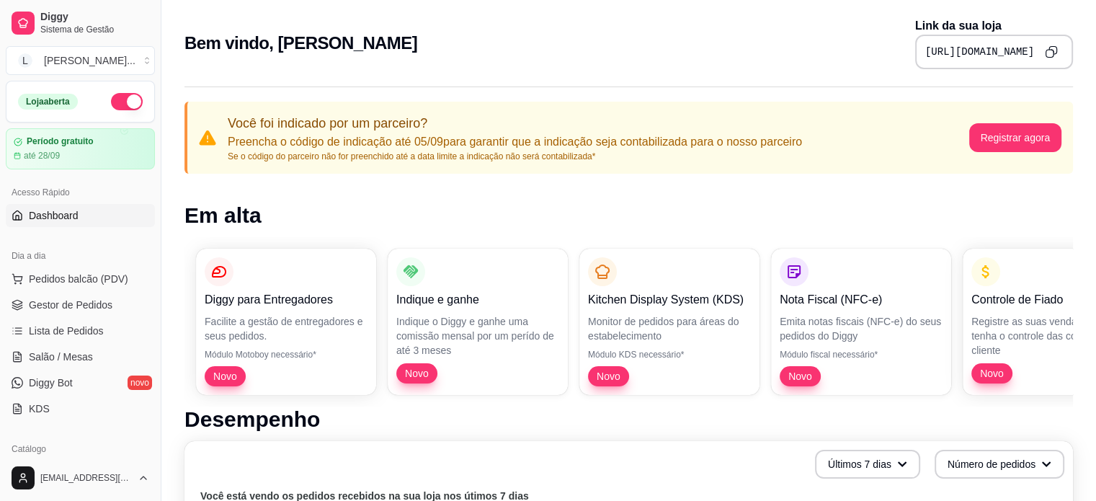
click at [1021, 53] on pre "[URL][DOMAIN_NAME]" at bounding box center [979, 52] width 109 height 14
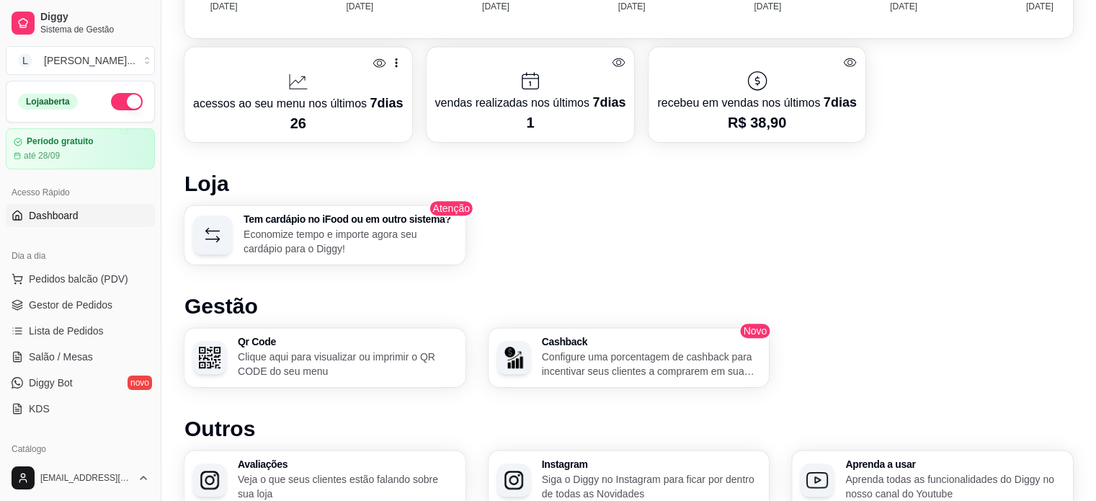
scroll to position [793, 0]
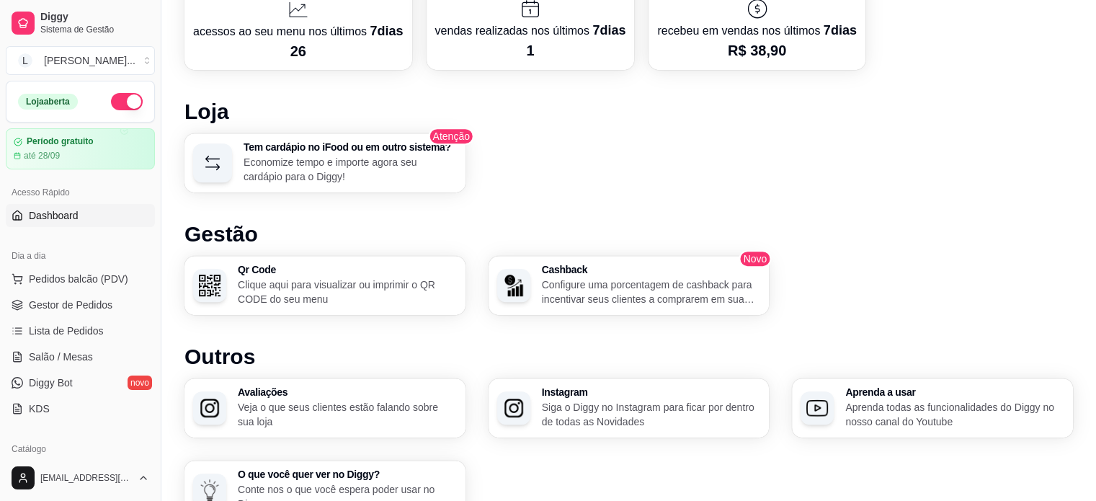
click at [47, 223] on link "Dashboard" at bounding box center [80, 215] width 149 height 23
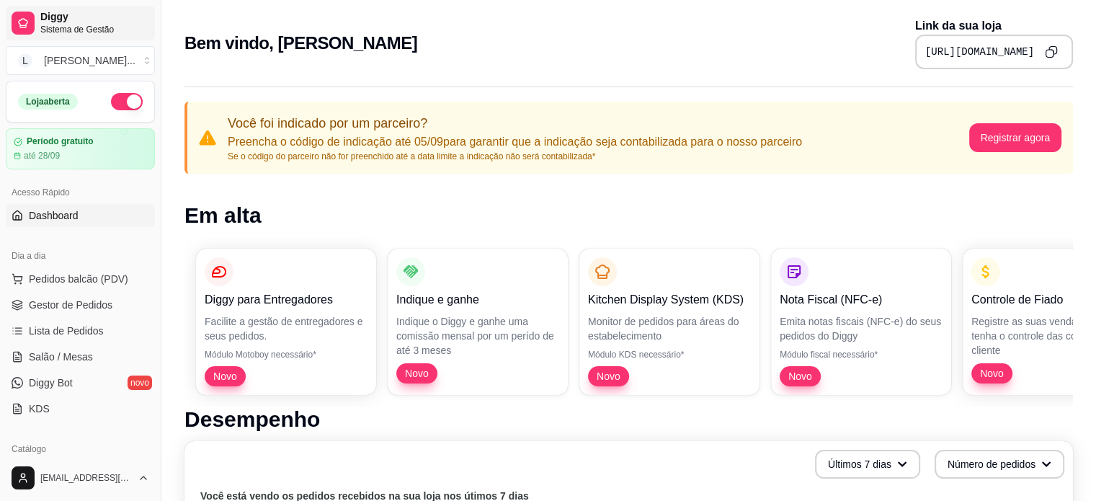
click at [61, 28] on span "Sistema de Gestão" at bounding box center [94, 30] width 109 height 12
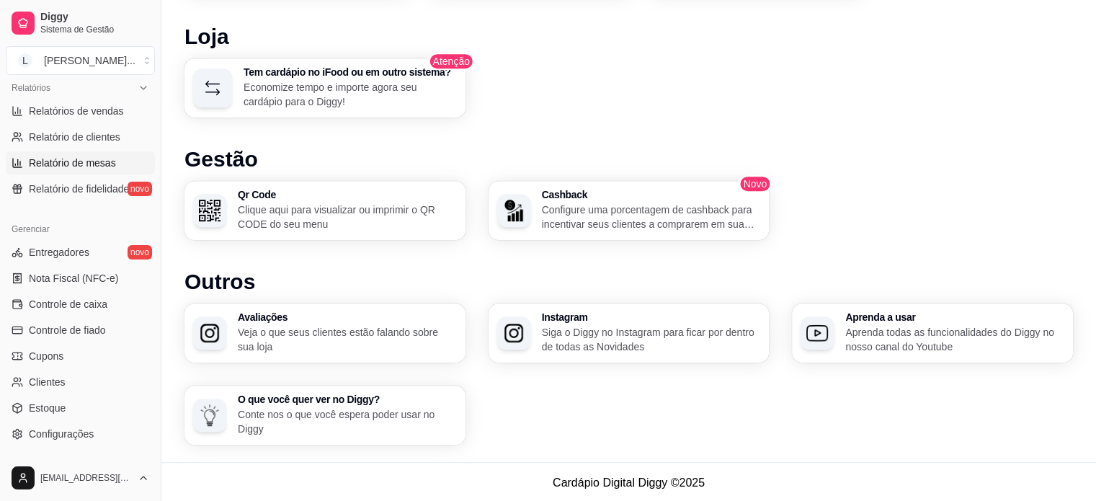
scroll to position [505, 0]
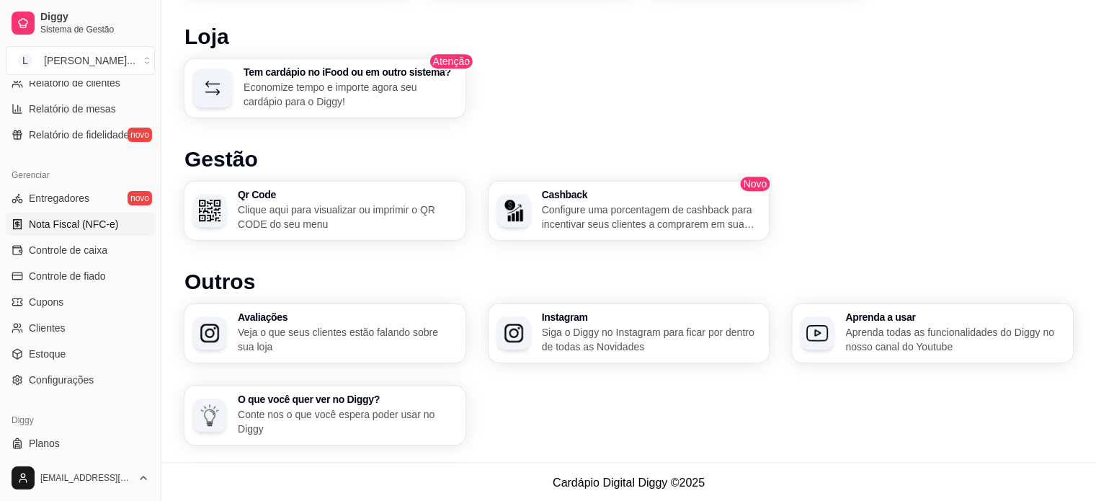
click at [64, 230] on span "Nota Fiscal (NFC-e)" at bounding box center [73, 224] width 89 height 14
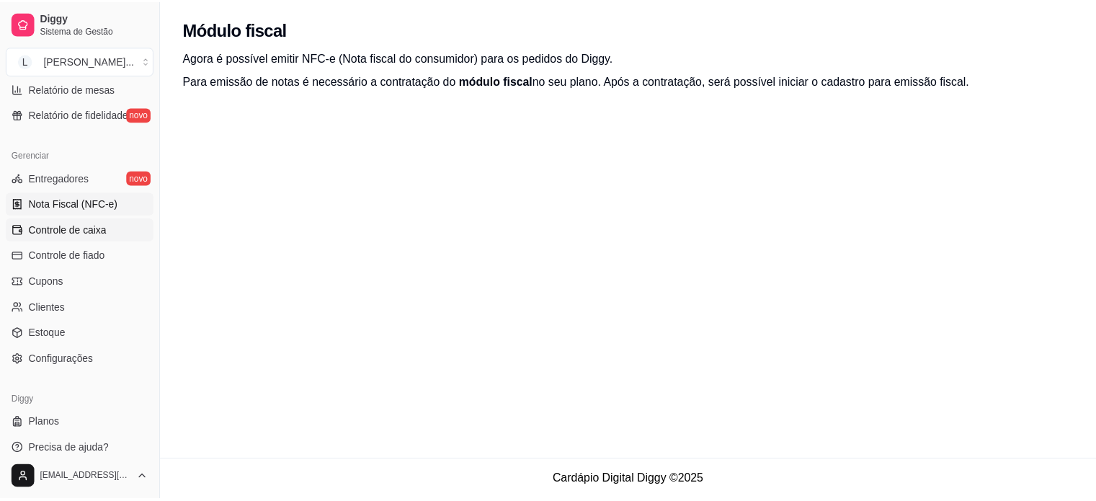
scroll to position [536, 0]
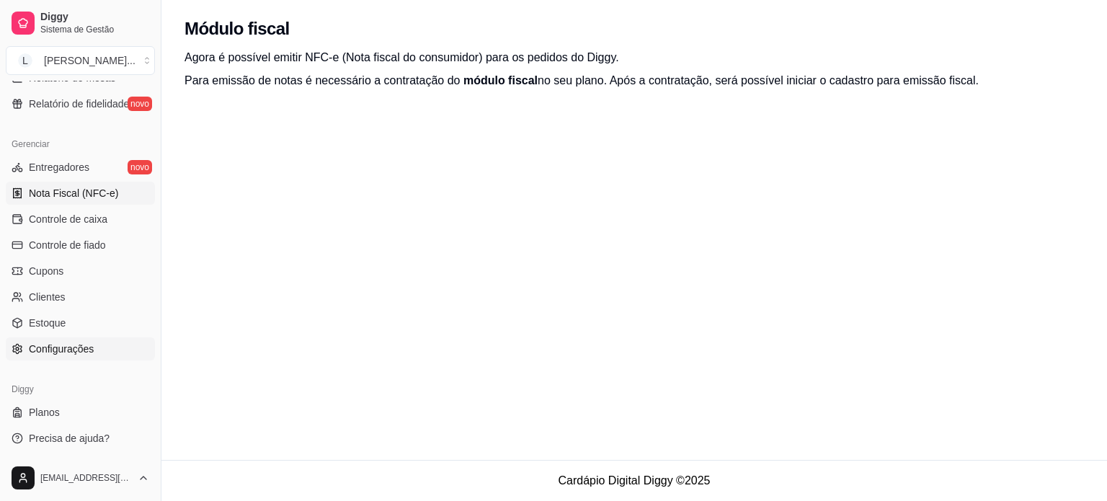
click at [78, 353] on span "Configurações" at bounding box center [61, 349] width 65 height 14
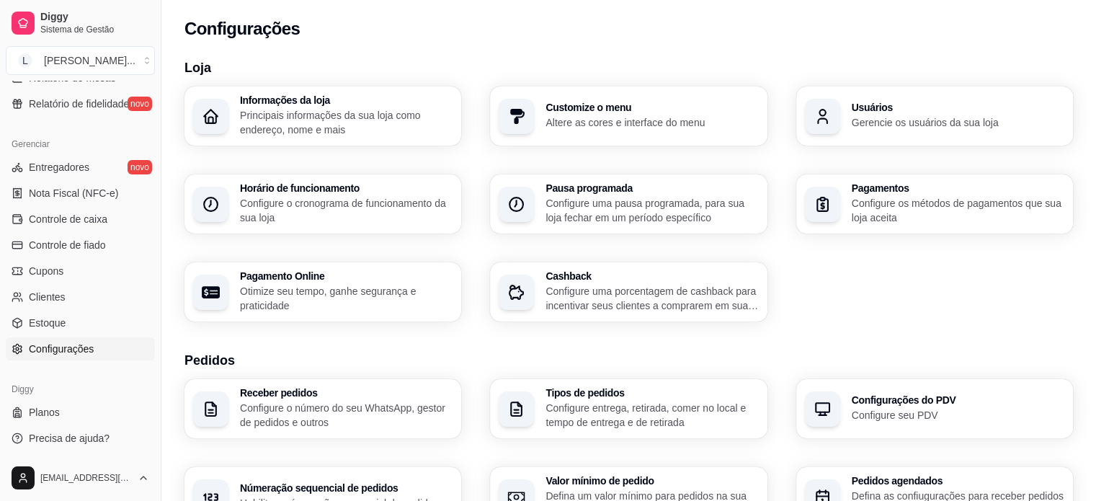
click at [339, 118] on p "Principais informações da sua loja como endereço, nome e mais" at bounding box center [346, 122] width 213 height 29
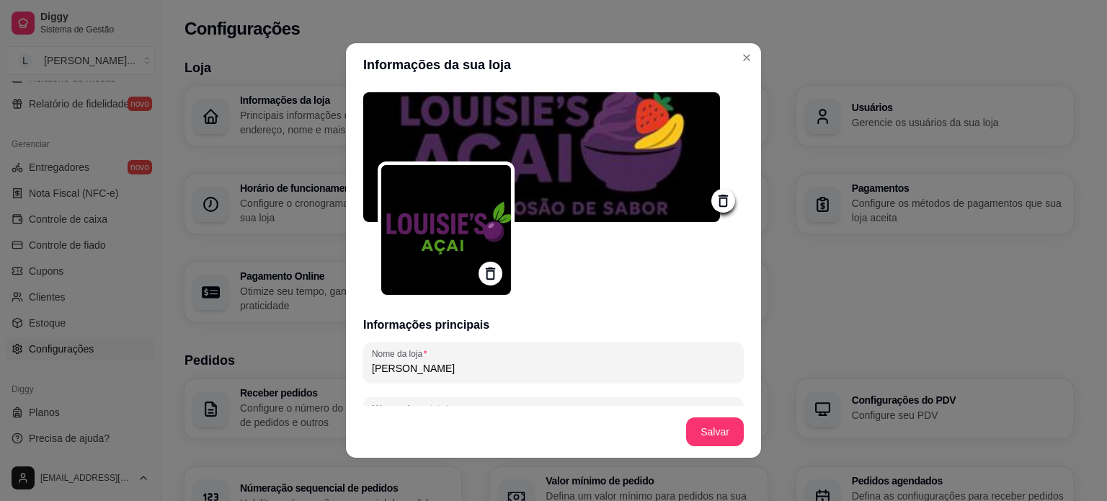
click at [482, 276] on icon at bounding box center [490, 273] width 17 height 17
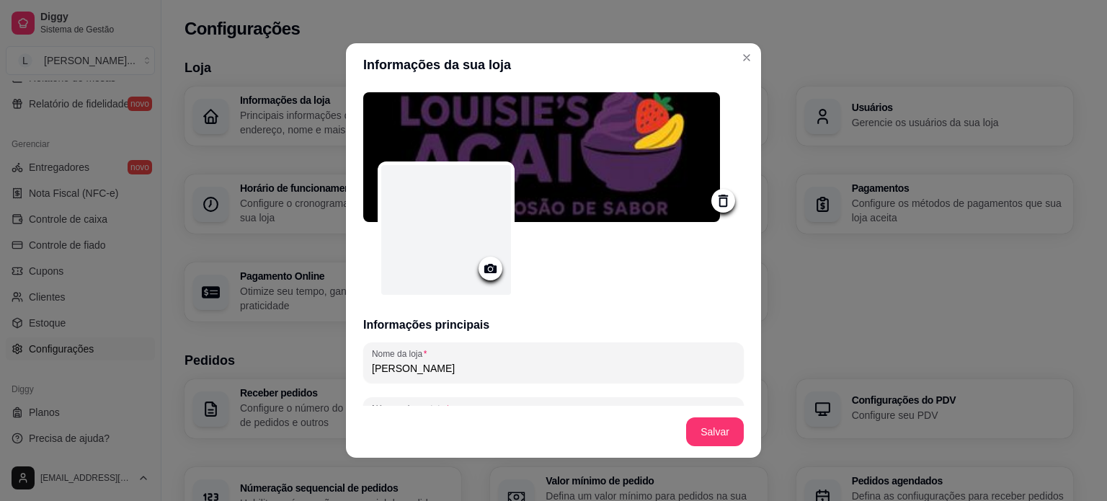
click at [490, 274] on icon at bounding box center [490, 268] width 17 height 17
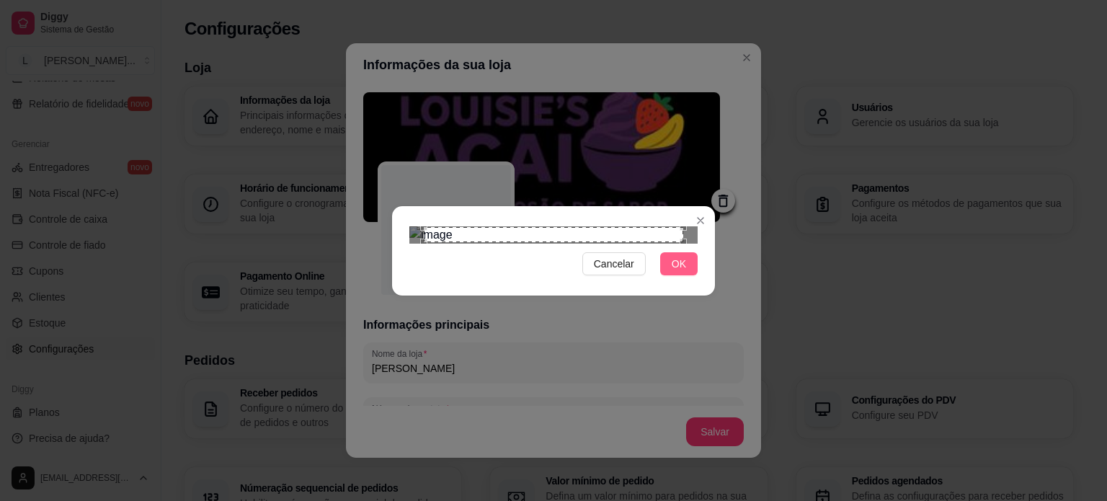
click at [678, 275] on button "OK" at bounding box center [678, 263] width 37 height 23
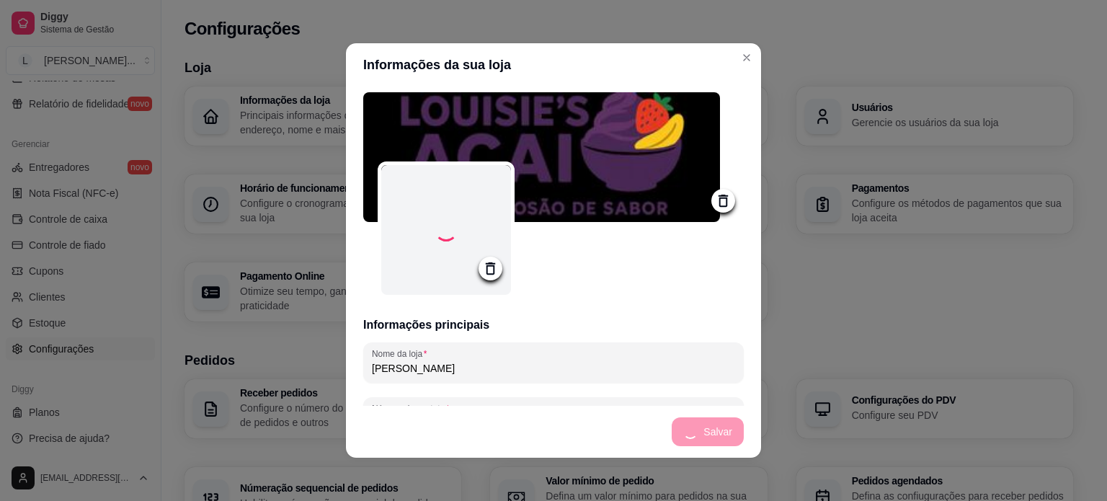
click at [715, 201] on icon at bounding box center [723, 200] width 17 height 17
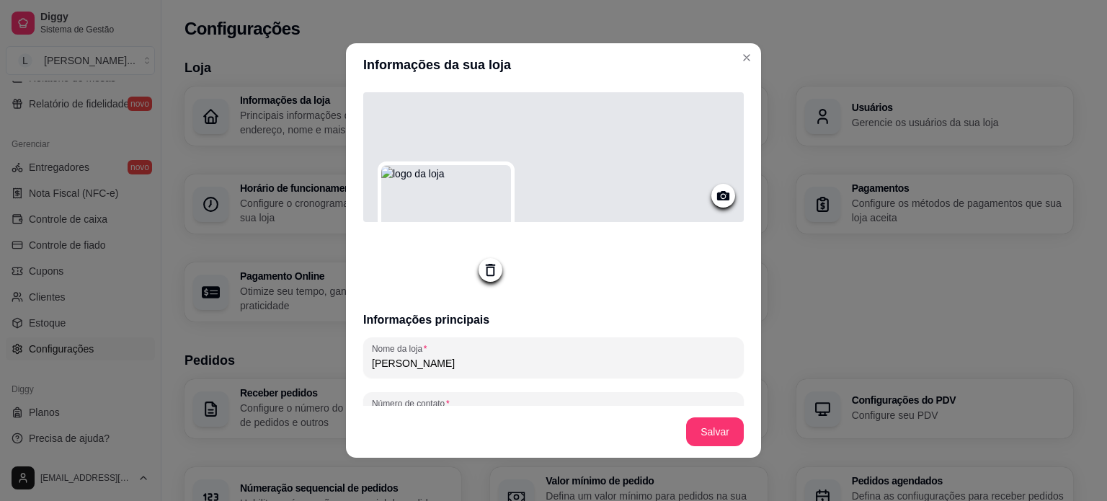
click at [613, 190] on div at bounding box center [553, 157] width 381 height 130
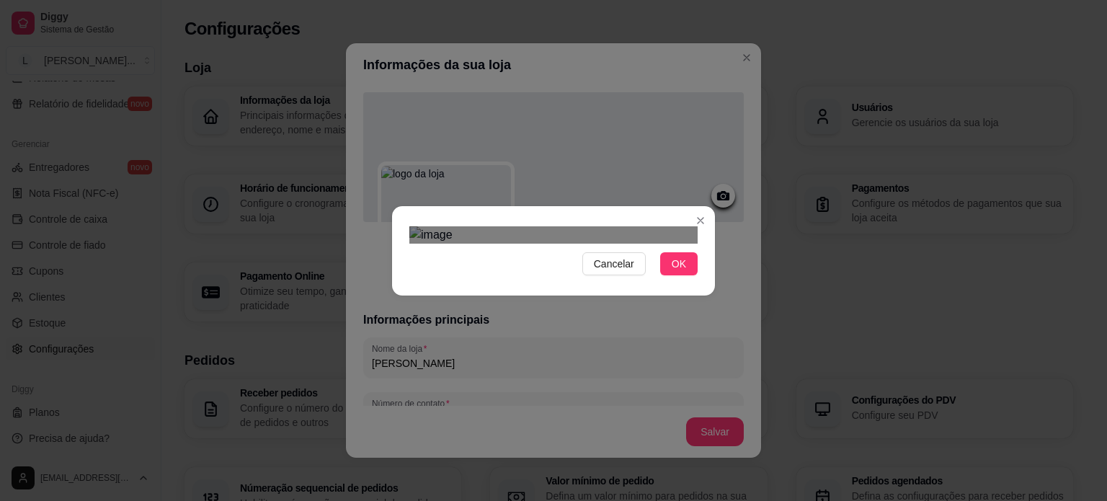
click at [618, 289] on div "Use the arrow keys to move the crop selection area" at bounding box center [554, 332] width 259 height 86
click at [688, 275] on button "OK" at bounding box center [678, 263] width 37 height 23
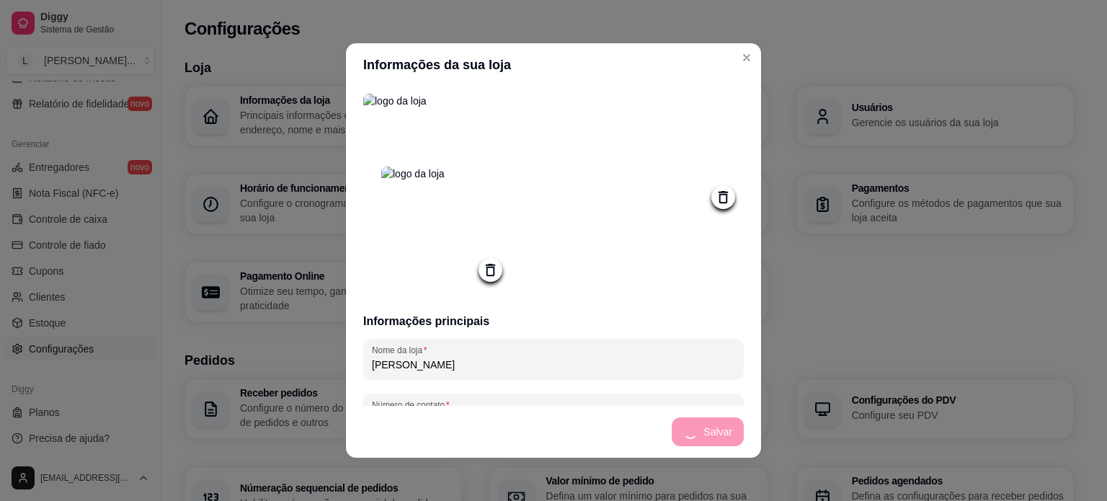
type input "🍇🥥 Louisie Store – O melhor açaí da região! 🥝🍫Se você ama um açaí cremoso, sabo…"
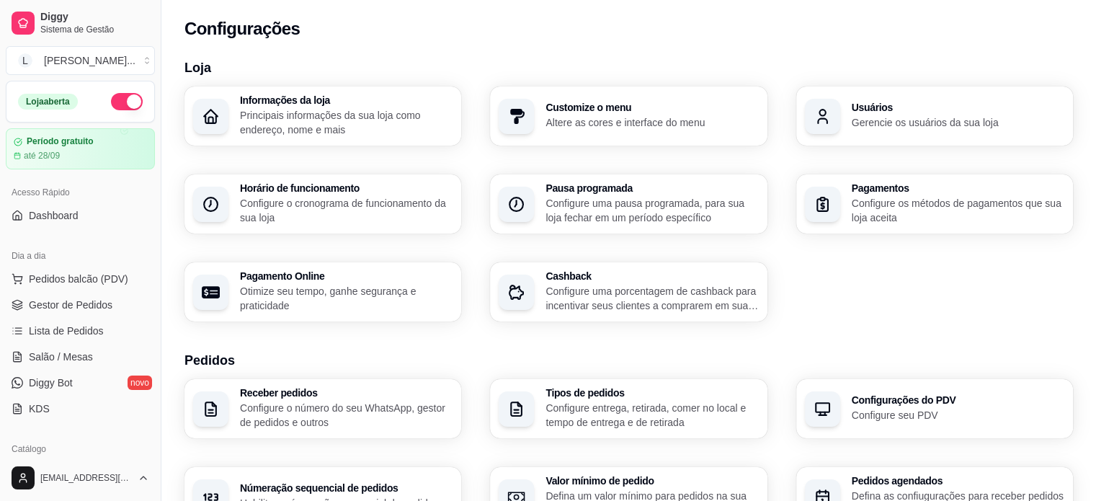
click at [280, 114] on p "Principais informações da sua loja como endereço, nome e mais" at bounding box center [346, 122] width 213 height 29
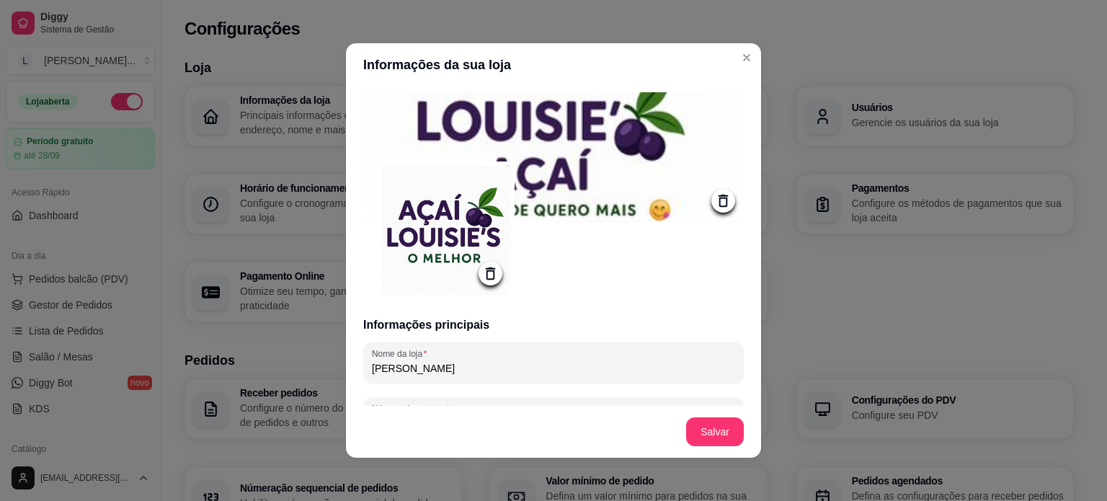
click at [715, 201] on icon at bounding box center [723, 200] width 17 height 17
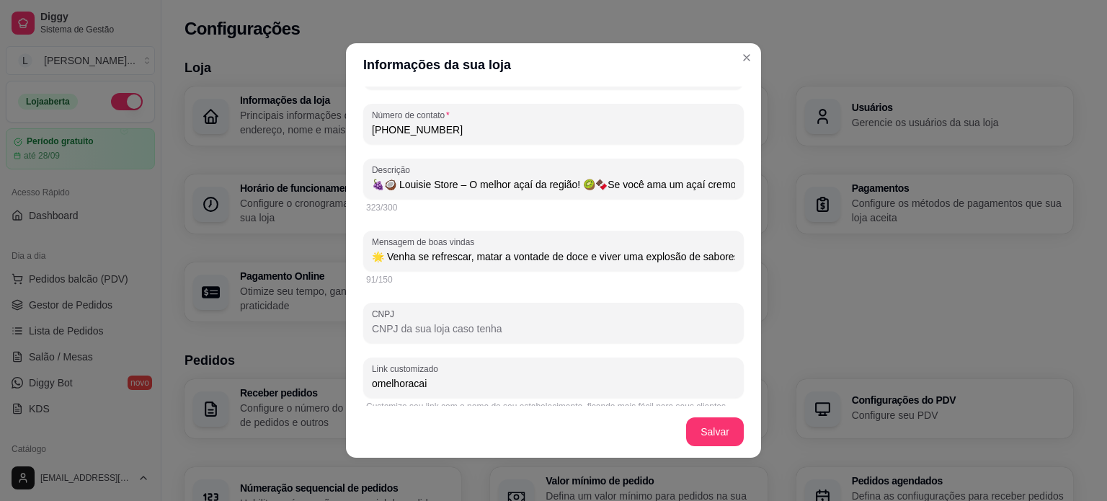
scroll to position [0, 69]
drag, startPoint x: 386, startPoint y: 262, endPoint x: 731, endPoint y: 256, distance: 344.6
click at [731, 256] on div "Informações principais Nome da loja Louisies Açaí Número de contato [PHONE_NUMB…" at bounding box center [553, 245] width 415 height 319
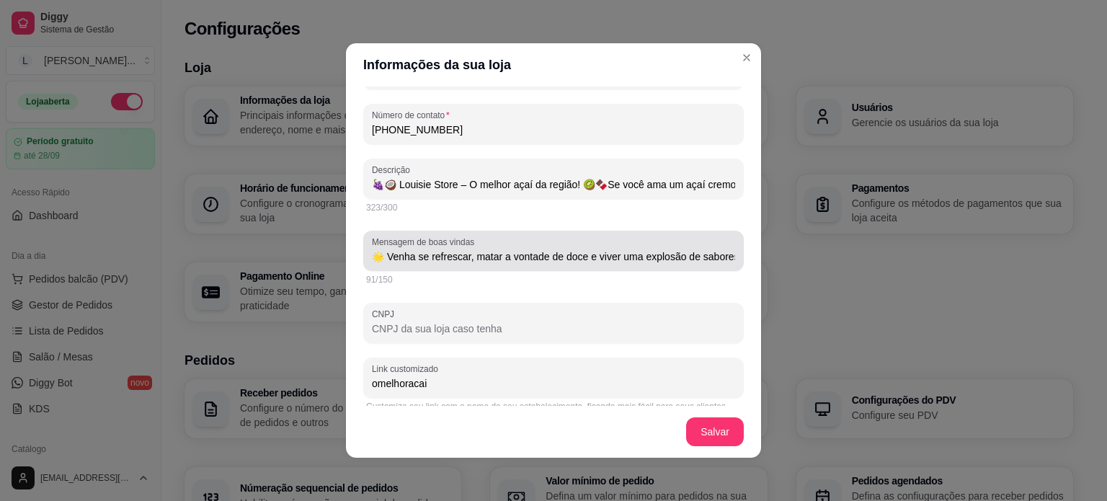
drag, startPoint x: 721, startPoint y: 254, endPoint x: 373, endPoint y: 258, distance: 347.4
click at [400, 262] on div "Mensagem de boas vindas 🌟 [PERSON_NAME] se refrescar, matar a vontade de doce e…" at bounding box center [553, 251] width 381 height 40
click at [395, 262] on input "🌟 Venha se refrescar, matar a vontade de doce e viver uma explosão de sabores c…" at bounding box center [553, 256] width 363 height 14
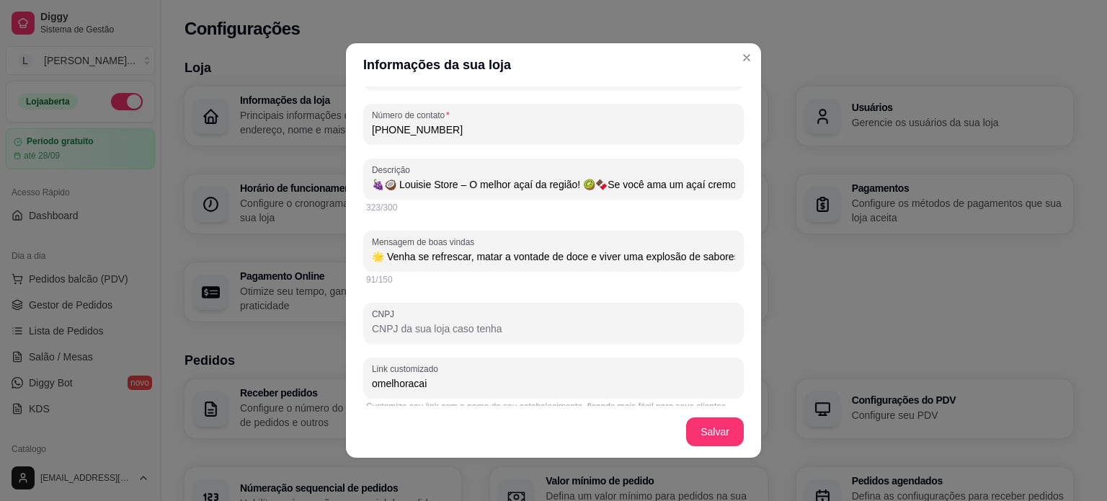
type input "🍇🥥 Louisie Store – O melhor açaí da região! 🥝🍫Se você ama um açaí cremoso, sabo…"
type input "🌟 V"
type input "🍇🥥 Louisie Store – O melhor açaí da região! 🥝🍫Se você ama um açaí cremoso, sabo…"
type input "🌟"
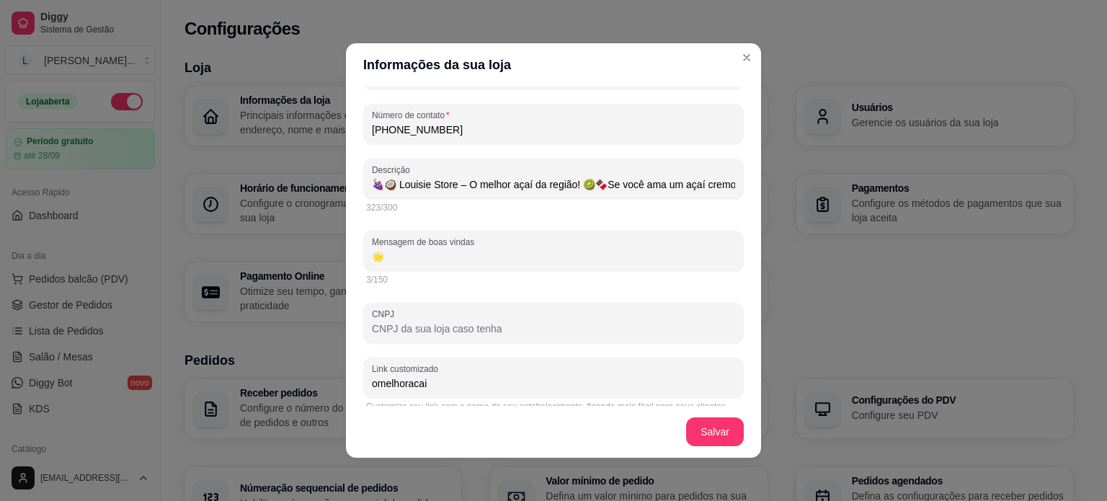
paste input ""Descubra o segredo do açaí irresistível feito com ingredientes selecionados.""
type input "🍇🥥 Louisie Store – O melhor açaí da região! 🥝🍫Se você ama um açaí cremoso, sabo…"
type input "🌟 "Descubra o segredo do açaí irresistível feito com ingredientes selecionados.""
type input "🍇🥥 Louisie Store – O melhor açaí da região! 🥝🍫Se você ama um açaí cremoso, sabo…"
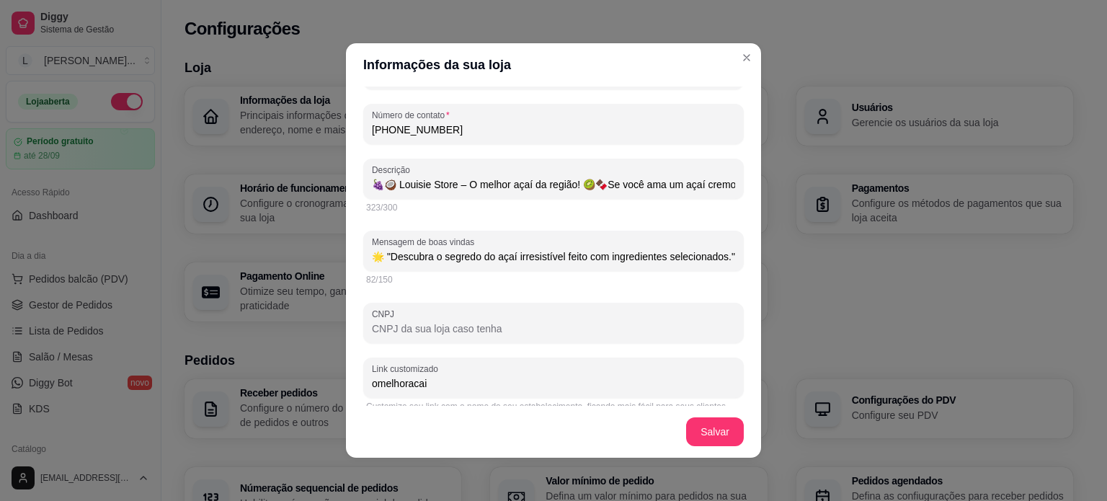
type input "🌟 "Descubra o segredo do açaí irresistível feito com ingredientes selecionados.""
type input "🍇🥥 Louisie Store – O melhor açaí da região! 🥝🍫Se você ama um açaí cremoso, sabo…"
type input "🌟 "Descubra o segredo do açaí irresistível feito com ingredientes selecionados."
click at [383, 256] on input "🌟 "Descubra o segredo do açaí irresistível feito com ingredientes selecionados." at bounding box center [553, 256] width 363 height 14
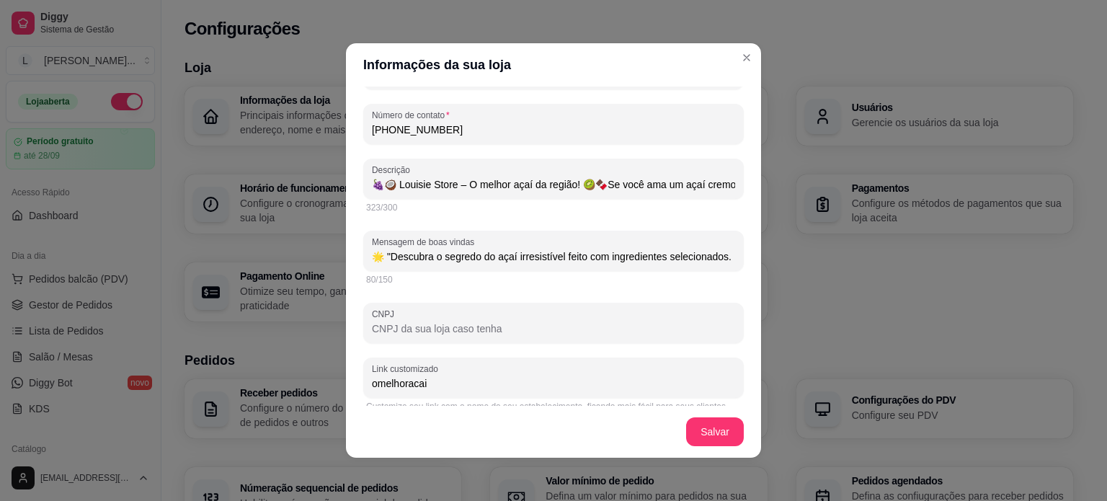
type input "🍇🥥 Louisie Store – O melhor açaí da região! 🥝🍫Se você ama um açaí cremoso, sabo…"
type input "🌟 Descubra o segredo do açaí irresistível feito com ingredientes selecionados."
type input "🍇🥥 Louisie Store – O melhor açaí da região! 🥝🍫Se você ama um açaí cremoso, sabo…"
type input "🌟Descubra o segredo do açaí irresistível feito com ingredientes selecionados."
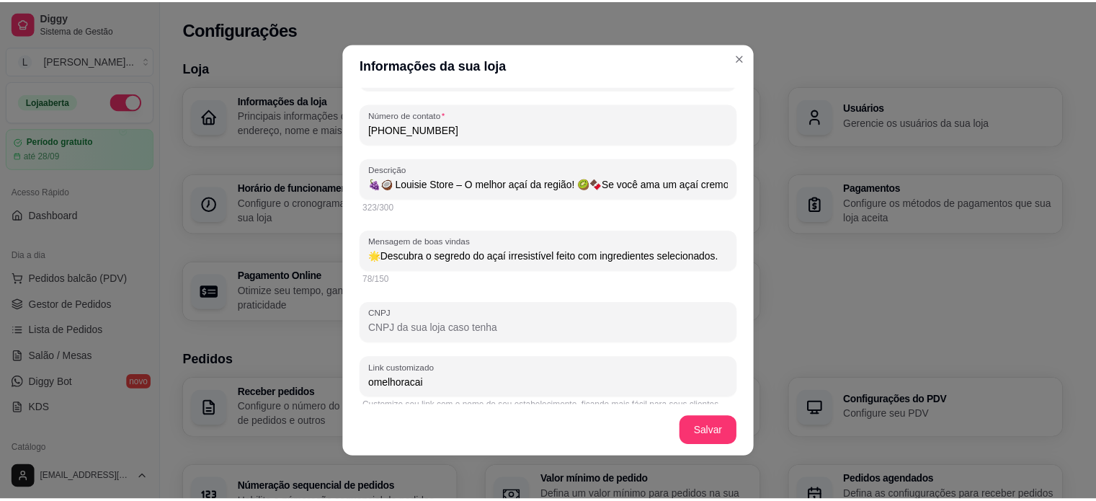
scroll to position [0, 0]
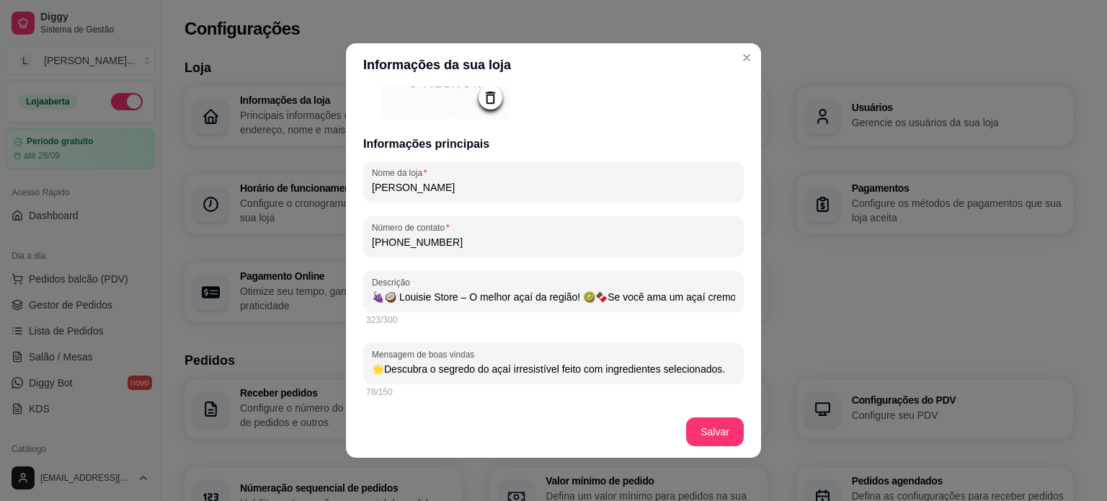
type input "🍇🥥 Louisie Store – O melhor açaí da região! 🥝🍫Se você ama um açaí cremoso, sabo…"
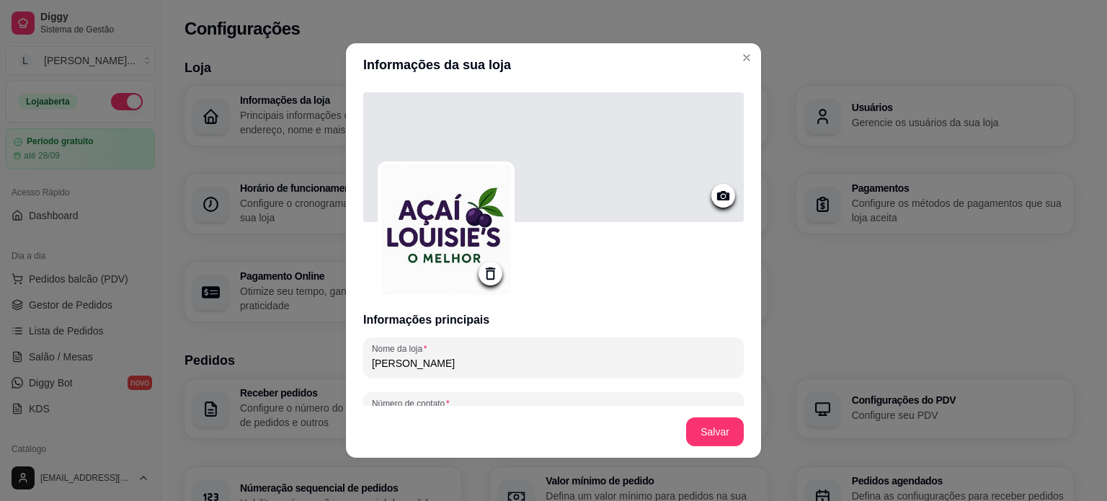
type input "🌟Descubra o segredo do açaí irresistível feito com ingredientes selecionados."
click at [646, 185] on div at bounding box center [553, 157] width 381 height 130
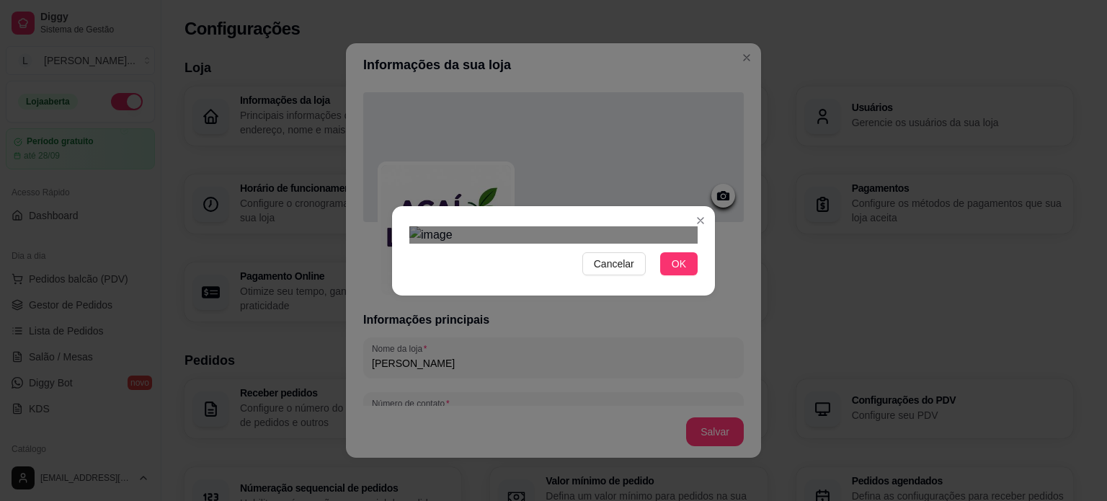
click at [601, 323] on div "Use the arrow keys to move the crop selection area" at bounding box center [548, 366] width 259 height 86
click at [627, 319] on div "Use the arrow keys to move the crop selection area" at bounding box center [546, 362] width 259 height 86
click at [678, 272] on span "OK" at bounding box center [679, 264] width 14 height 16
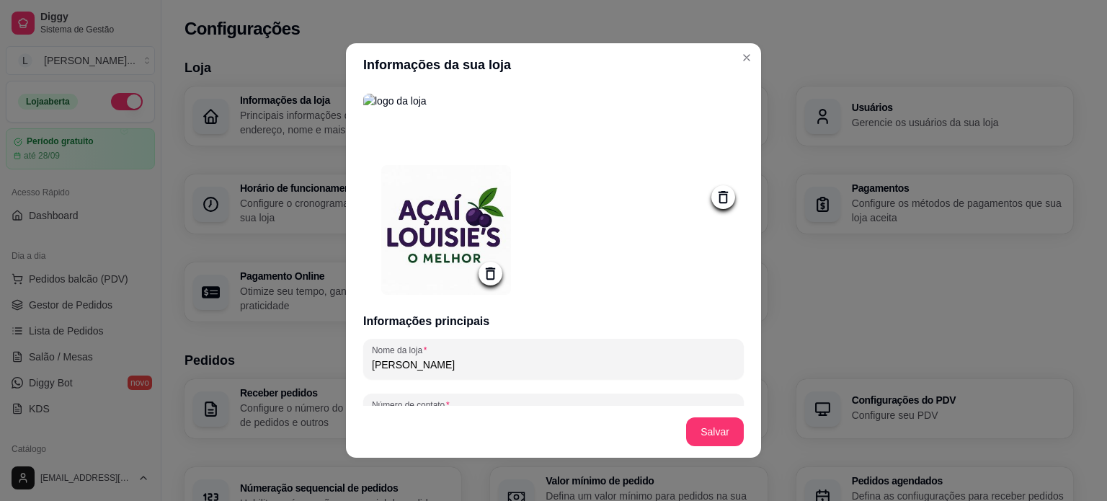
click at [715, 192] on icon at bounding box center [723, 197] width 17 height 17
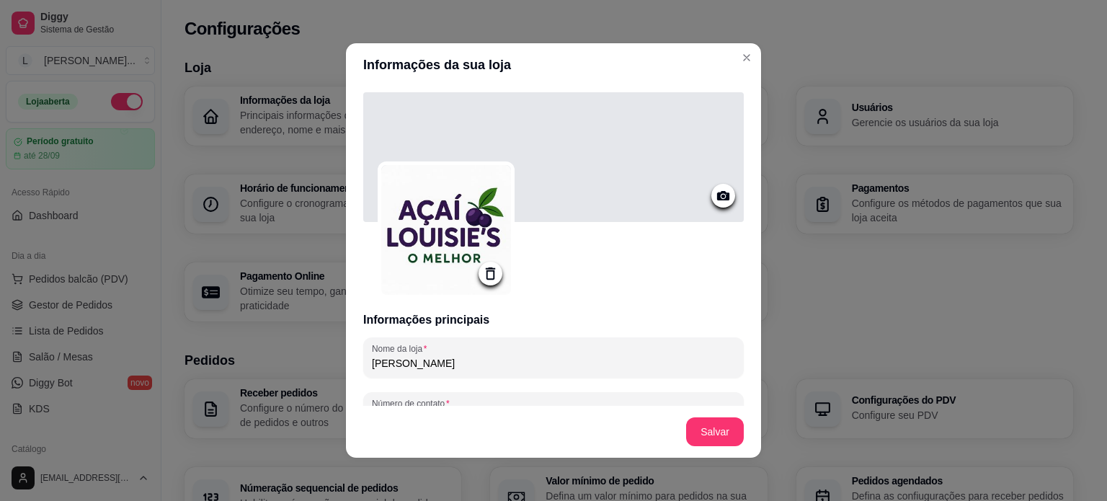
click at [582, 180] on div at bounding box center [553, 157] width 381 height 130
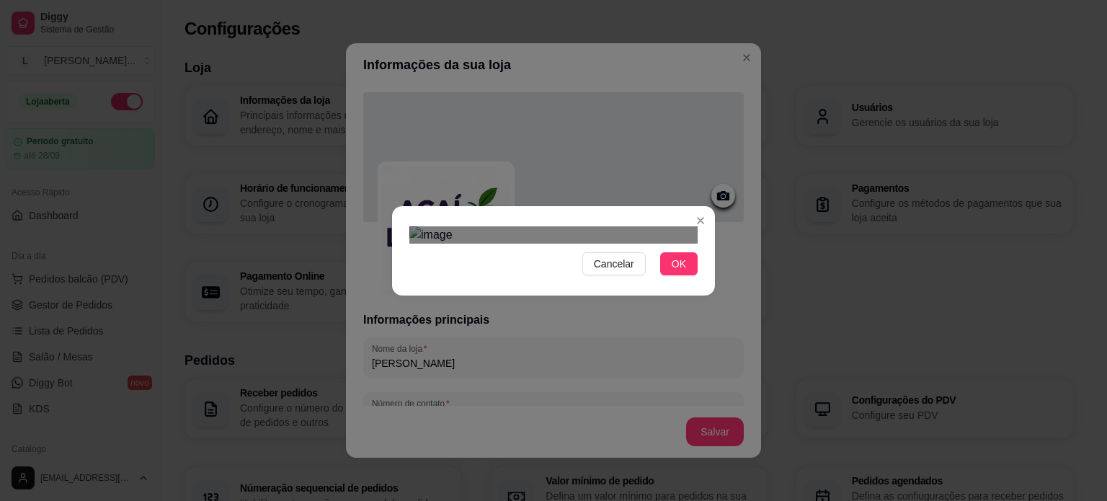
click at [637, 290] on div "Use the arrow keys to move the crop selection area" at bounding box center [554, 333] width 259 height 86
click at [685, 272] on span "OK" at bounding box center [679, 264] width 14 height 16
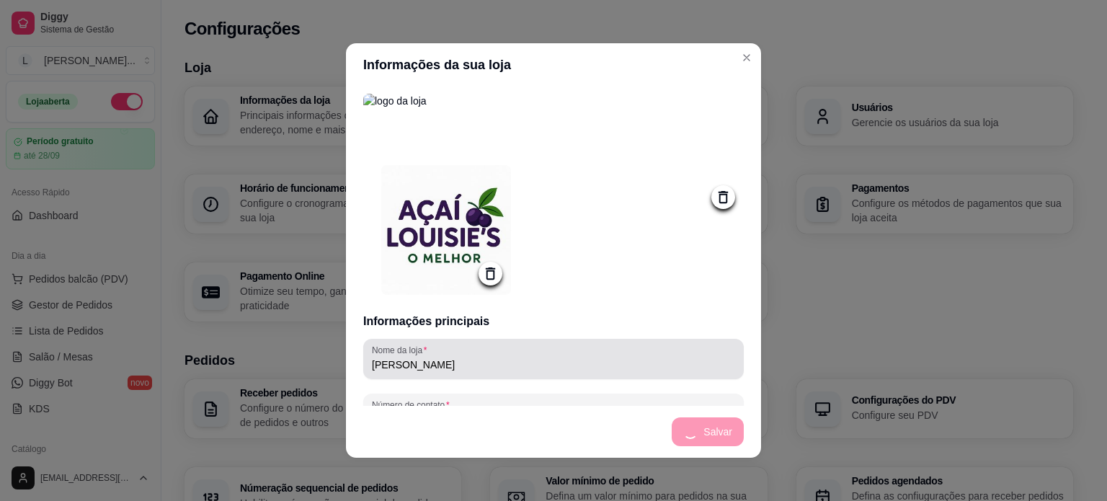
type input "🍇🥥 Louisie Store – O melhor açaí da região! 🥝🍫Se você ama um açaí cremoso, sabo…"
